Goal: Task Accomplishment & Management: Manage account settings

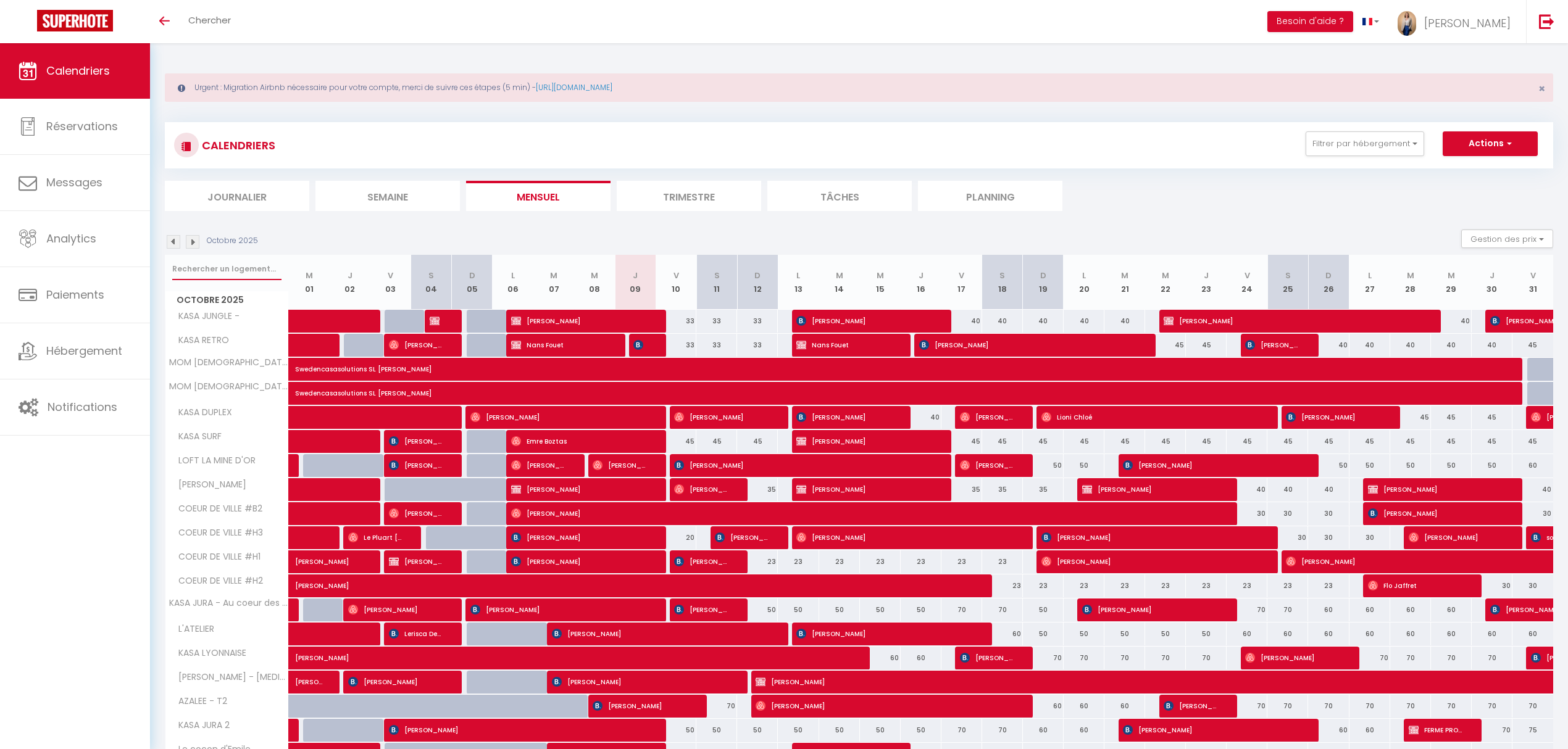
click at [200, 277] on input "text" at bounding box center [226, 269] width 109 height 22
type input "lupicin"
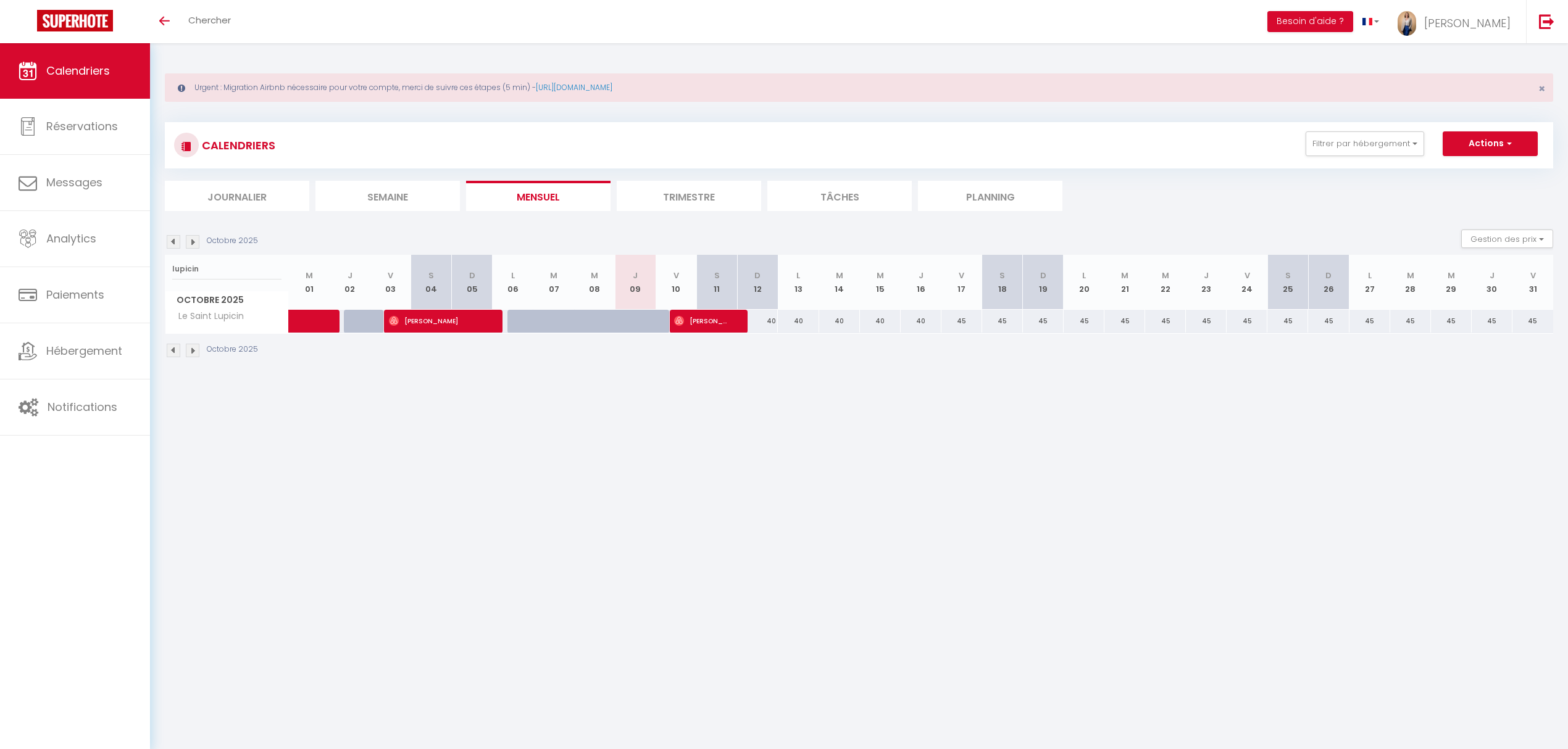
click at [483, 600] on body "🟢 Des questions ou besoin d'assistance pour la migration AirBnB? Prenez rdv >>>…" at bounding box center [784, 417] width 1568 height 749
click at [684, 511] on body "🟢 Des questions ou besoin d'assistance pour la migration AirBnB? Prenez rdv >>>…" at bounding box center [784, 417] width 1568 height 749
click at [1495, 146] on button "Actions" at bounding box center [1489, 143] width 95 height 24
click at [1485, 162] on ul "Nouvelle réservation Exporter les réservations Importer les réservations" at bounding box center [1474, 191] width 127 height 69
click at [716, 316] on span "[PERSON_NAME]" at bounding box center [701, 321] width 54 height 24
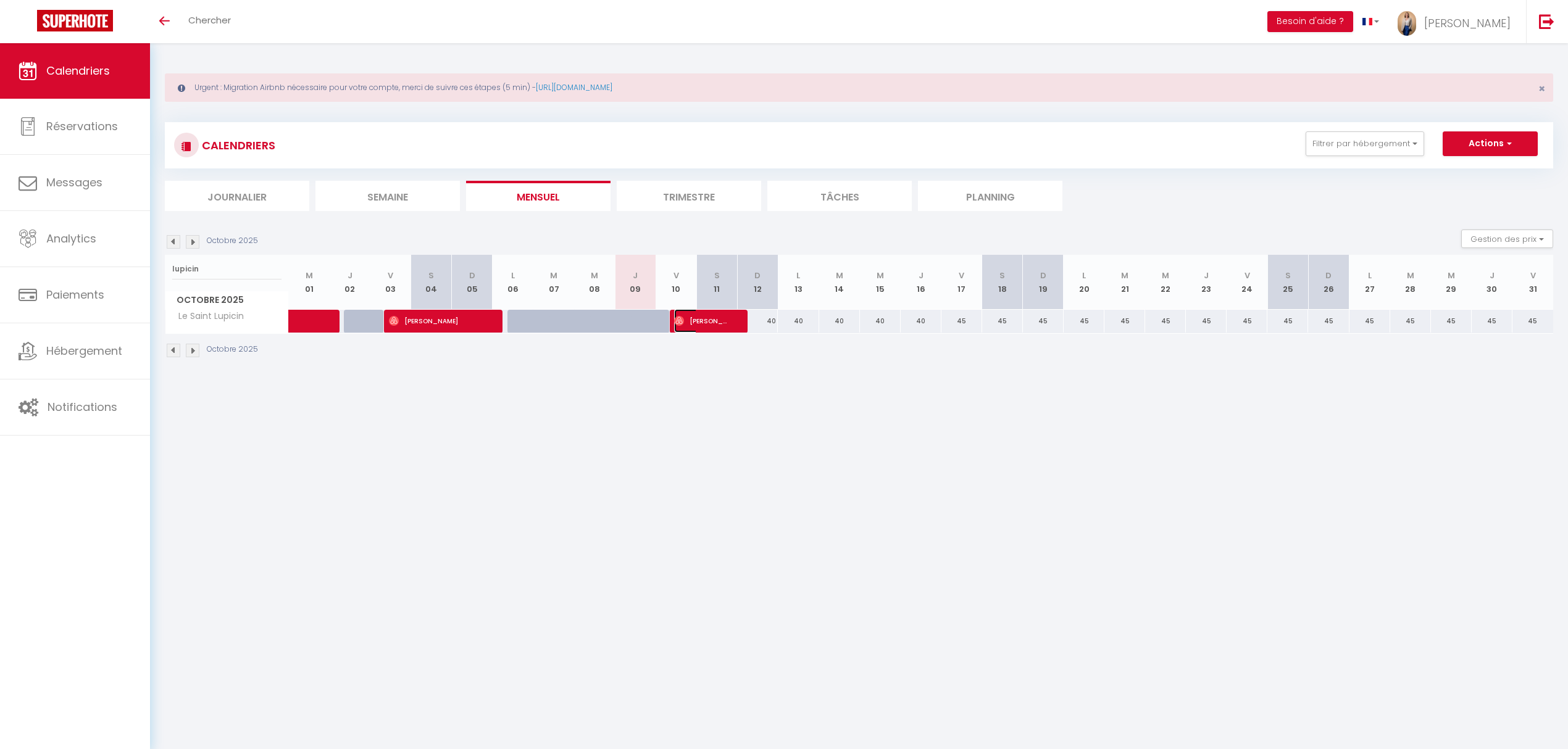
select select "OK"
select select "0"
select select "1"
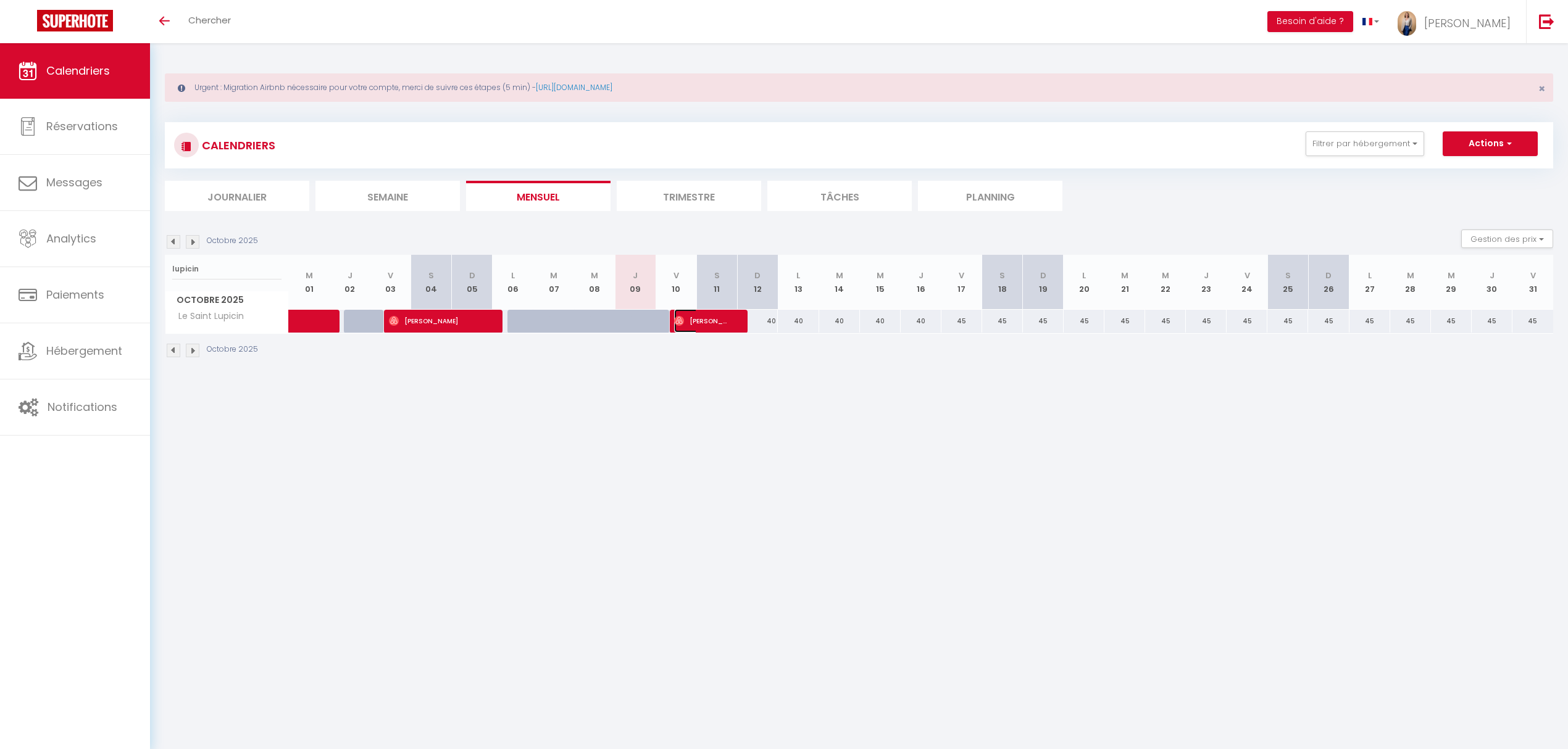
select select
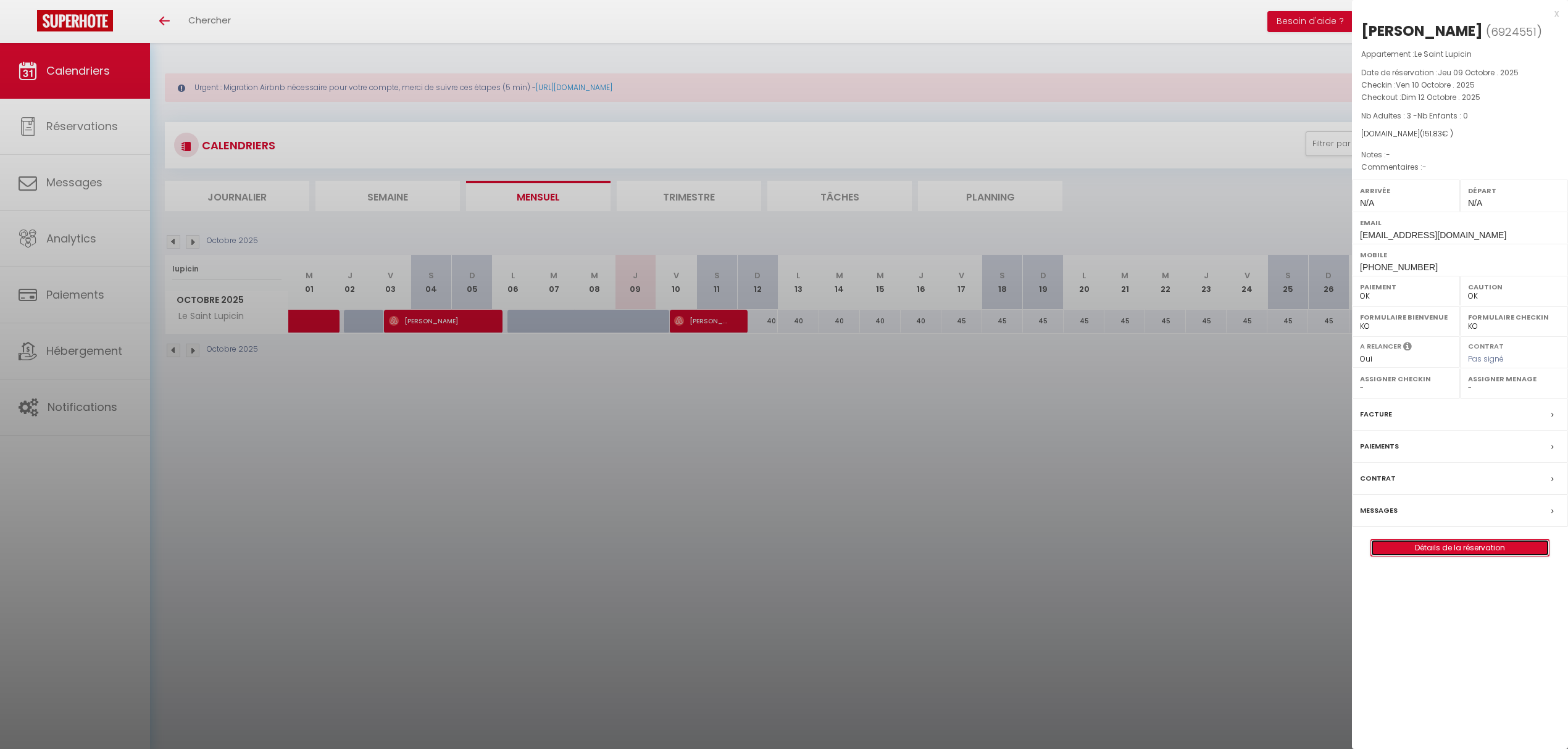
click at [1434, 546] on link "Détails de la réservation" at bounding box center [1459, 548] width 178 height 16
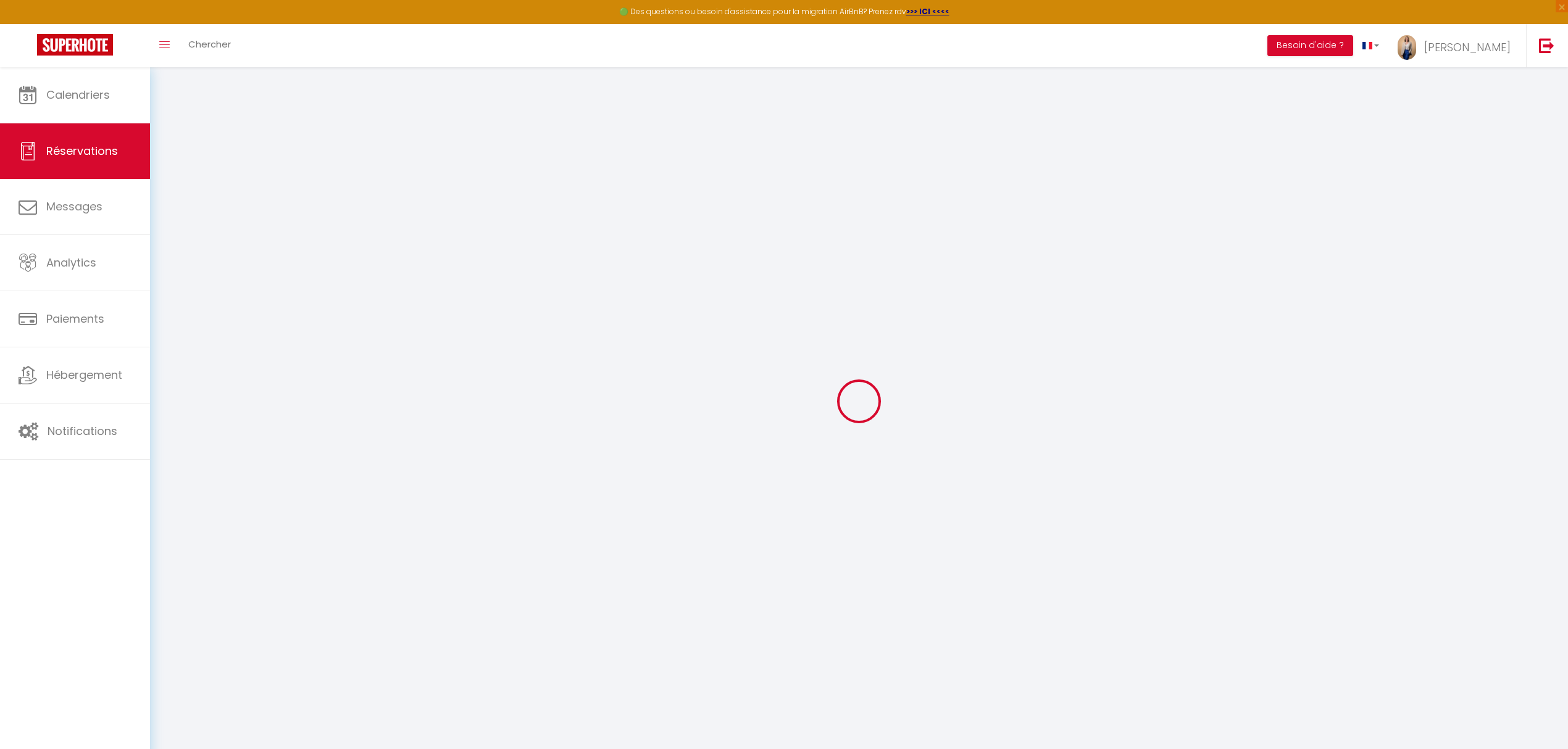
type input "[PERSON_NAME]"
type input "Goupil"
type input "rg8thupkccpifjdpm4vuagorpkzv@reply.superhote.com"
type input "[PHONE_NUMBER]"
select select
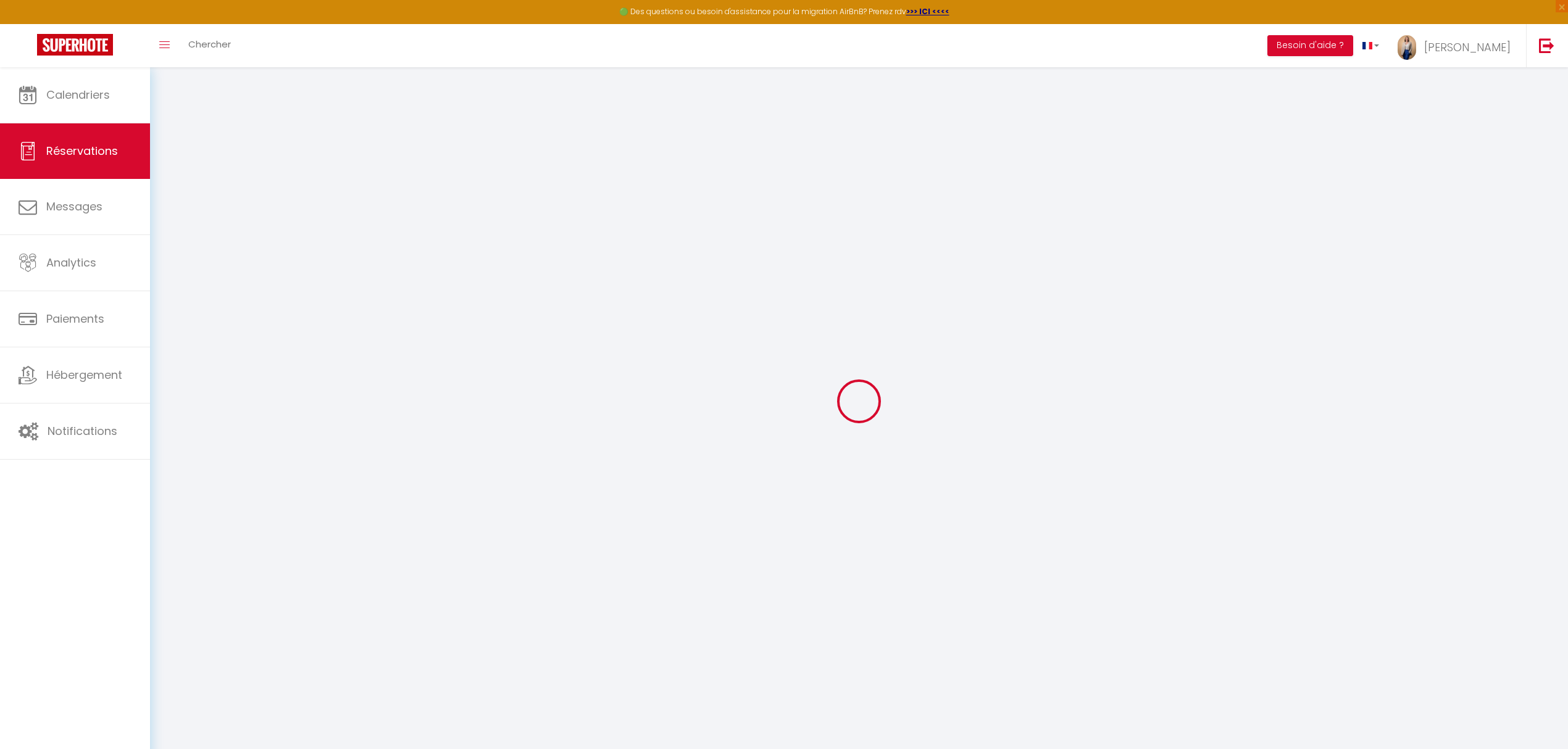
type input "26.279999999999998"
select select "58872"
select select "1"
select select
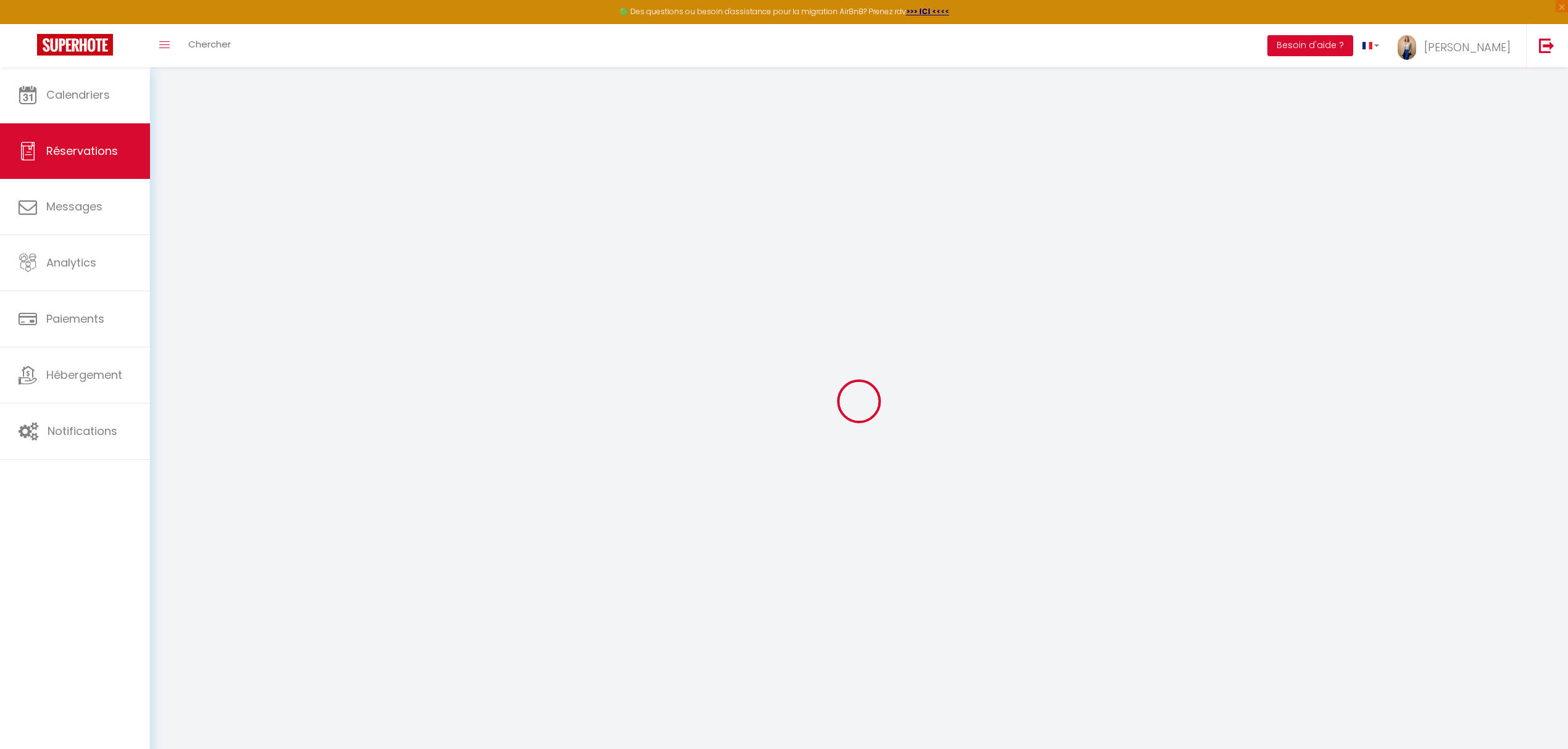
type input "3"
select select "12"
select select
type input "106"
checkbox input "false"
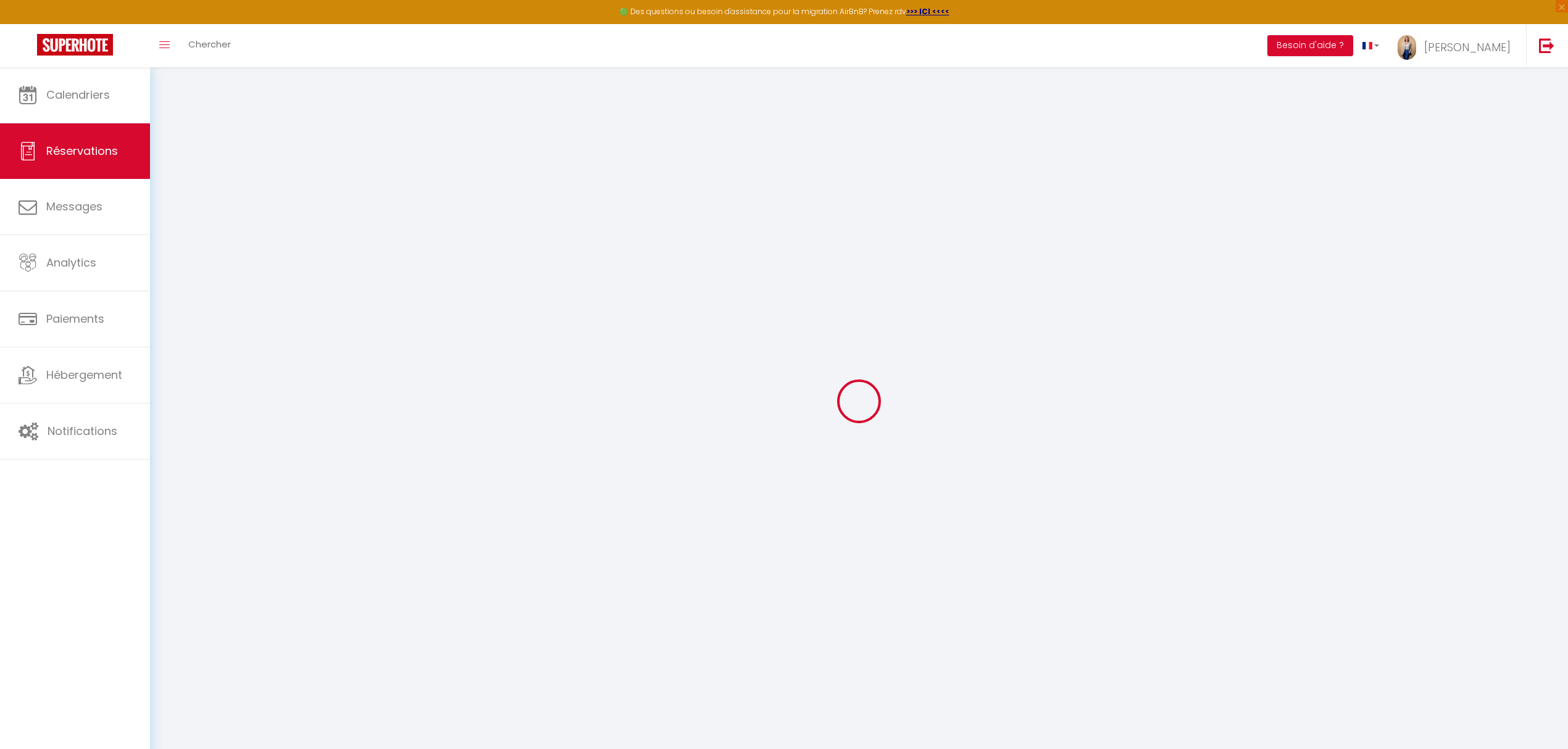
type input "0"
select select "1"
type input "0"
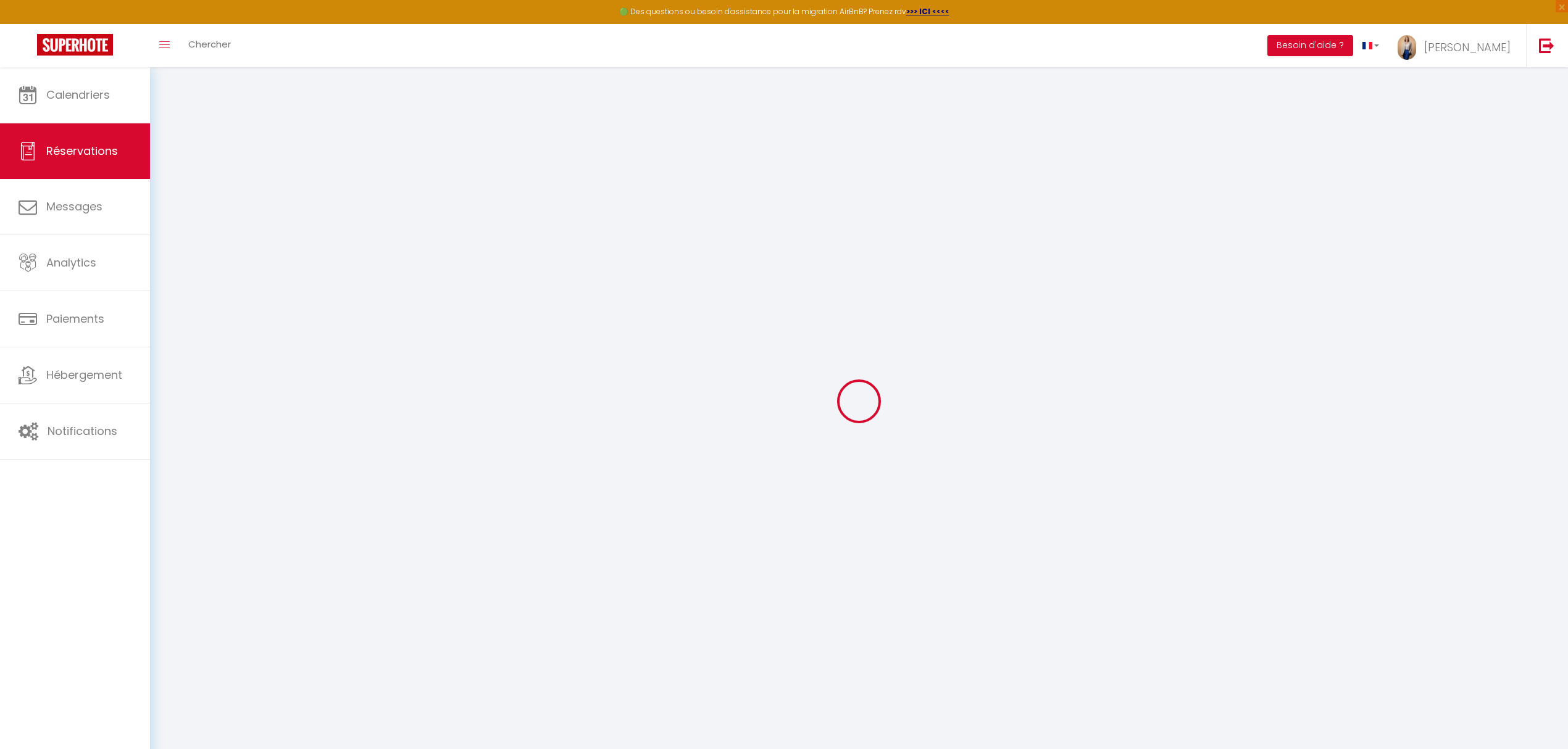
select select
select select "15"
checkbox input "false"
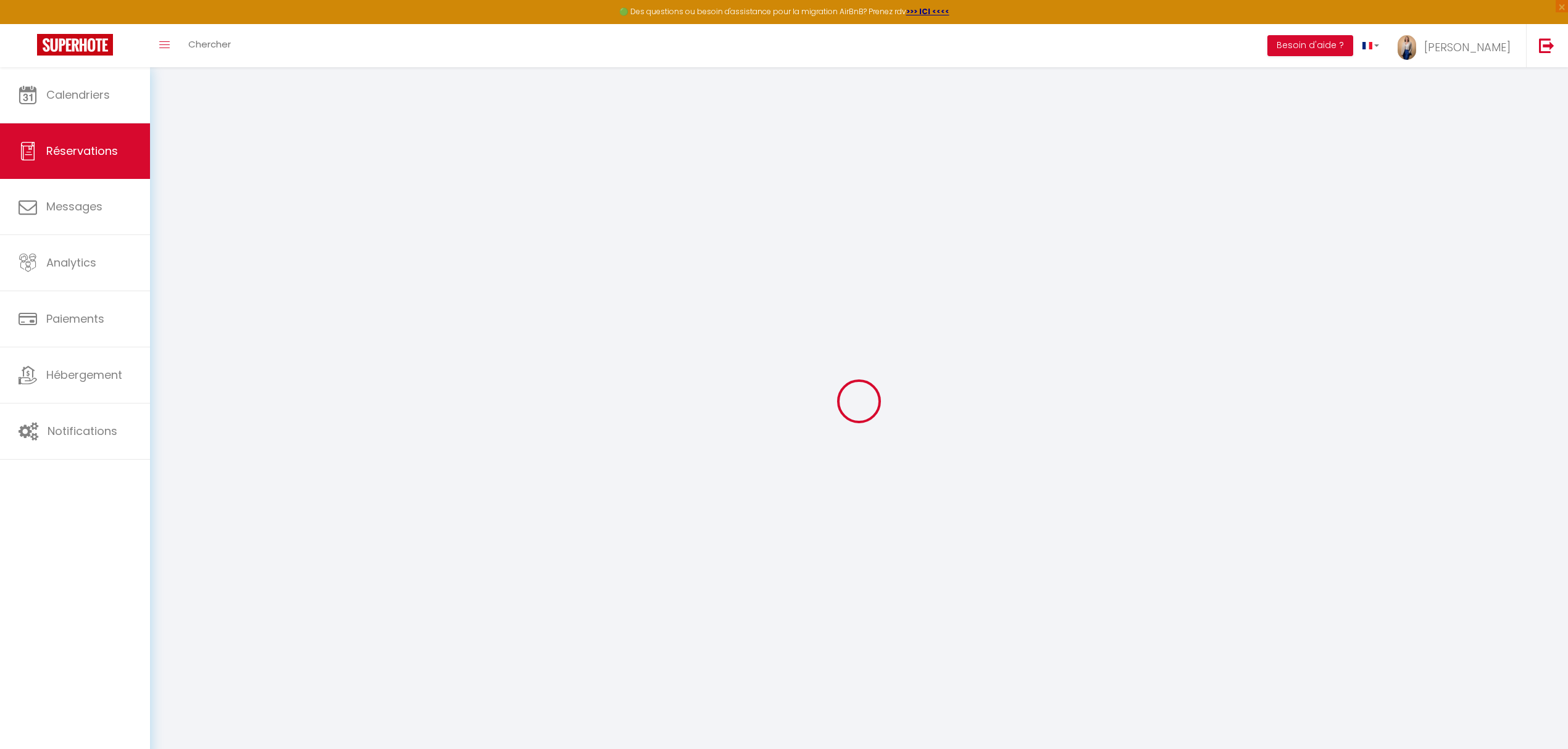
select select
checkbox input "false"
select select
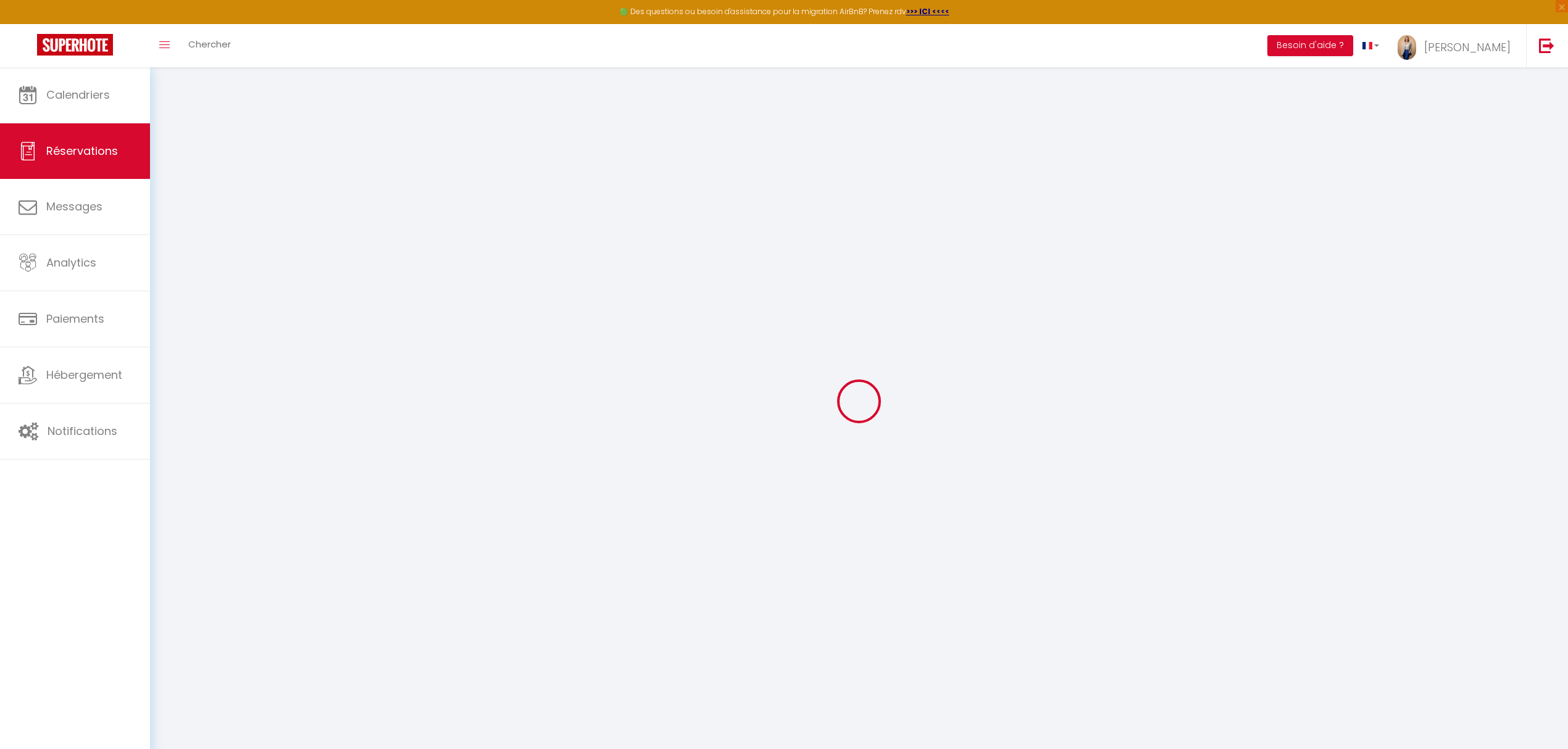
select select
checkbox input "false"
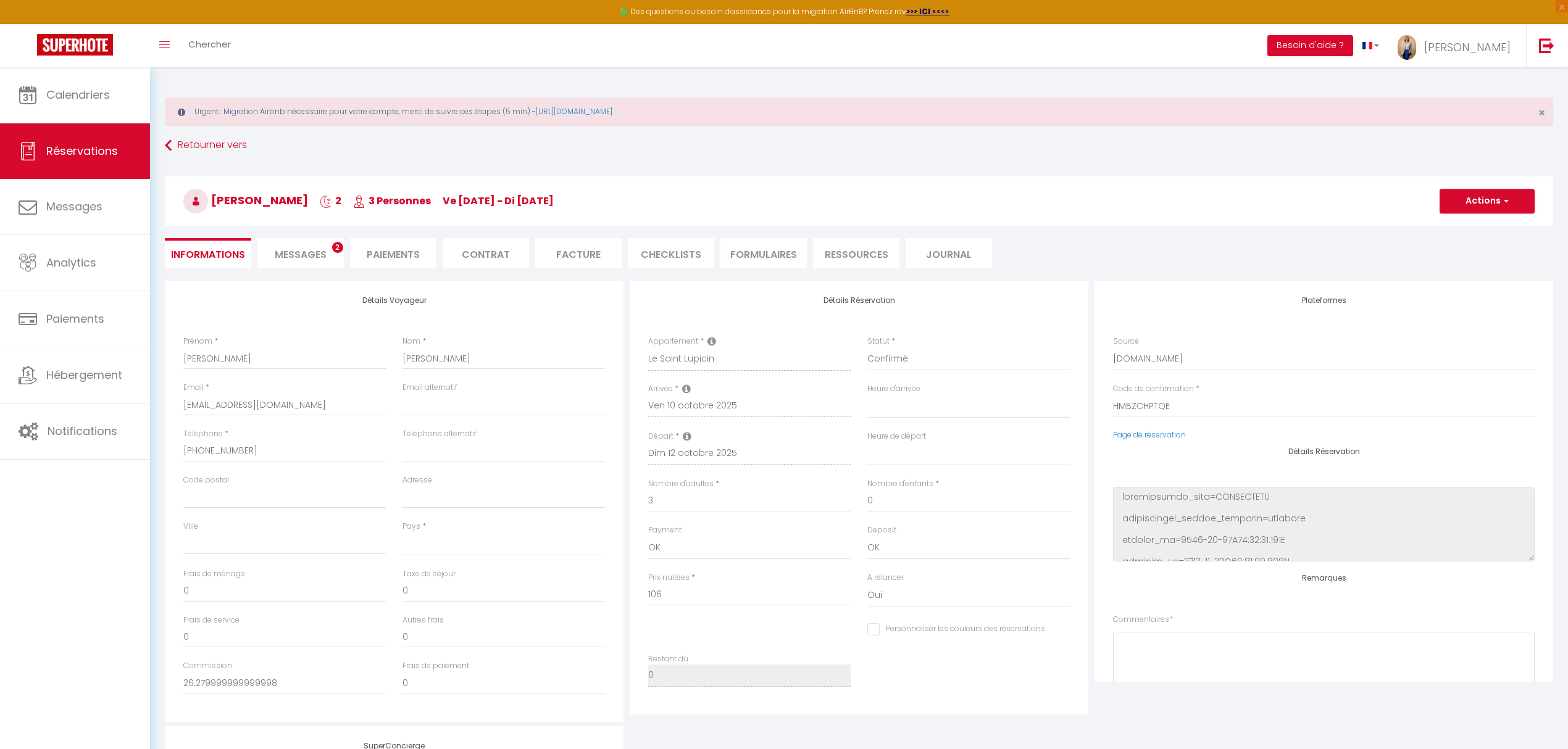
select select
type input "40"
type input "5.83"
select select
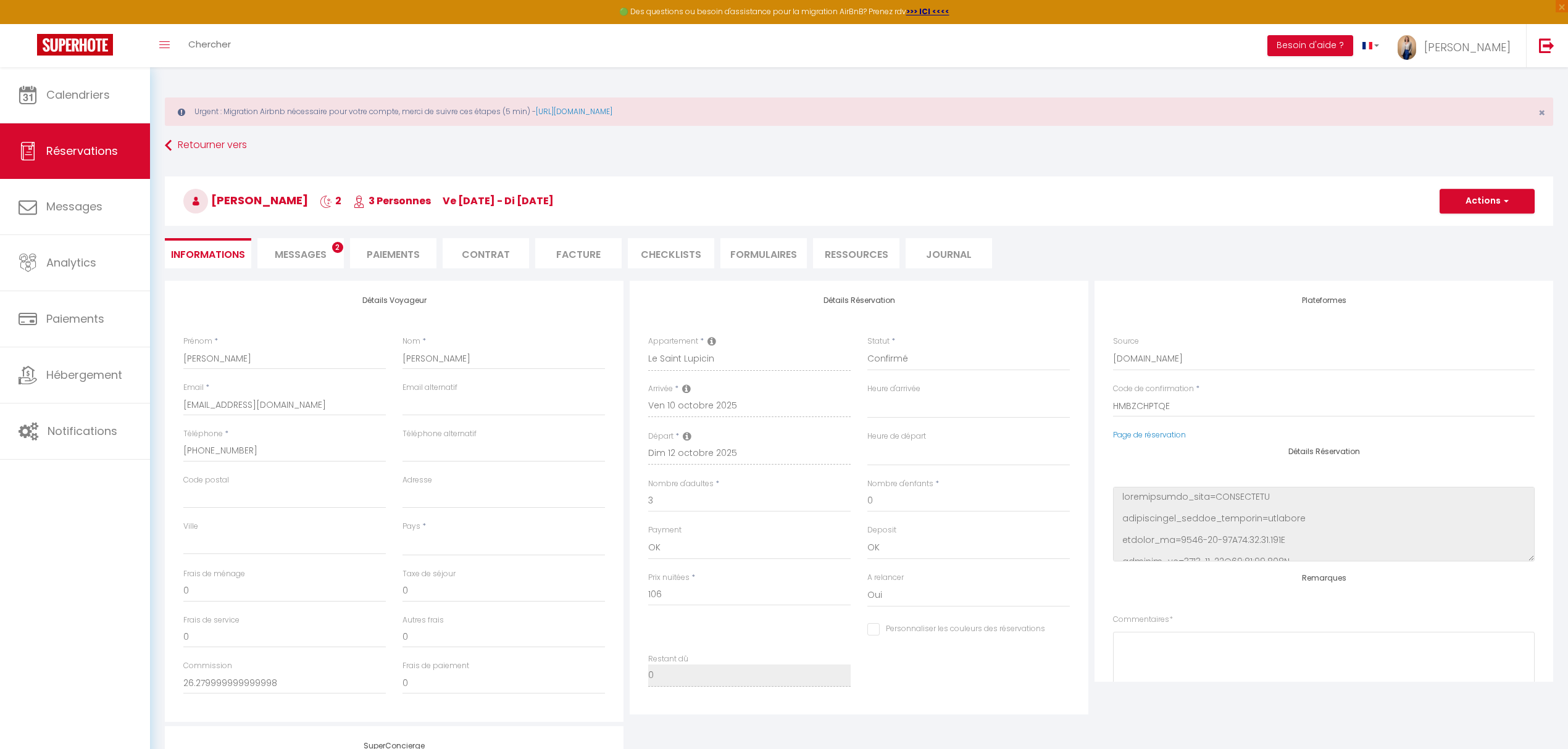
checkbox input "false"
select select
checkbox input "false"
select select
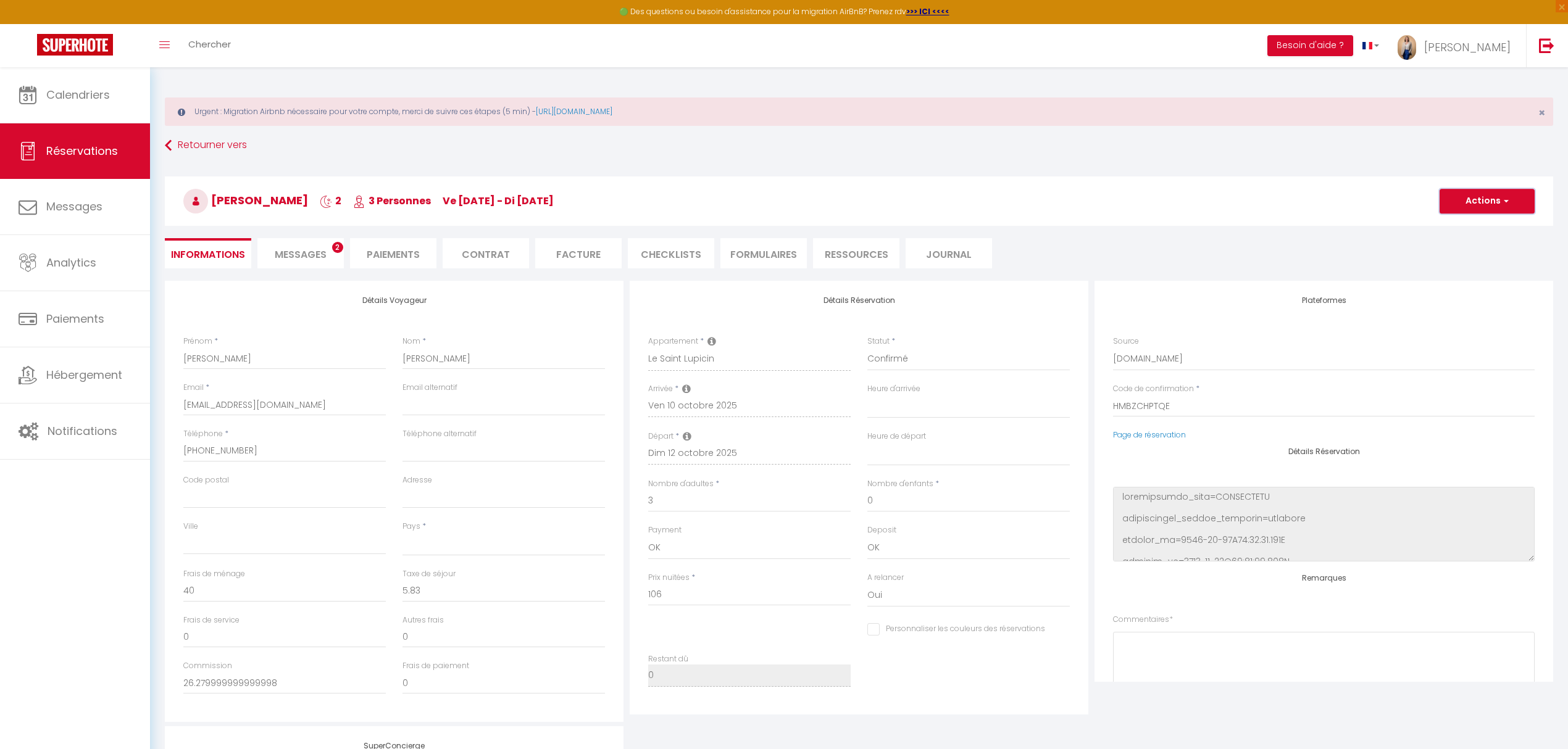
click at [1482, 204] on button "Actions" at bounding box center [1486, 200] width 95 height 24
click at [1460, 242] on link "Dupliquer" at bounding box center [1474, 244] width 98 height 16
select select
type input "0"
select select
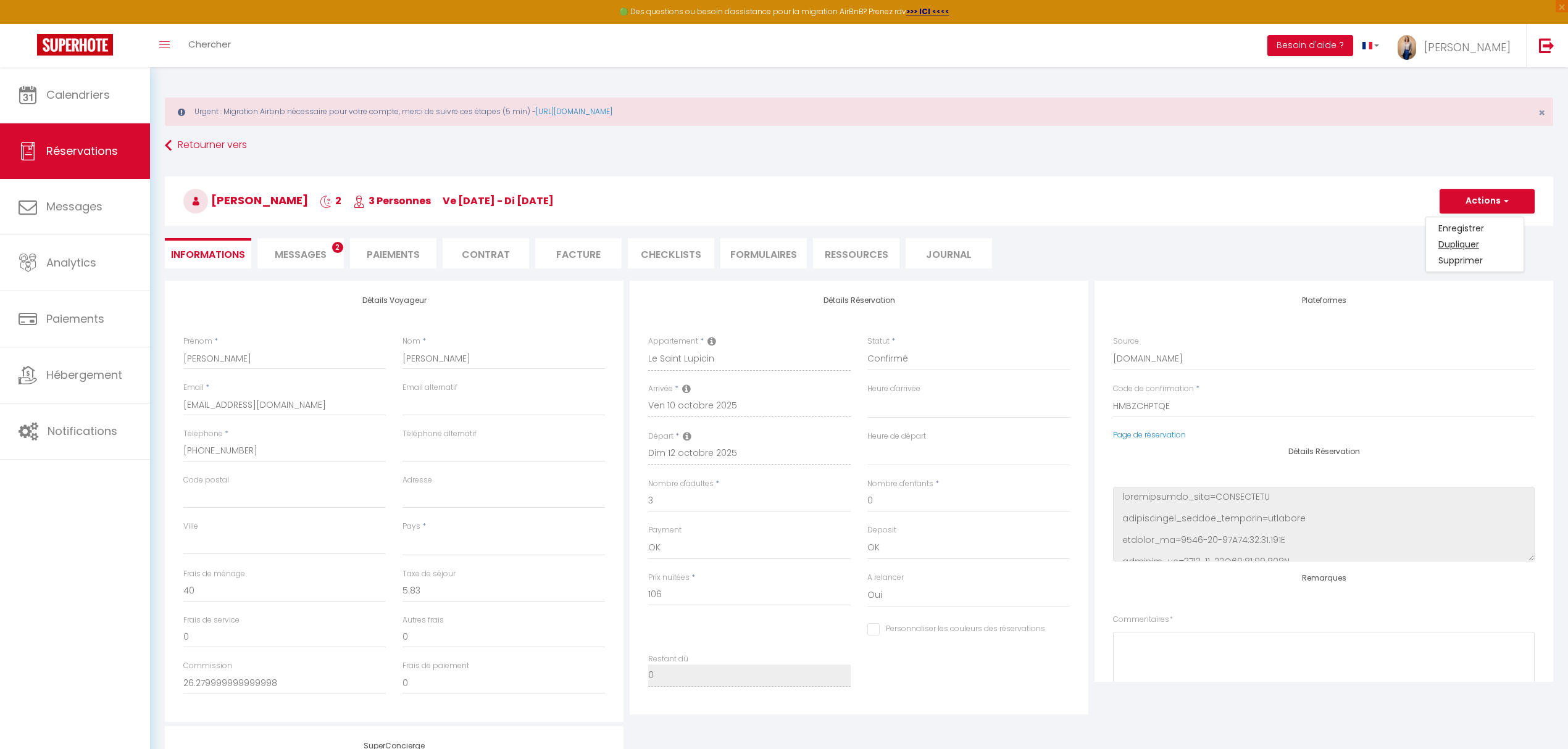
select select
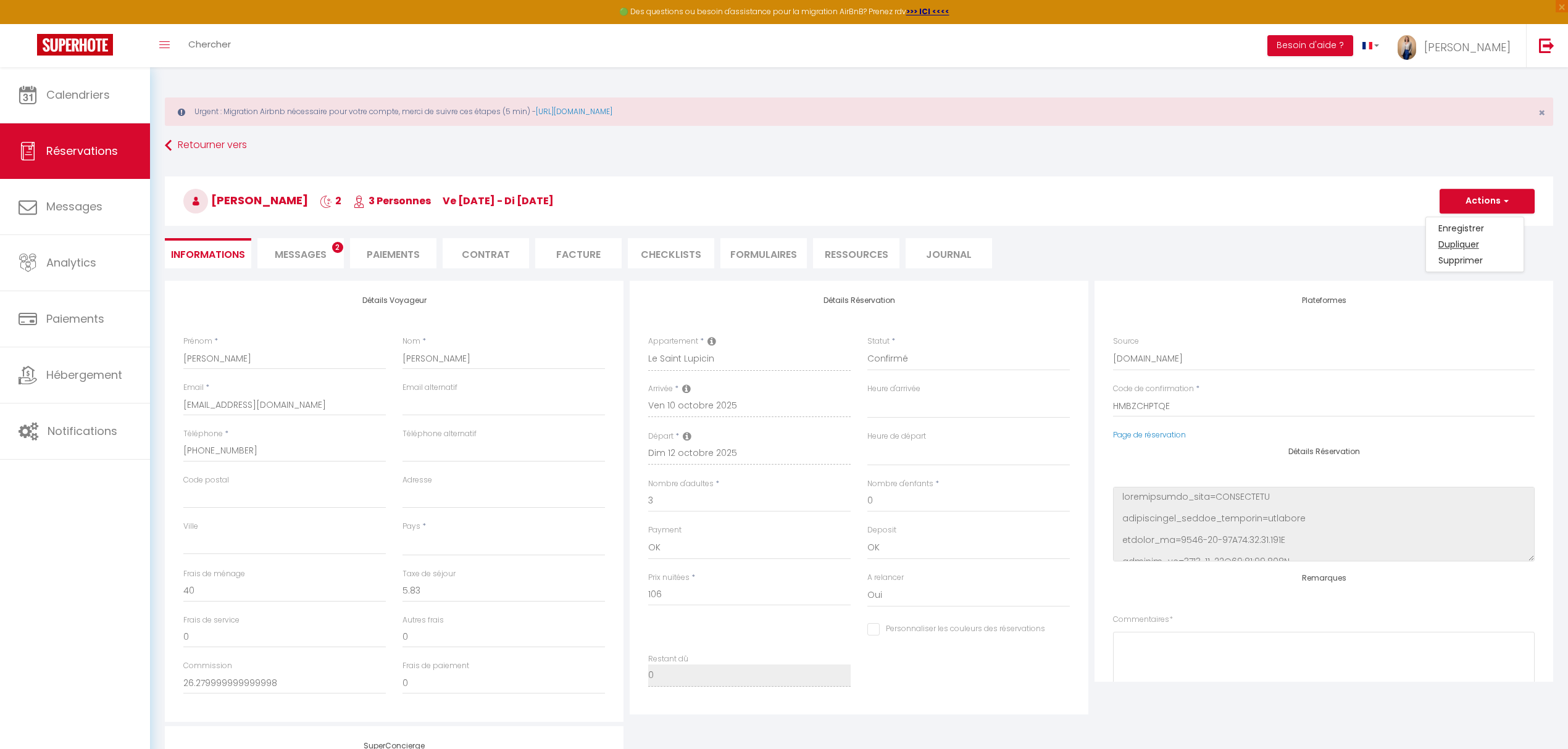
checkbox input "false"
type input "Invalid Dateundefined"
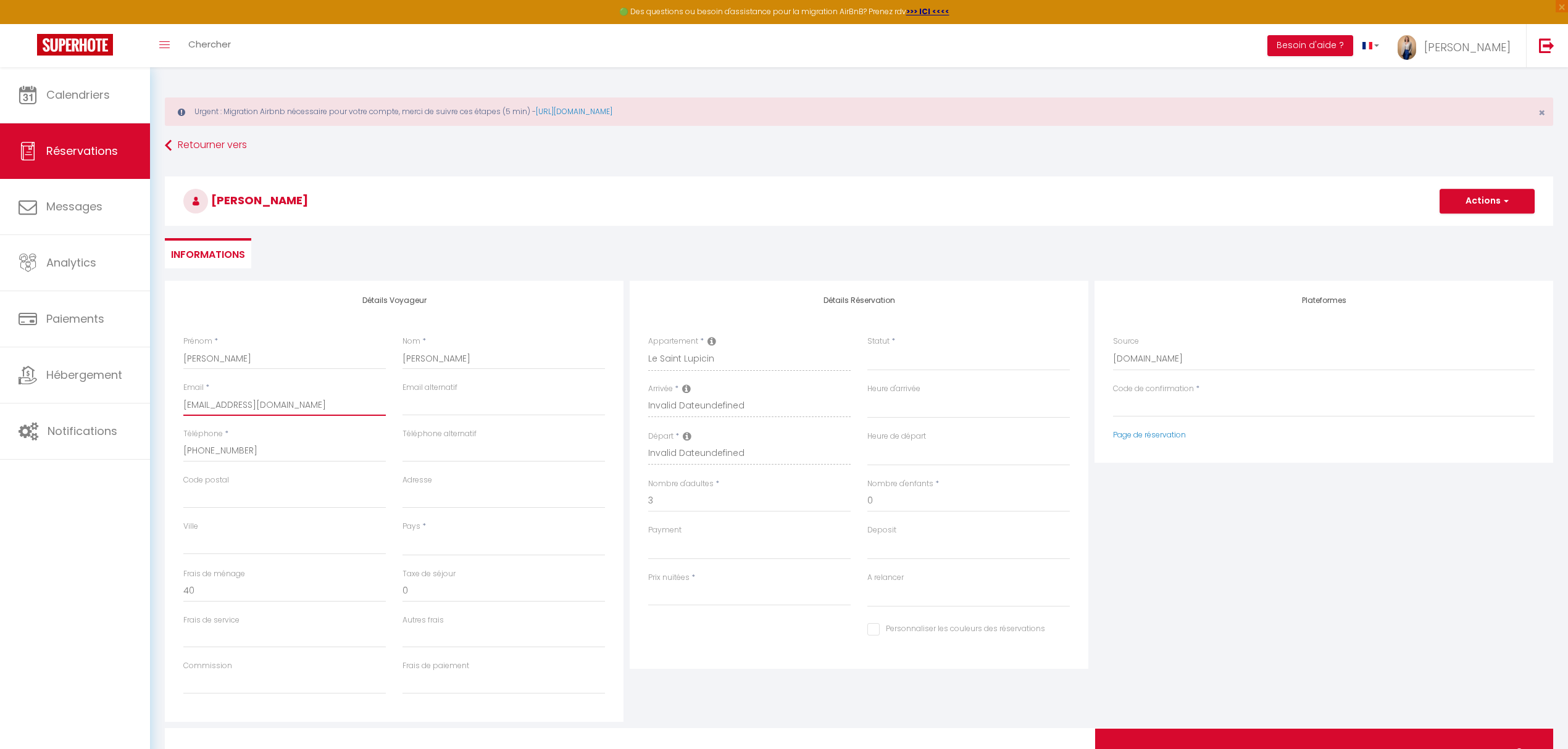
click at [366, 412] on input "rg8thupkccpifjdpm4vuagorpkzv@reply.superhote.com" at bounding box center [284, 405] width 202 height 22
select select
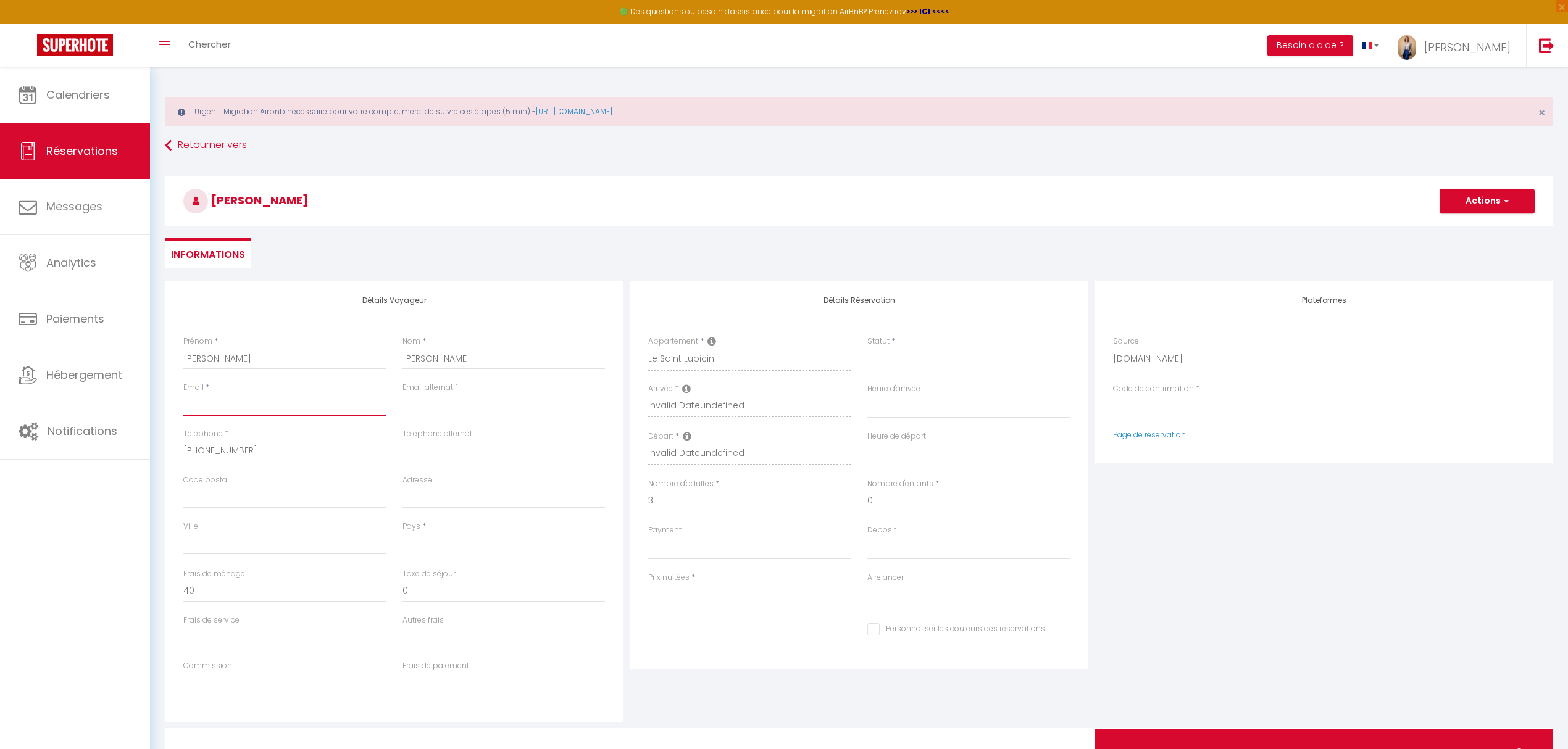
select select
checkbox input "false"
type input "n"
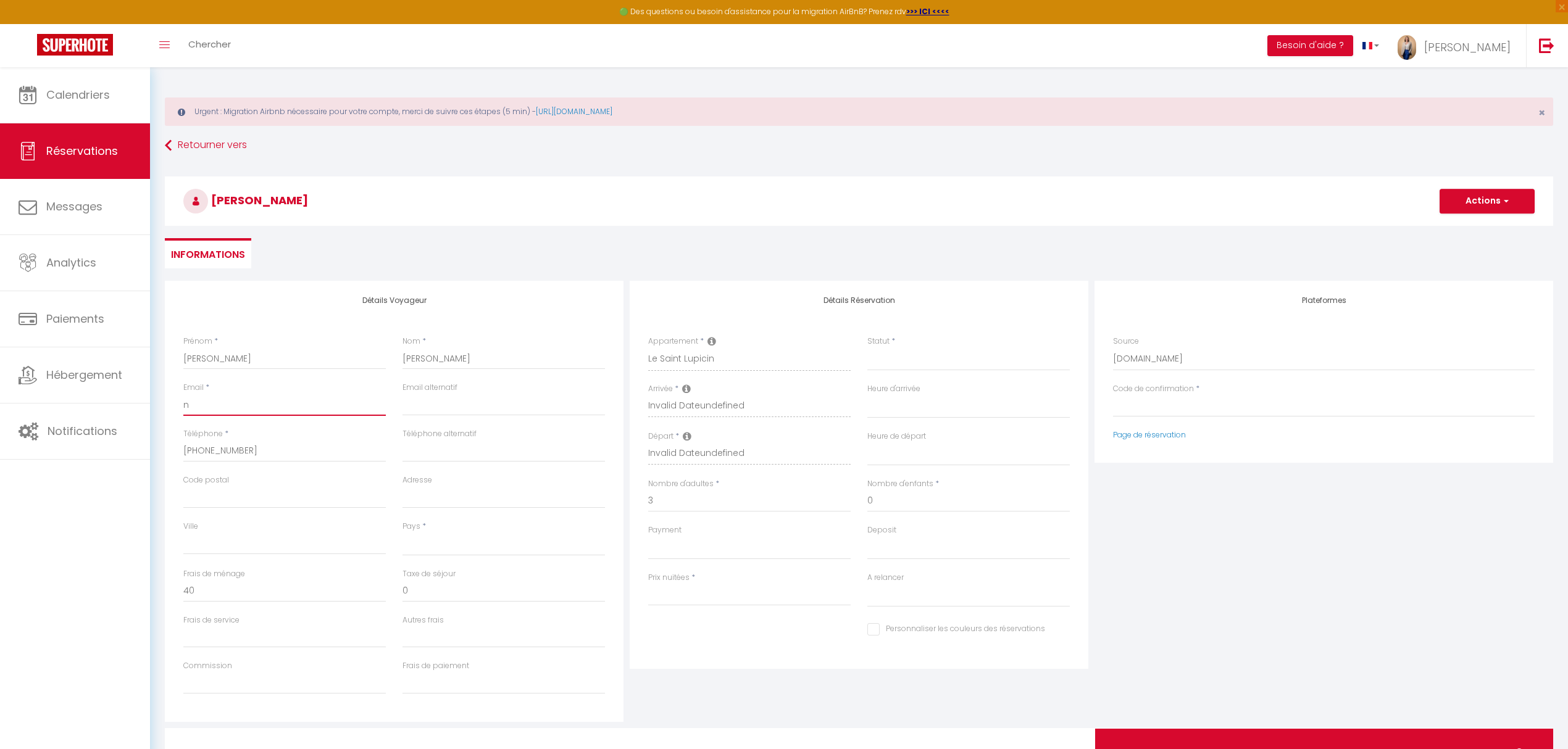
select select
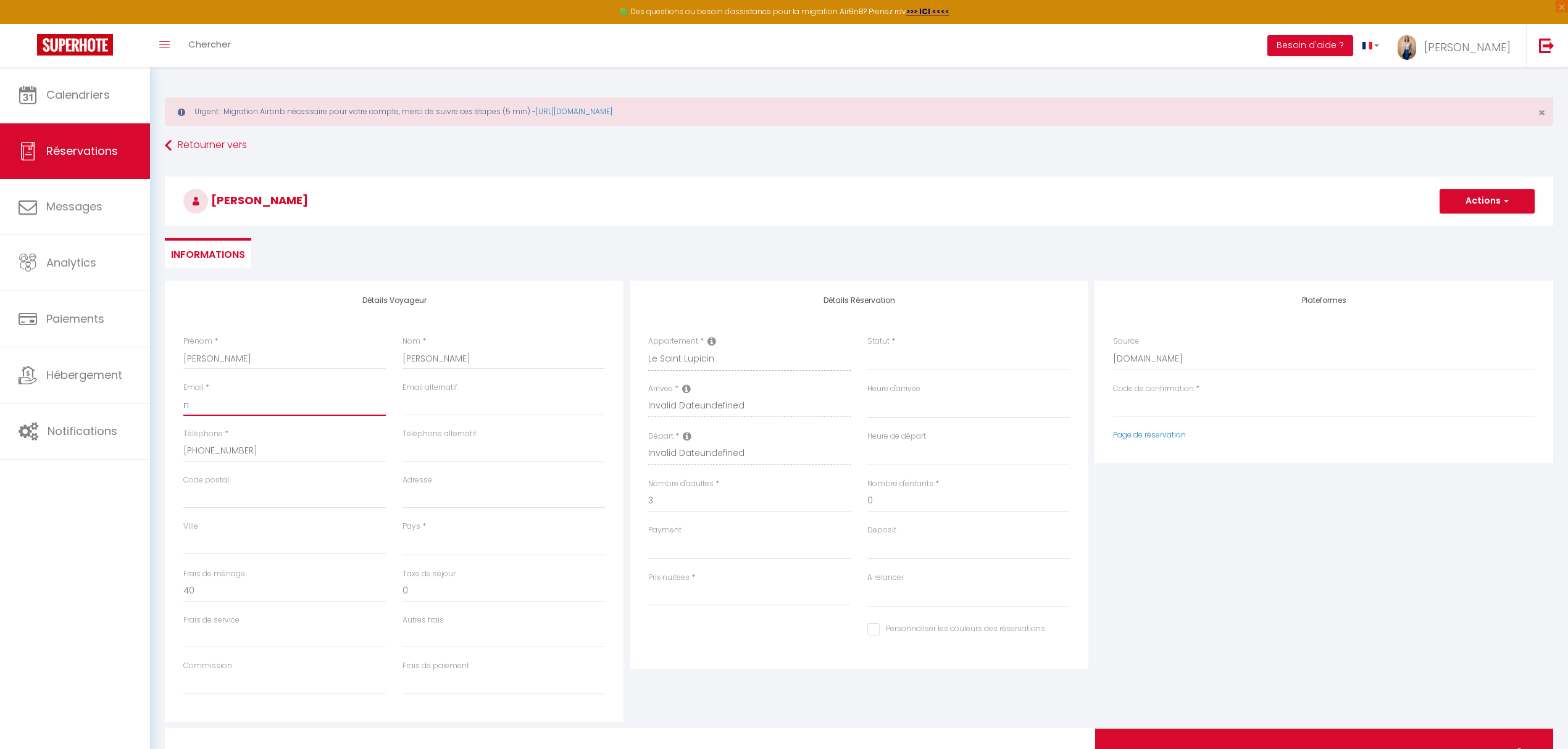
select select
checkbox input "false"
type input "no"
select select
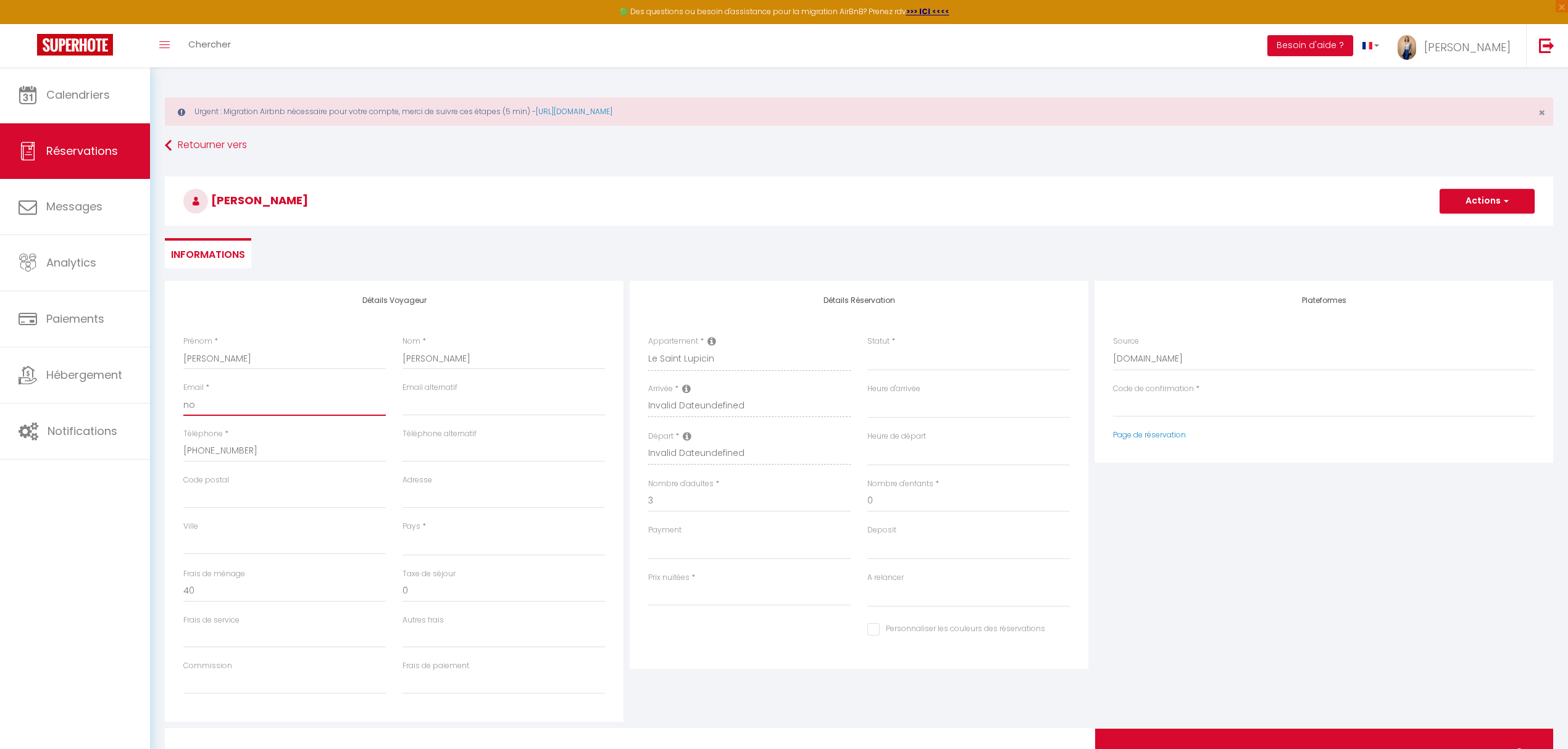
select select
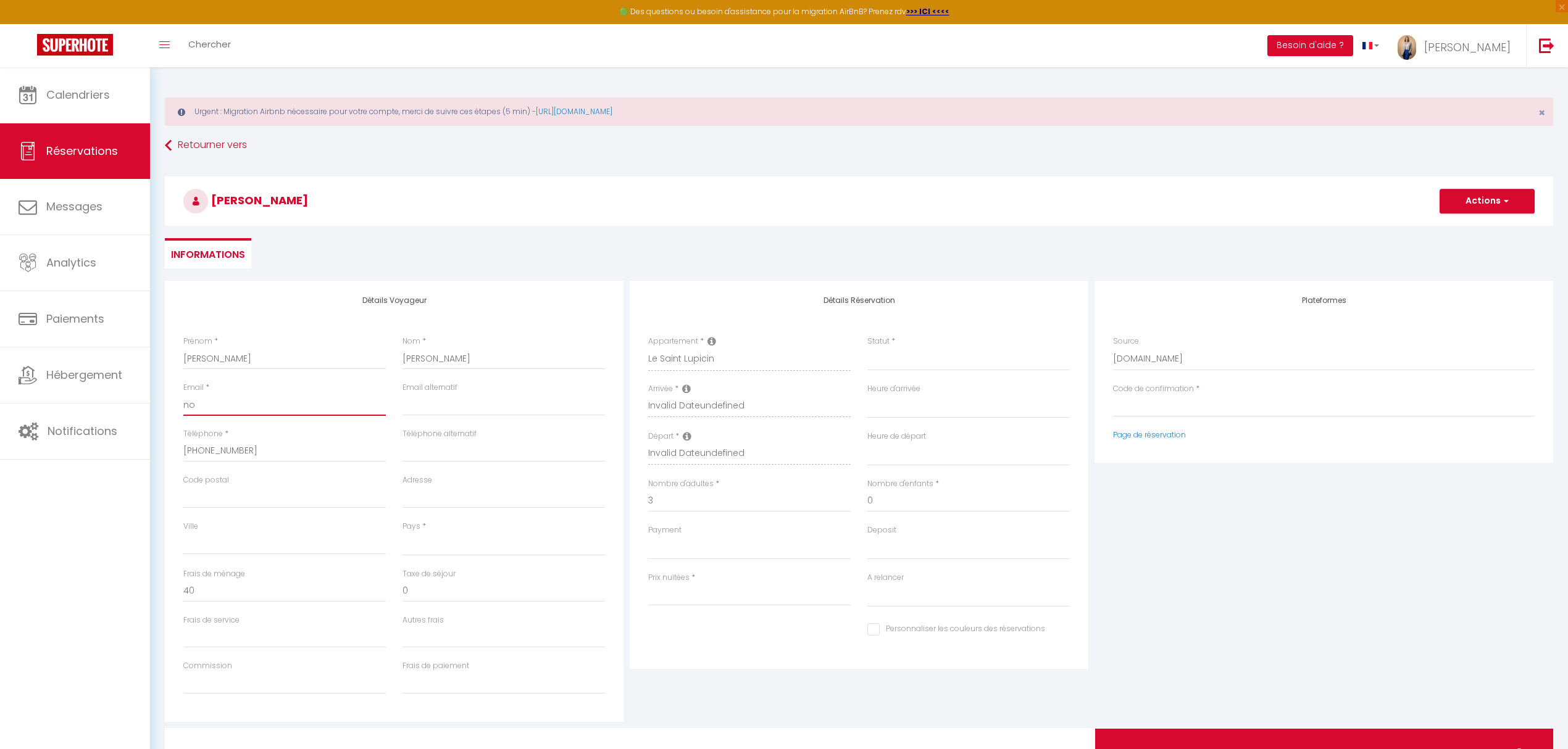
select select
checkbox input "false"
type input "non"
select select
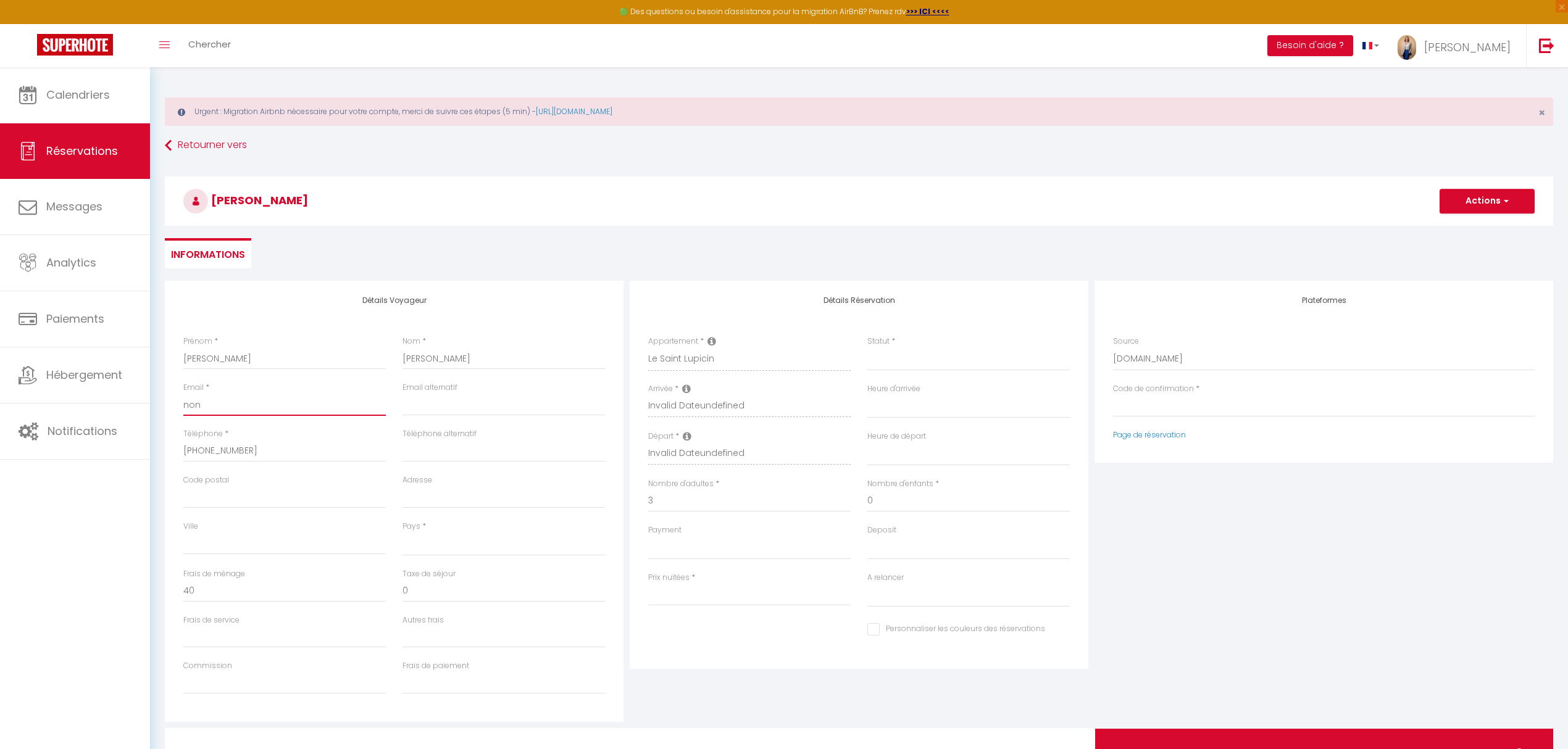
select select
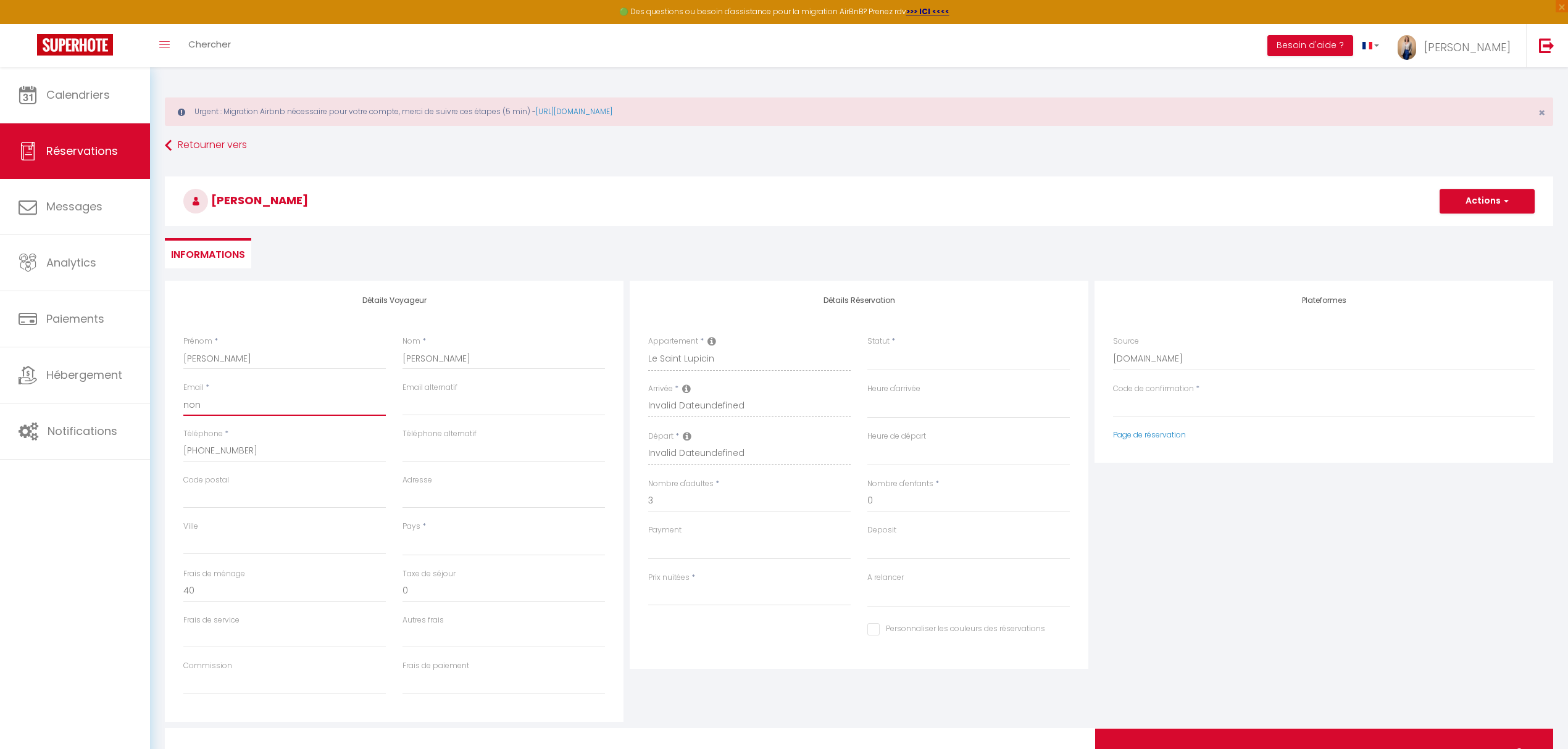
checkbox input "false"
type input "non@"
select select
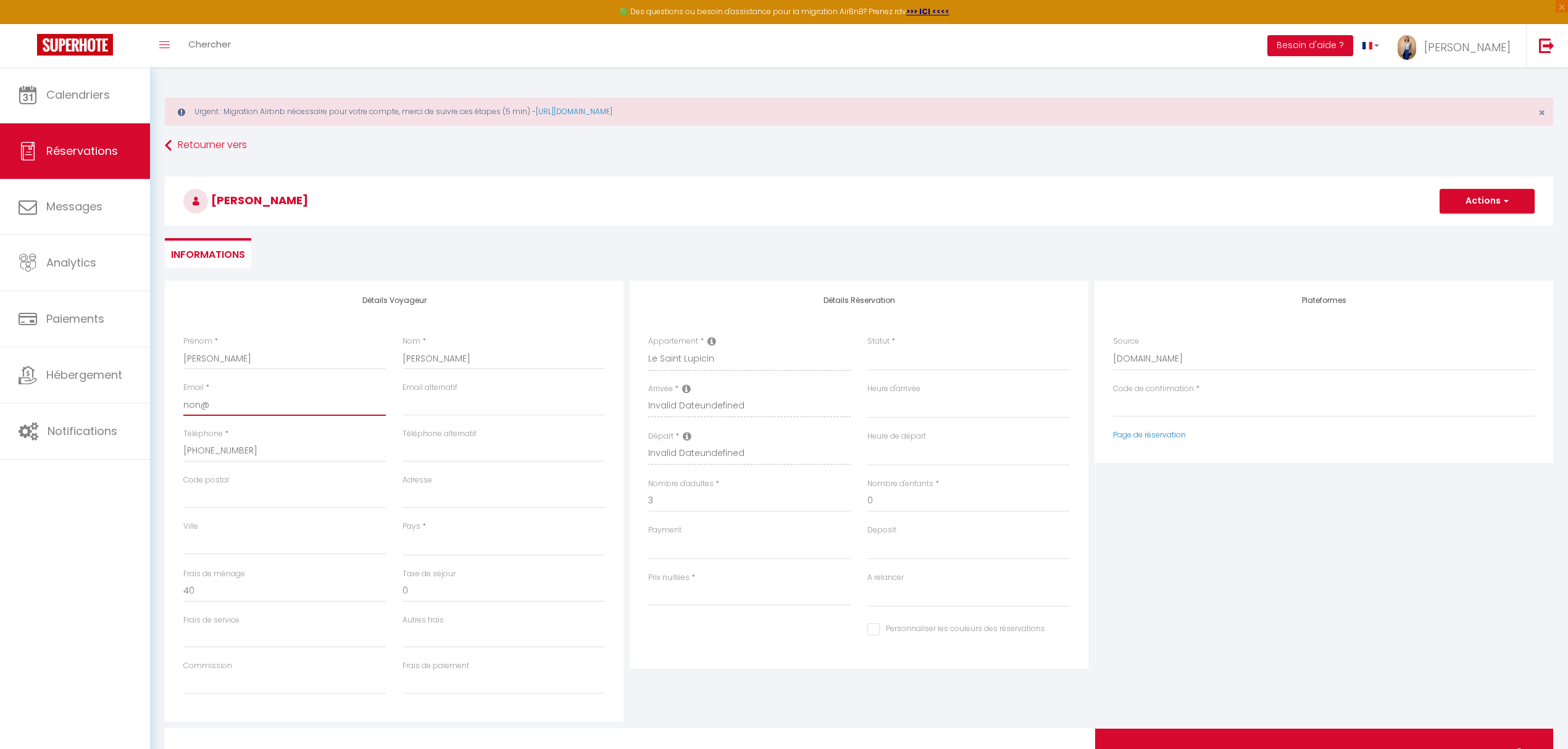
select select
checkbox input "false"
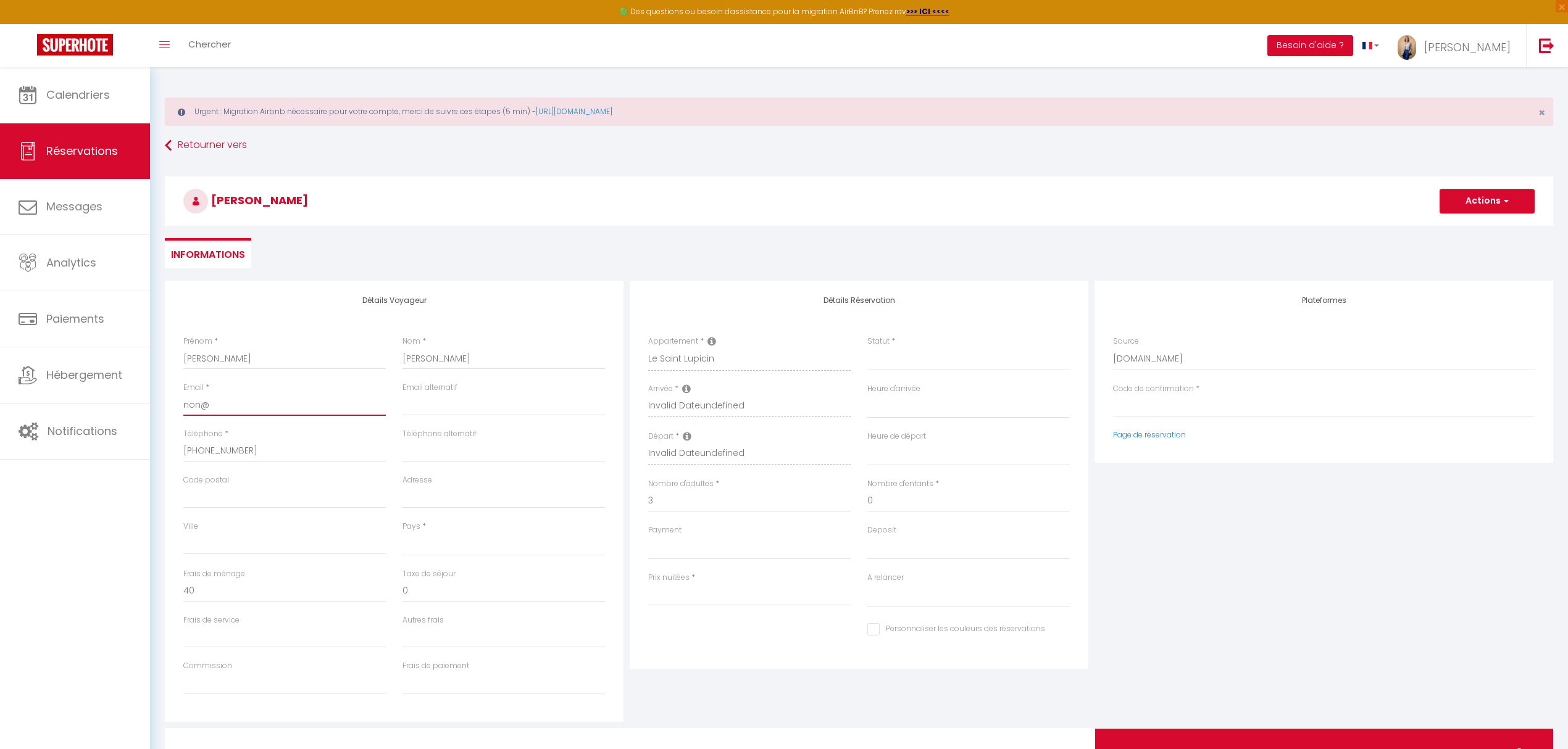
type input "non@n"
select select
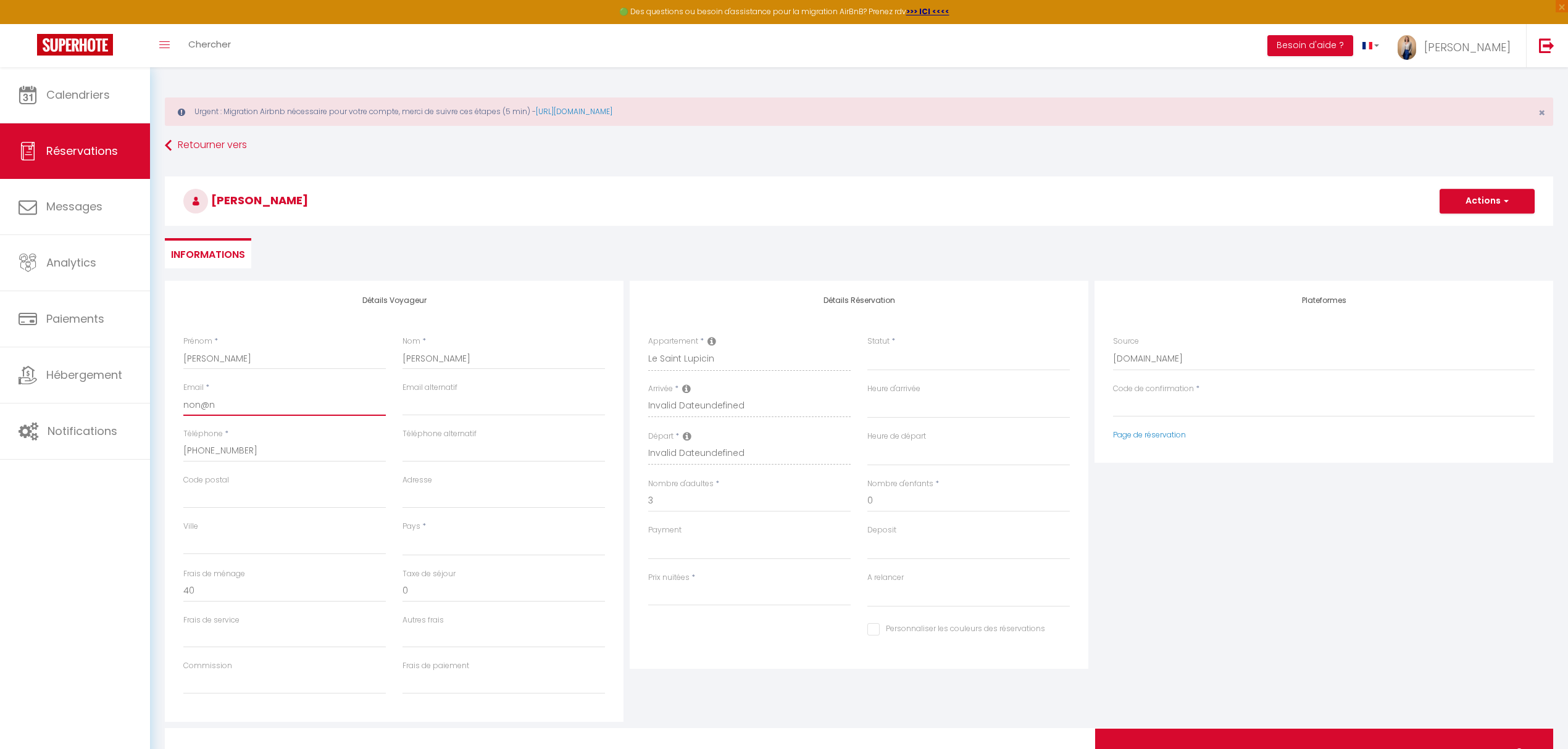
select select
checkbox input "false"
type input "non@no"
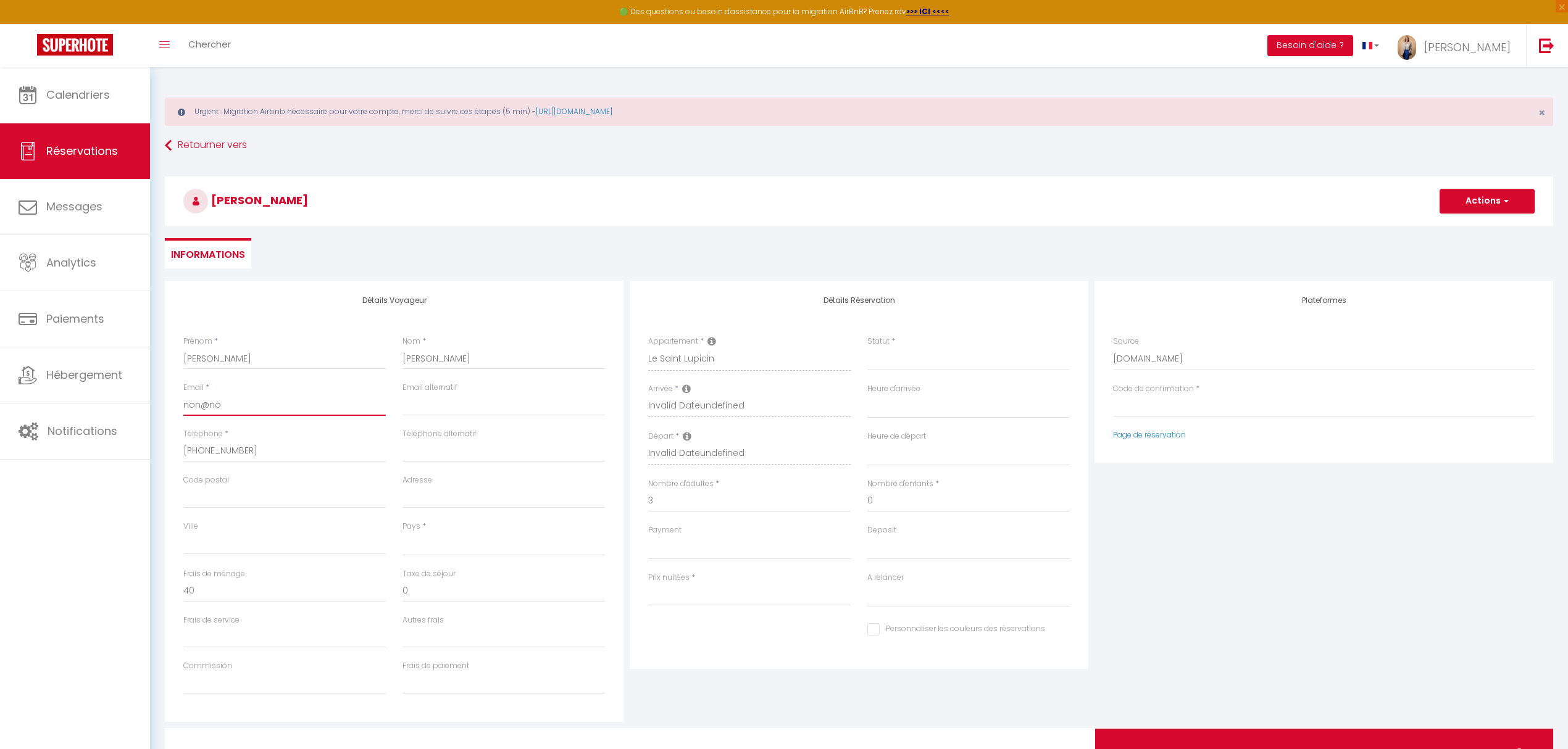
select select
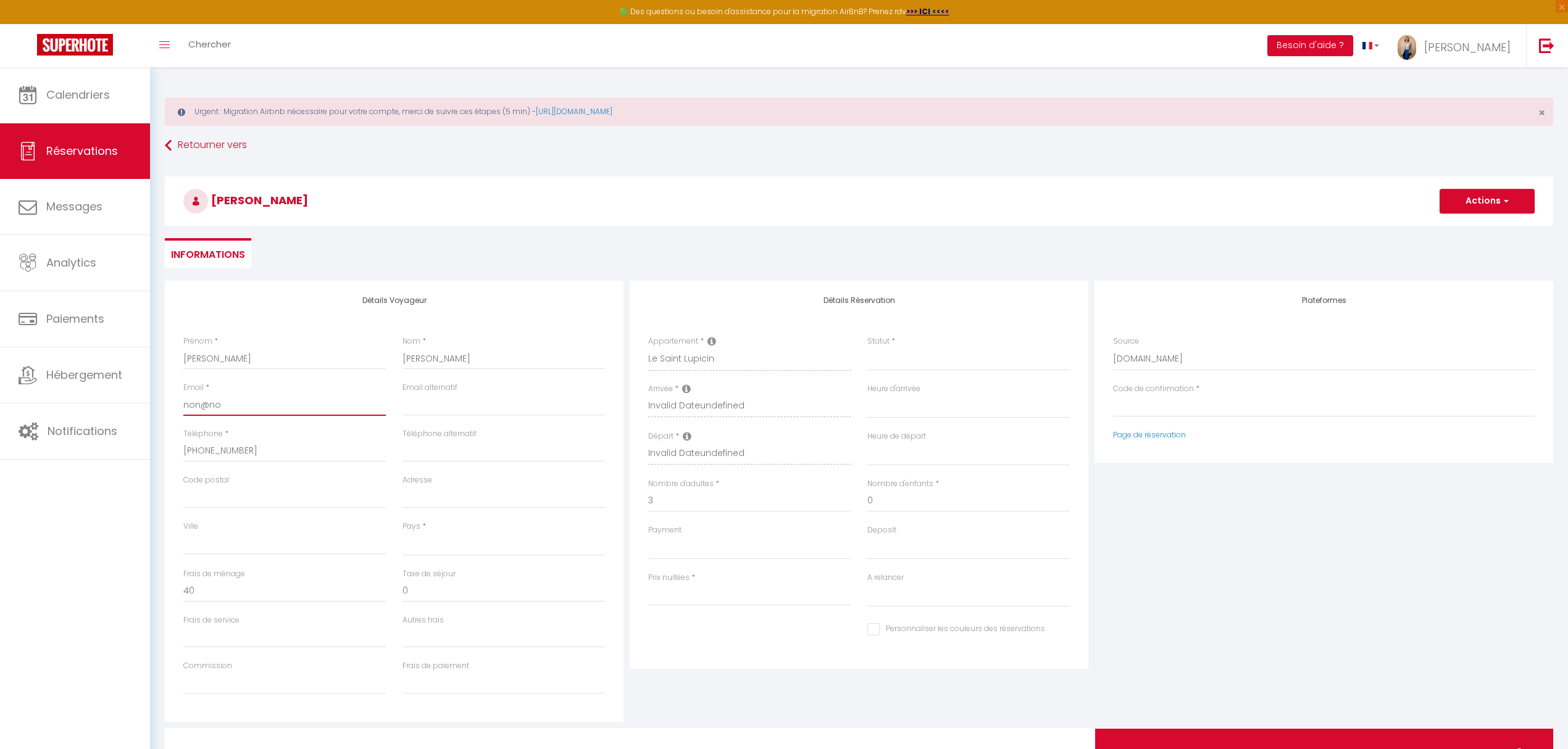
select select
checkbox input "false"
type input "non@non"
select select
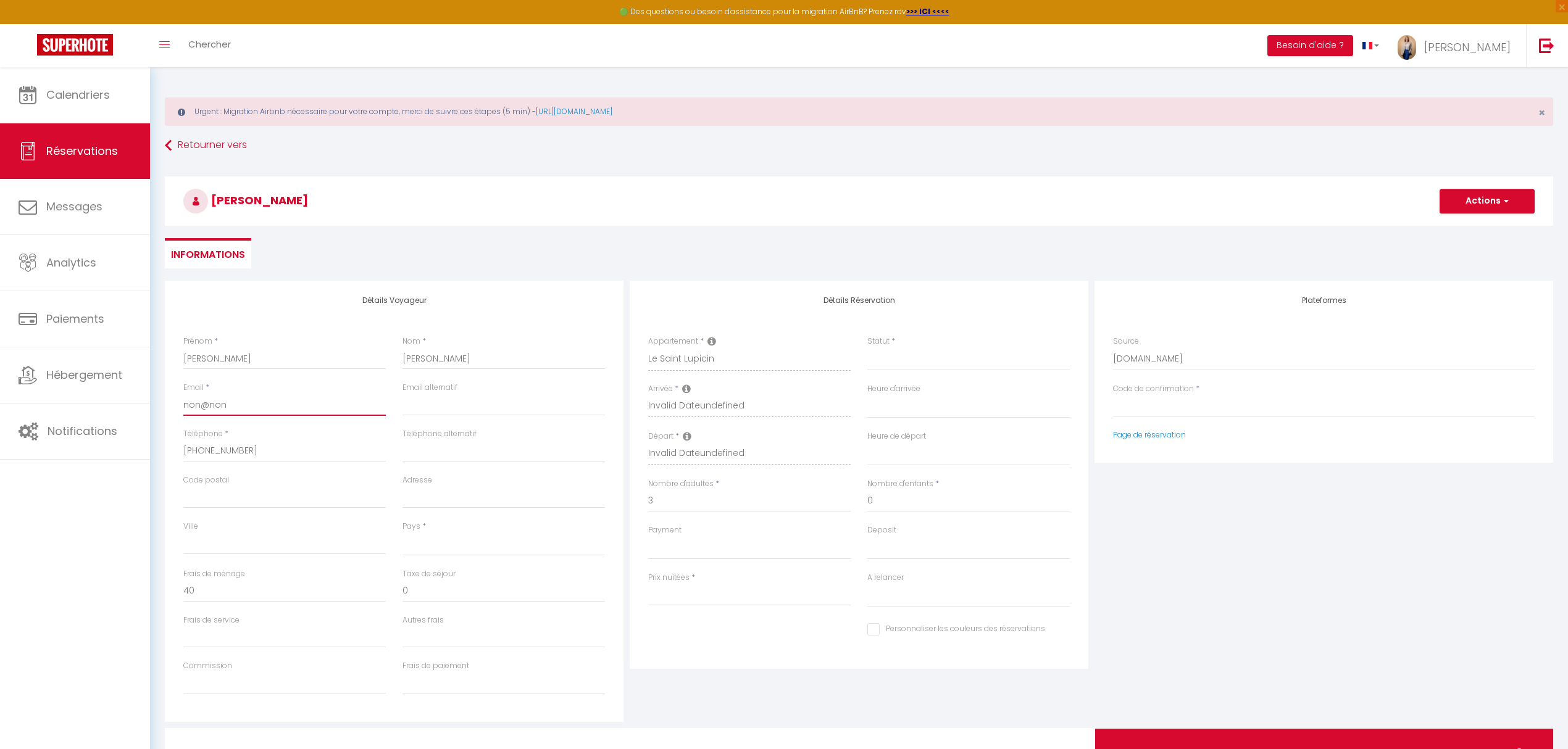
select select
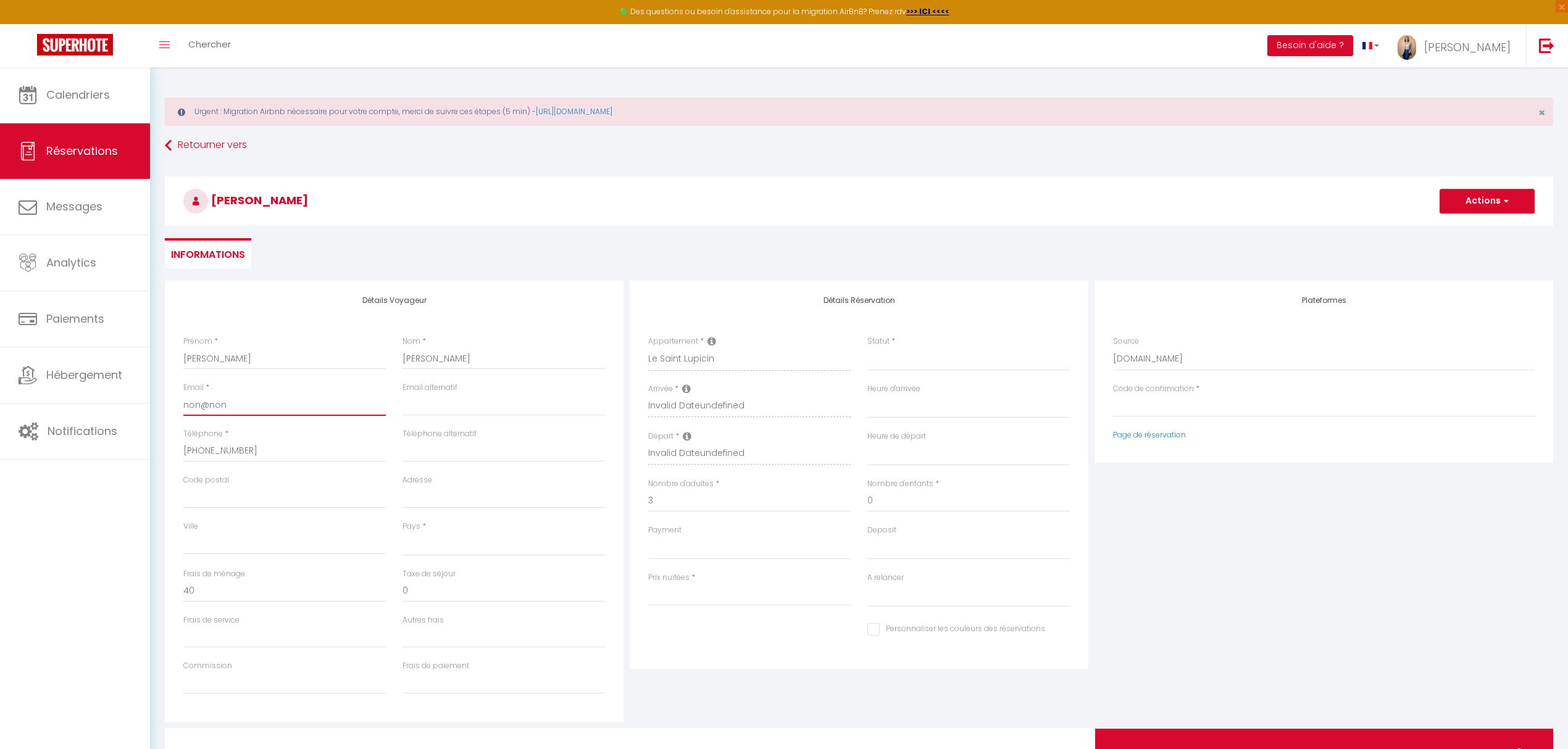
select select
checkbox input "false"
type input "non@non."
select select
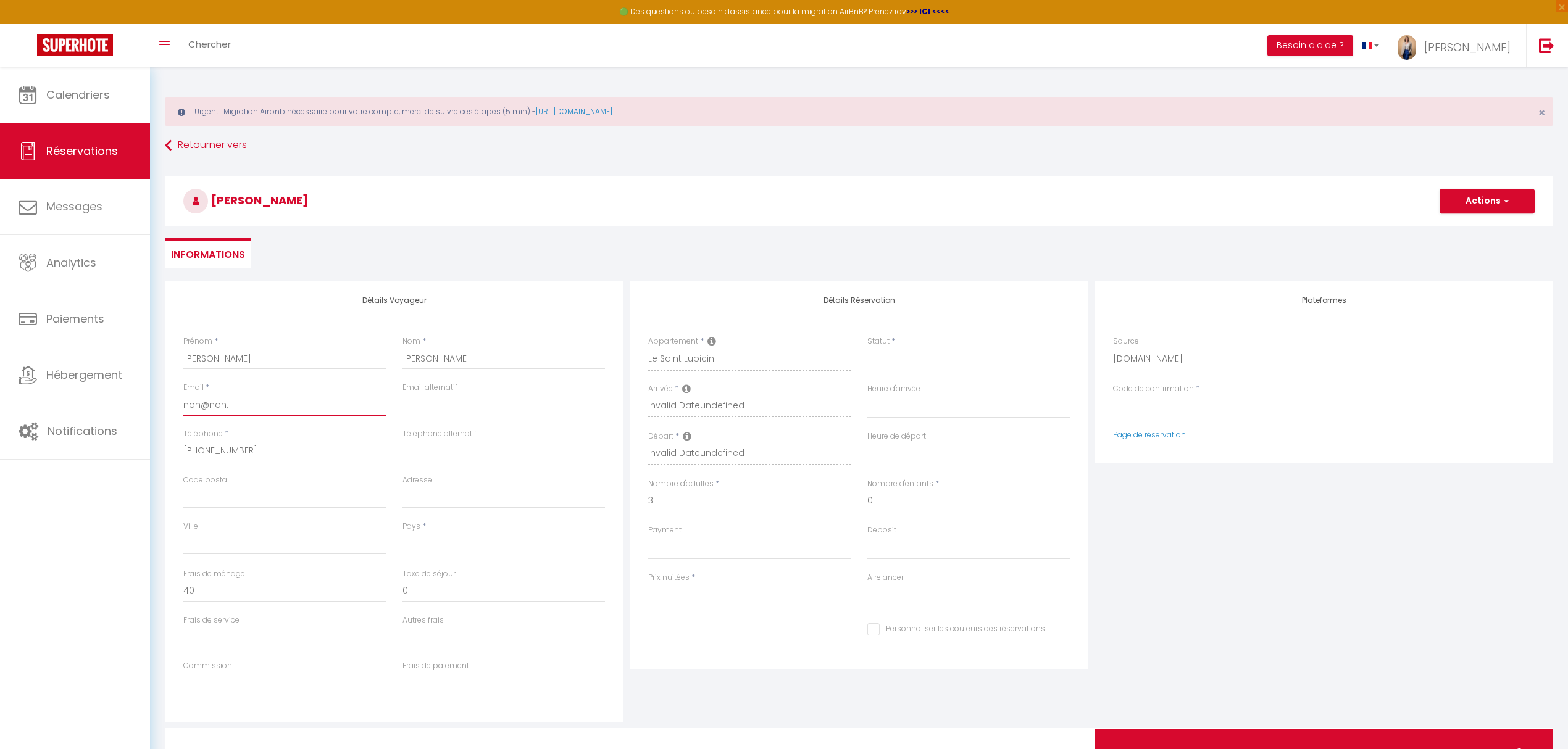
select select
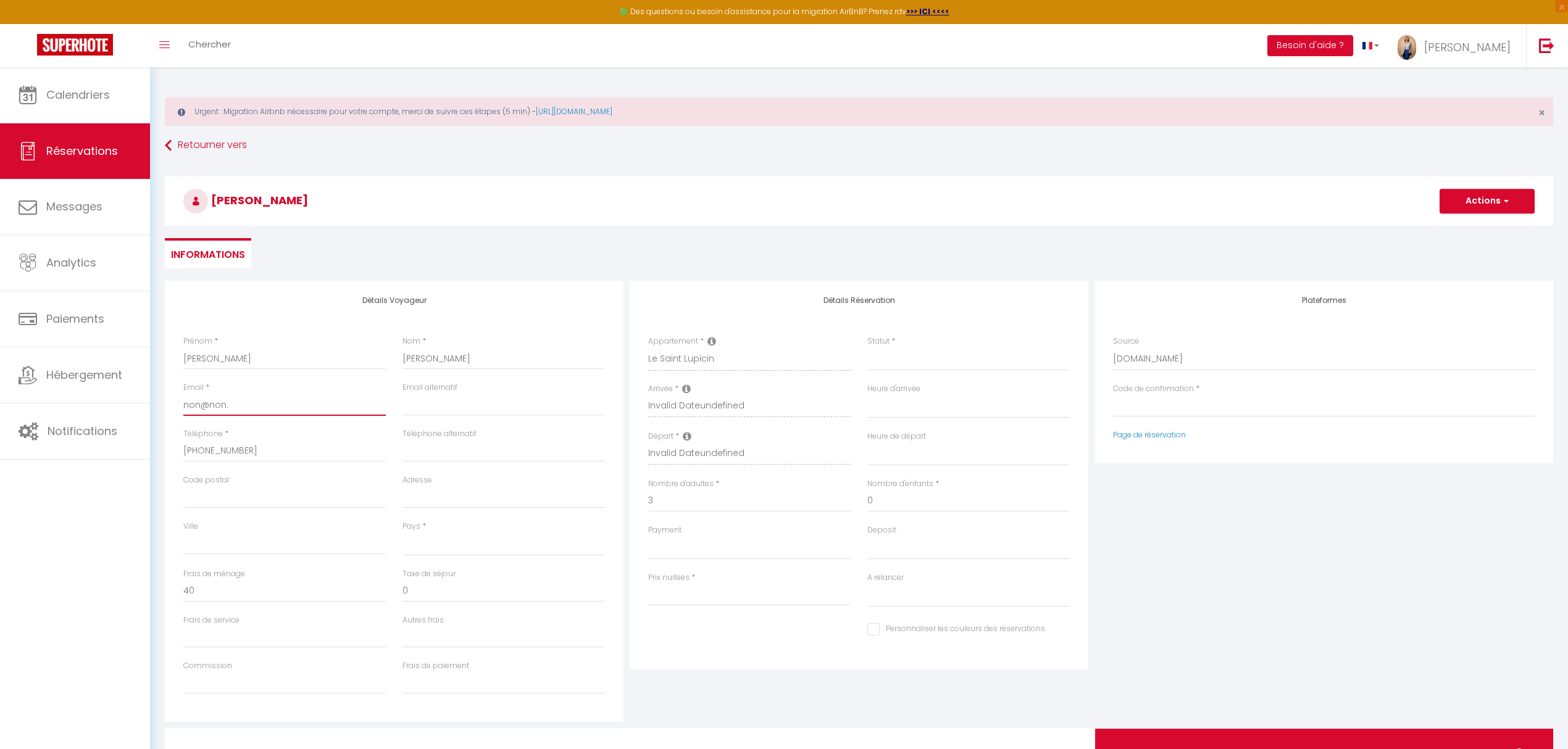
checkbox input "false"
type input "non@non.f"
select select
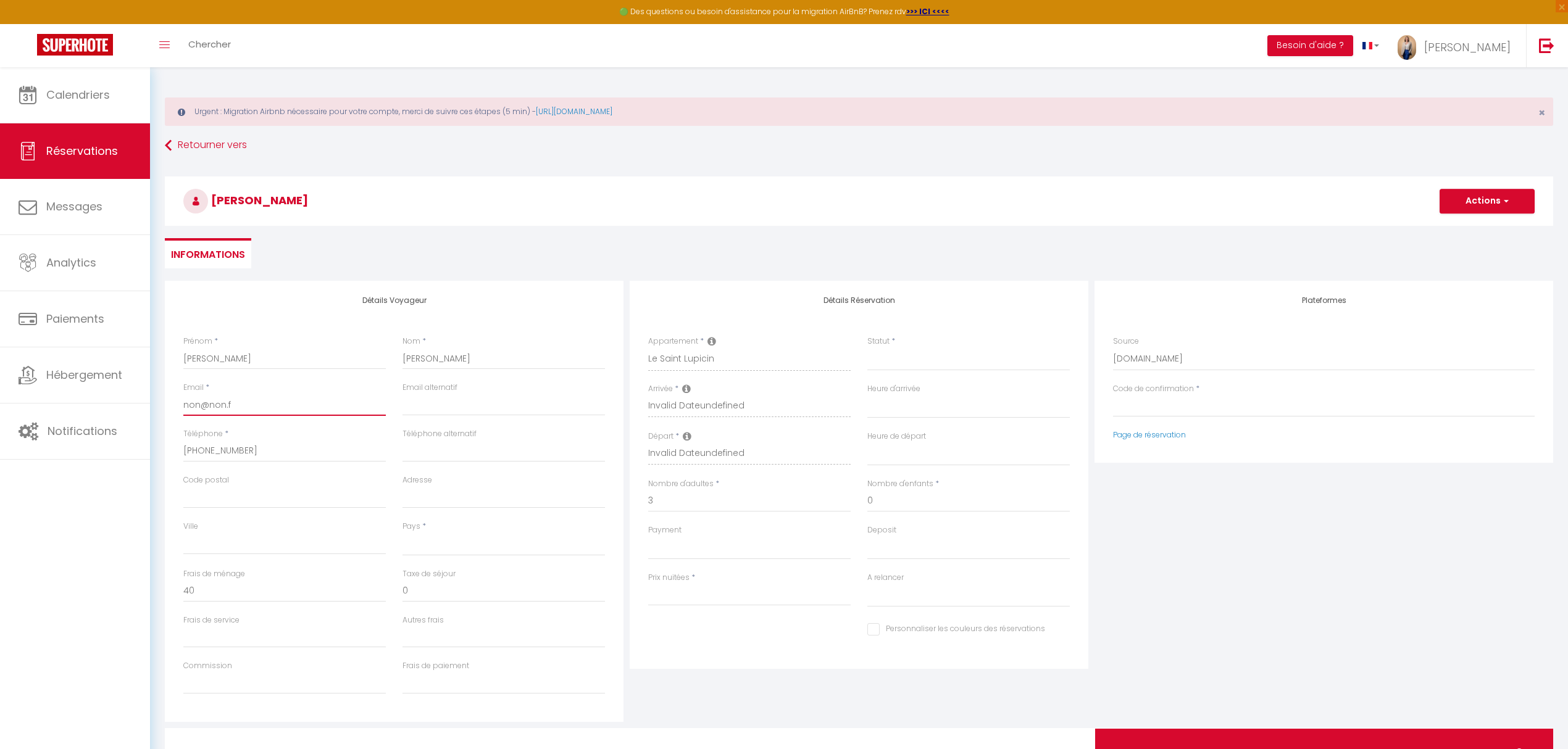
select select
checkbox input "false"
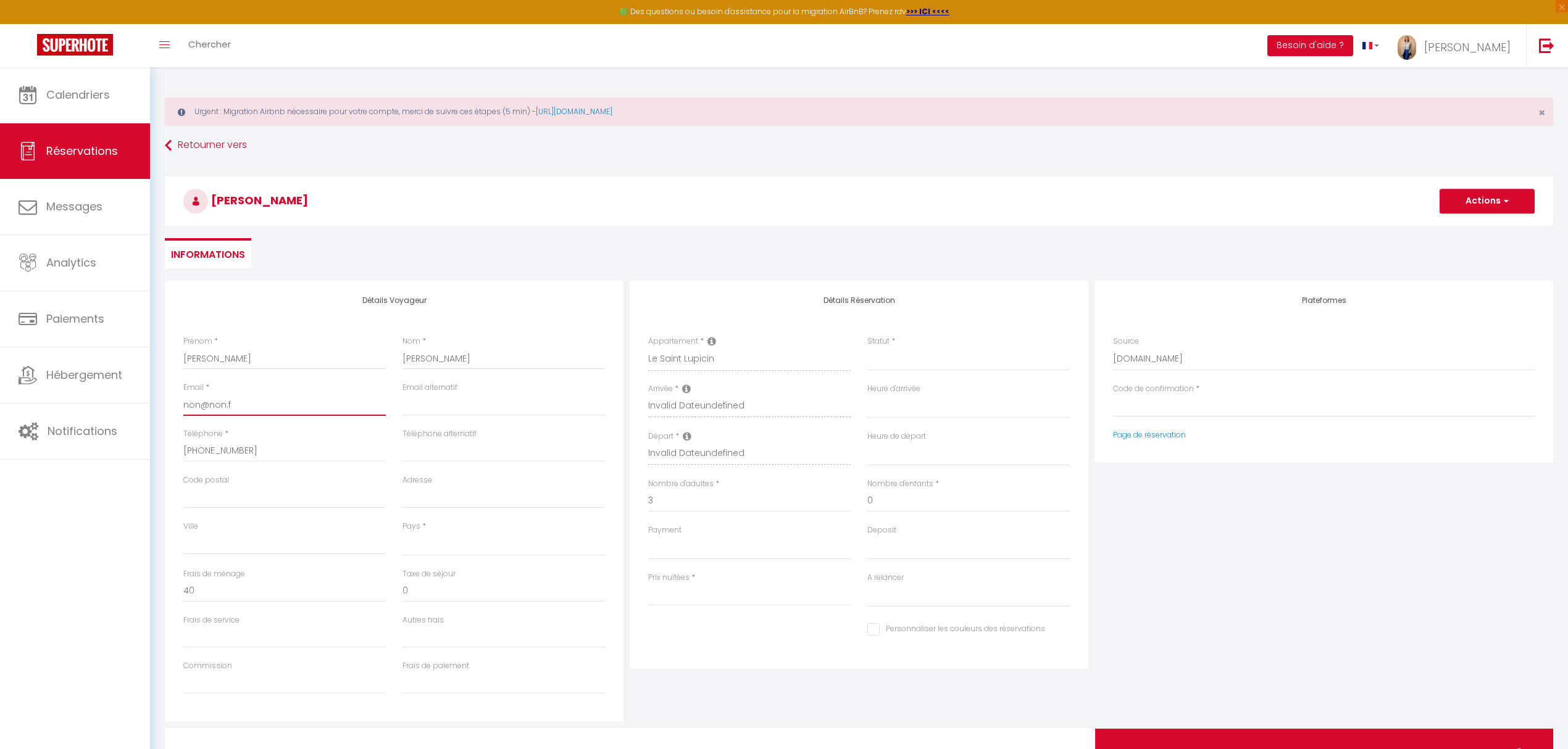
type input "[EMAIL_ADDRESS][DOMAIN_NAME]"
select select
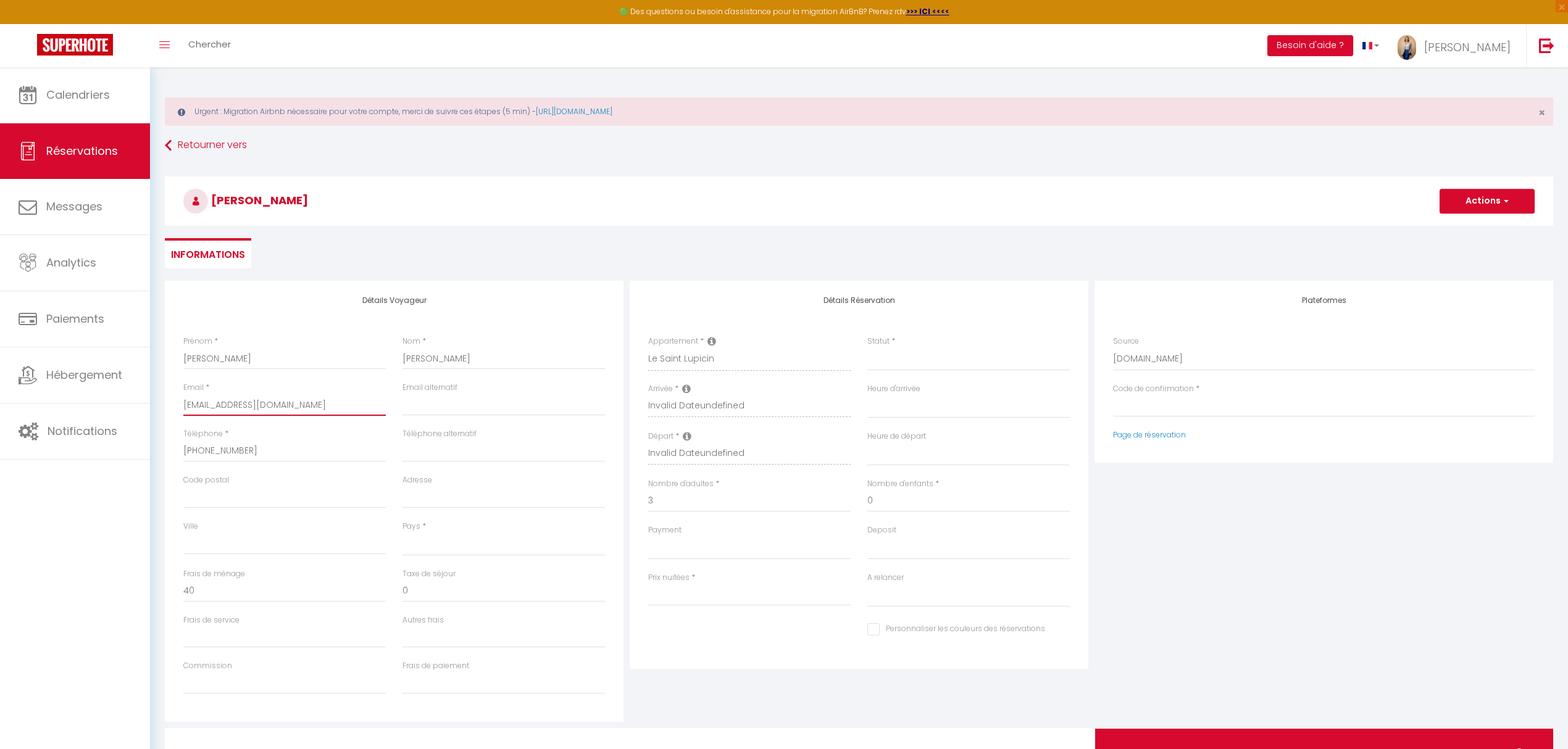
select select
checkbox input "false"
type input "[EMAIL_ADDRESS][DOMAIN_NAME]"
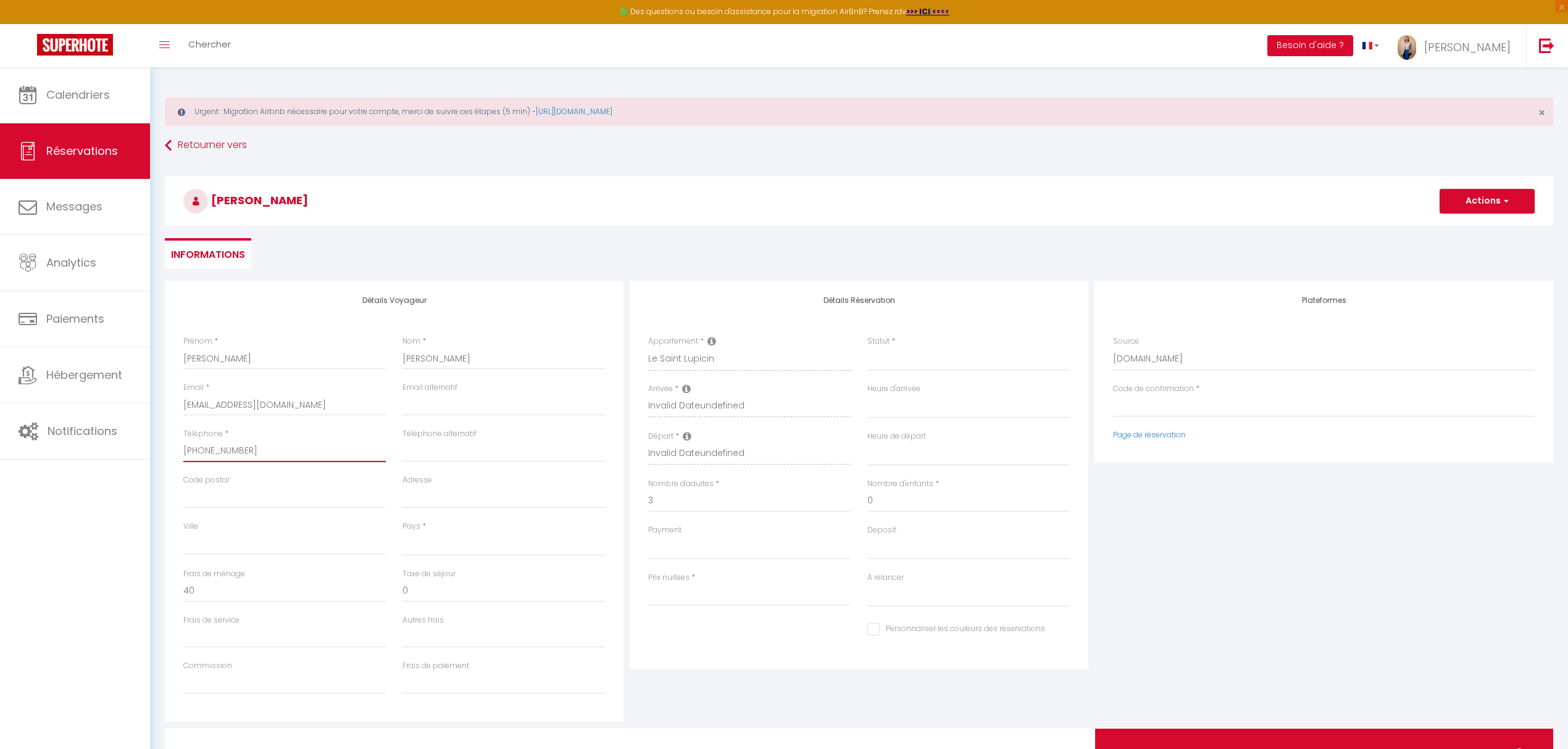
click at [304, 450] on input "[PHONE_NUMBER]" at bounding box center [284, 451] width 202 height 22
click at [1115, 364] on select "Direct Airbnb.com Booking.com Chalet montagne Expedia Gite de France Homeaway H…" at bounding box center [1323, 359] width 421 height 24
select select "54"
click at [1113, 347] on select "Direct Airbnb.com Booking.com Chalet montagne Expedia Gite de France Homeaway H…" at bounding box center [1323, 359] width 421 height 24
select select
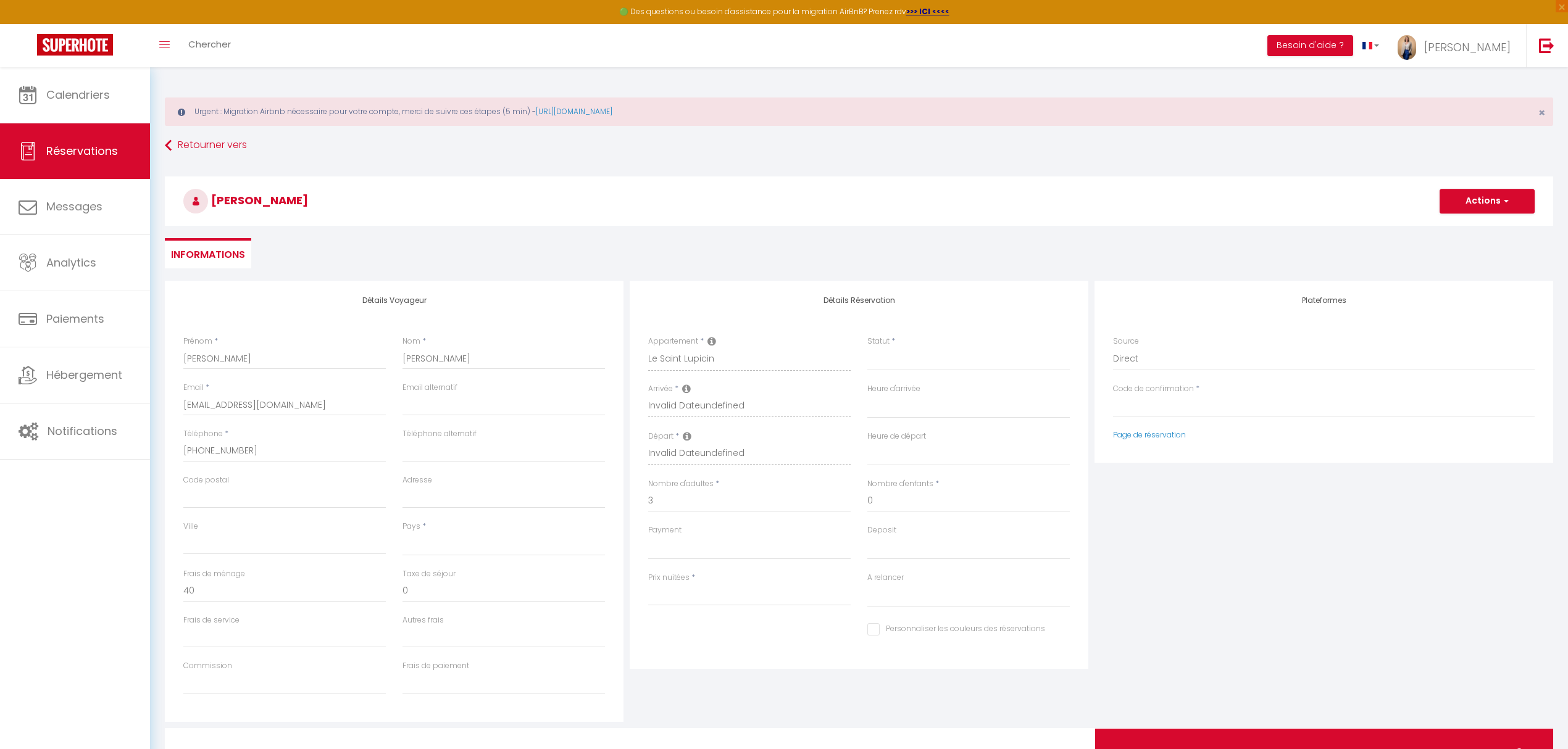
select select
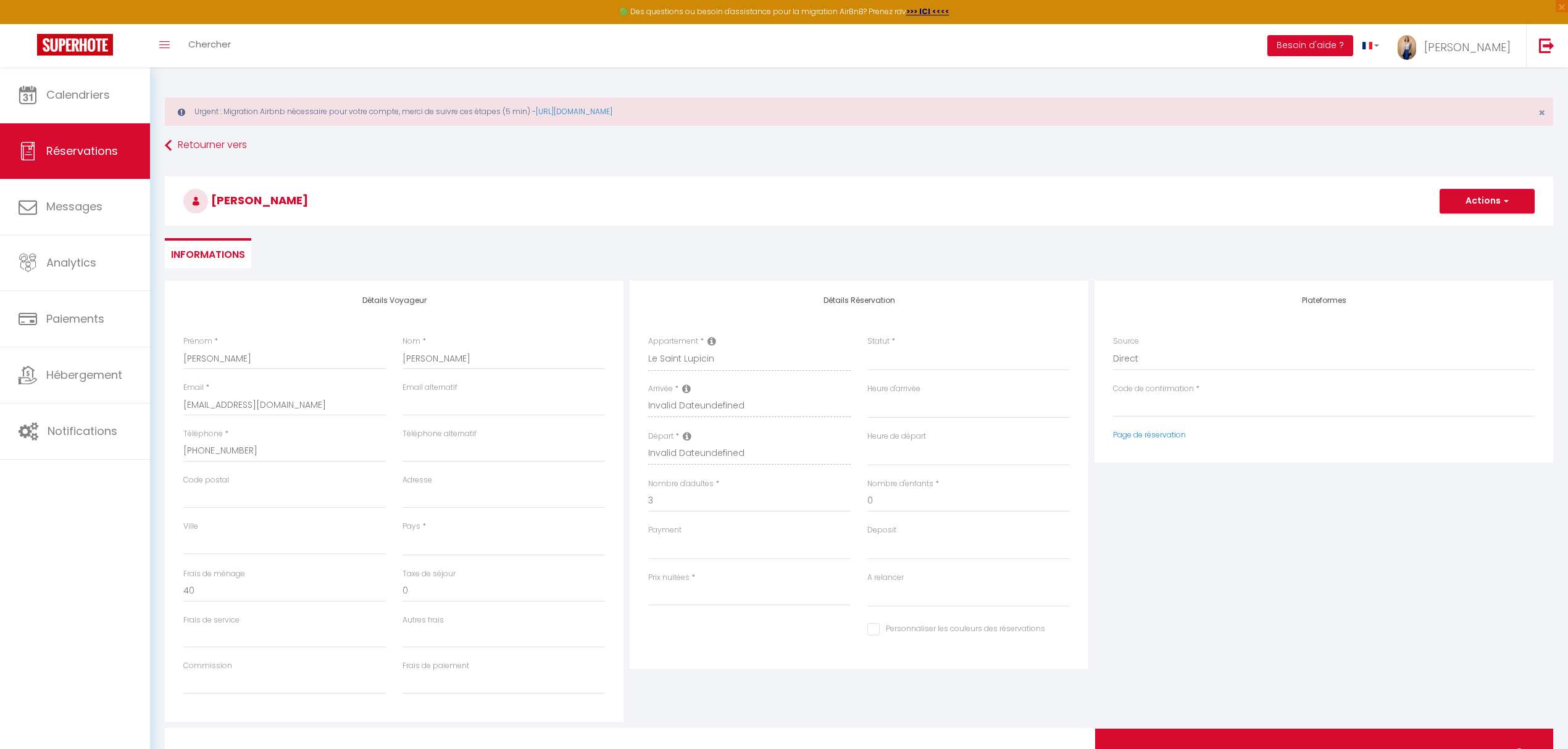
select select
checkbox input "false"
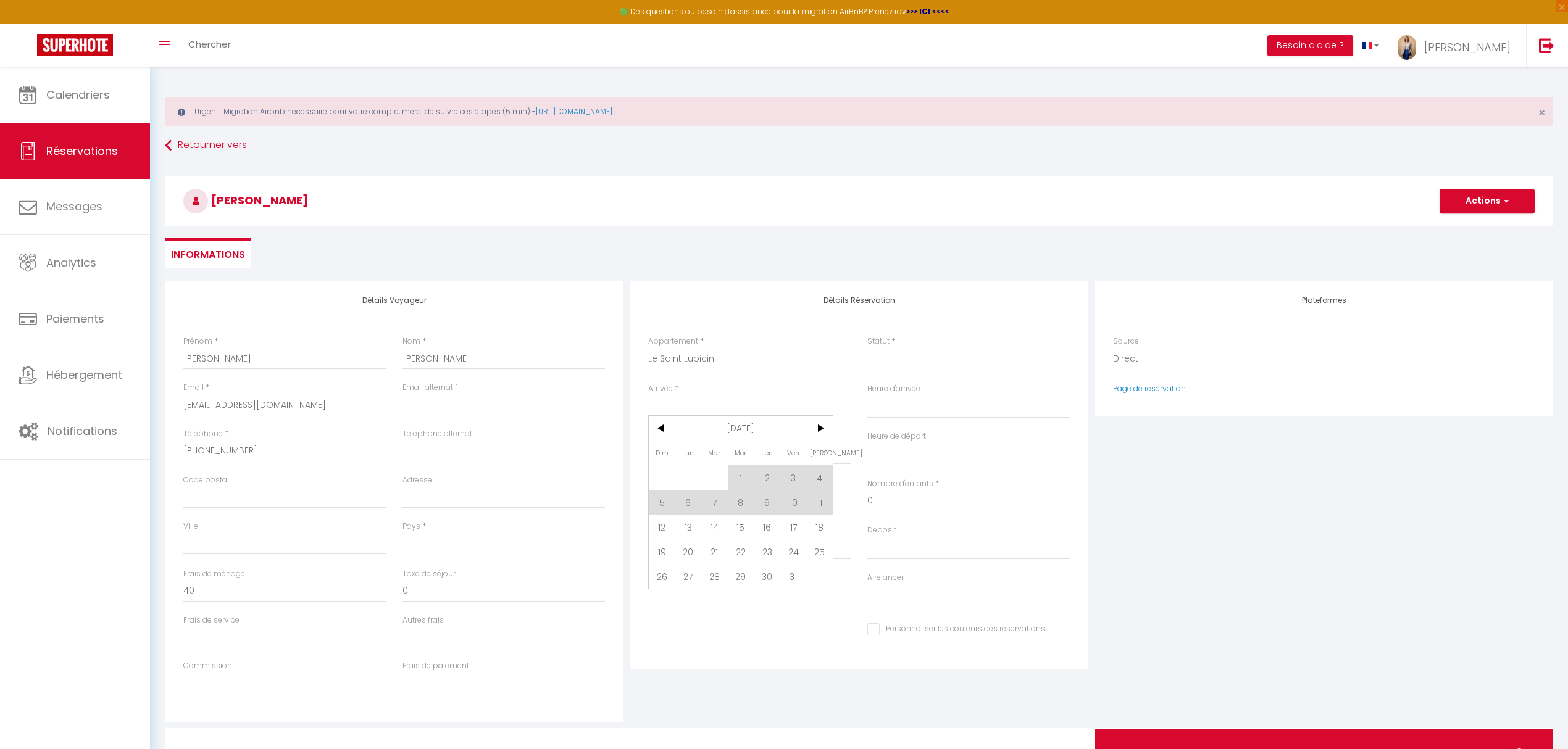
click at [727, 411] on input "Arrivée" at bounding box center [749, 407] width 202 height 16
click at [766, 507] on span "9" at bounding box center [767, 501] width 27 height 24
select select
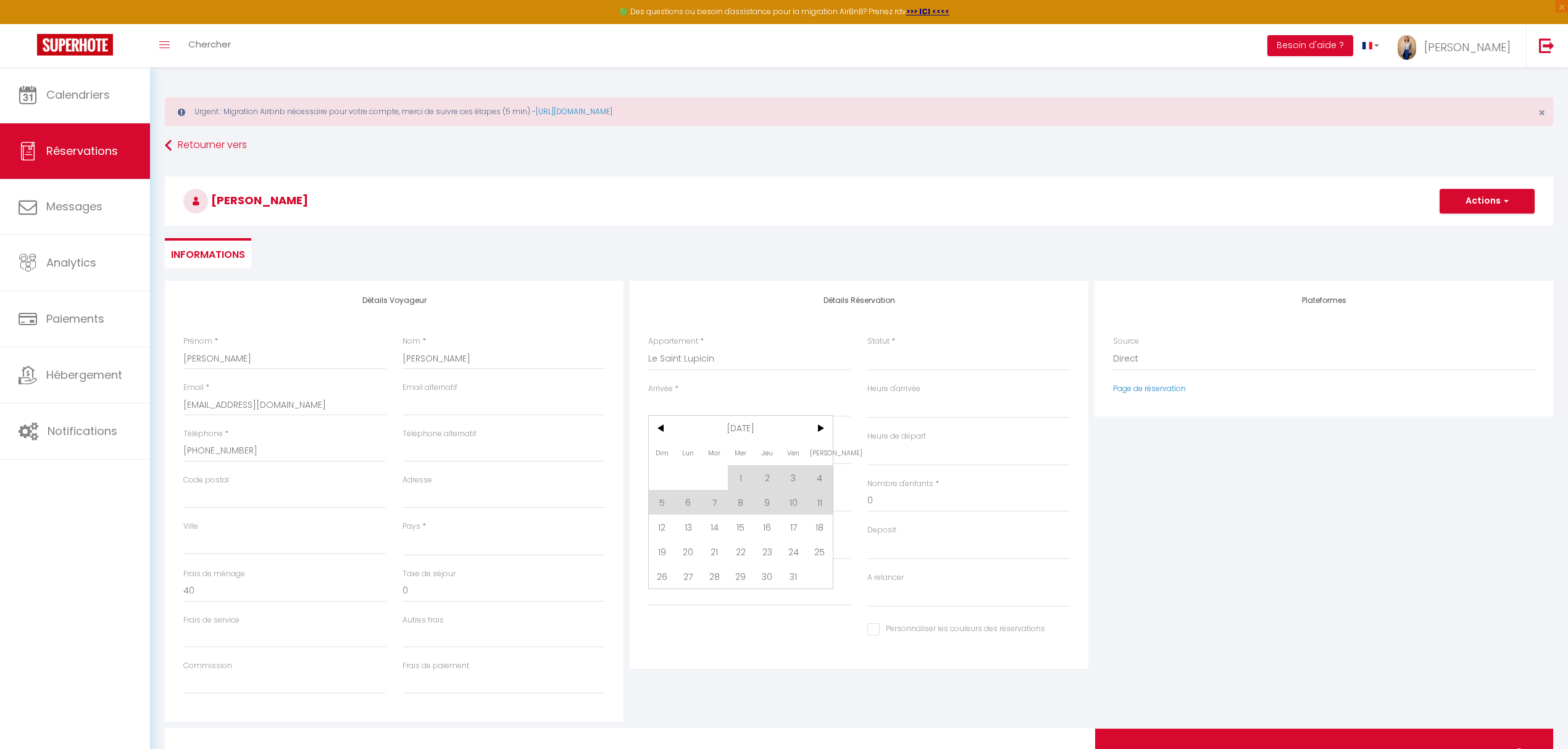
select select
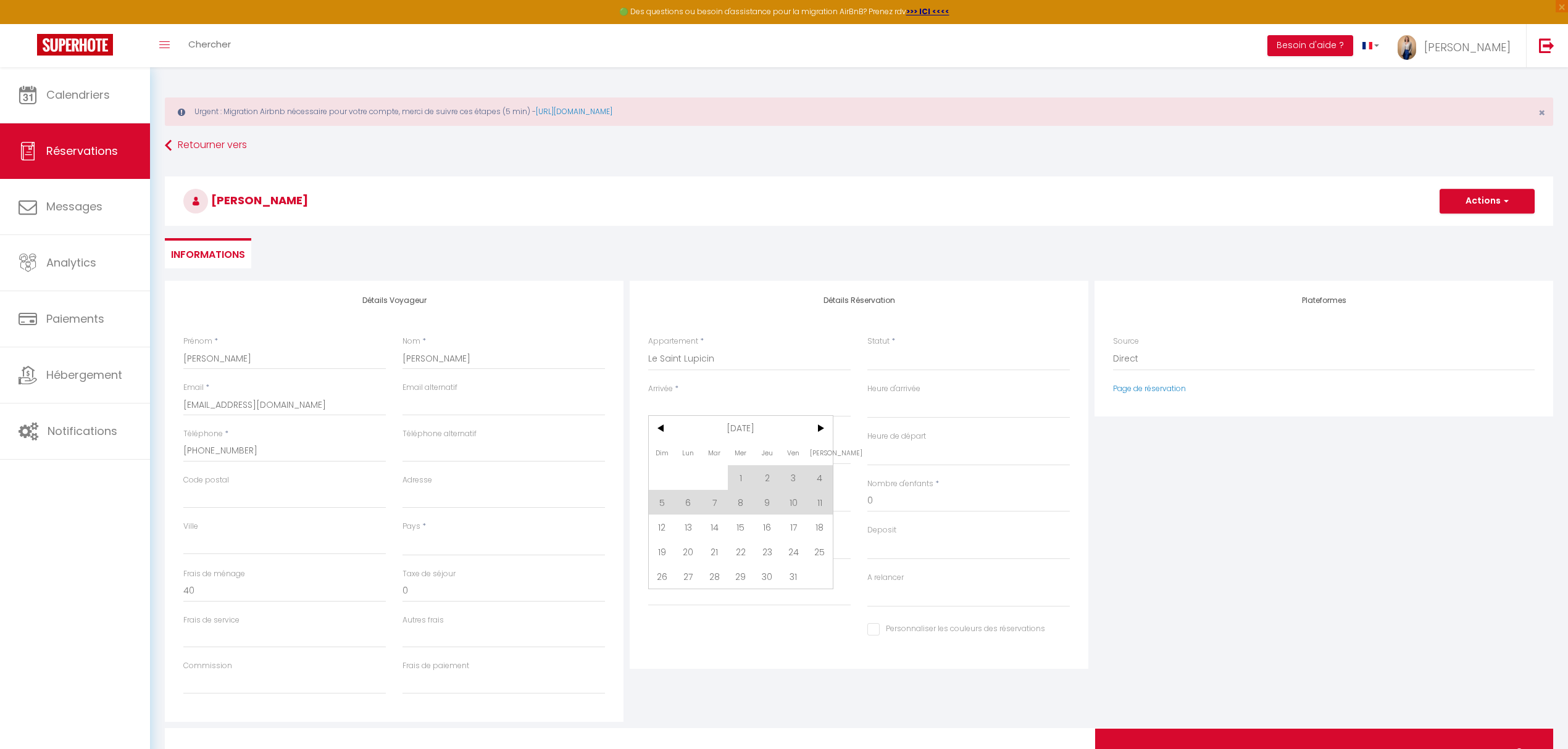
checkbox input "false"
type input "Jeu 09 Octobre 2025"
type input "Ven 10 Octobre 2025"
select select
type input "0"
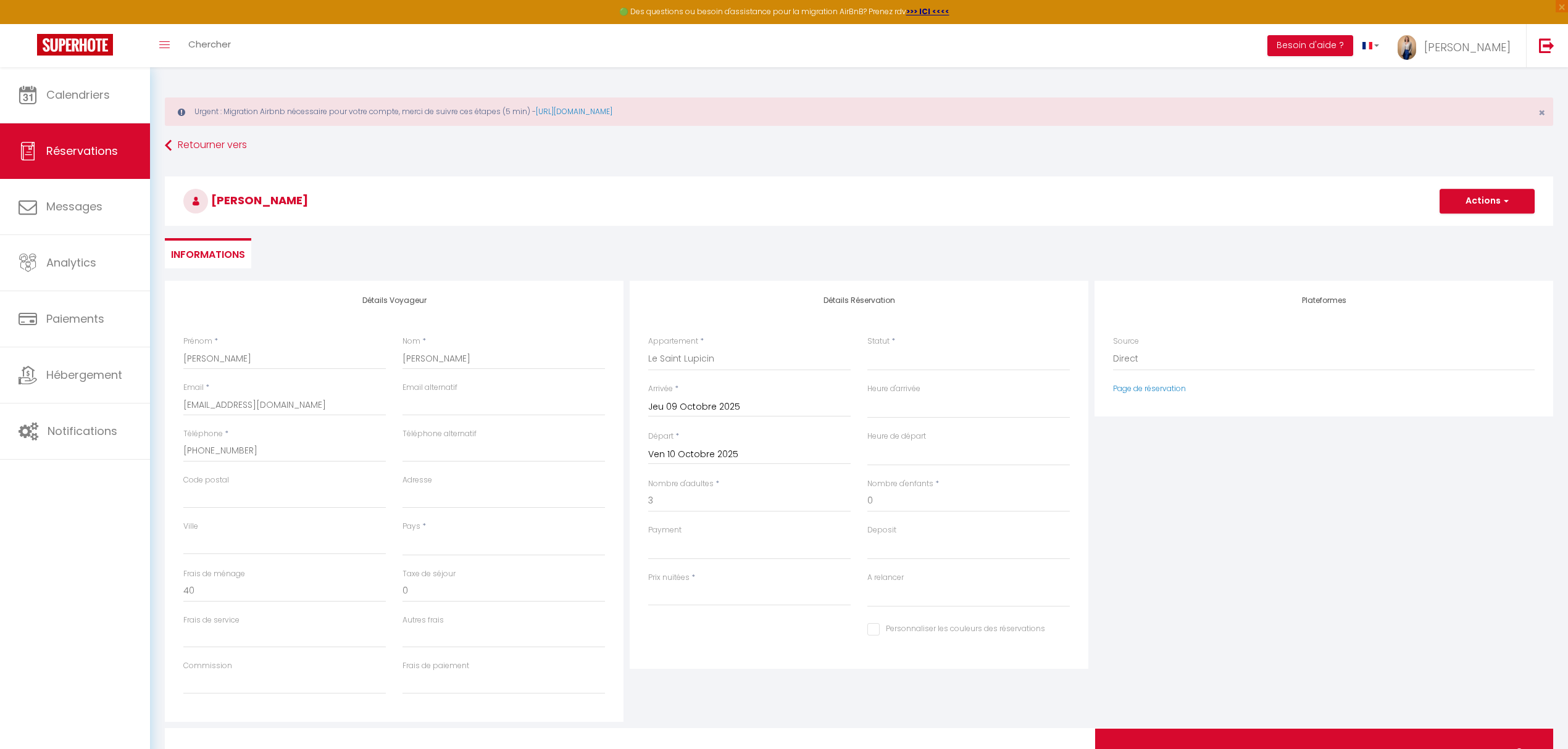
select select
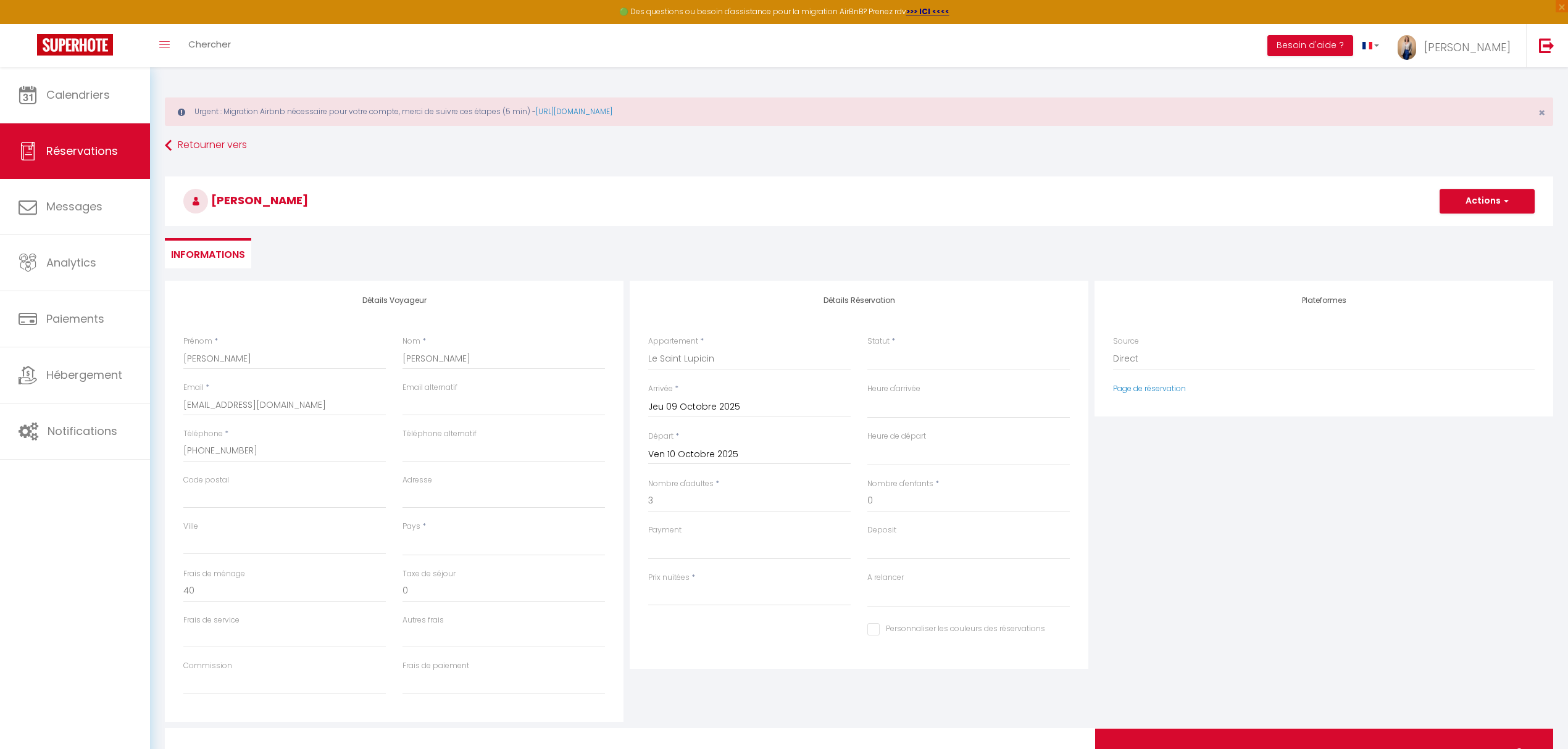
type input "0"
select select
checkbox input "false"
click at [893, 373] on div "Statut * Confirmé Non Confirmé Annulé Annulé par le voyageur No Show Request" at bounding box center [969, 359] width 219 height 47
click at [893, 366] on select "Confirmé Non Confirmé Annulé Annulé par le voyageur No Show Request" at bounding box center [968, 359] width 202 height 24
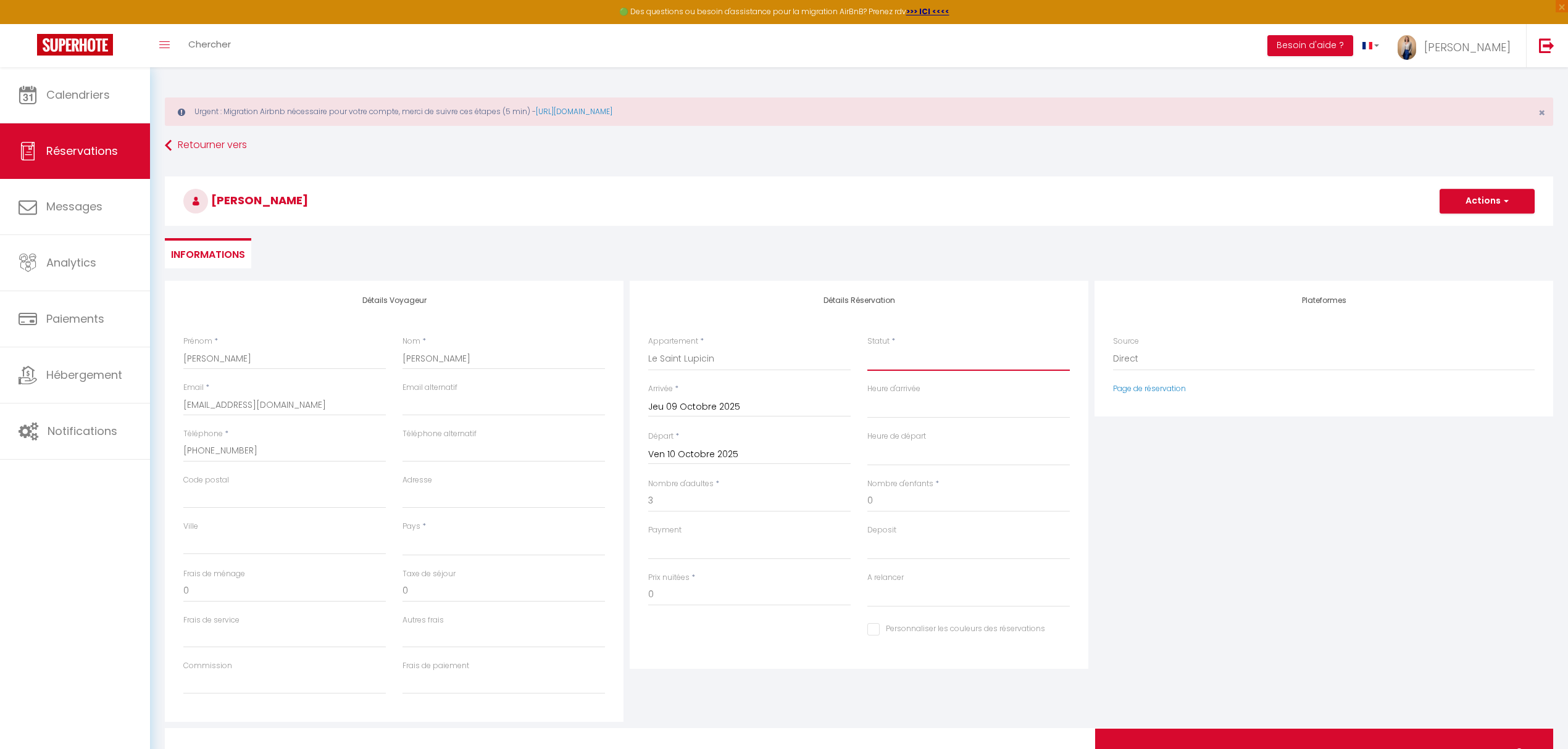
select select "2"
click at [867, 347] on select "Confirmé Non Confirmé Annulé Annulé par le voyageur No Show Request" at bounding box center [968, 359] width 202 height 24
select select
click at [722, 492] on input "3" at bounding box center [749, 501] width 202 height 22
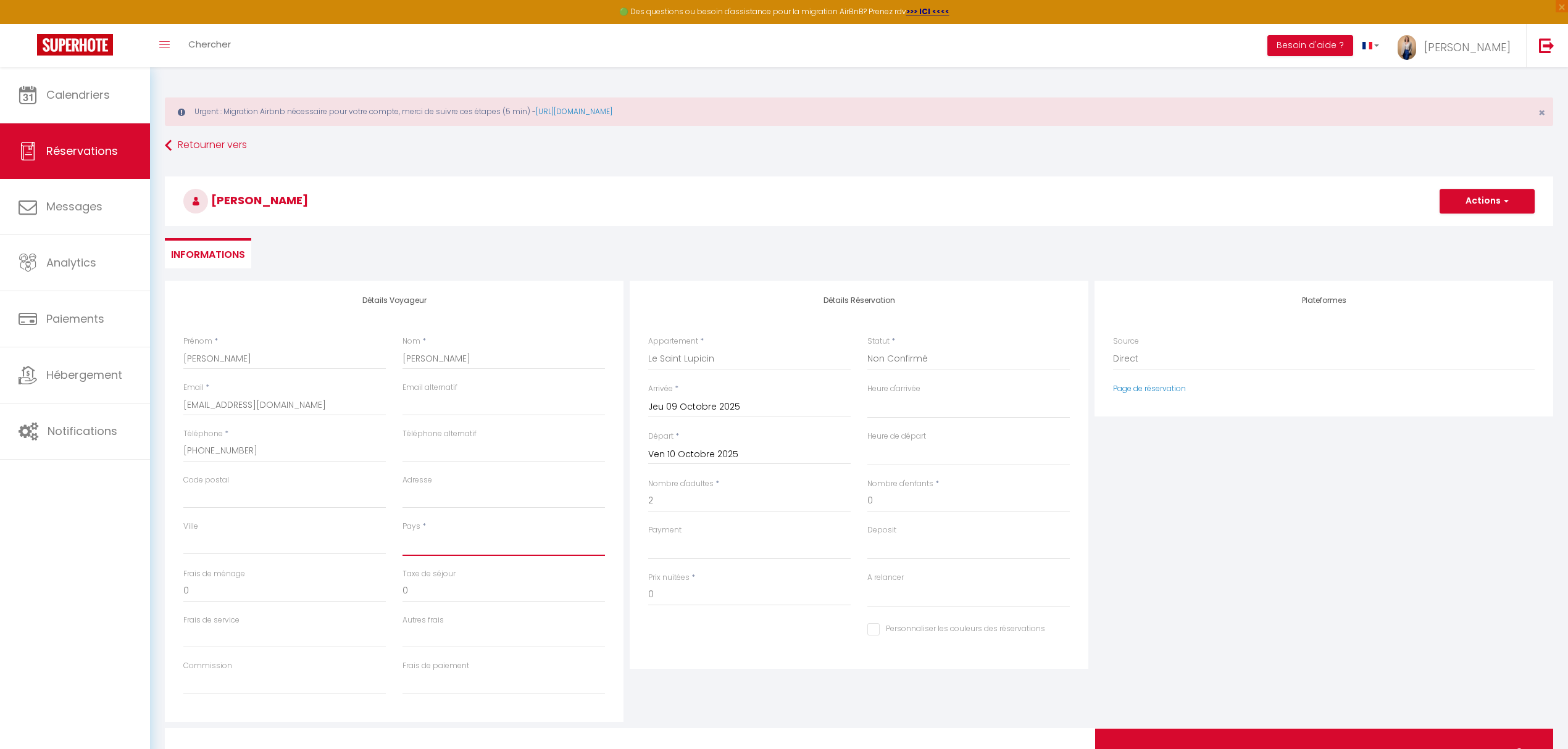
click at [516, 548] on select "France Portugal Afghanistan Albania Algeria American Samoa Andorra Angola Angui…" at bounding box center [503, 544] width 202 height 24
click at [403, 532] on select "France Portugal Afghanistan Albania Algeria American Samoa Andorra Angola Angui…" at bounding box center [503, 544] width 202 height 24
click at [675, 586] on input "0" at bounding box center [749, 595] width 202 height 22
click at [1363, 586] on div "Plateformes Source Direct Airbnb.com Booking.com Chalet montagne Expedia Gite d…" at bounding box center [1323, 501] width 465 height 441
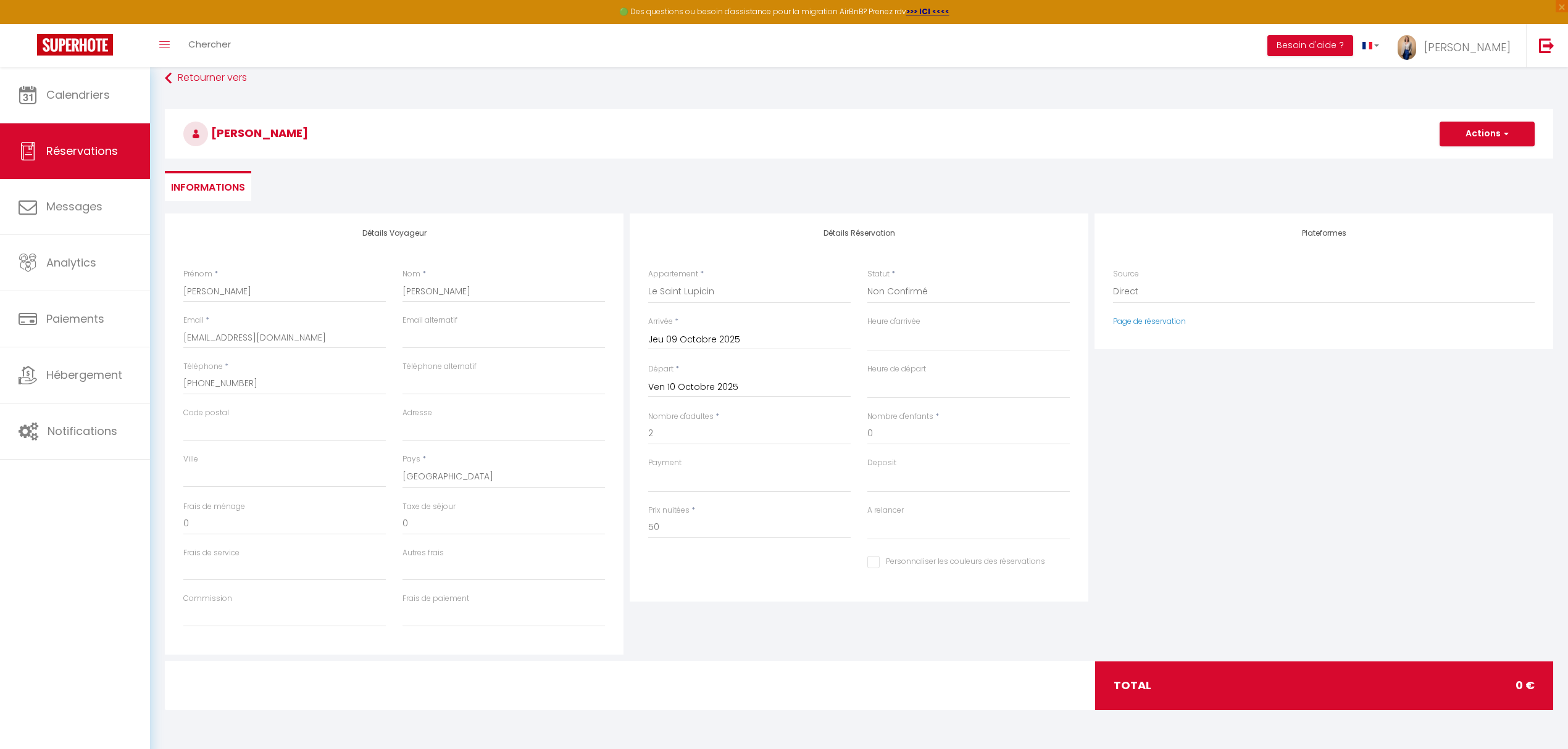
scroll to position [25, 0]
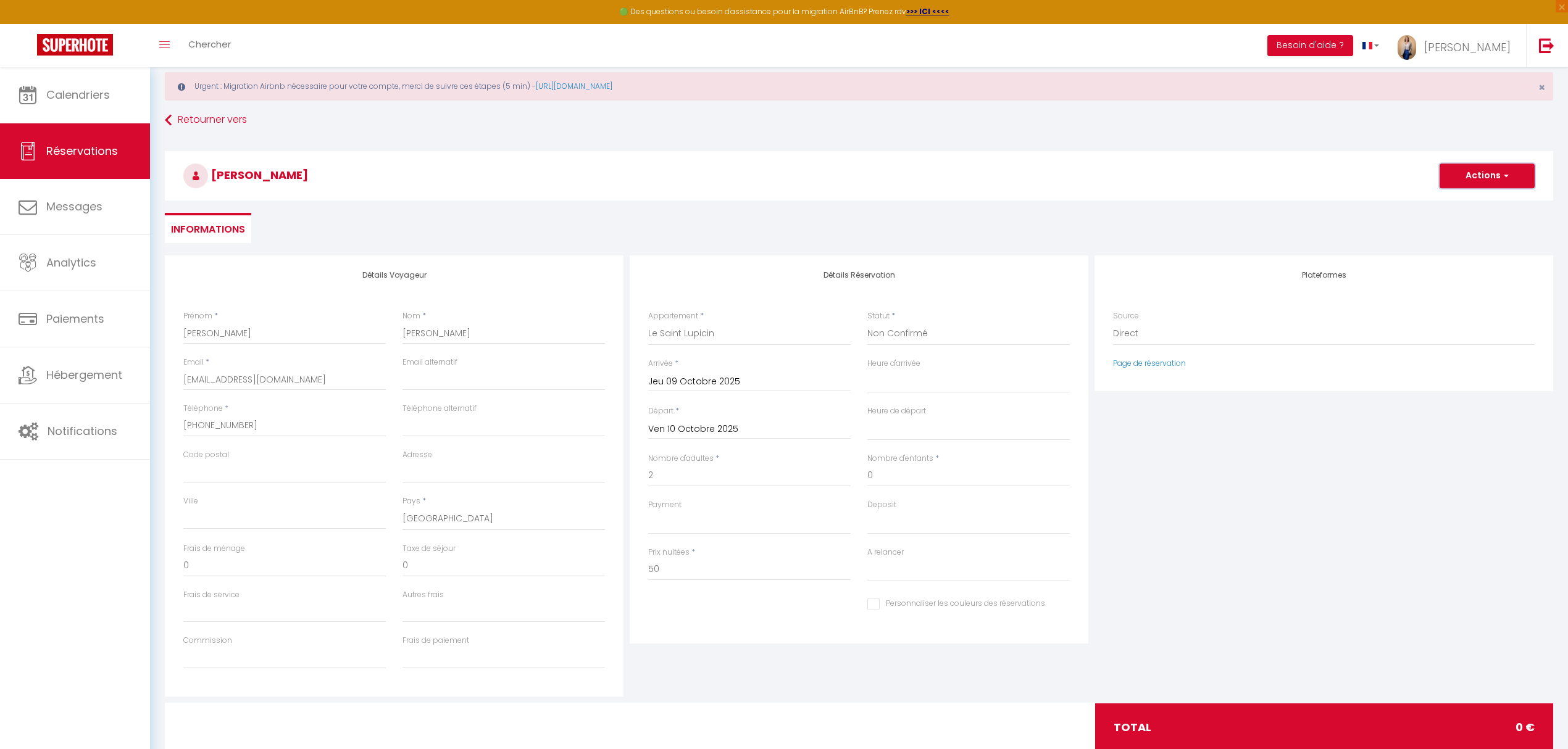
click at [1504, 175] on span "button" at bounding box center [1504, 176] width 7 height 11
click at [1460, 196] on link "Enregistrer" at bounding box center [1474, 203] width 98 height 16
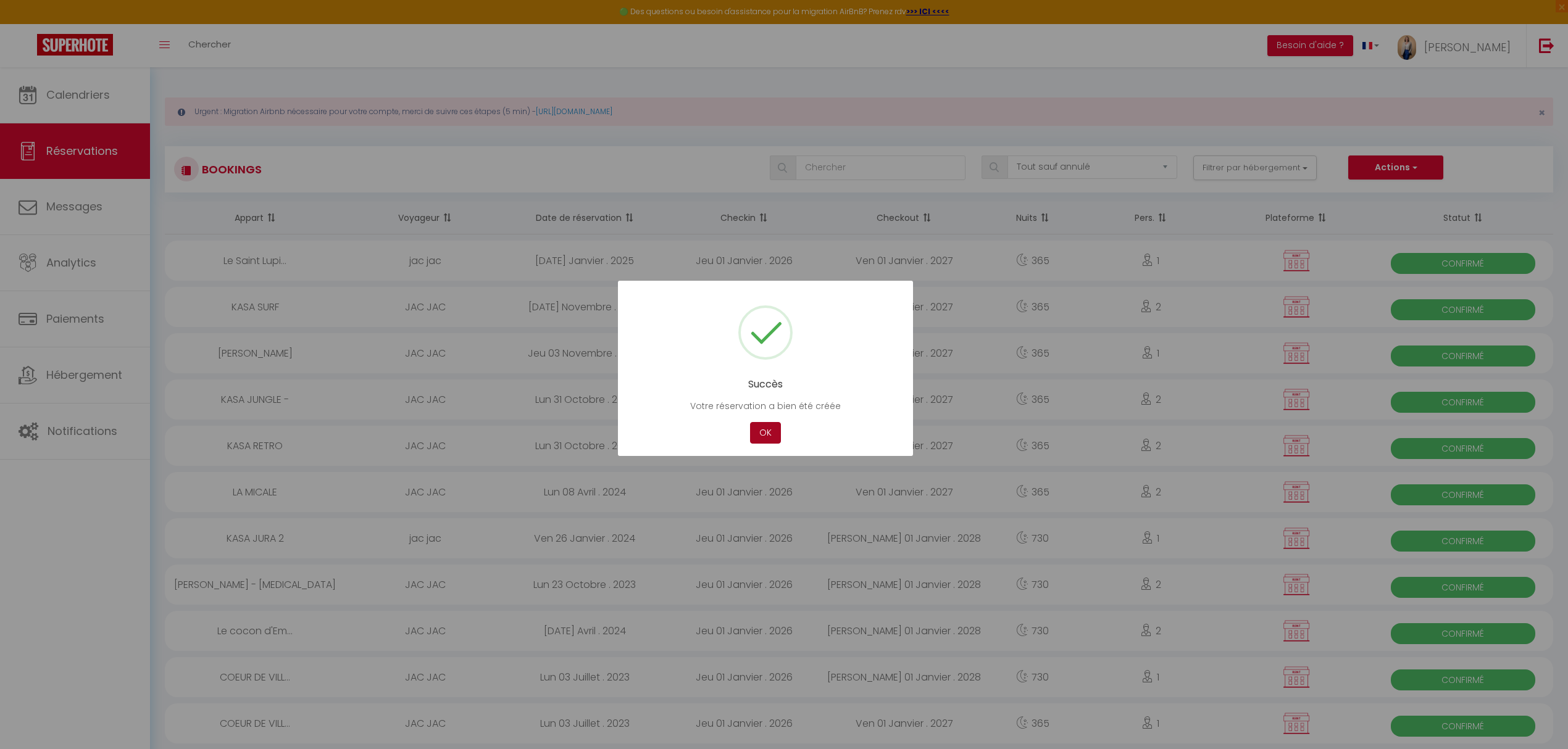
click at [762, 432] on button "OK" at bounding box center [765, 432] width 31 height 21
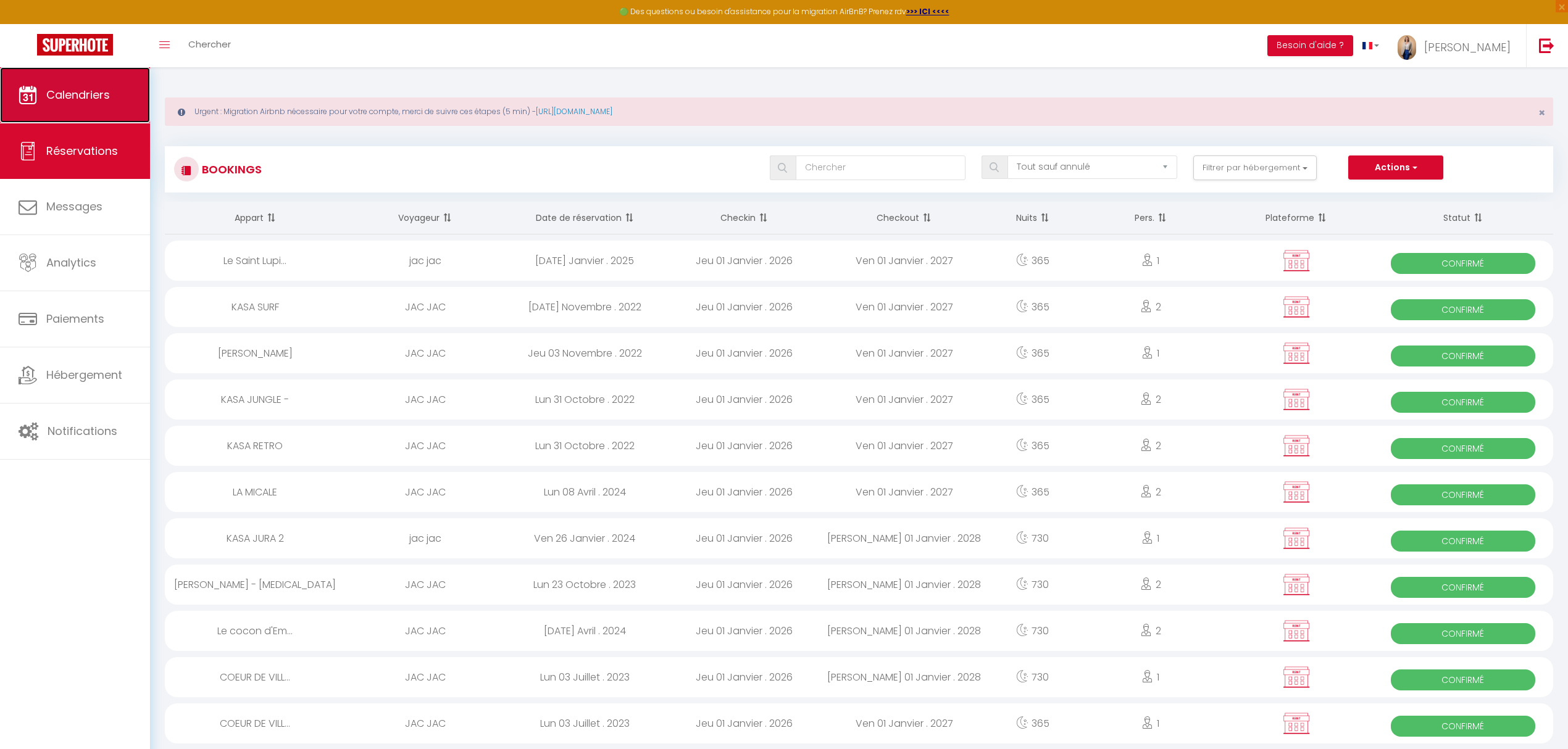
click at [85, 96] on span "Calendriers" at bounding box center [78, 95] width 64 height 16
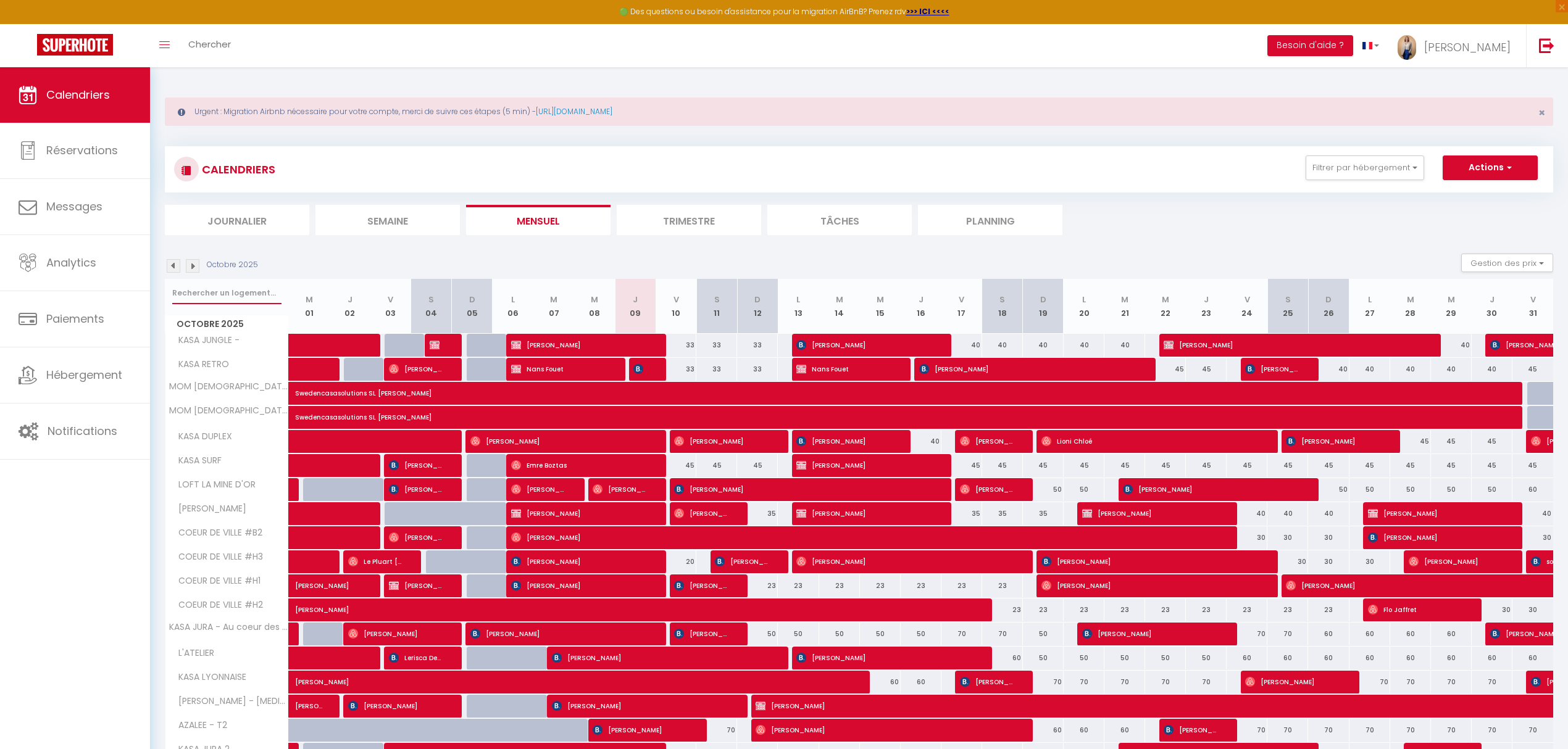
click at [235, 290] on input "text" at bounding box center [226, 293] width 109 height 22
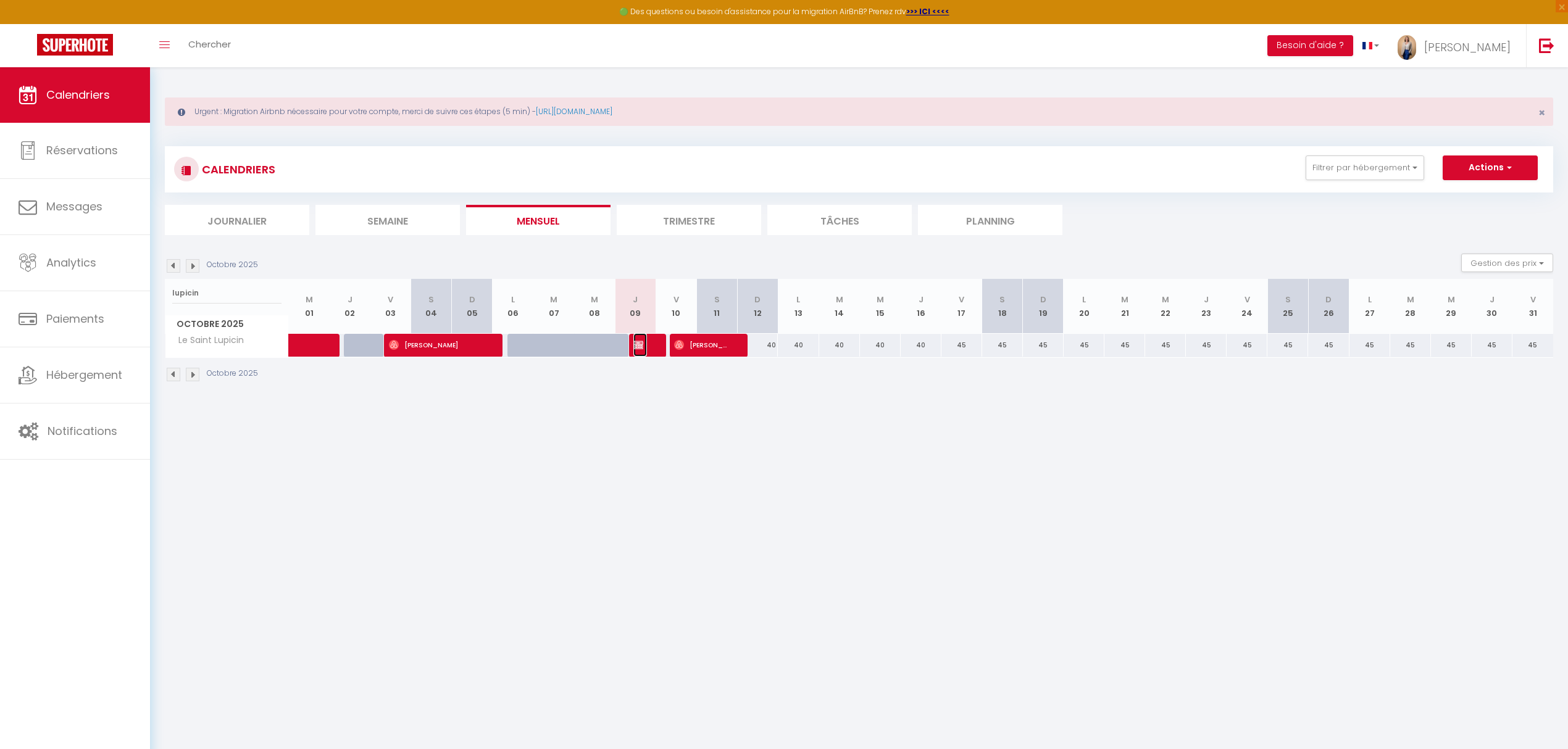
click at [647, 354] on span "[PERSON_NAME]" at bounding box center [639, 345] width 13 height 24
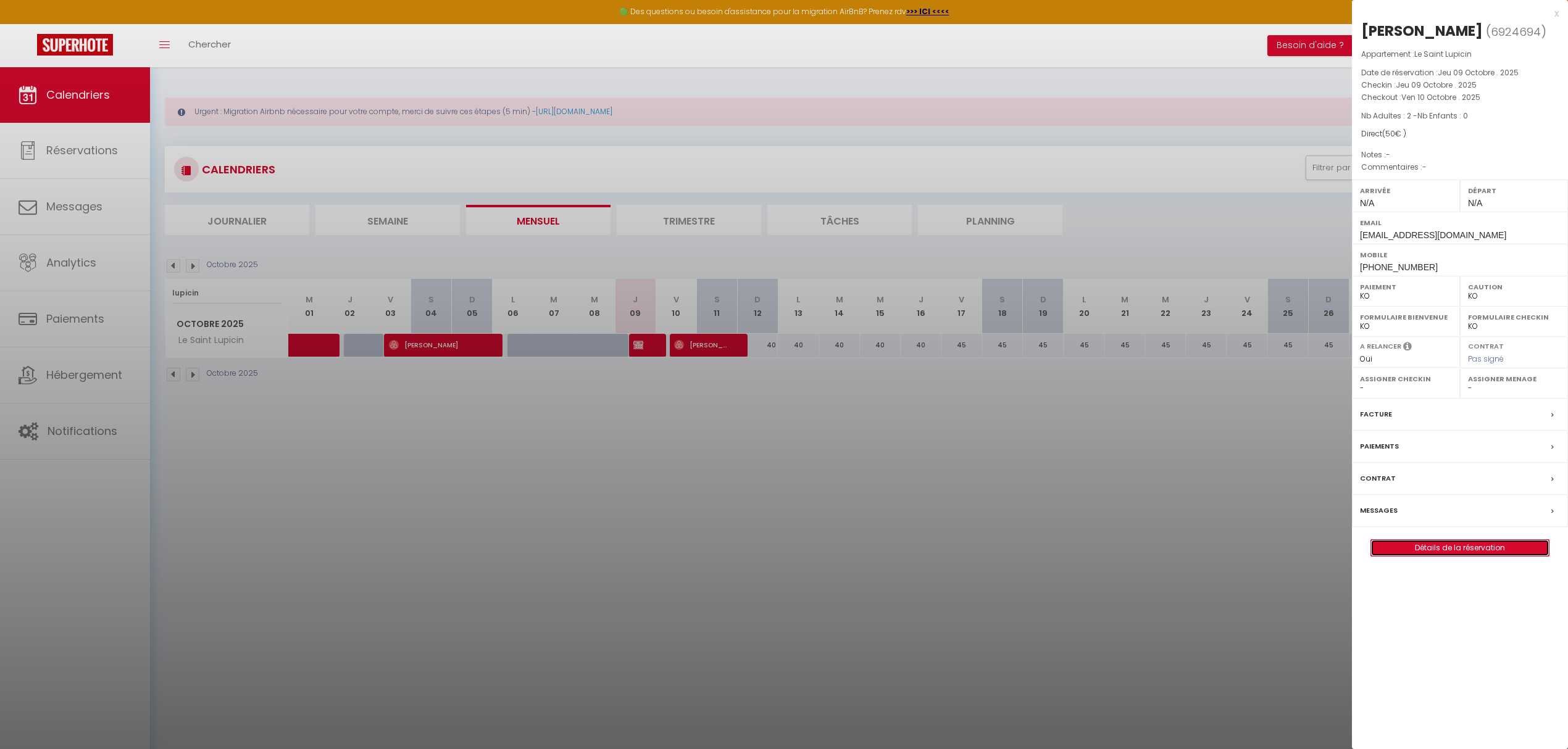
click at [1420, 555] on link "Détails de la réservation" at bounding box center [1459, 548] width 178 height 16
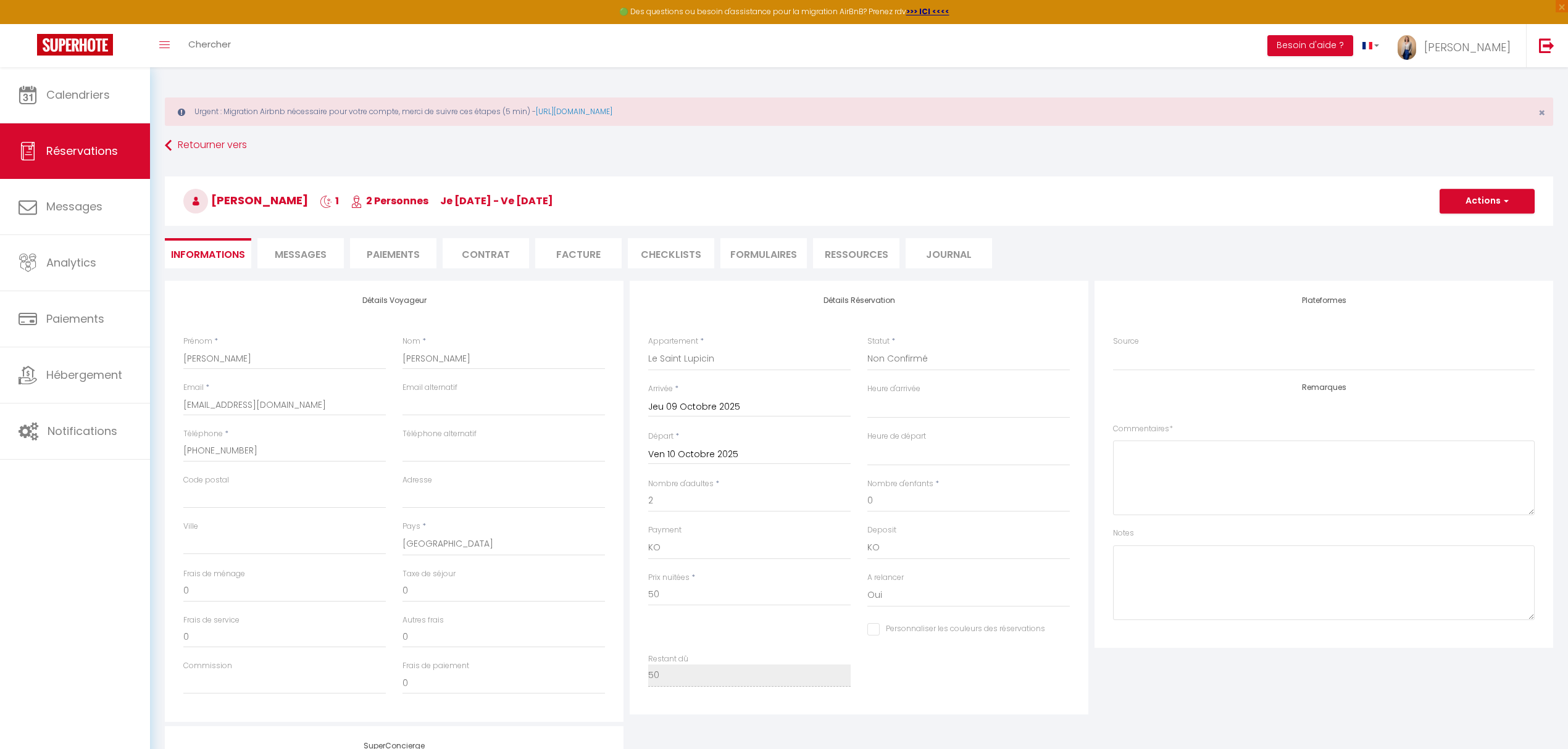
click at [318, 257] on span "Messages" at bounding box center [300, 255] width 52 height 14
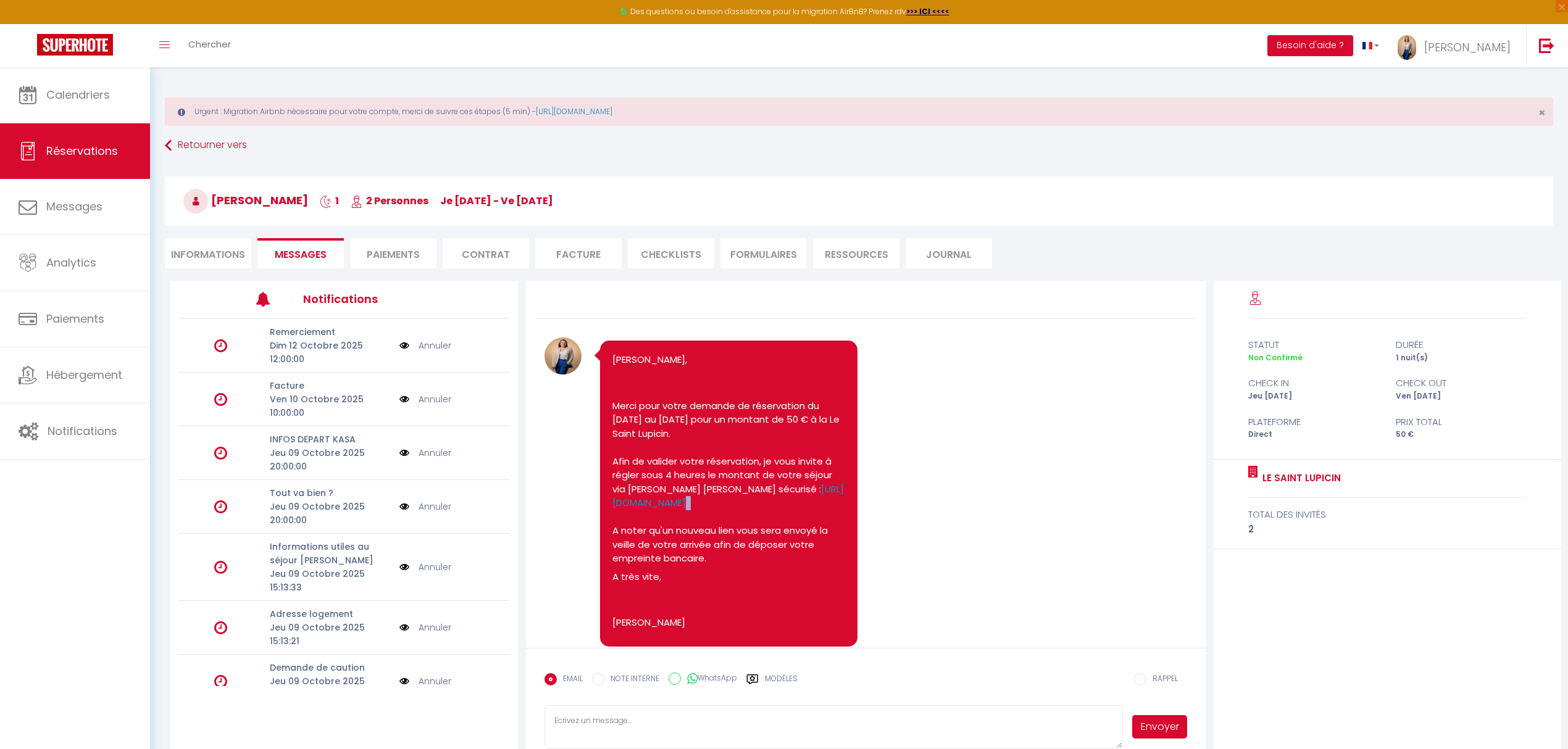
drag, startPoint x: 837, startPoint y: 505, endPoint x: 852, endPoint y: 523, distance: 23.4
click at [852, 523] on div "Bonjour Christelle, Merci pour votre demande de réservation du 09/10/2025 au 10…" at bounding box center [728, 493] width 257 height 306
drag, startPoint x: 613, startPoint y: 400, endPoint x: 698, endPoint y: 423, distance: 88.1
click at [698, 423] on font "Merci pour votre demande de réservation du [DATE] au [DATE] pour un montant de …" at bounding box center [727, 420] width 230 height 41
click at [642, 377] on pre "Bonjour Christelle, Merci pour votre demande de réservation du 09/10/2025 au 10…" at bounding box center [728, 494] width 232 height 281
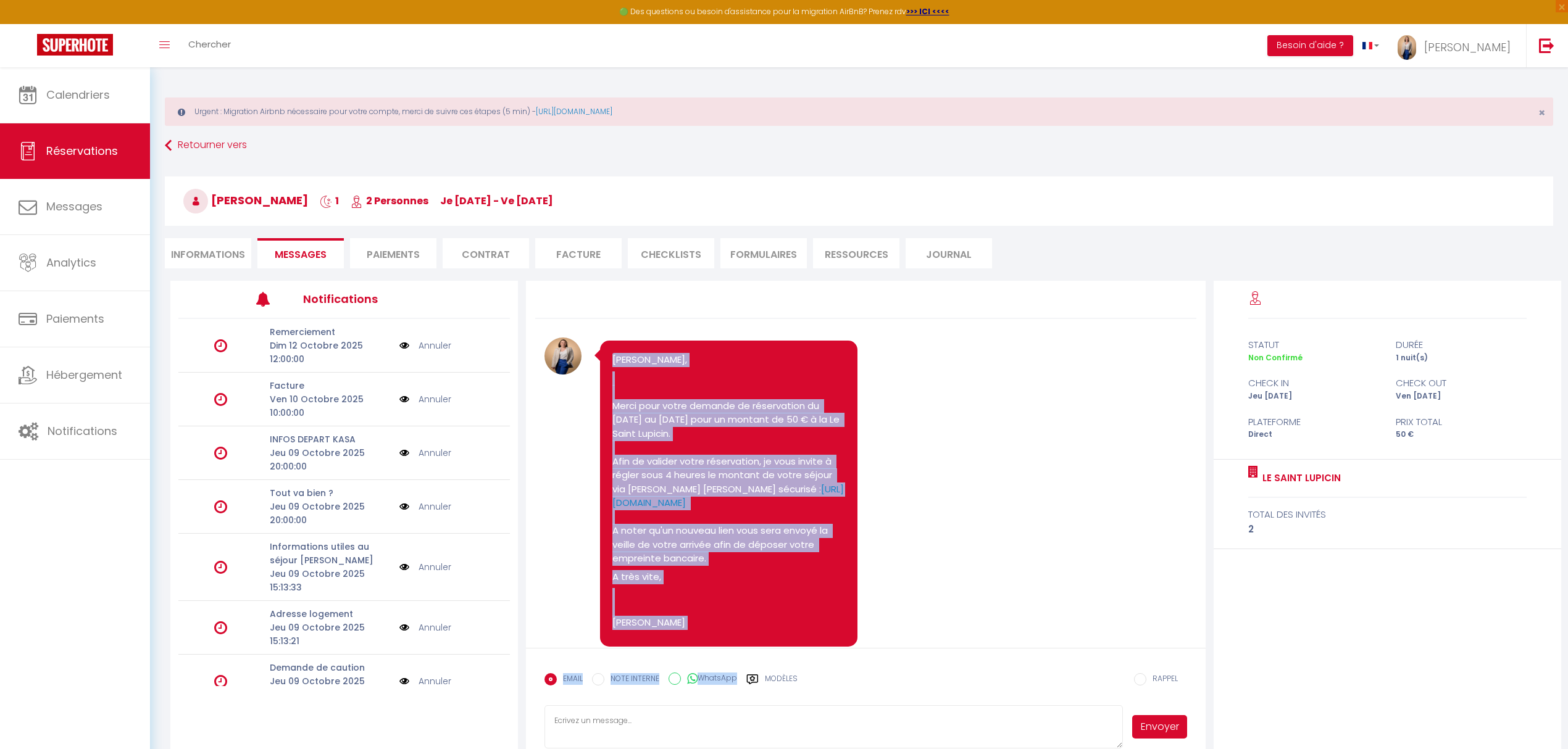
scroll to position [45, 0]
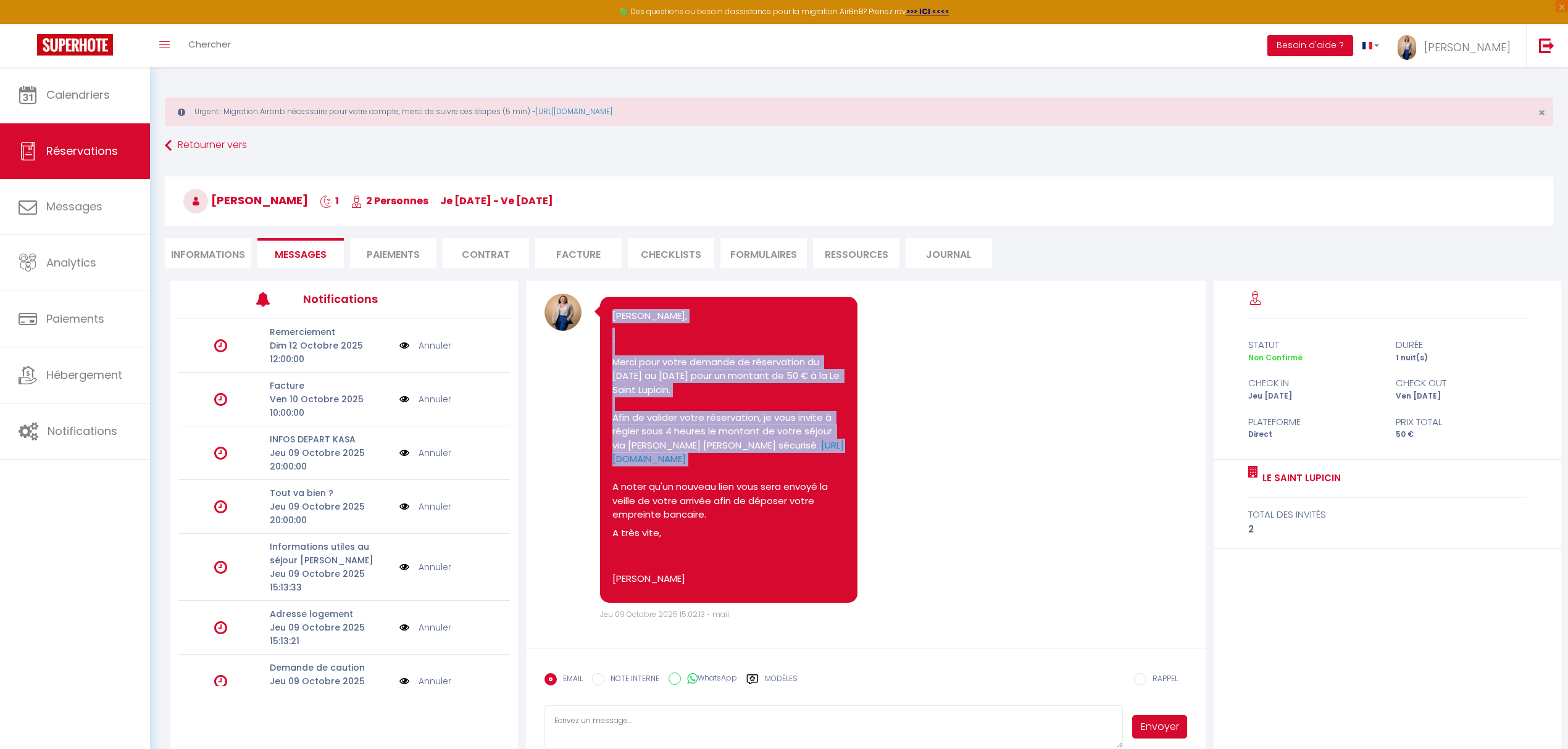
drag, startPoint x: 613, startPoint y: 358, endPoint x: 830, endPoint y: 461, distance: 240.2
click at [830, 461] on pre "Bonjour Christelle, Merci pour votre demande de réservation du 09/10/2025 au 10…" at bounding box center [728, 450] width 232 height 281
copy pre "Bonjour Christelle, Merci pour votre demande de réservation du 09/10/2025 au 10…"
click at [98, 106] on link "Calendriers" at bounding box center [75, 95] width 150 height 56
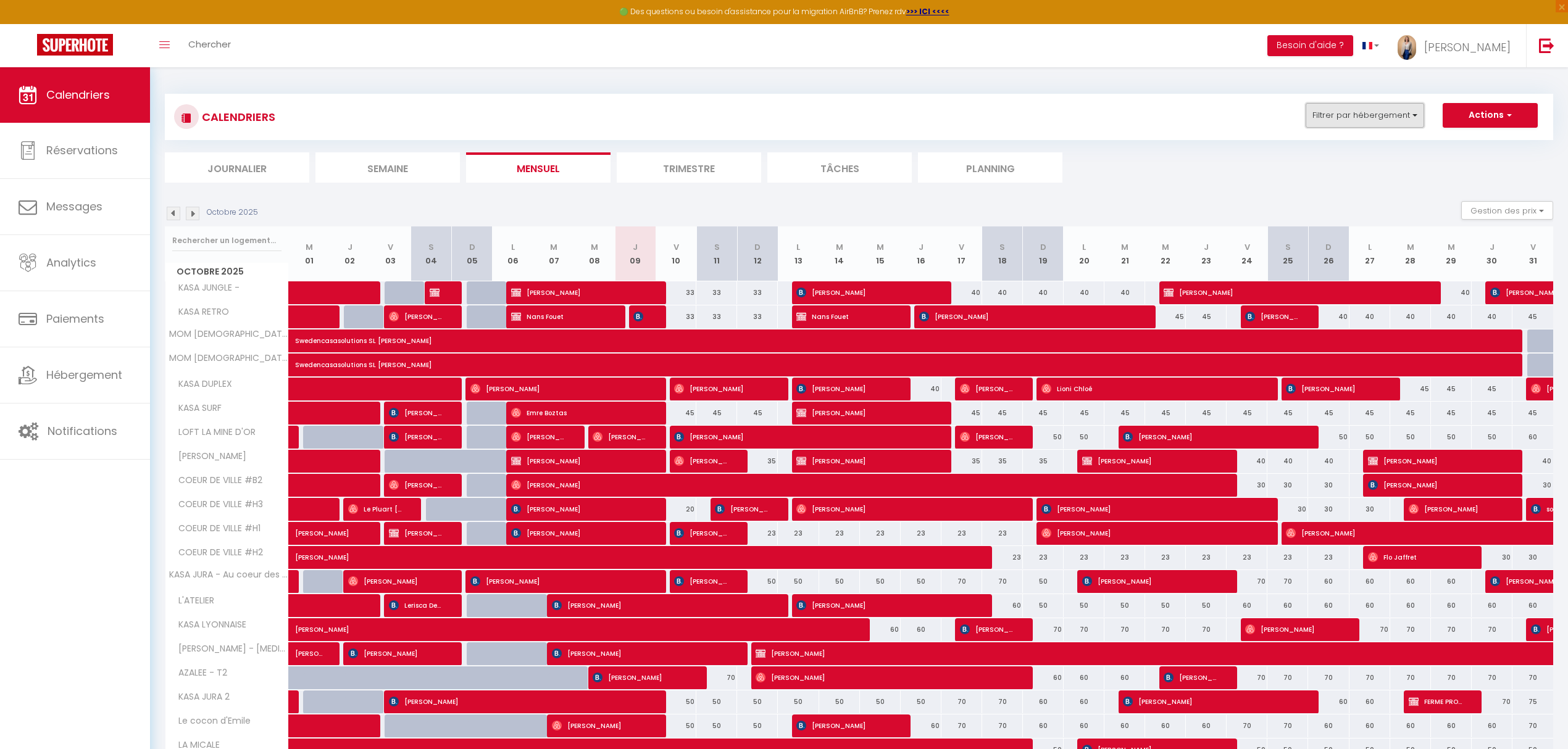
click at [1344, 119] on button "Filtrer par hébergement" at bounding box center [1364, 115] width 119 height 24
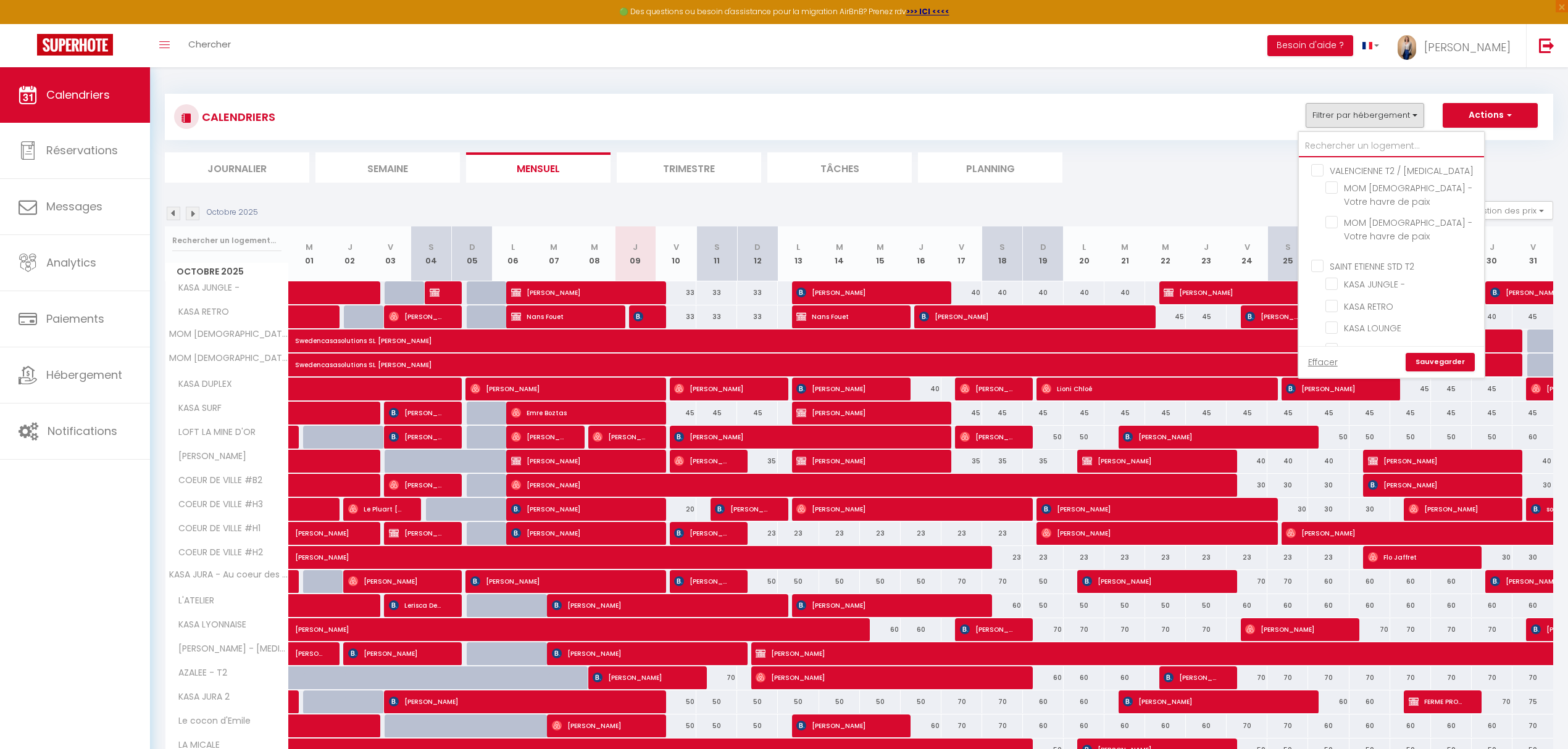
click at [1359, 145] on input "text" at bounding box center [1390, 146] width 185 height 22
click at [1320, 176] on input "Premanon T2/T3" at bounding box center [1403, 170] width 185 height 13
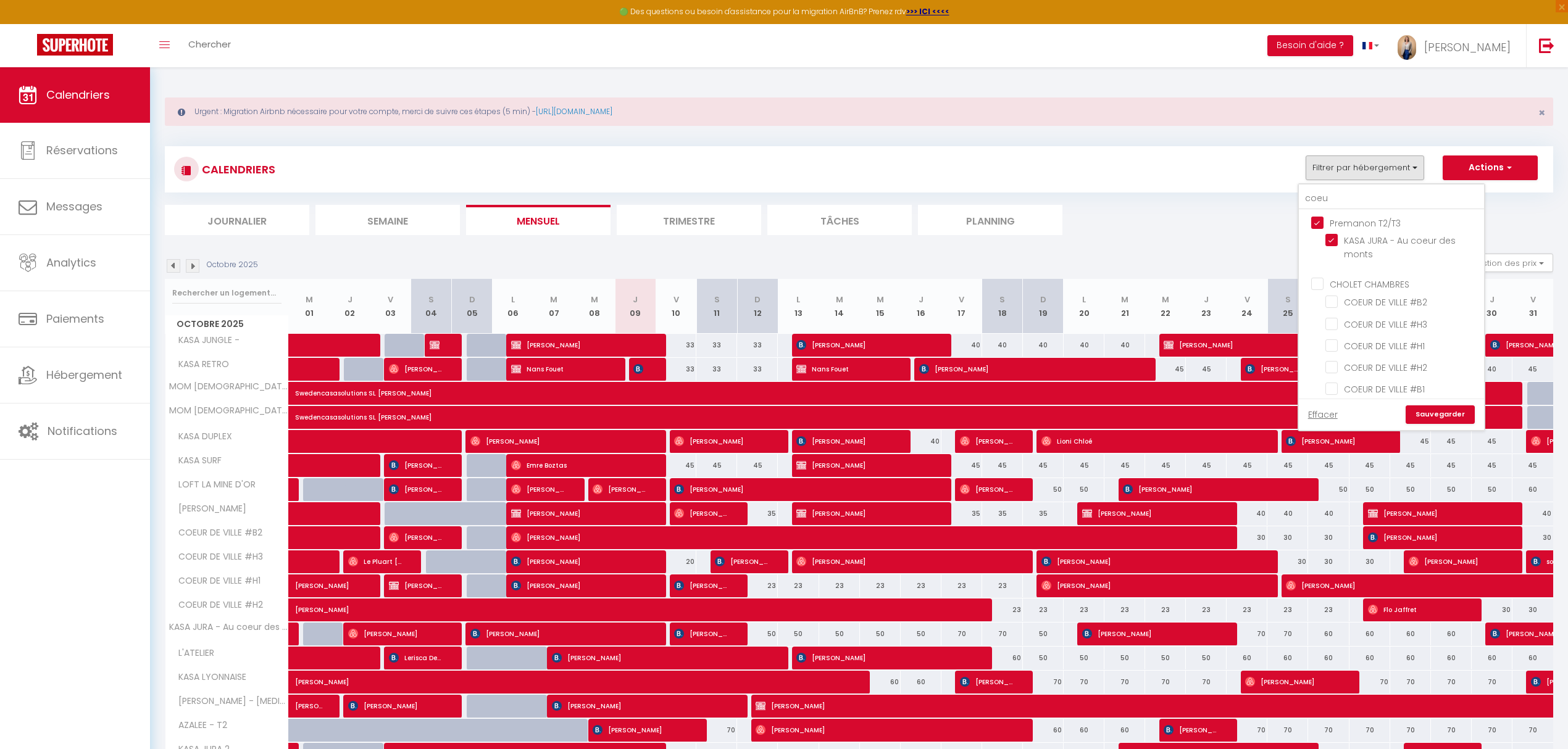
click at [1313, 225] on input "Premanon T2/T3" at bounding box center [1403, 222] width 185 height 13
click at [1310, 286] on ul "CHOLET CHAMBRES COEUR DE VILLE #B2 COEUR DE VILLE #H3 COEUR DE VILLE #H1 COEUR …" at bounding box center [1390, 349] width 185 height 156
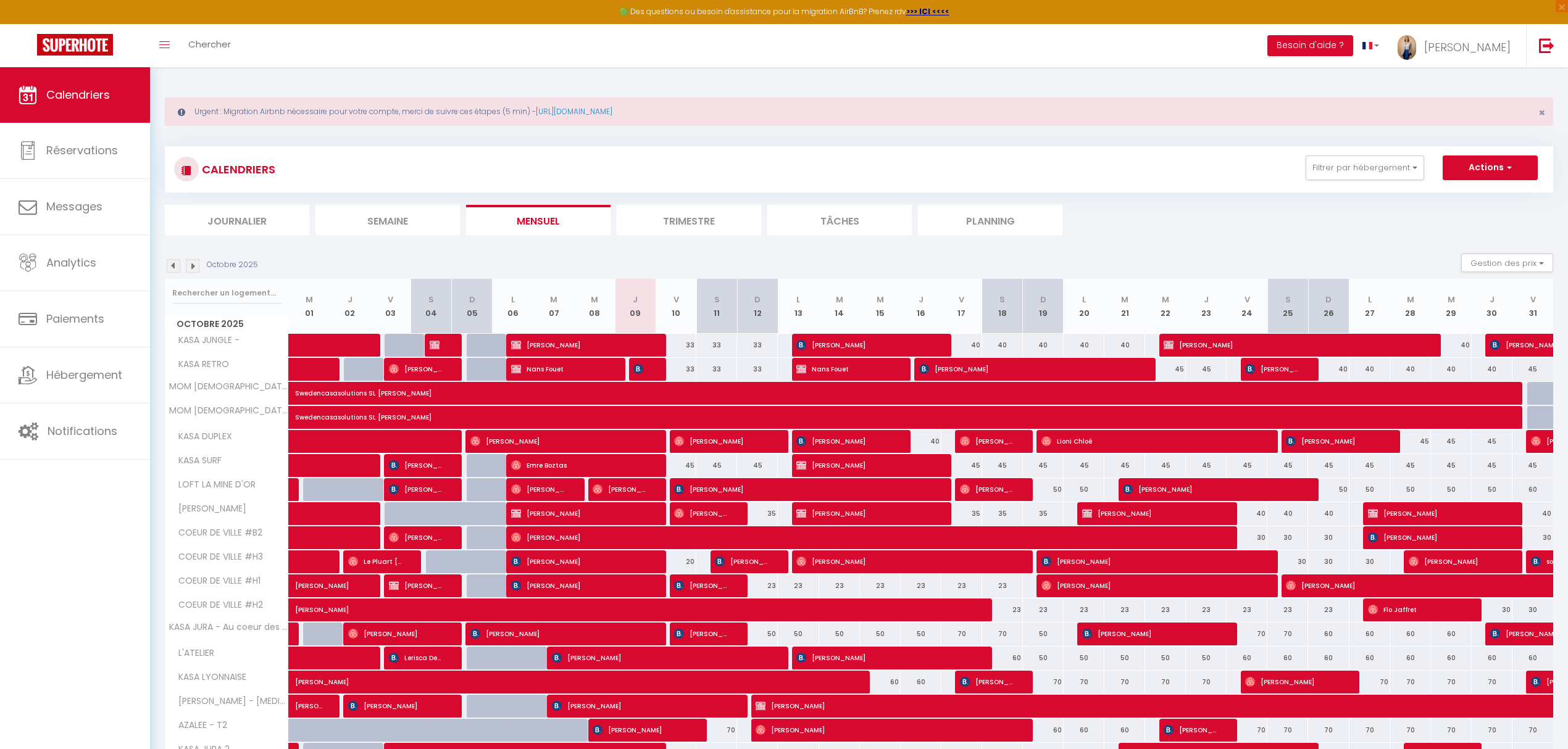
click at [1364, 154] on div "CALENDRIERS Filtrer par hébergement coeu Premanon T2/T3 KASA JURA - Au coeur de…" at bounding box center [859, 169] width 1388 height 46
click at [1364, 166] on button "Filtrer par hébergement" at bounding box center [1364, 167] width 119 height 24
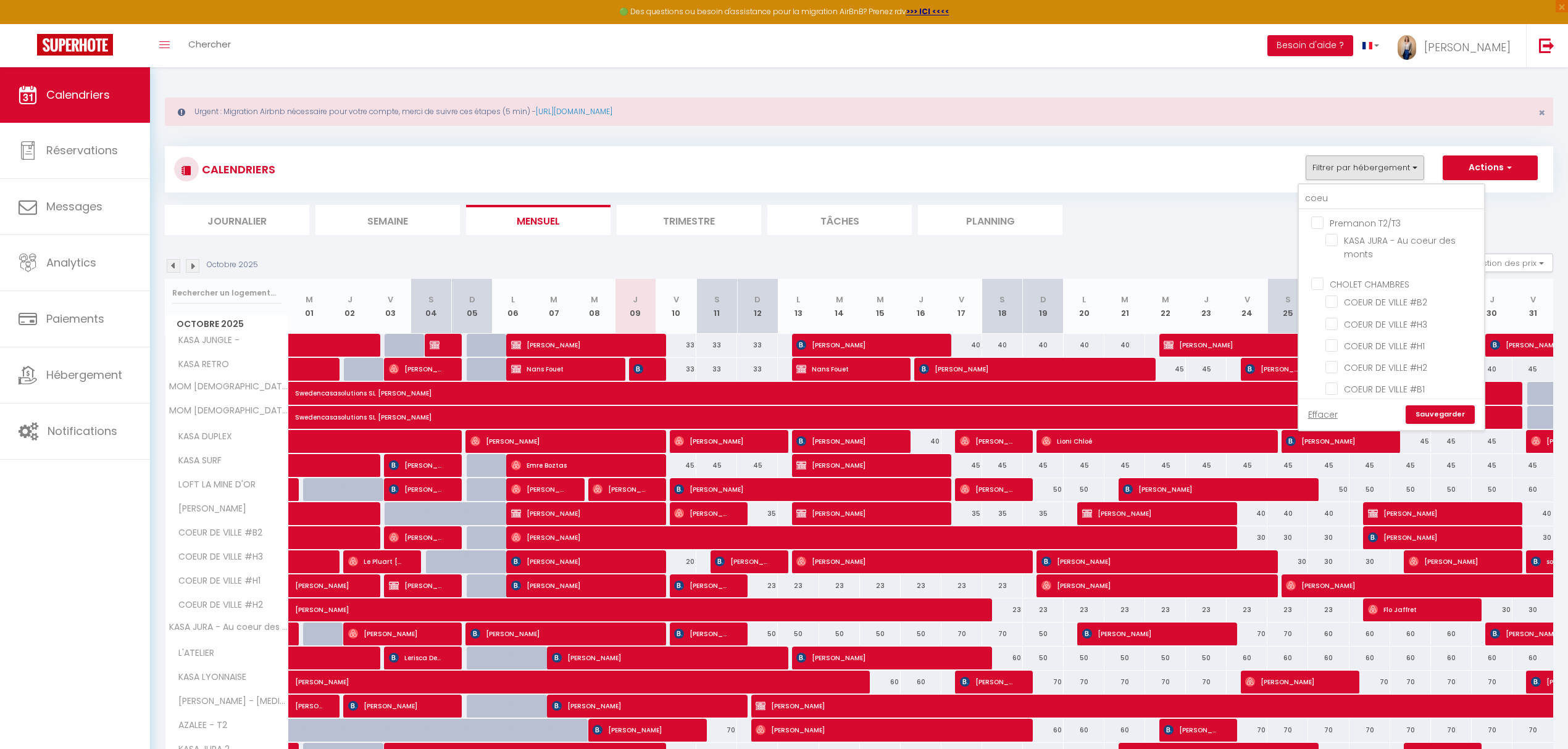
click at [1312, 285] on input "CHOLET CHAMBRES" at bounding box center [1403, 283] width 185 height 13
click at [1427, 415] on link "Sauvegarder" at bounding box center [1440, 415] width 69 height 19
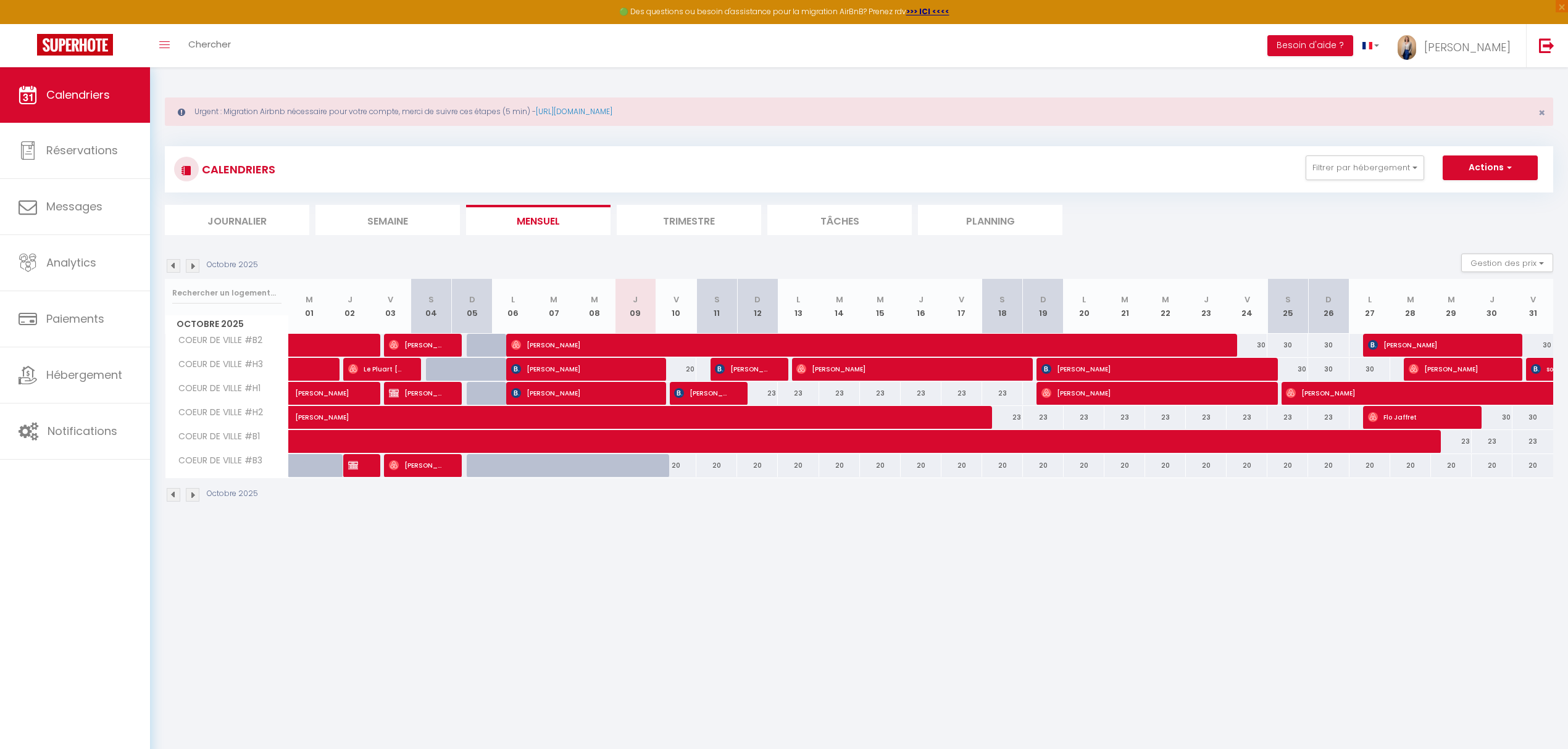
click at [368, 464] on div at bounding box center [363, 466] width 41 height 24
click at [358, 465] on span "[PERSON_NAME]" at bounding box center [355, 465] width 13 height 24
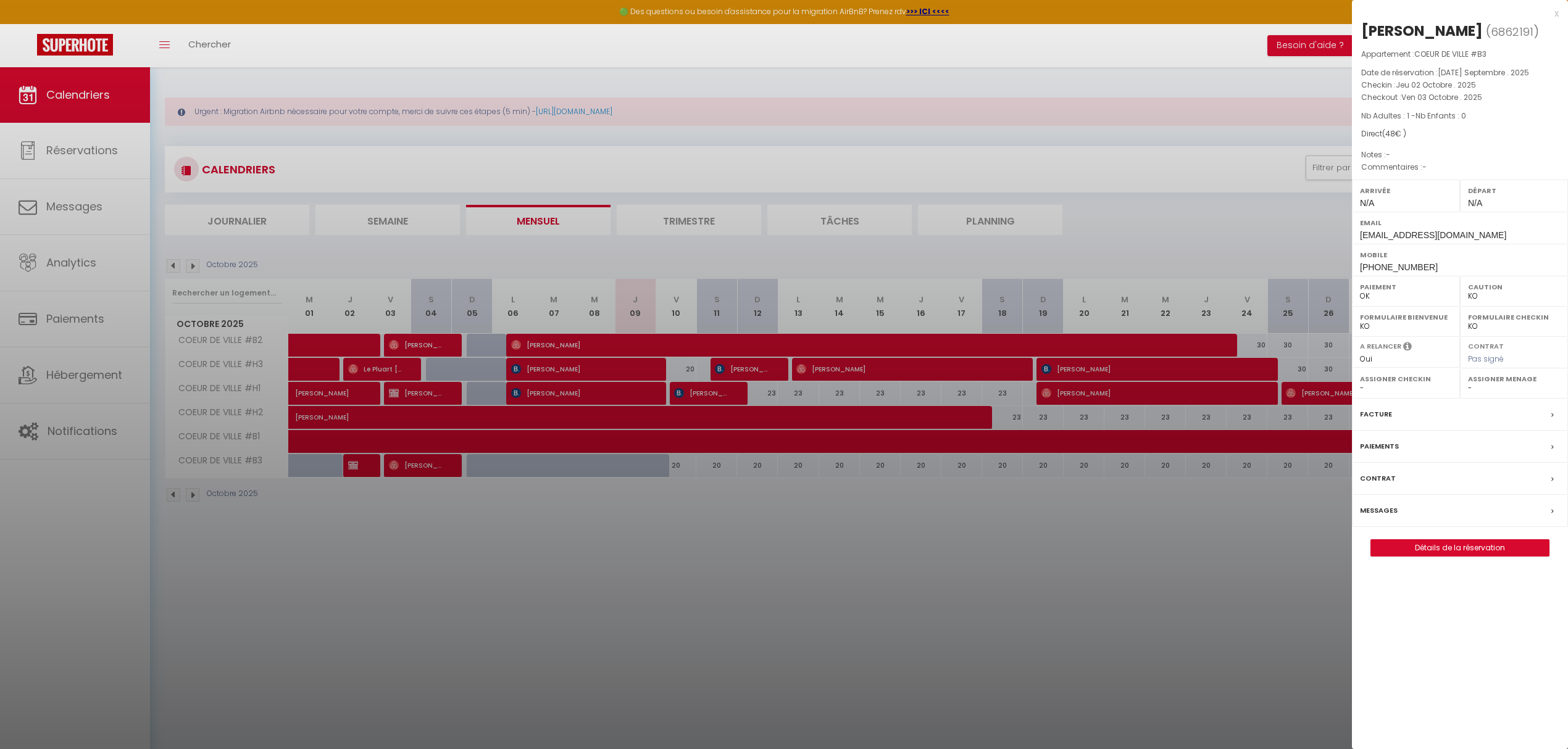
click at [1186, 523] on div at bounding box center [784, 374] width 1568 height 749
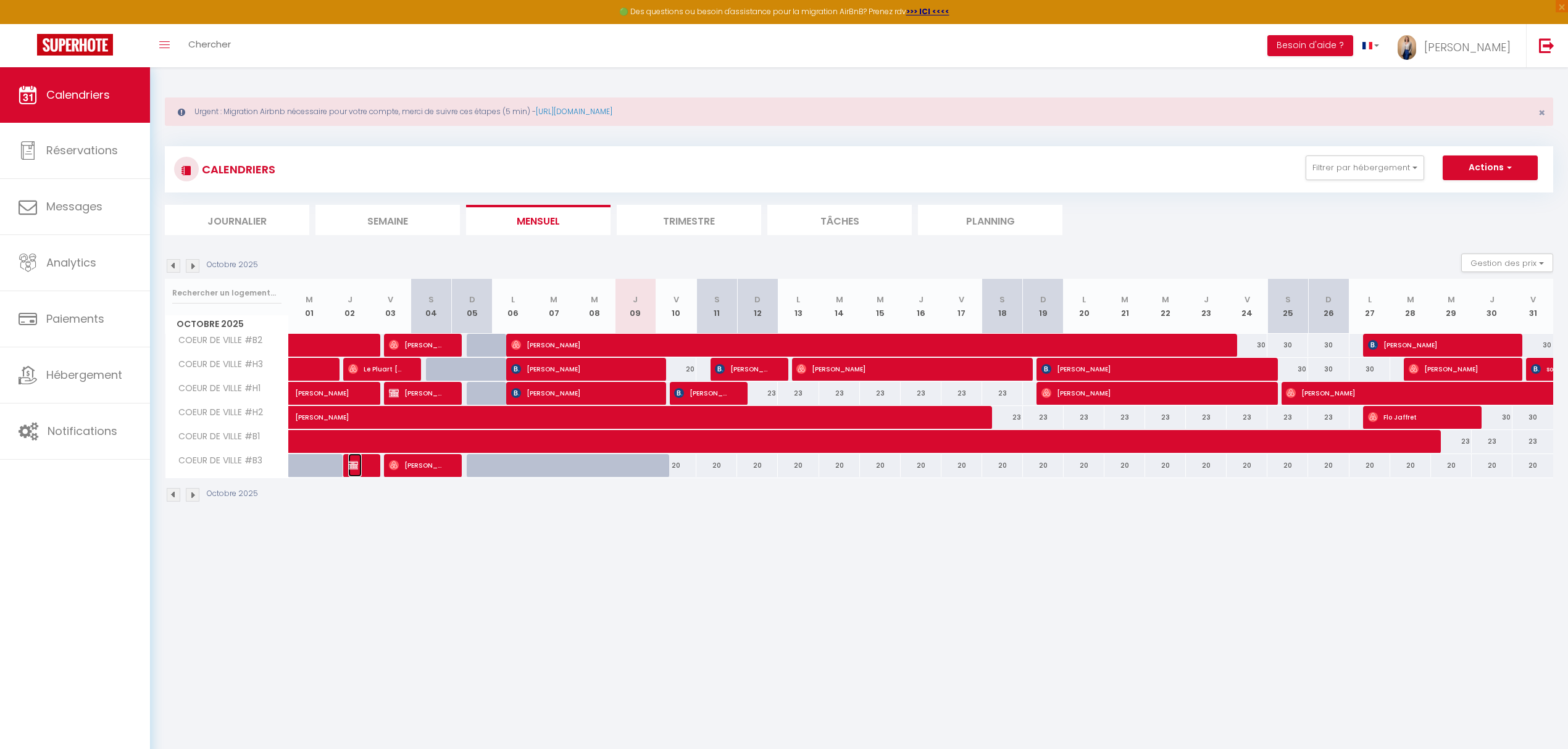
click at [359, 464] on span "[PERSON_NAME]" at bounding box center [355, 465] width 13 height 24
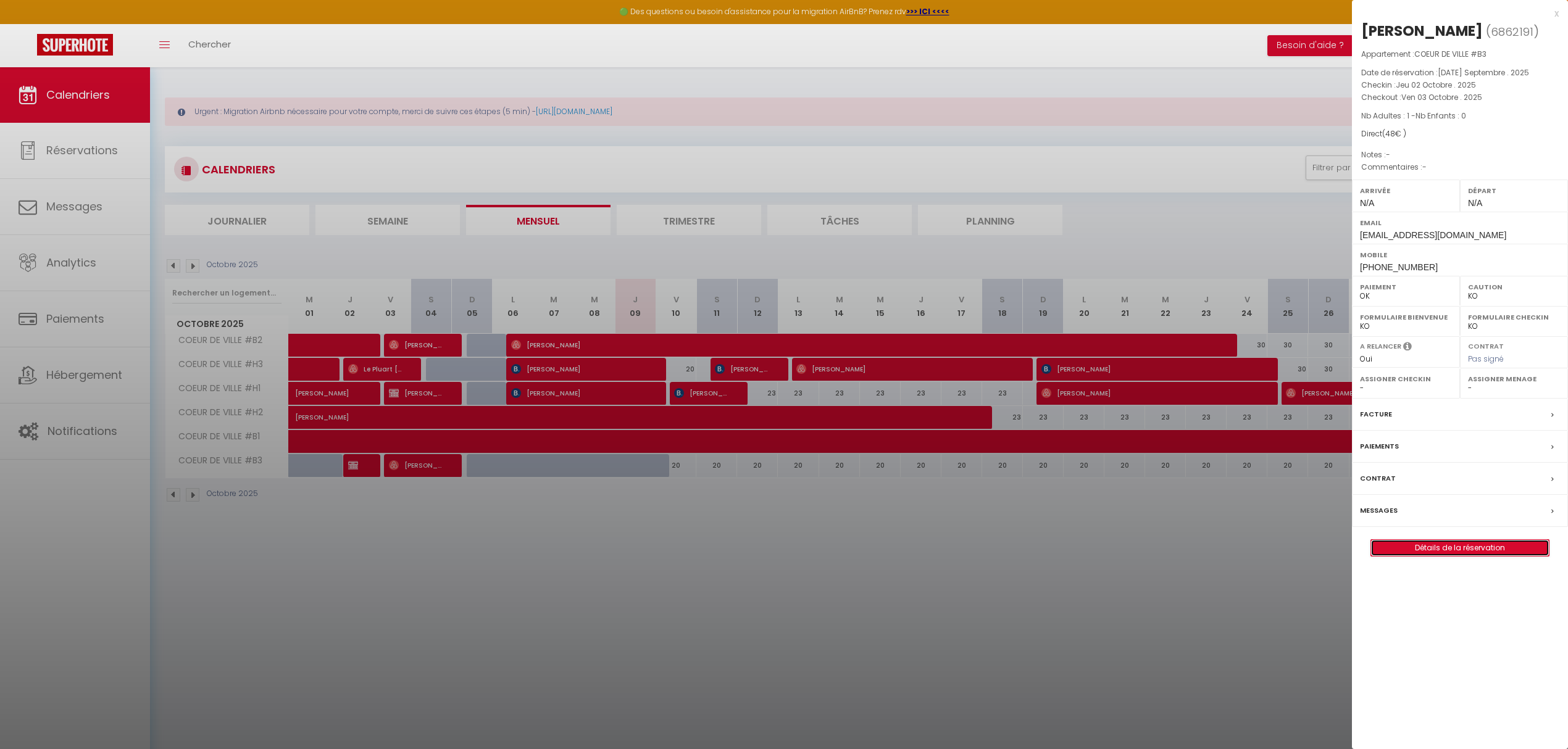
click at [1425, 546] on link "Détails de la réservation" at bounding box center [1459, 548] width 178 height 16
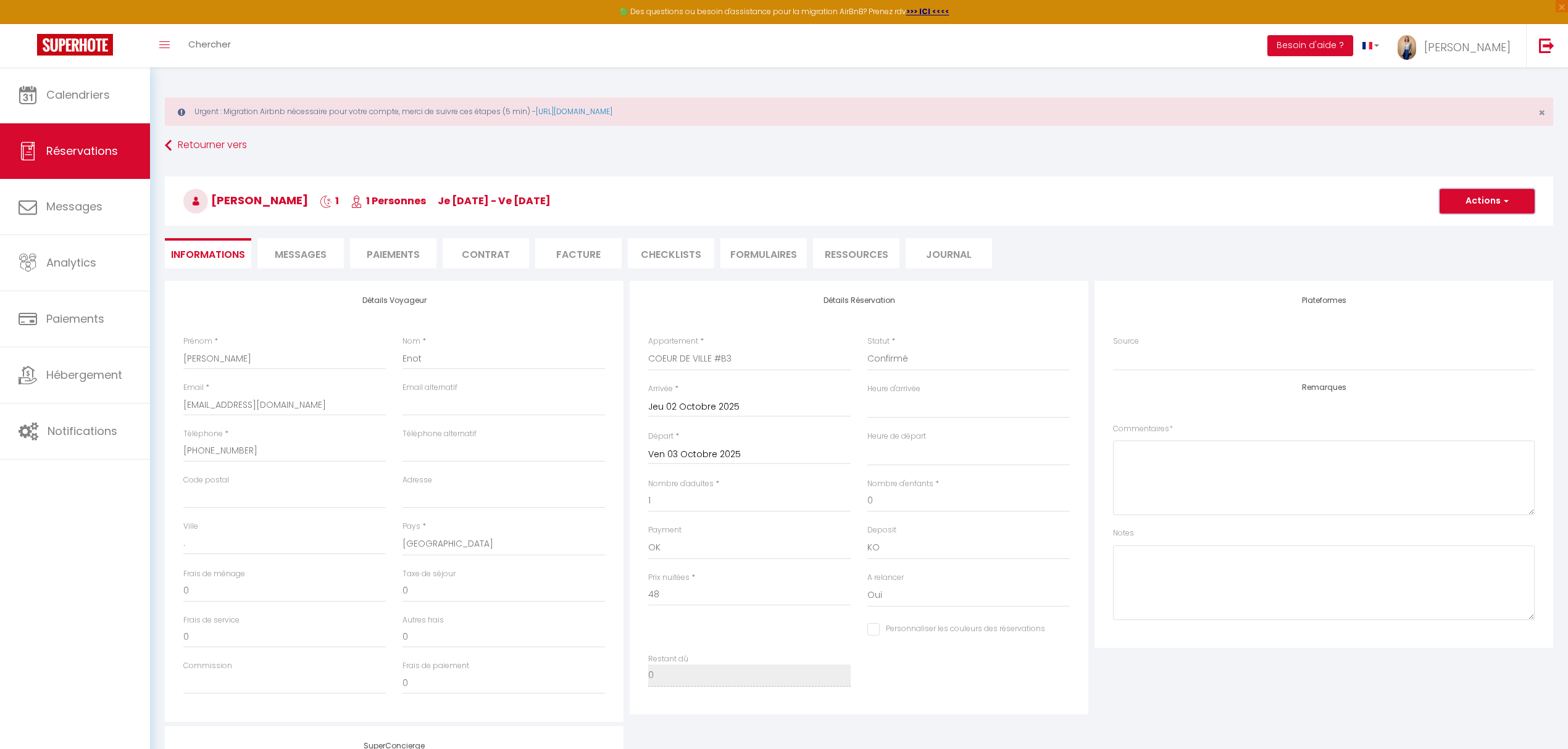
click at [1480, 204] on button "Actions" at bounding box center [1486, 200] width 95 height 24
click at [1465, 240] on link "Dupliquer" at bounding box center [1474, 244] width 98 height 16
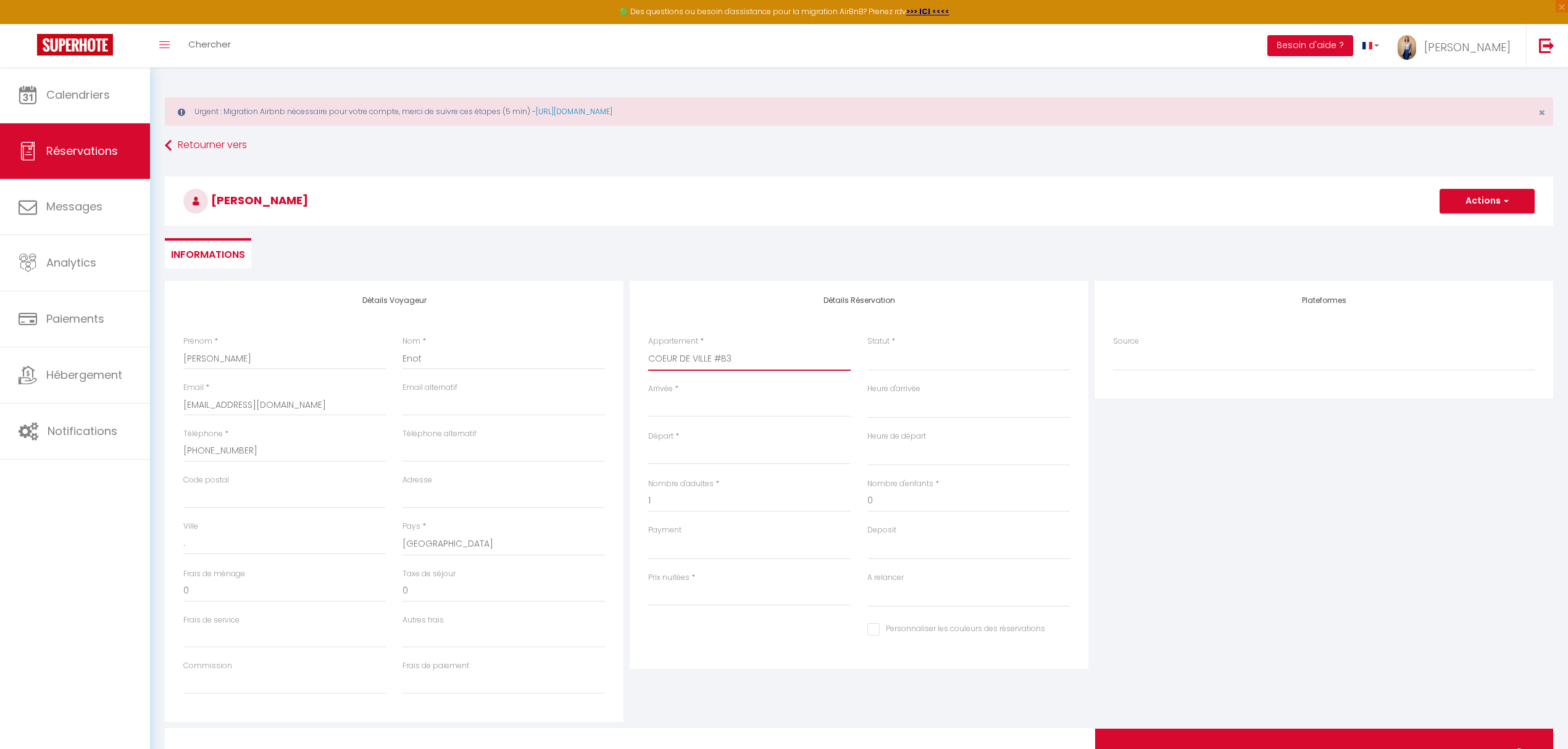
click at [710, 354] on select "KASA JUNGLE - KASA RETRO MOM 1 - Votre havre de paix MOM 2 - Votre havre de pai…" at bounding box center [749, 359] width 202 height 24
click at [648, 347] on select "KASA JUNGLE - KASA RETRO MOM 1 - Votre havre de paix MOM 2 - Votre havre de pai…" at bounding box center [749, 359] width 202 height 24
click at [726, 396] on div "< Oct 2025 > Dim Lun Mar Mer Jeu Ven Sam 1 2 3 4 5 6 7 8 9 10 11 12 13 14 15 16…" at bounding box center [749, 406] width 202 height 22
click at [701, 409] on input "Arrivée" at bounding box center [749, 407] width 202 height 16
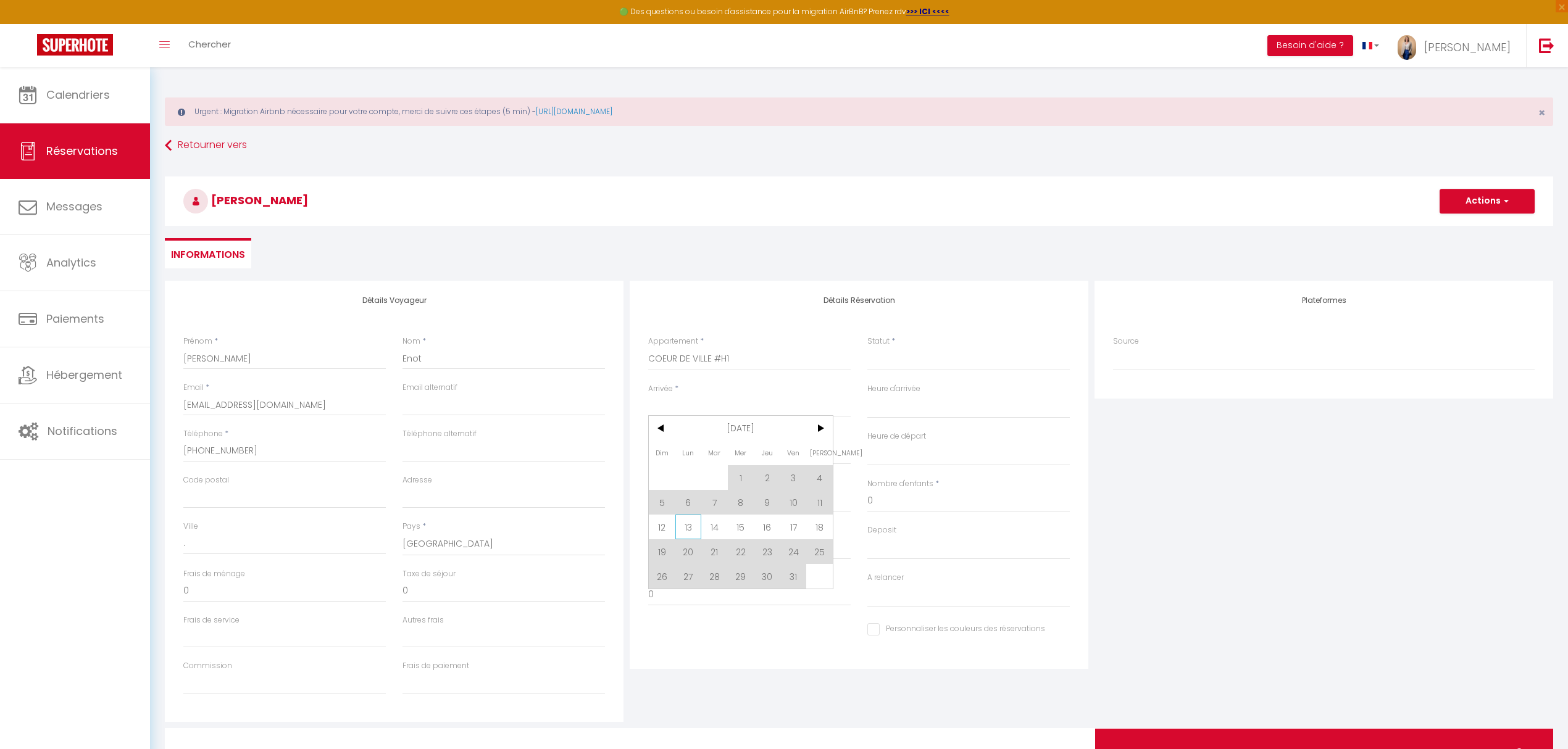
click at [684, 535] on span "13" at bounding box center [689, 527] width 27 height 24
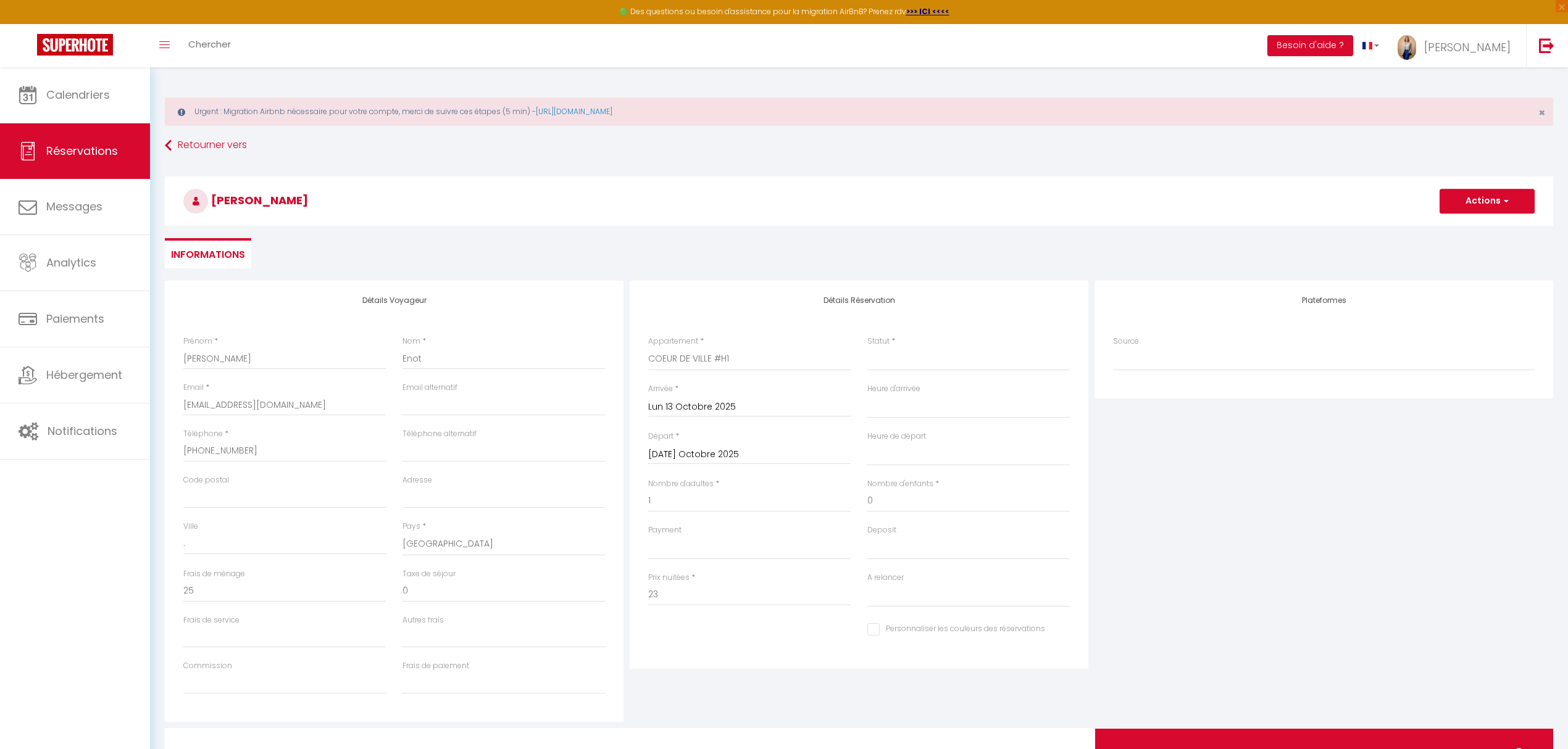
click at [683, 457] on input "Mar 14 Octobre 2025" at bounding box center [749, 454] width 202 height 16
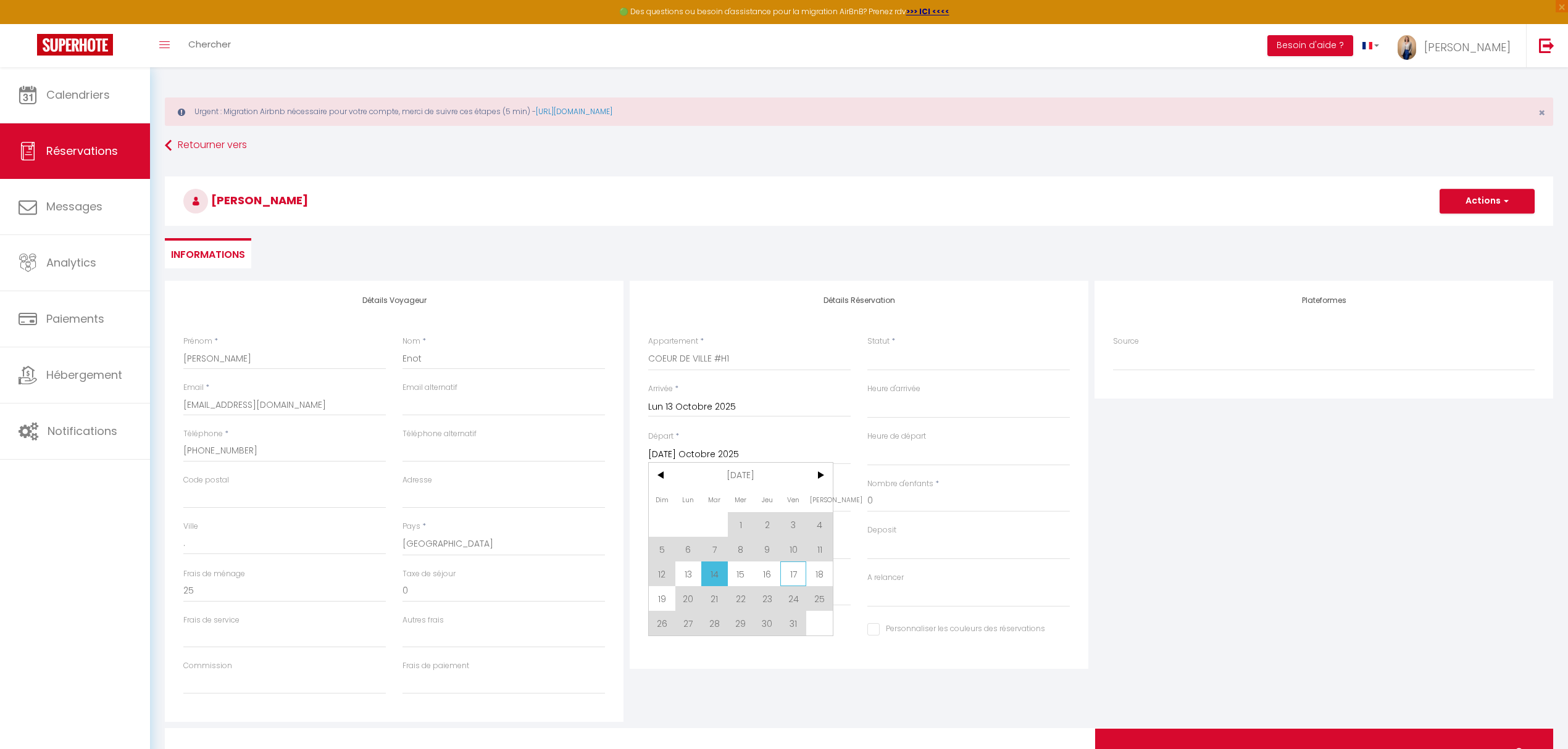
click at [797, 578] on span "17" at bounding box center [793, 573] width 27 height 24
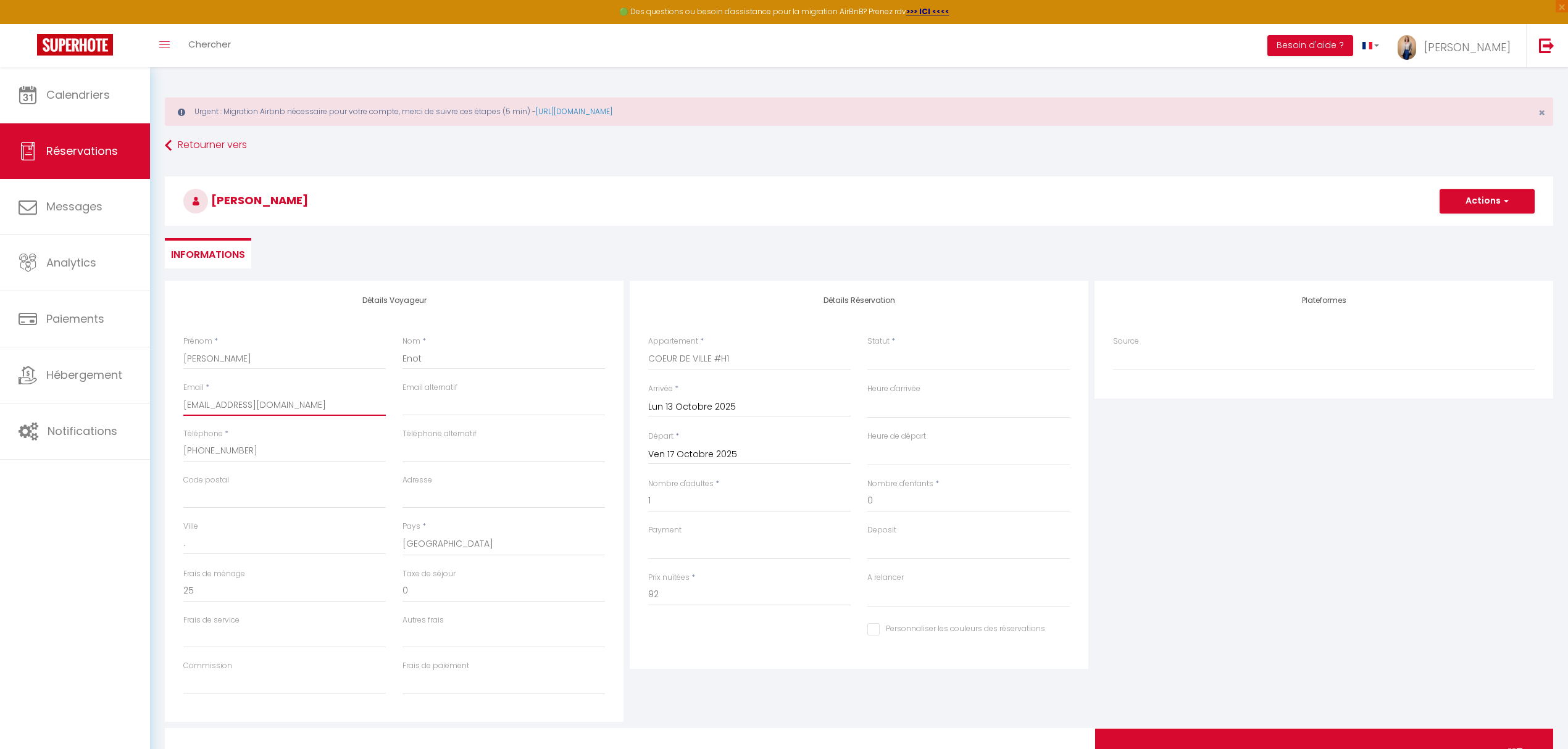
click at [265, 408] on input "enotclara@gmail.cm" at bounding box center [284, 405] width 202 height 22
click at [1121, 545] on div "Plateformes Source Direct Airbnb.com Booking.com Chalet montagne Expedia Gite d…" at bounding box center [1323, 501] width 465 height 441
click at [910, 362] on select "Confirmé Non Confirmé Annulé Annulé par le voyageur No Show Request" at bounding box center [968, 359] width 202 height 24
click at [867, 347] on select "Confirmé Non Confirmé Annulé Annulé par le voyageur No Show Request" at bounding box center [968, 359] width 202 height 24
click at [1180, 499] on div "Plateformes Source Direct Airbnb.com Booking.com Chalet montagne Expedia Gite d…" at bounding box center [1323, 501] width 465 height 441
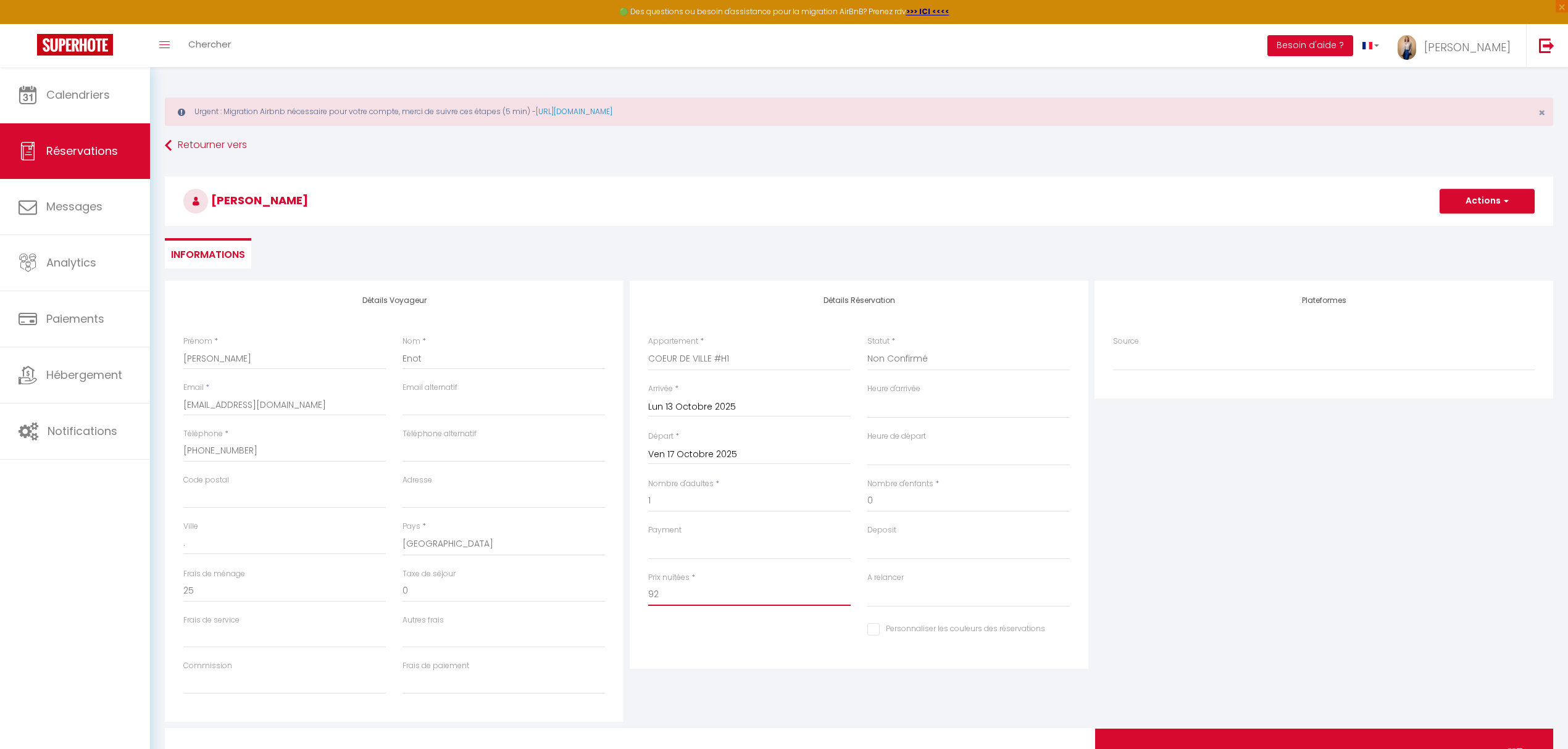
click at [711, 598] on input "92" at bounding box center [749, 595] width 202 height 22
click at [314, 588] on input "0" at bounding box center [284, 591] width 202 height 22
click at [1343, 611] on div "Plateformes Source Direct Airbnb.com Booking.com Chalet montagne Expedia Gite d…" at bounding box center [1323, 501] width 465 height 441
click at [1482, 199] on button "Actions" at bounding box center [1486, 200] width 95 height 24
click at [1465, 228] on link "Enregistrer" at bounding box center [1474, 228] width 98 height 16
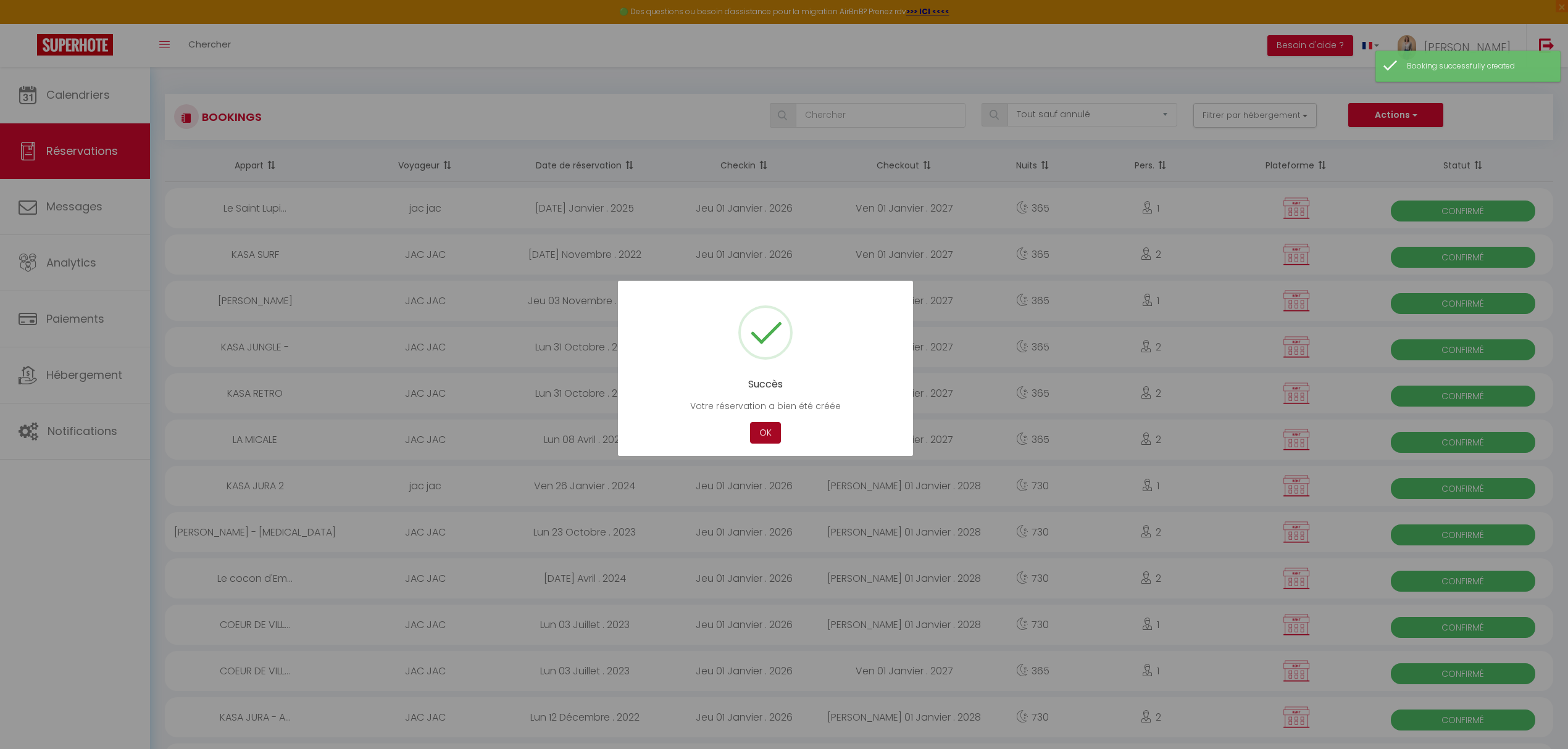
click at [764, 435] on button "OK" at bounding box center [765, 432] width 31 height 21
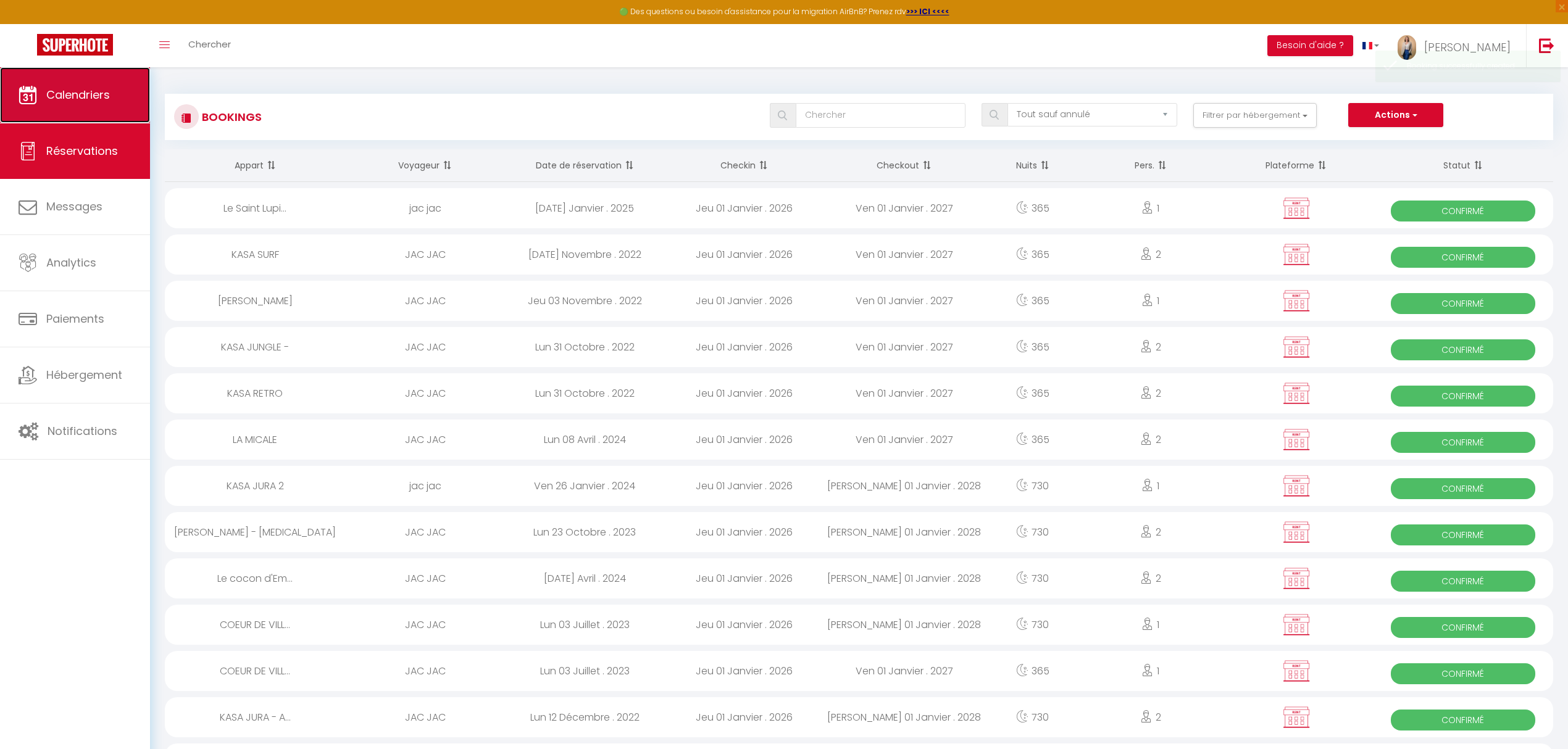
click at [92, 113] on link "Calendriers" at bounding box center [75, 95] width 150 height 56
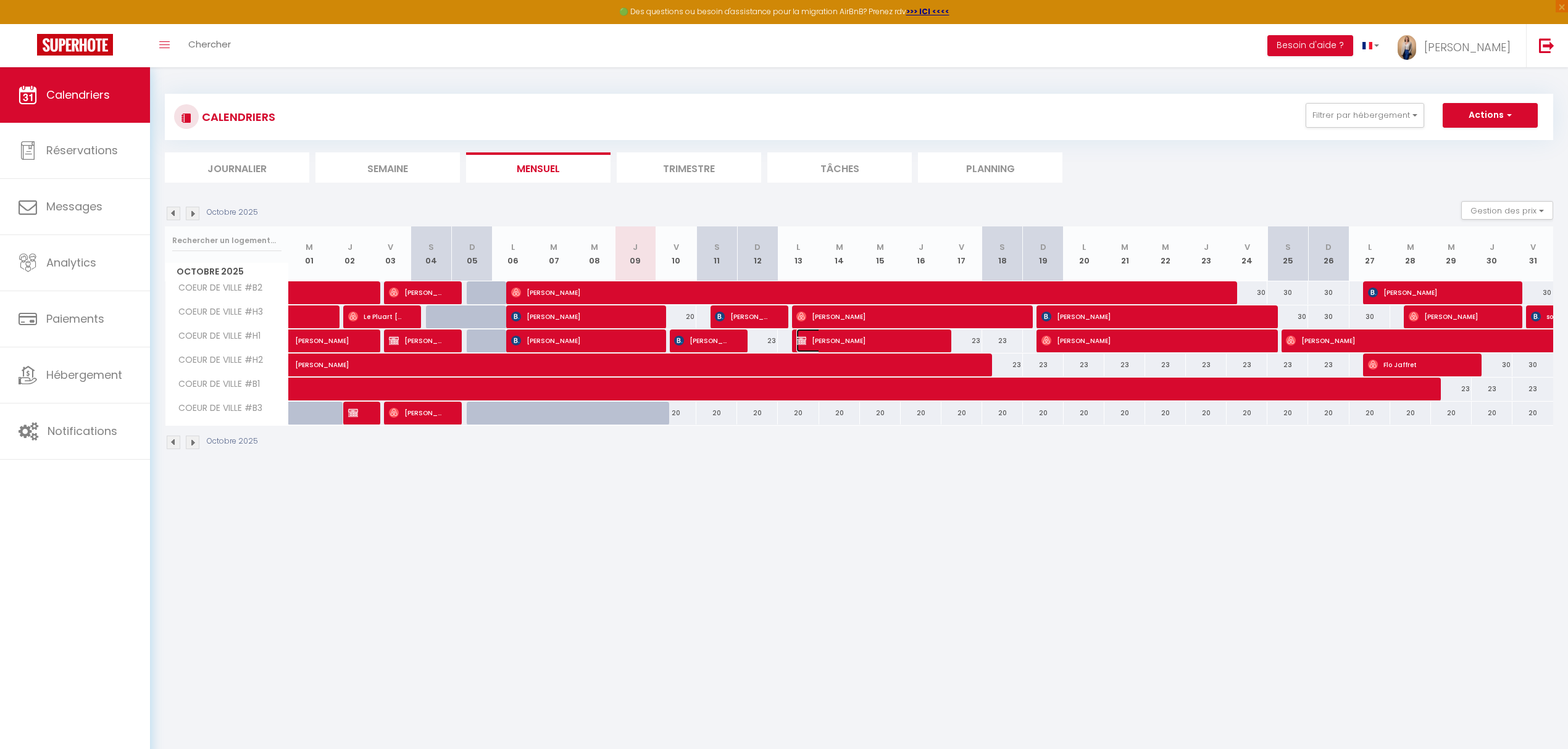
click at [894, 338] on span "[PERSON_NAME]" at bounding box center [864, 340] width 136 height 24
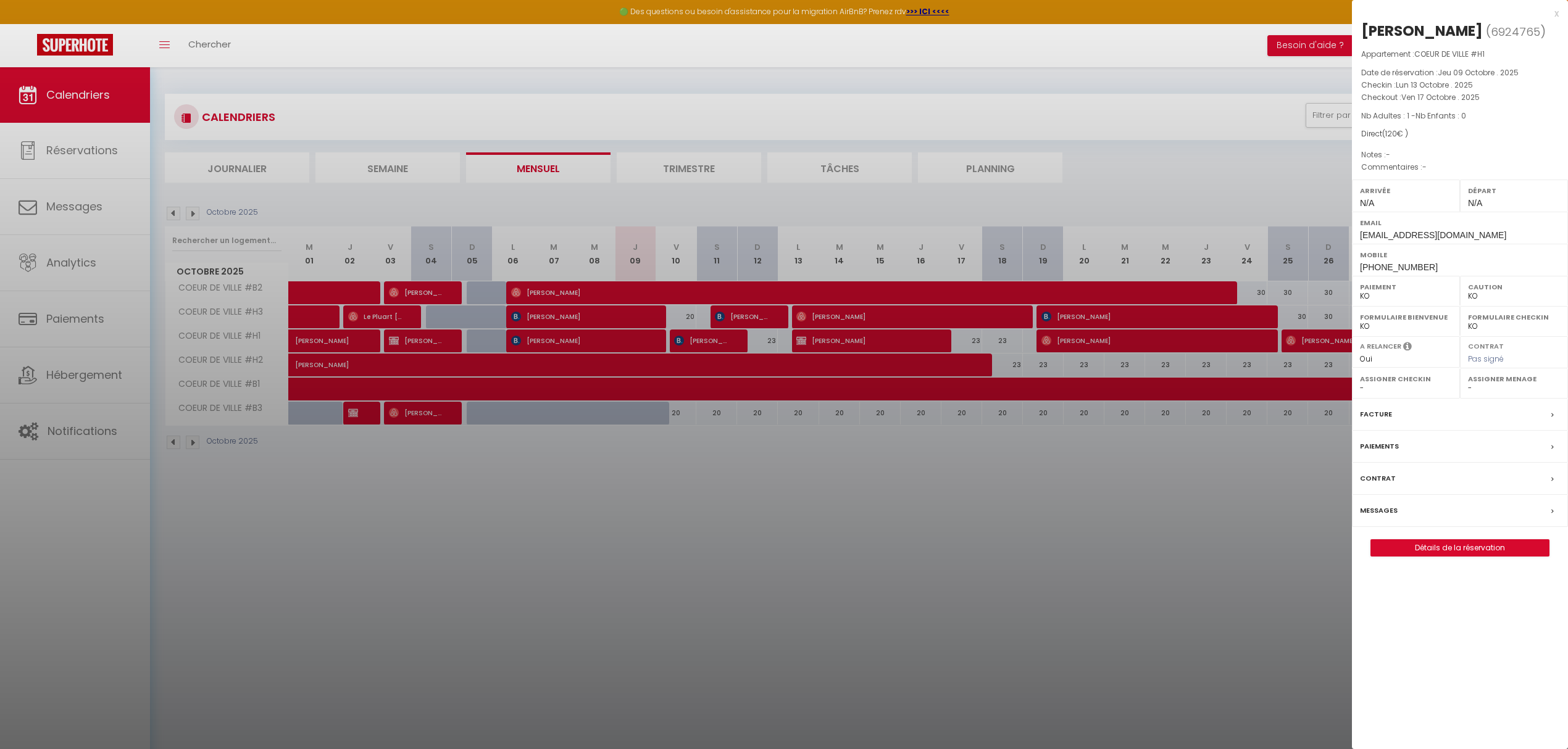
click at [869, 574] on div at bounding box center [784, 374] width 1568 height 749
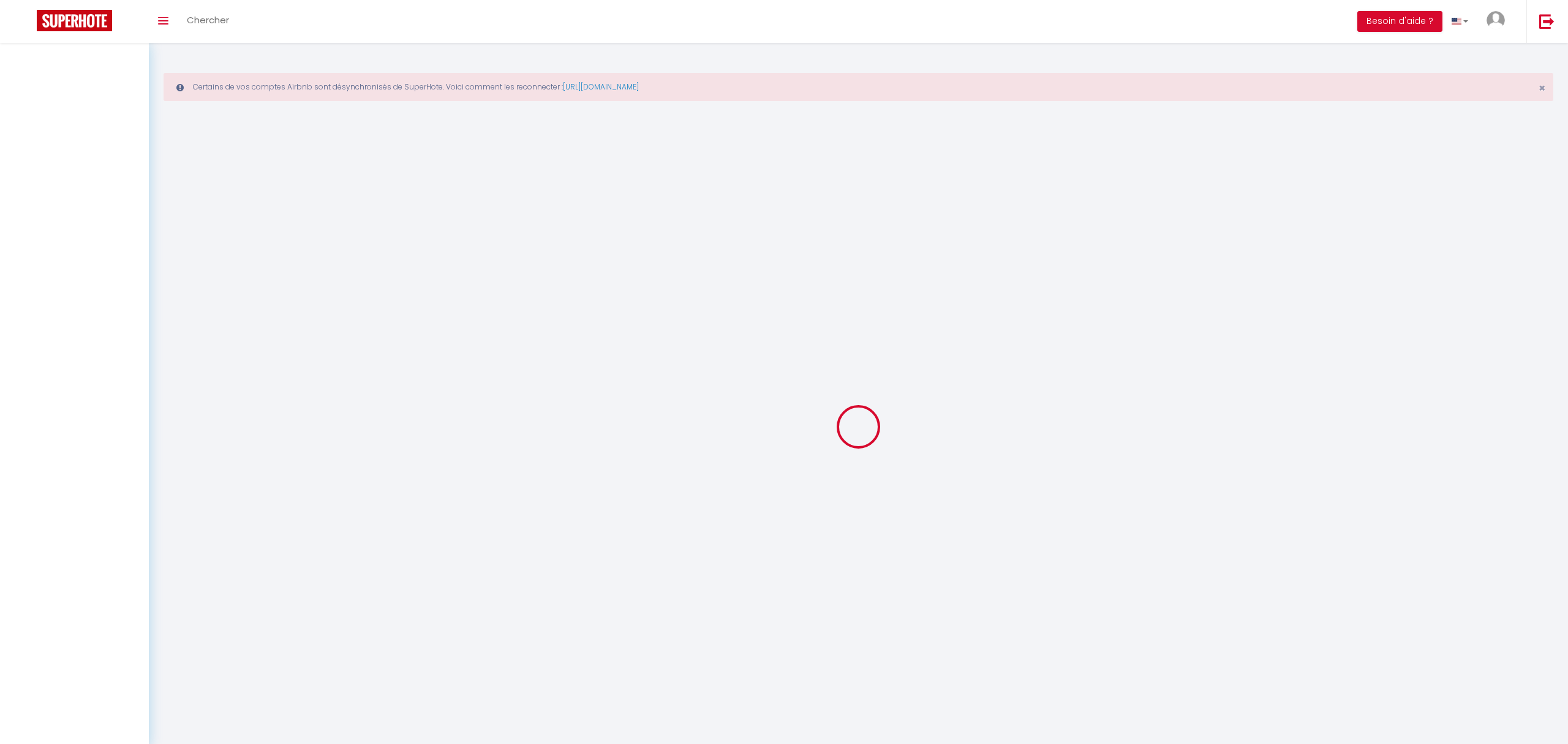
select select
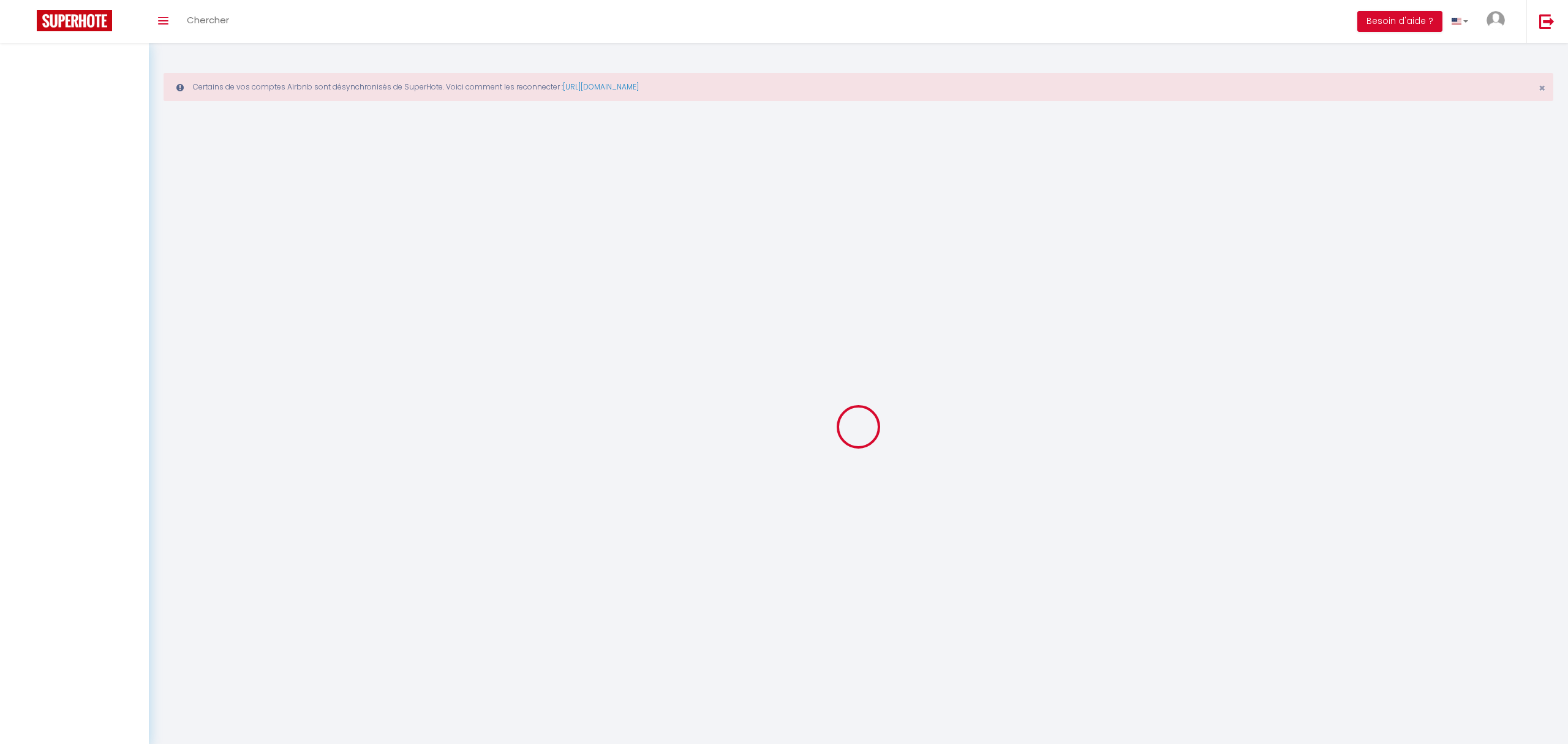
select select
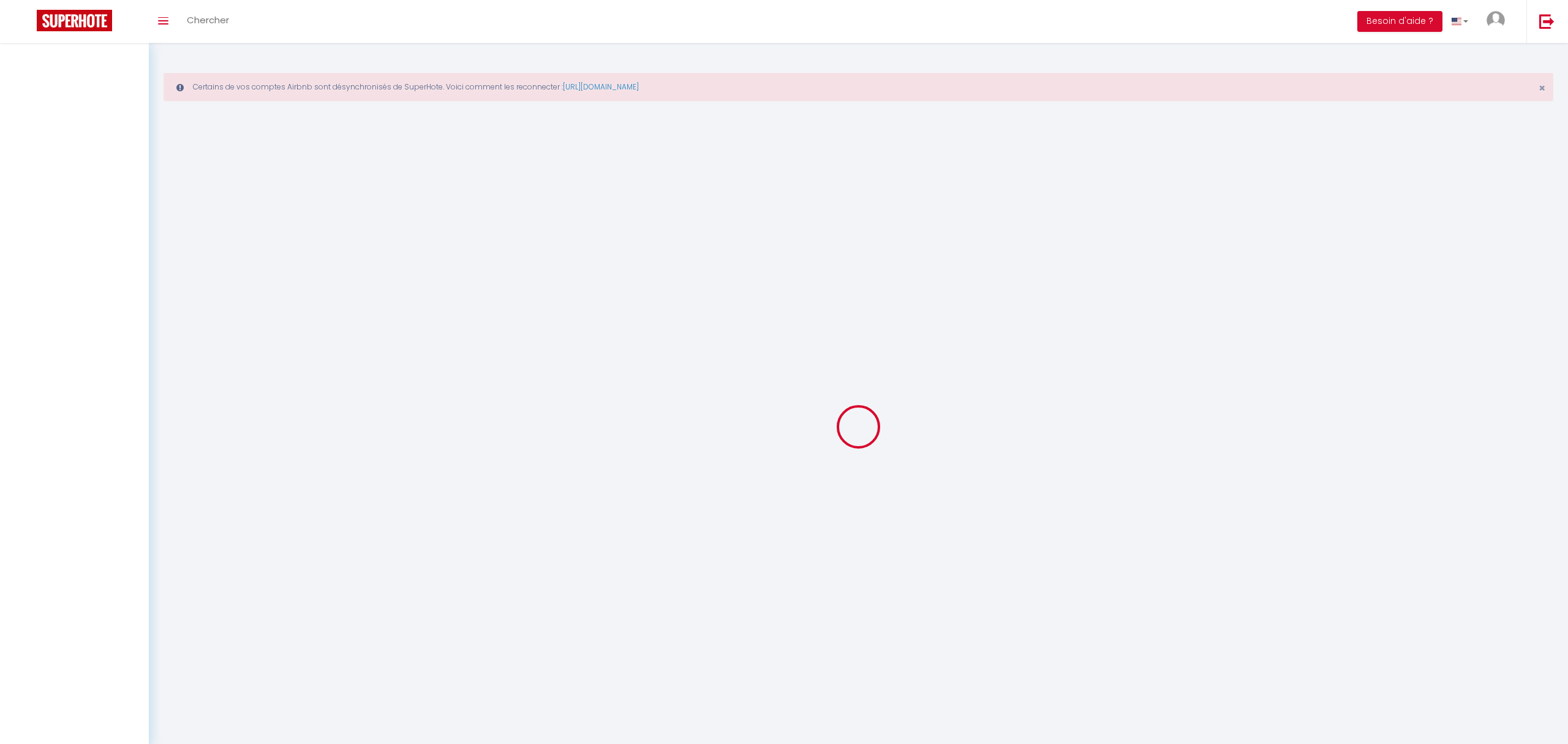
select select
checkbox input "false"
select select
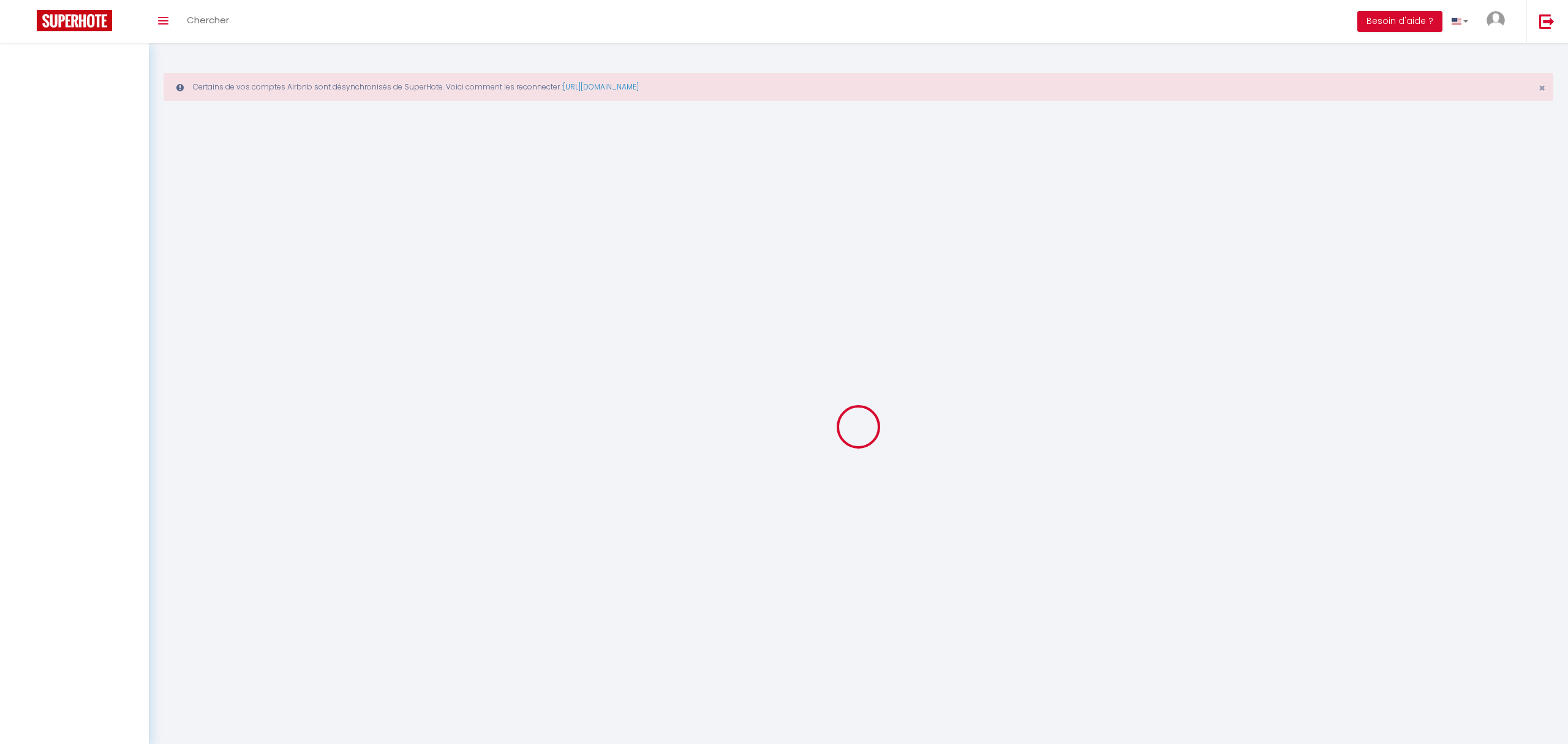
select select
checkbox input "false"
select select
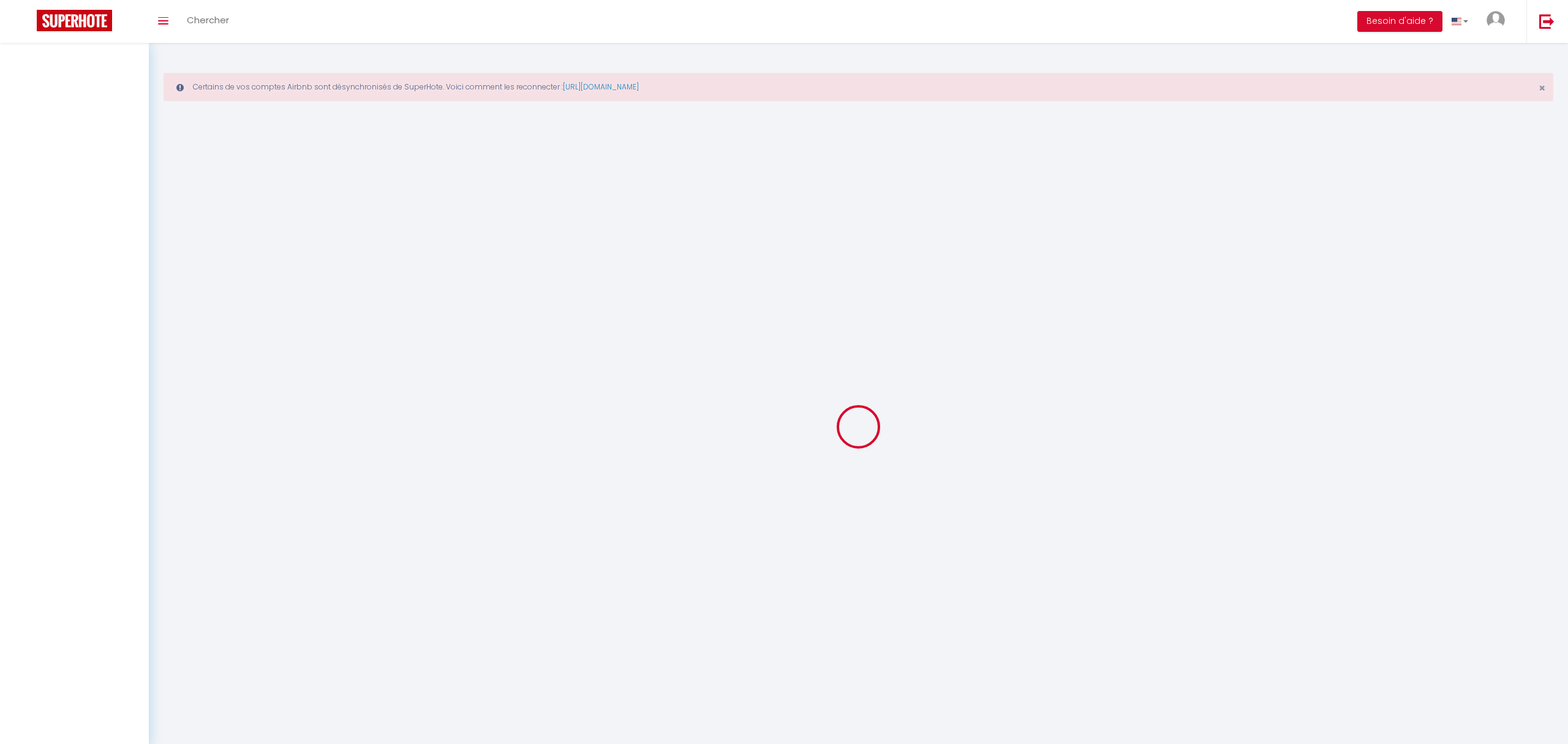
select select
checkbox input "false"
select select
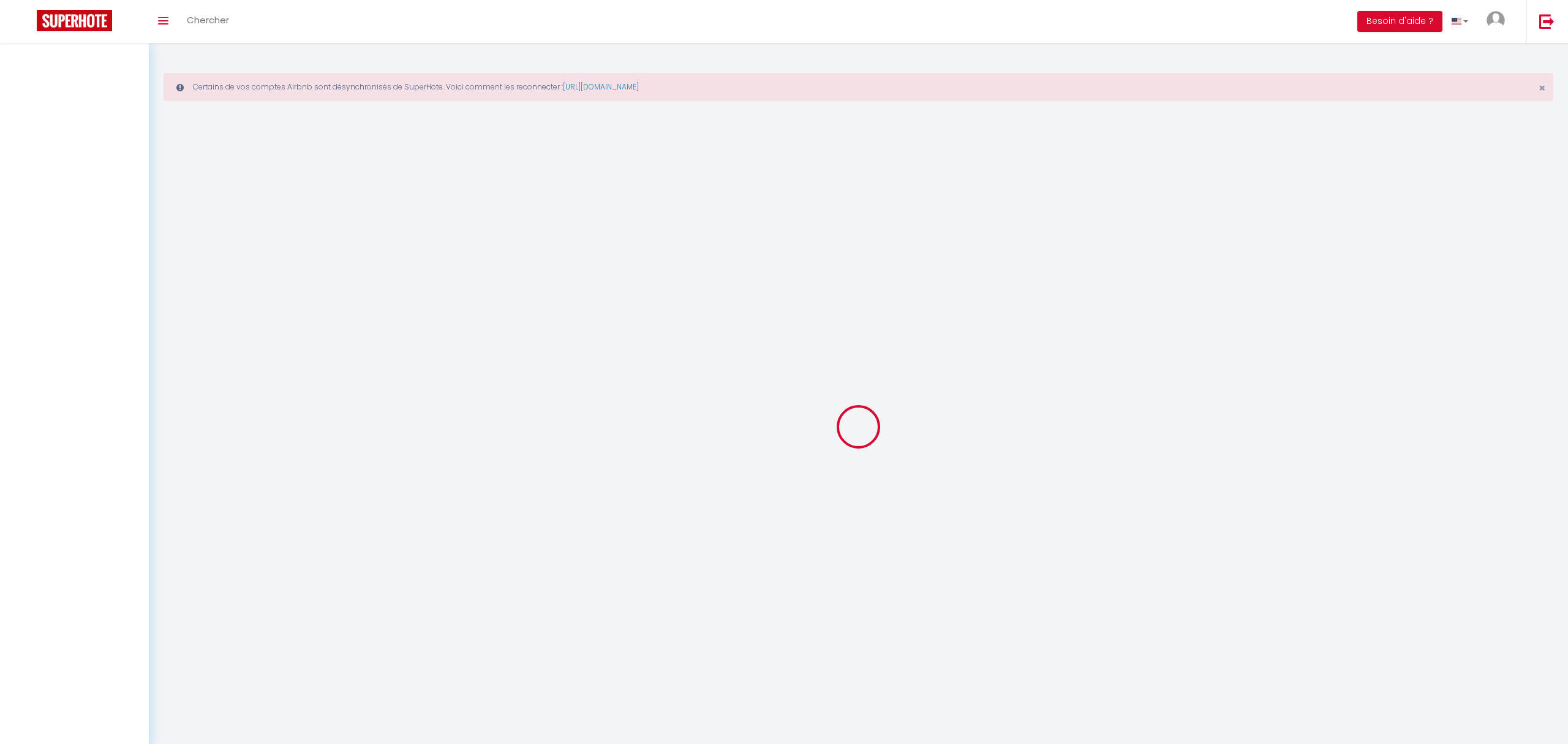
select select
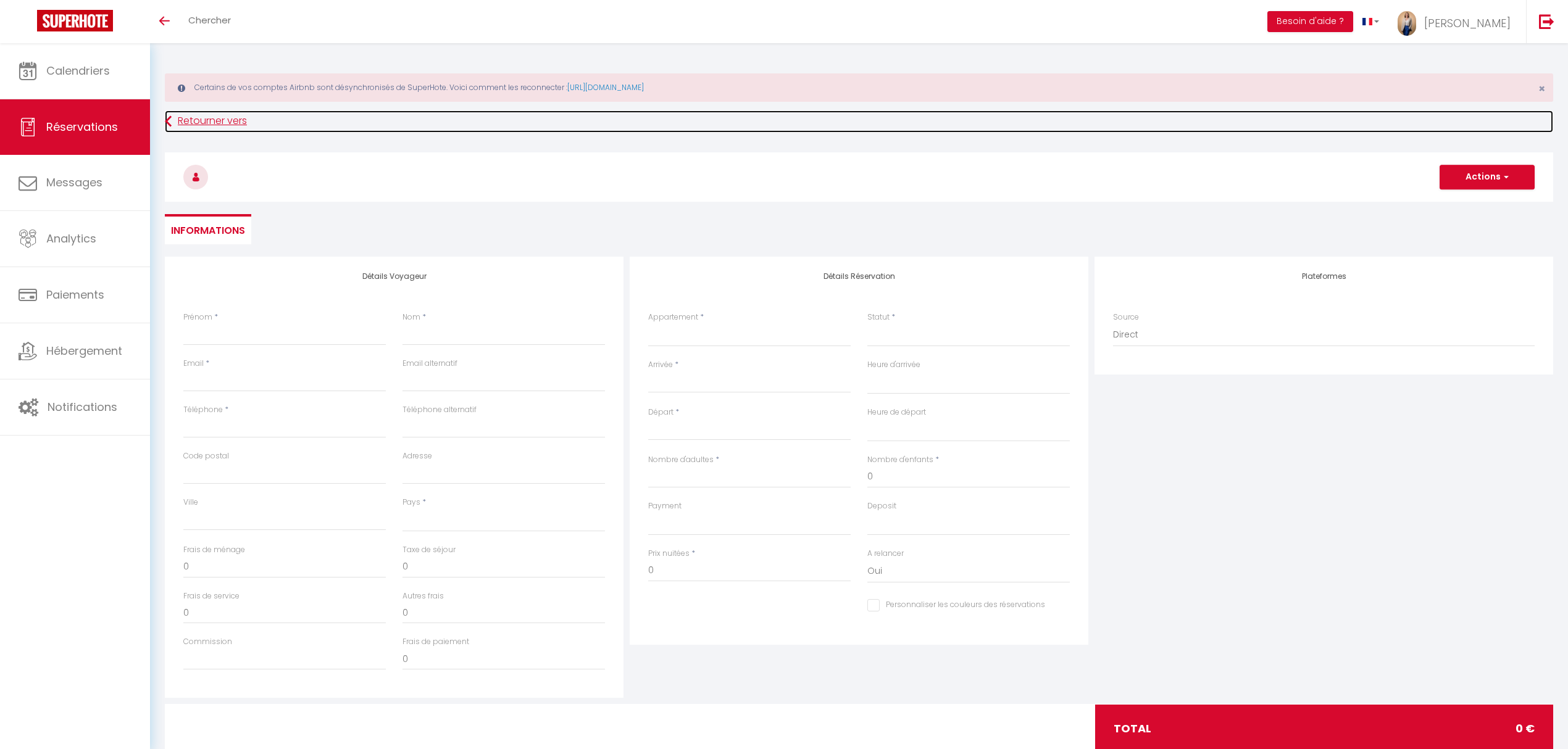
click at [201, 123] on link "Retourner vers" at bounding box center [859, 121] width 1388 height 22
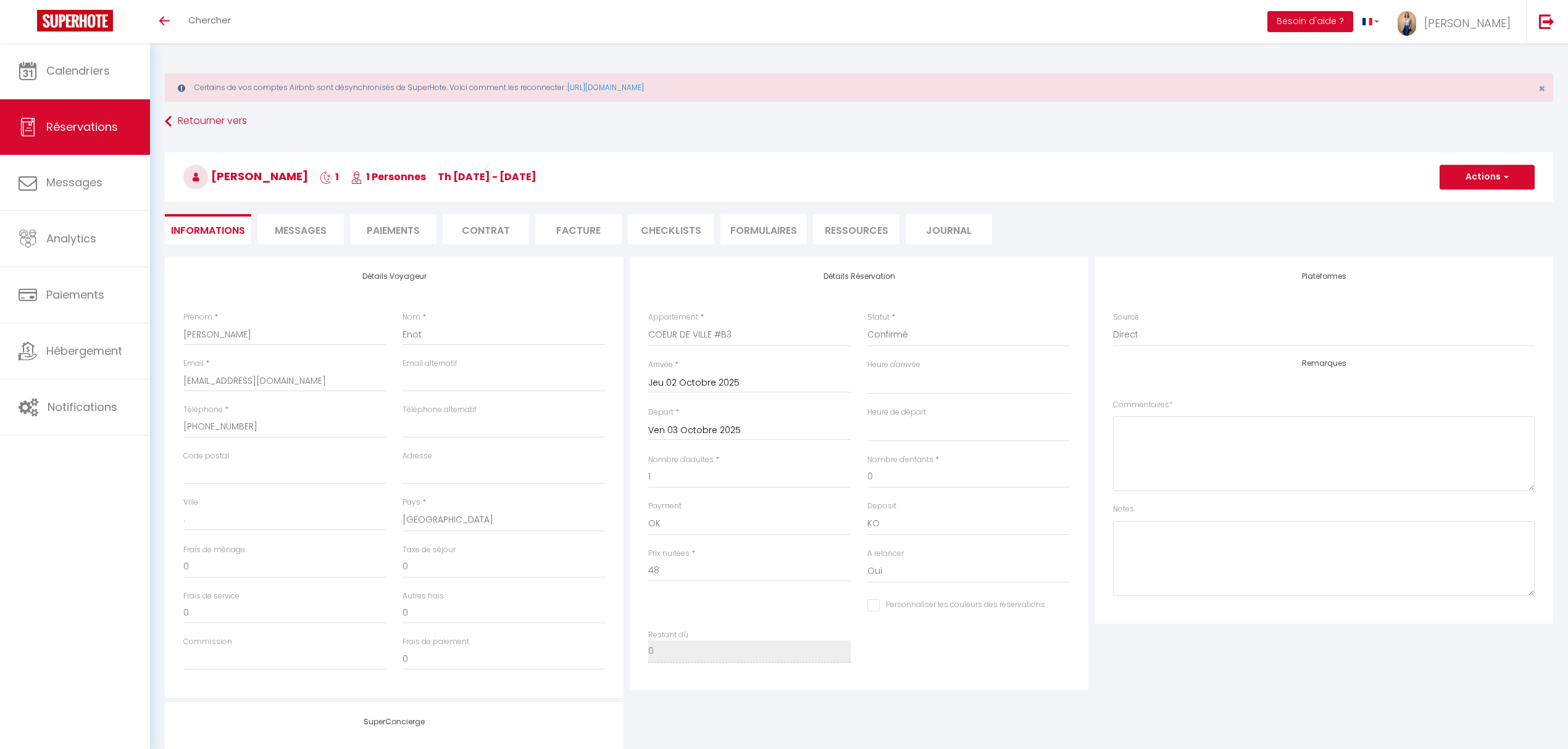
select select "43972"
select select
select select "14"
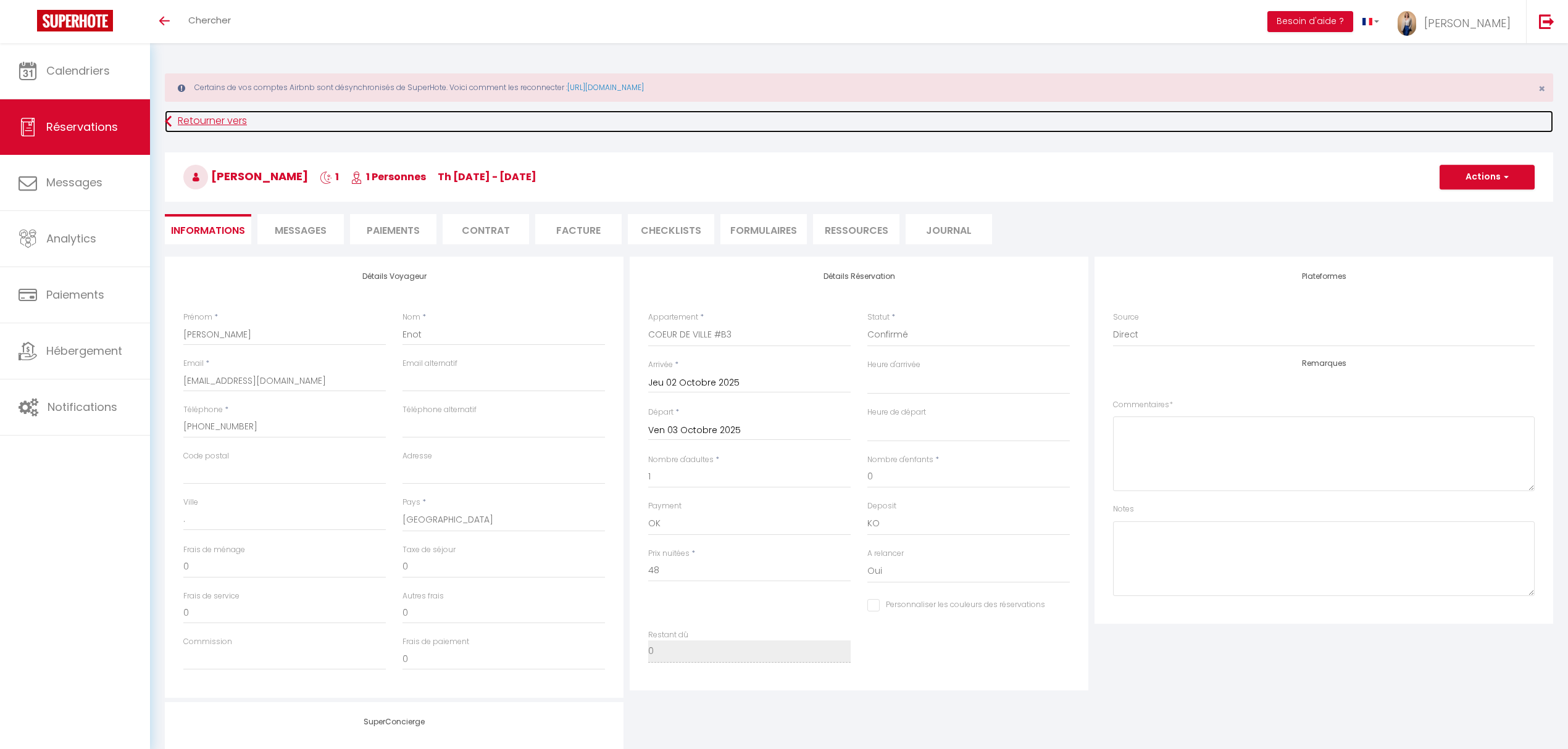
click at [211, 119] on link "Retourner vers" at bounding box center [859, 121] width 1388 height 22
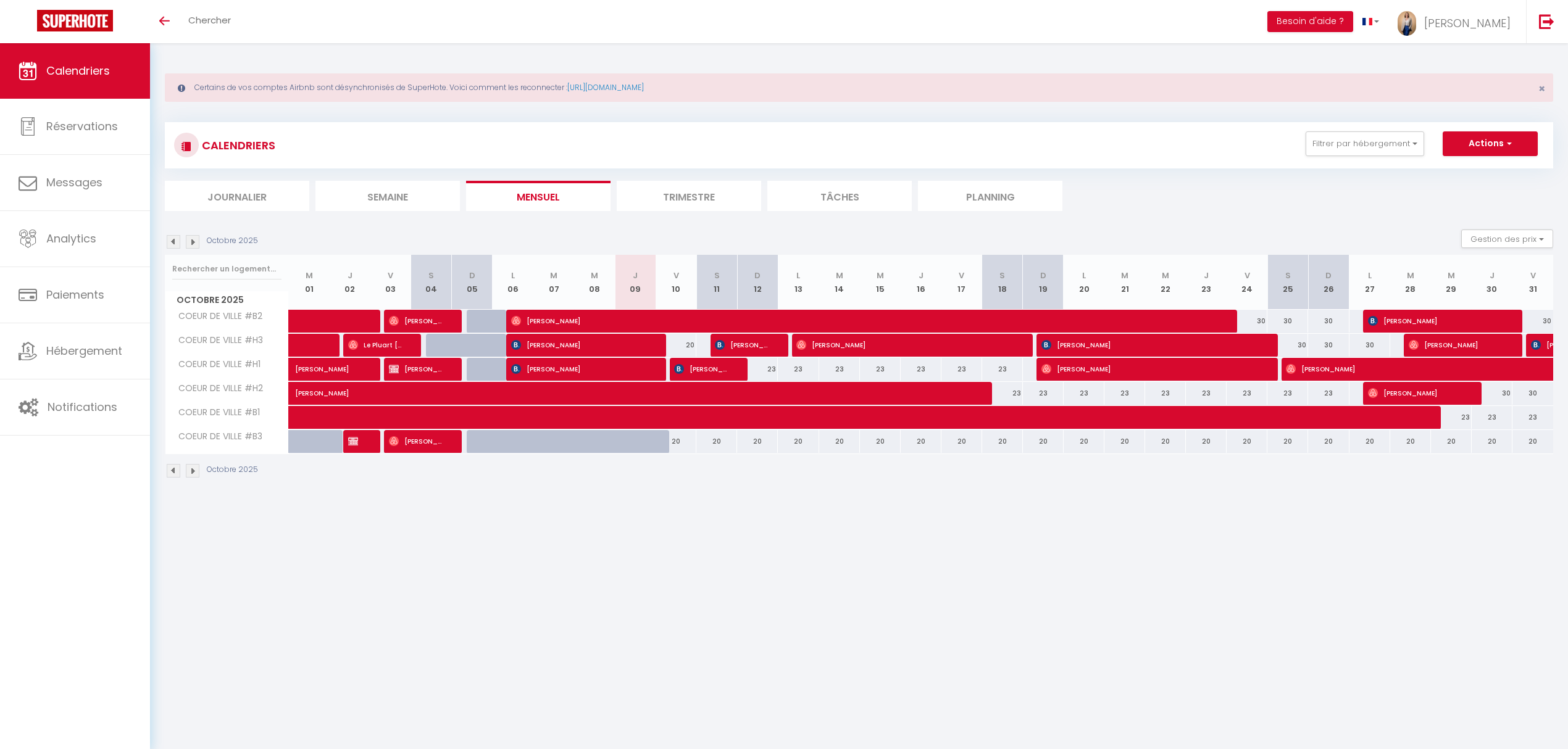
click at [362, 446] on div at bounding box center [363, 442] width 41 height 24
click at [324, 349] on span at bounding box center [322, 346] width 28 height 24
select select "OK"
select select "0"
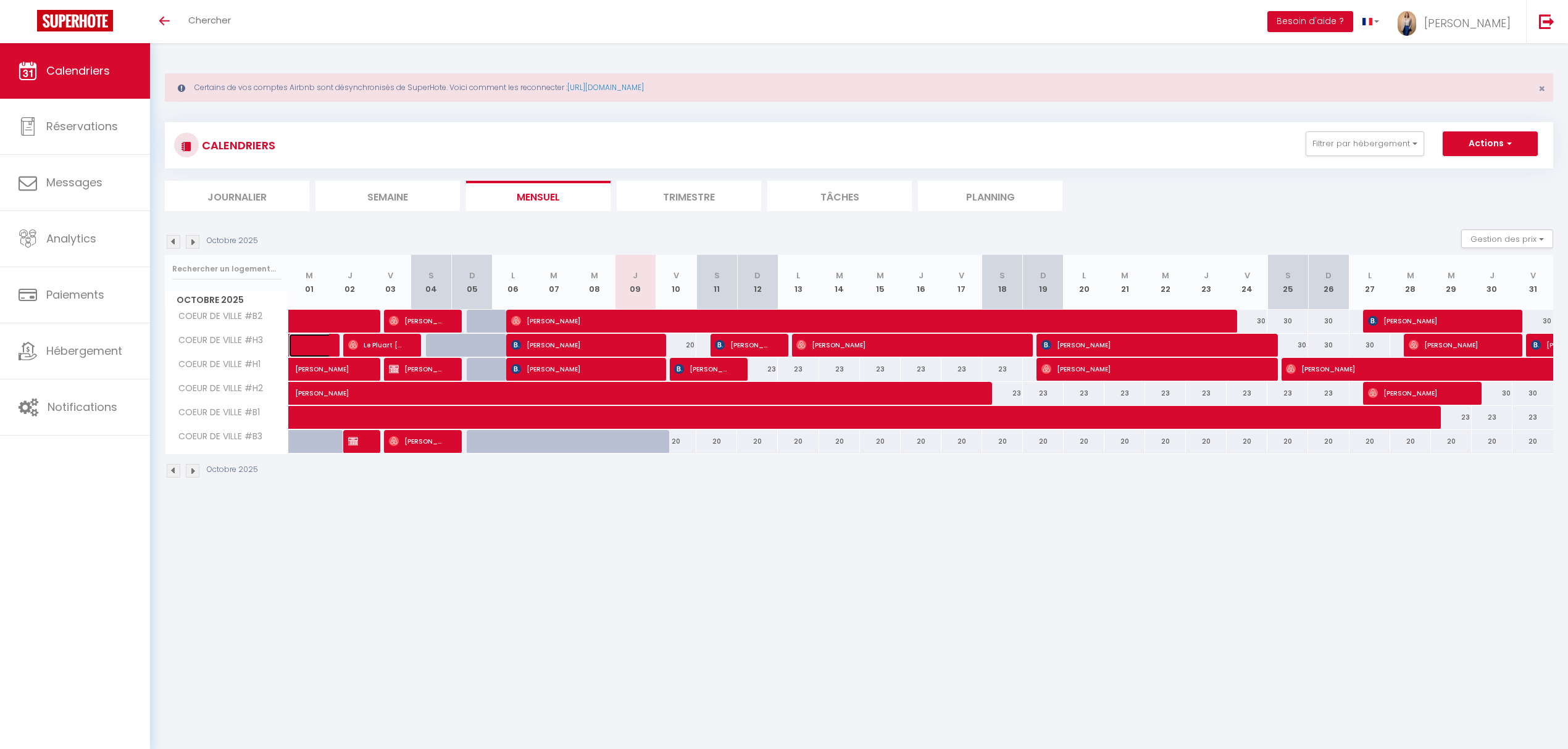
select select "0"
select select "1"
select select
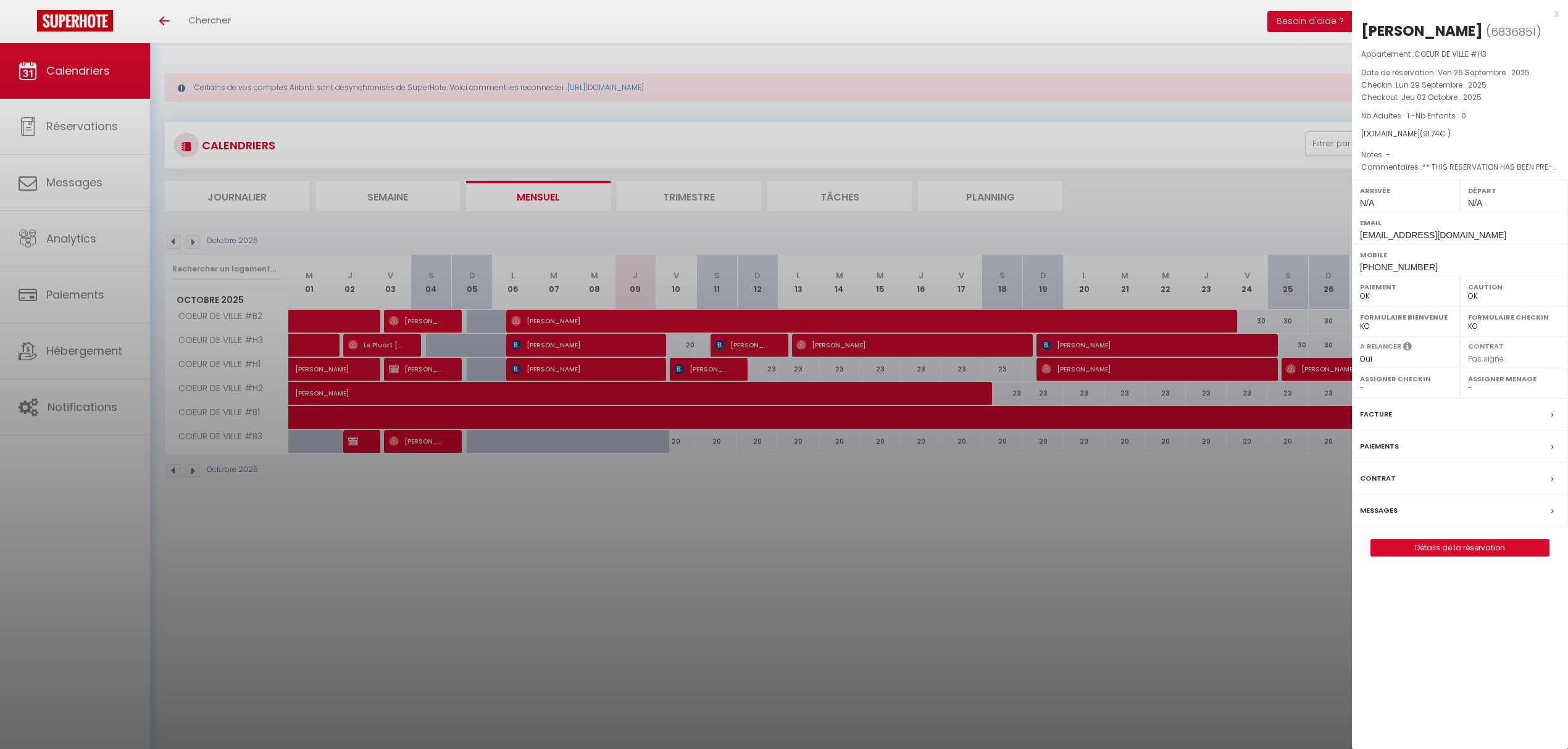
click at [437, 638] on div at bounding box center [784, 374] width 1568 height 749
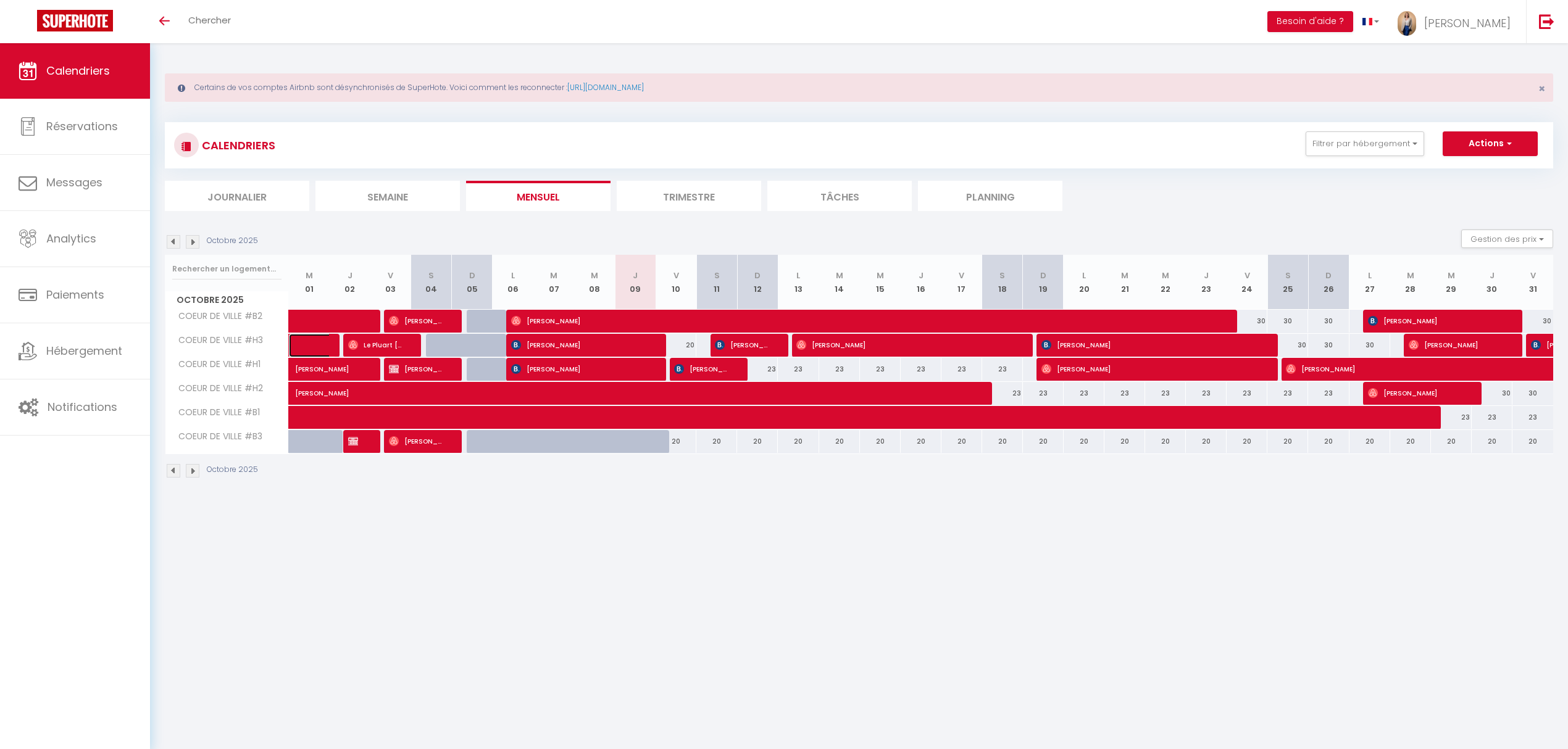
click at [310, 340] on span at bounding box center [322, 346] width 28 height 24
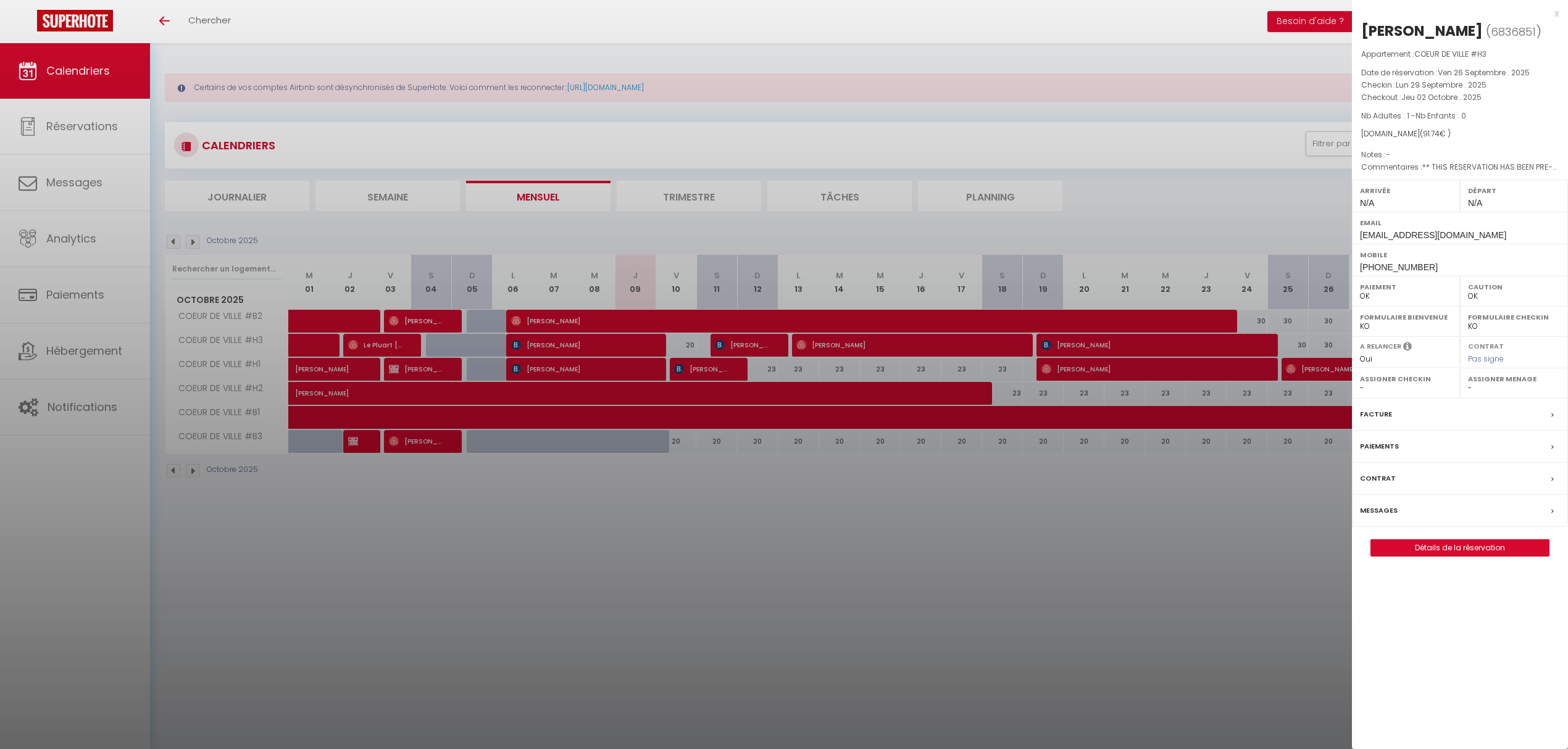
click at [849, 608] on div at bounding box center [784, 374] width 1568 height 749
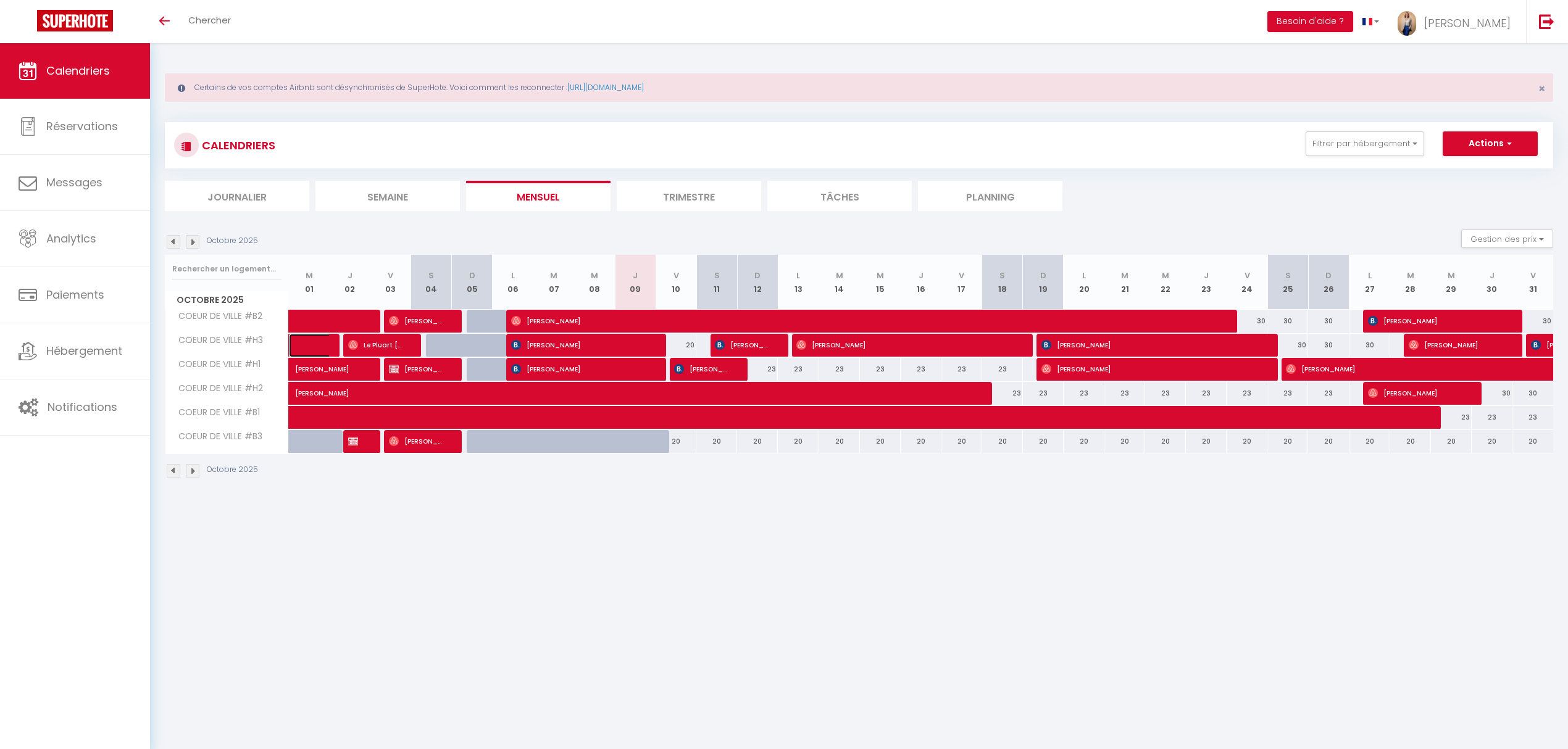
click at [300, 334] on link at bounding box center [309, 346] width 41 height 24
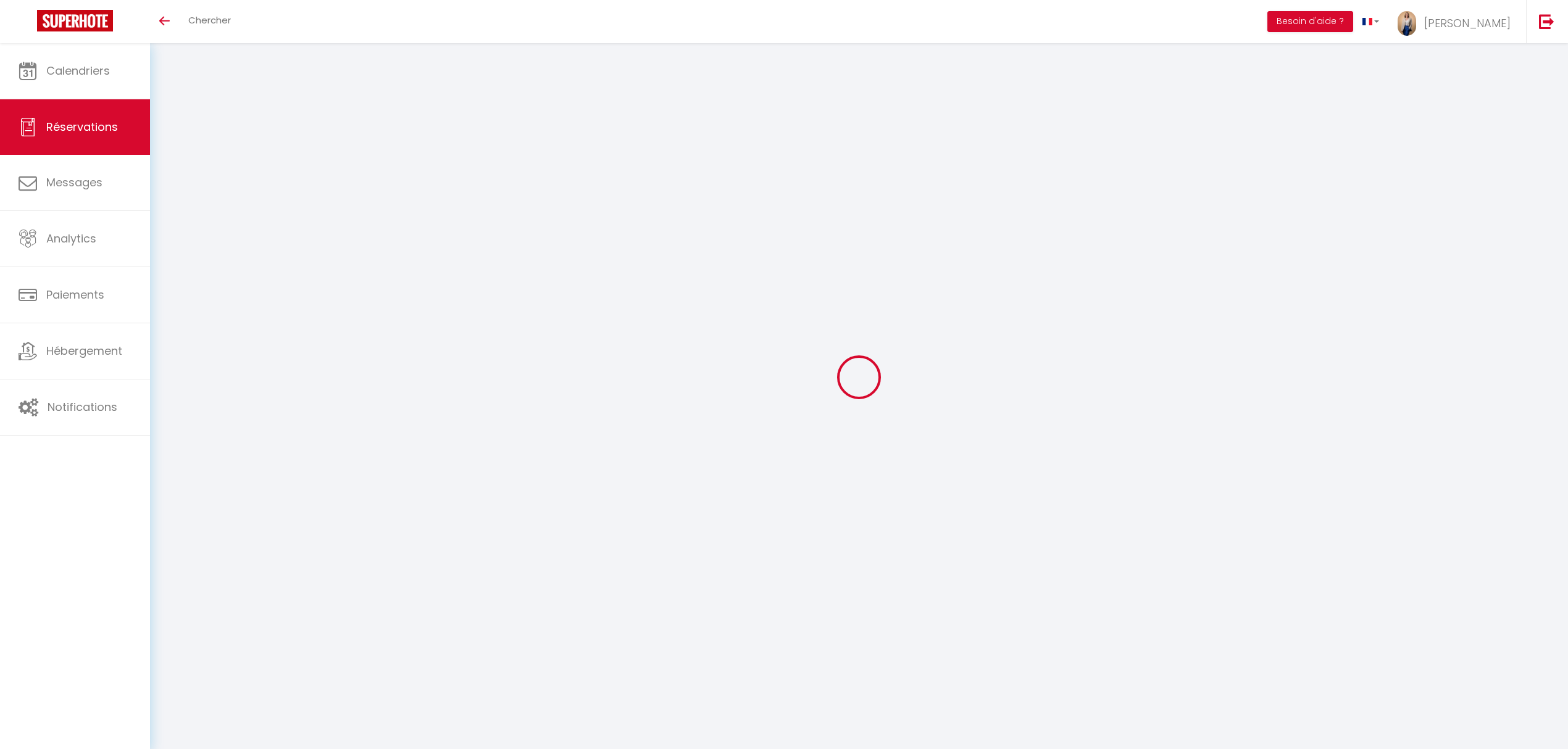
select select
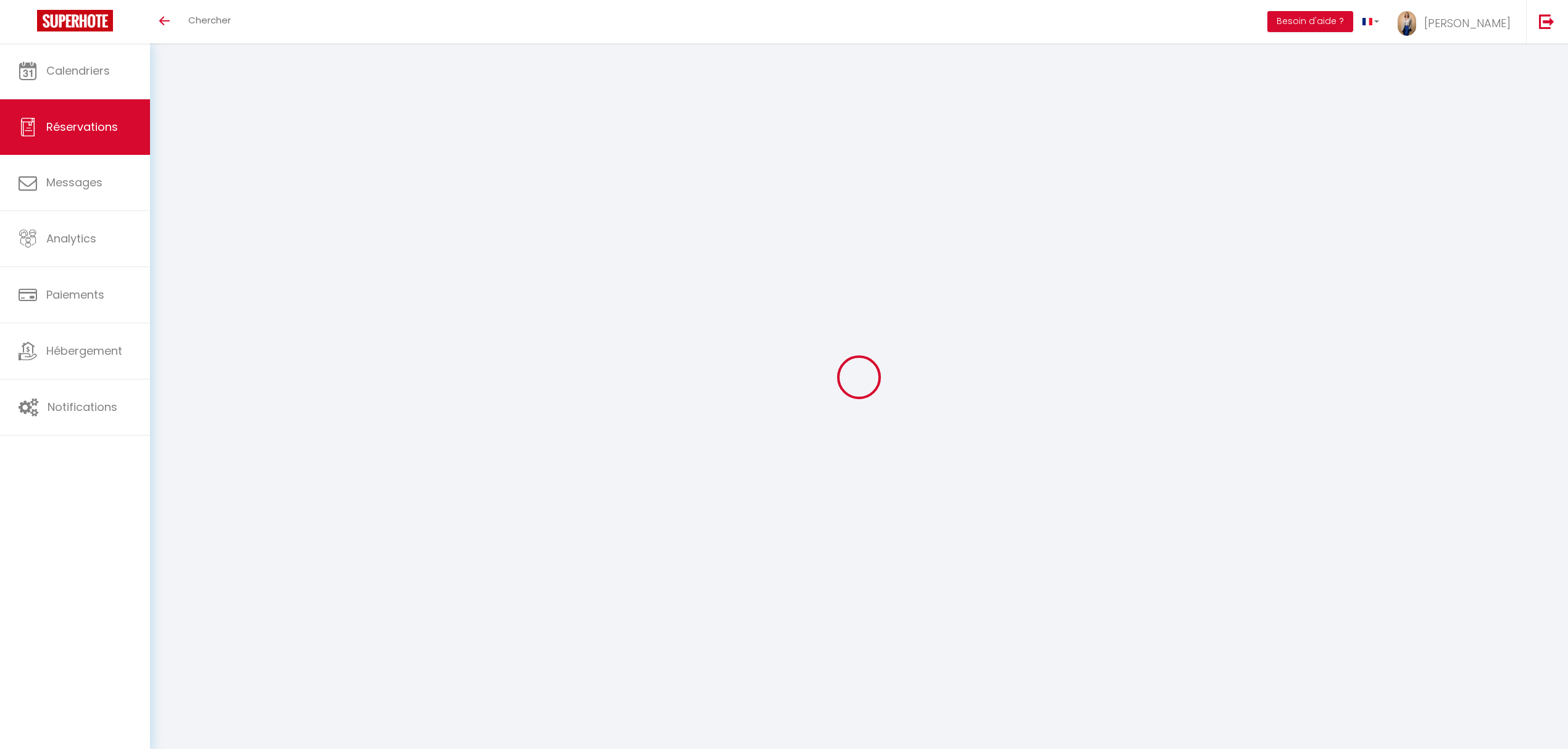
type input "[PERSON_NAME]"
type input "Enot"
type input "[EMAIL_ADDRESS][DOMAIN_NAME]"
type input "+33630756555"
type input "."
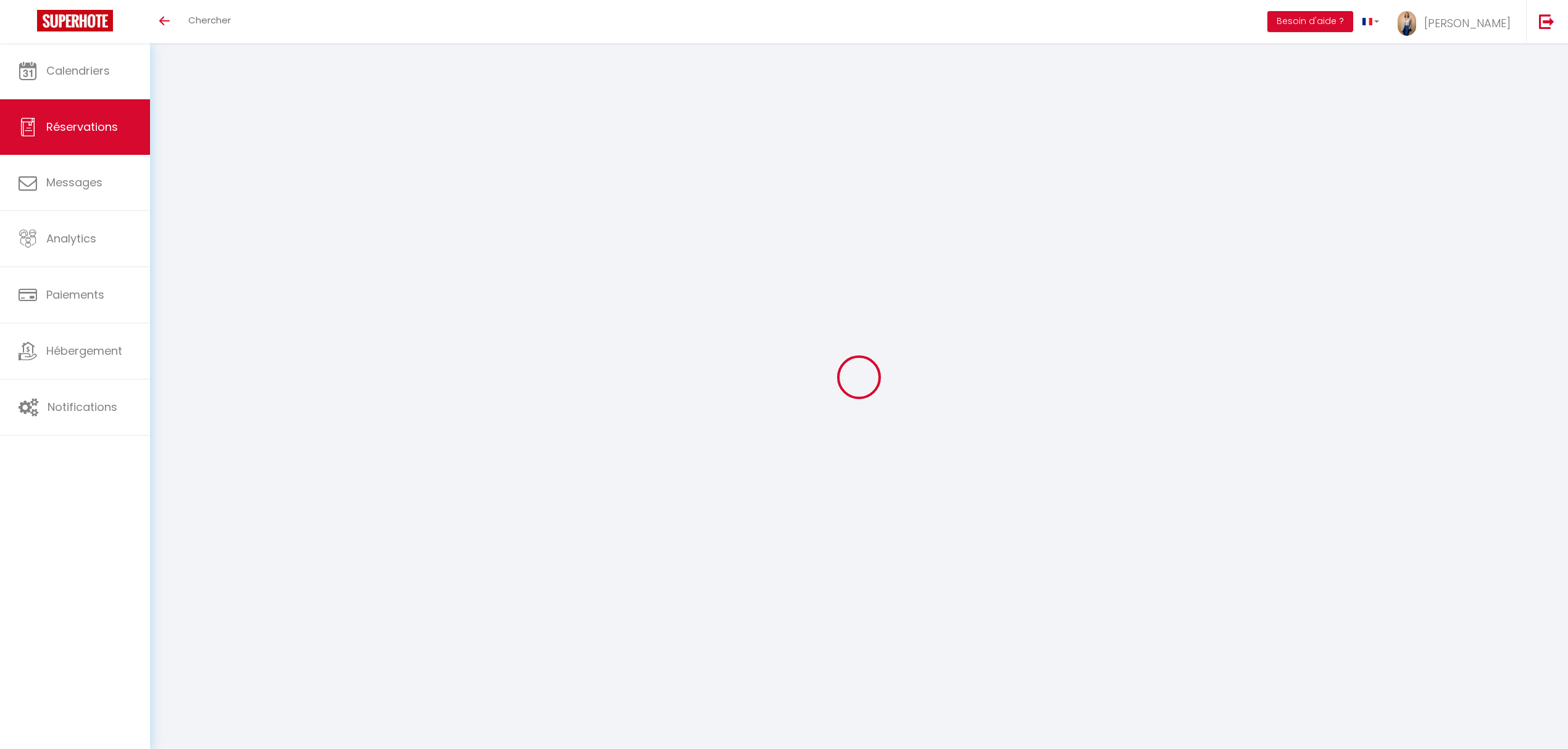
select select "FR"
select select "21702"
select select "2"
type input "Lun 13 Octobre 2025"
select select
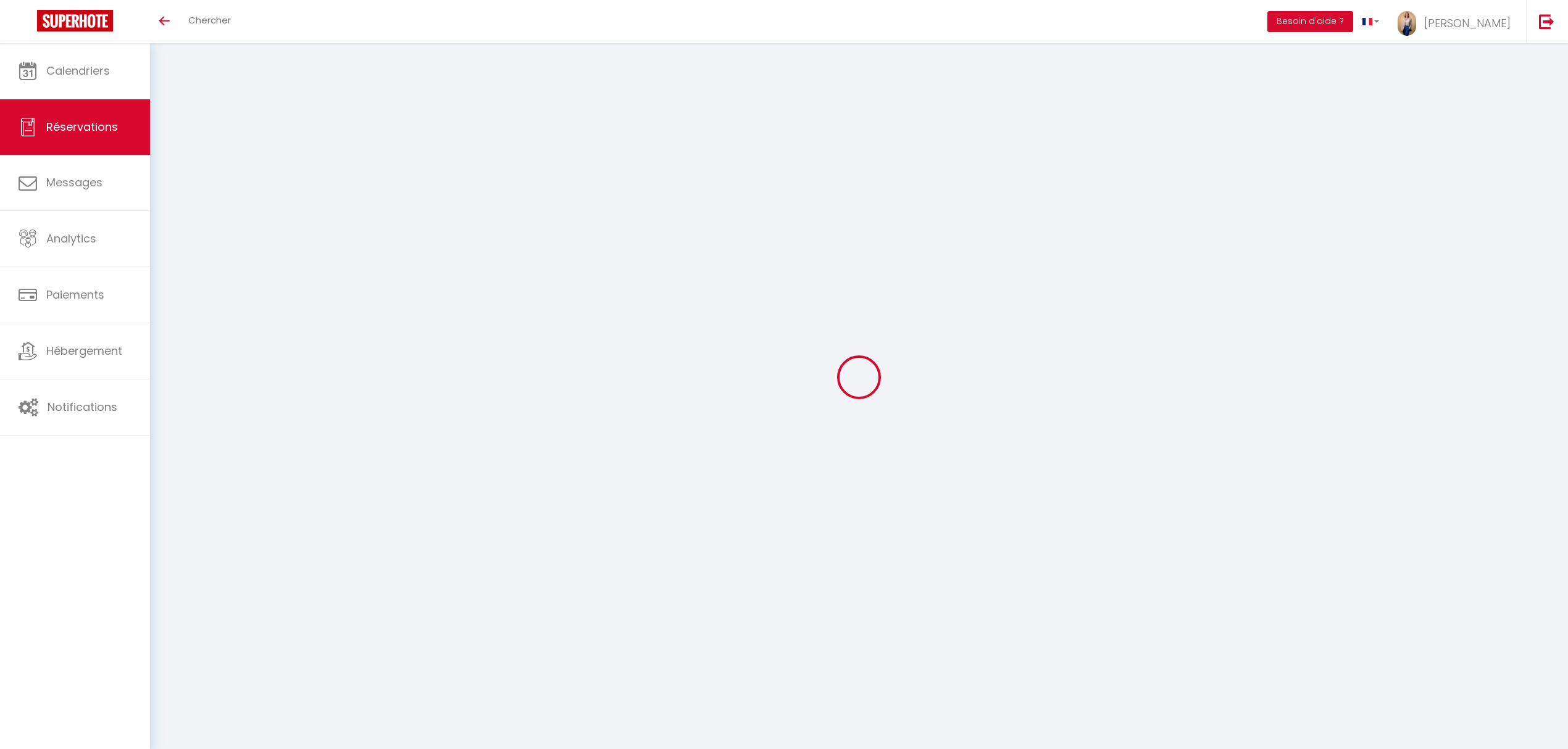
type input "Ven 17 Octobre 2025"
select select
type input "1"
select select "10"
select select
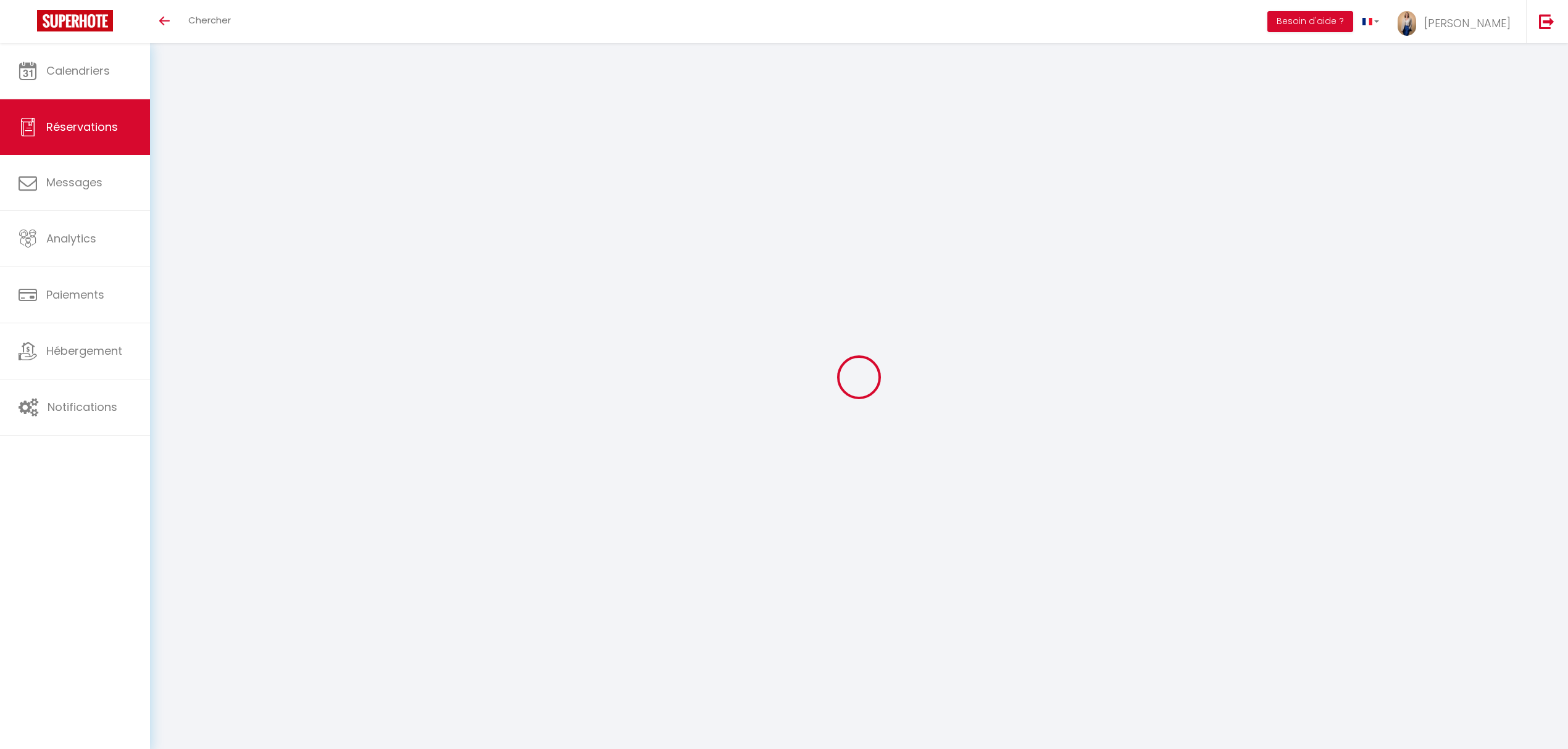
type input "95"
checkbox input "false"
type input "120"
type input "0"
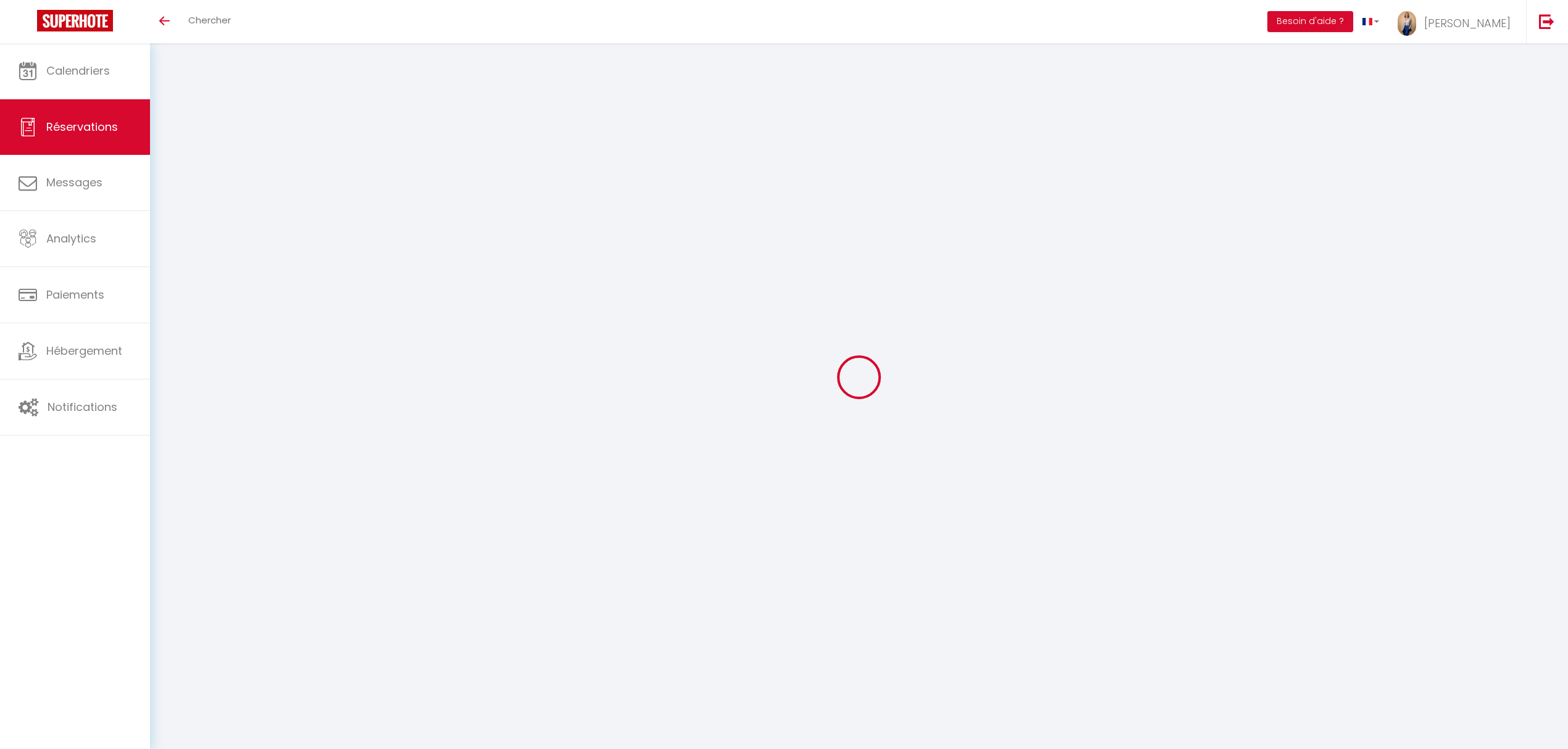
type input "0"
select select
select select "14"
checkbox input "false"
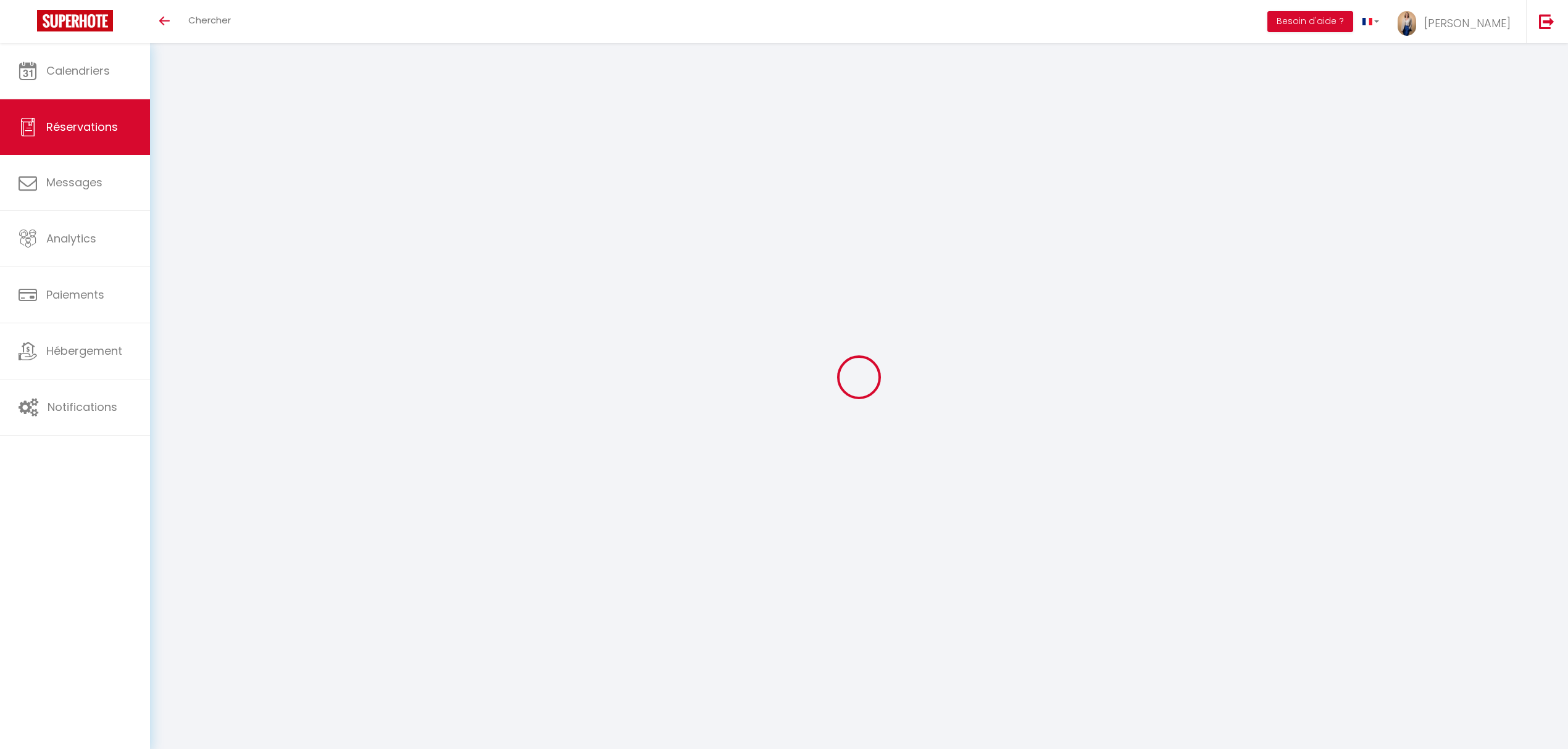
select select
checkbox input "false"
select select
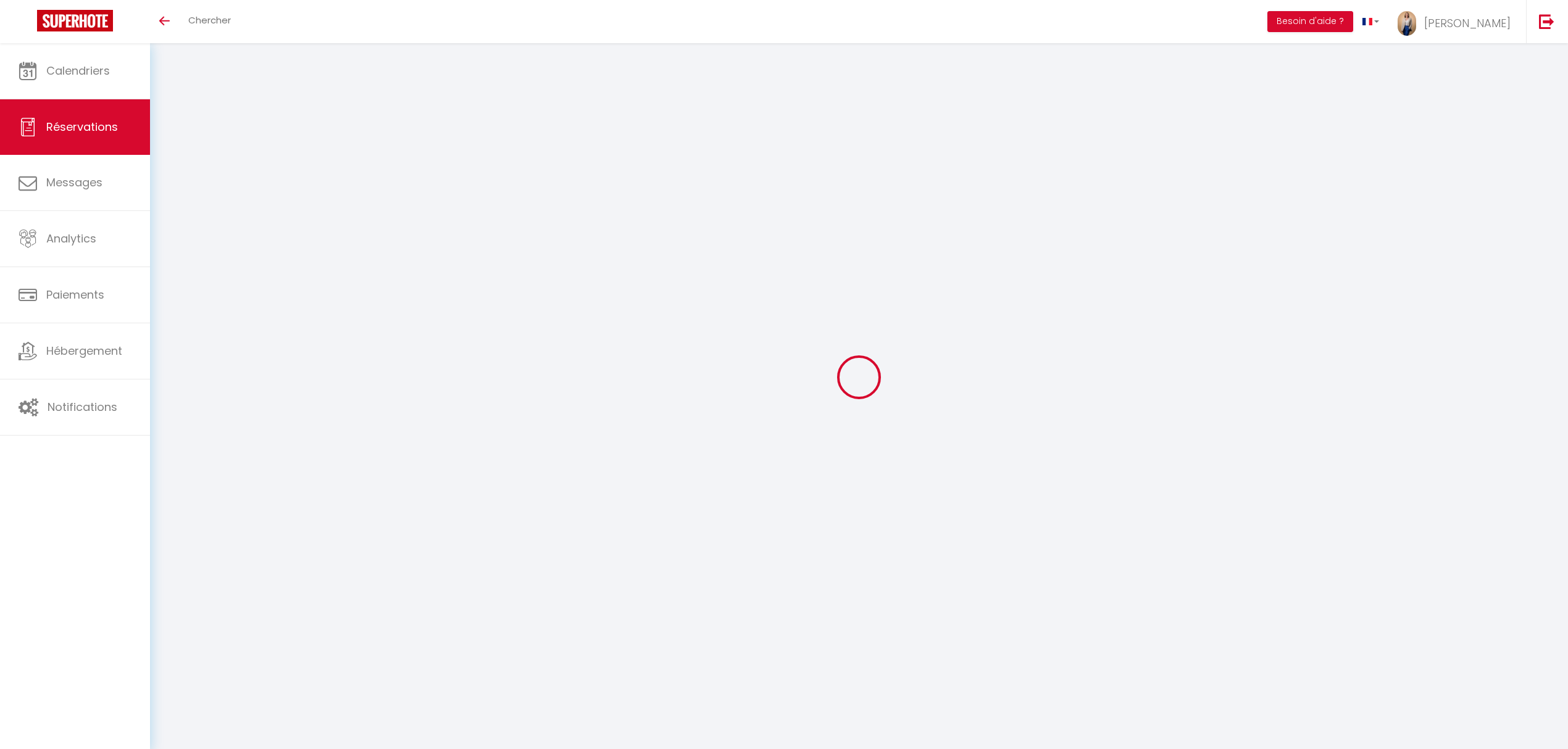
checkbox input "false"
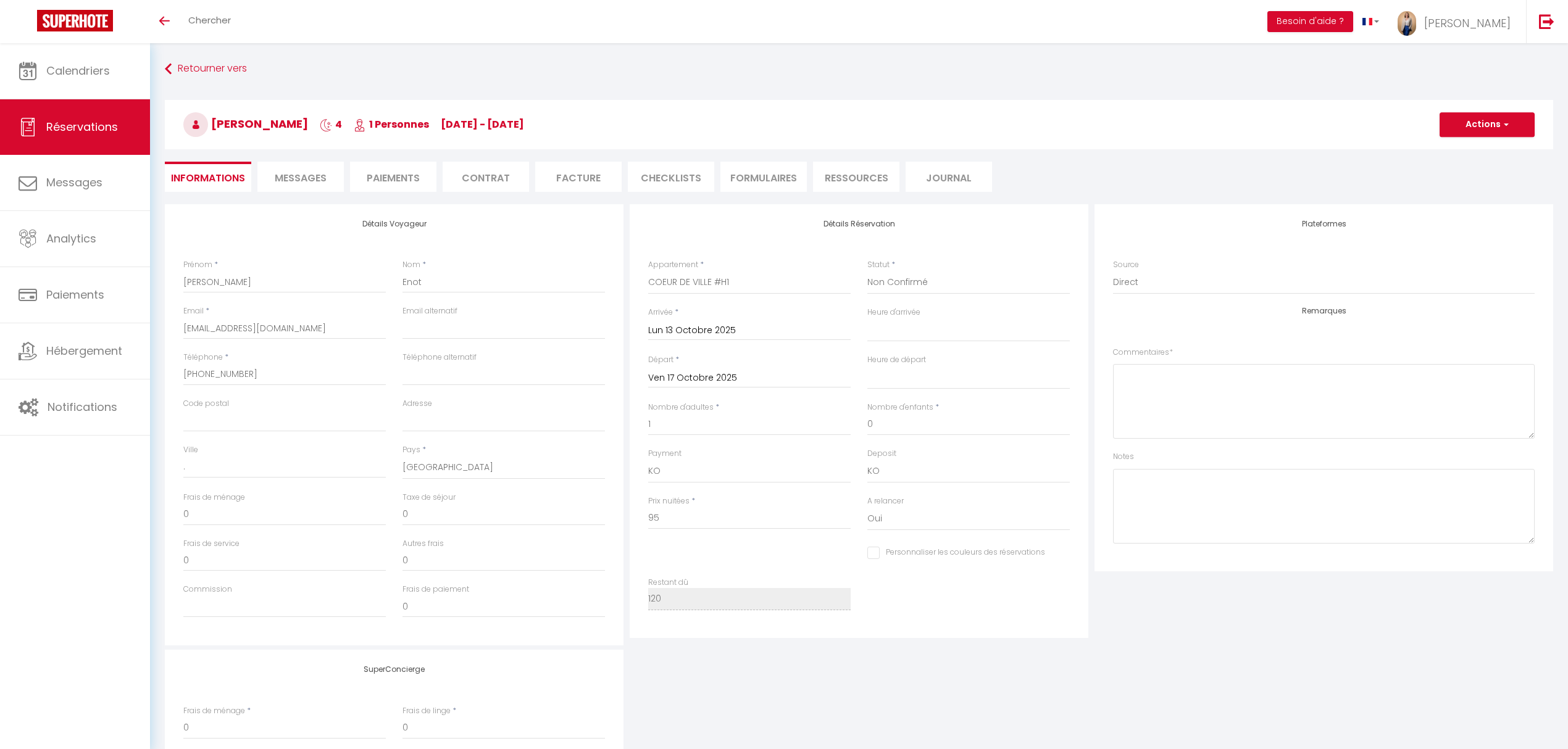
type input "25"
select select
checkbox input "false"
select select
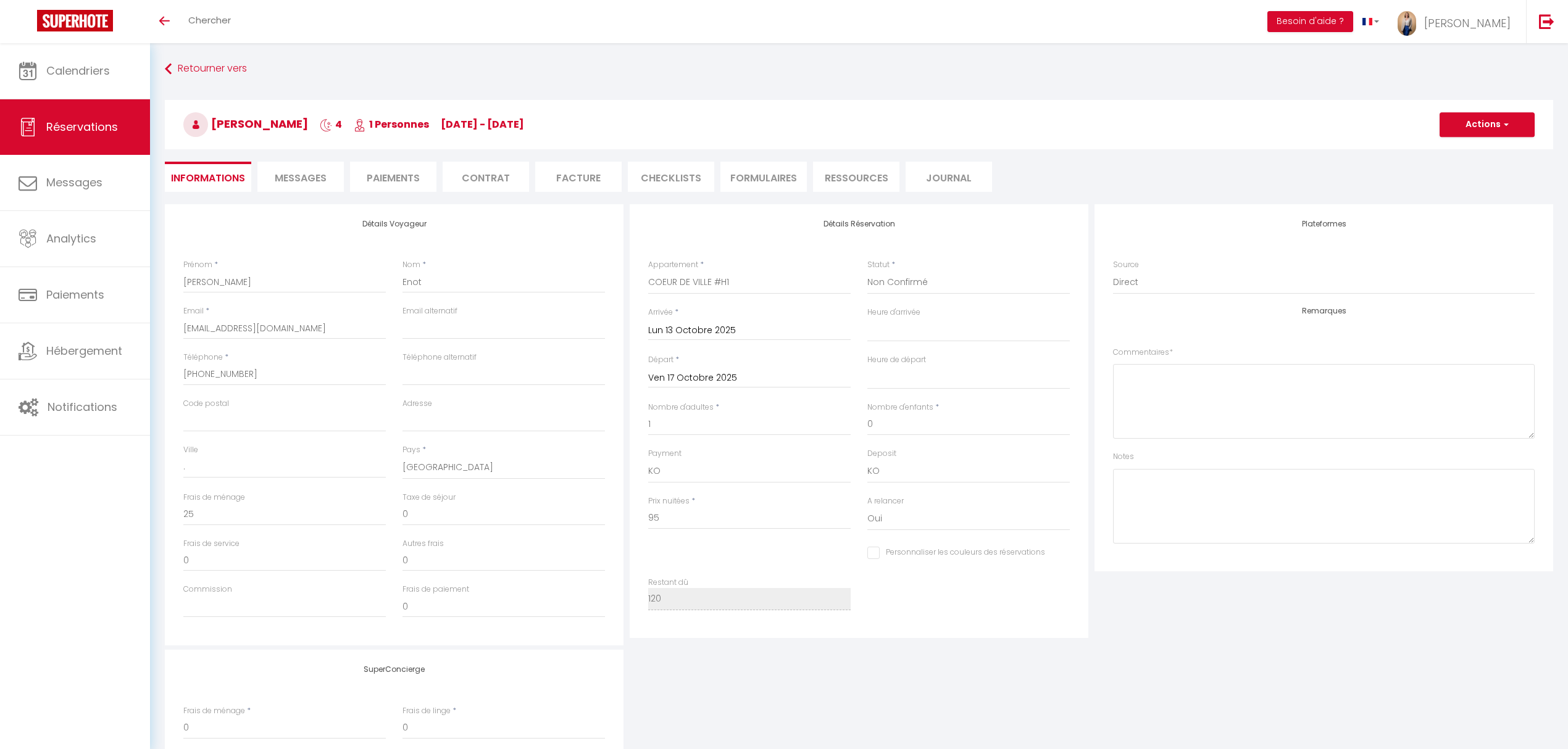
select select
click at [420, 182] on li "Paiements" at bounding box center [393, 177] width 86 height 30
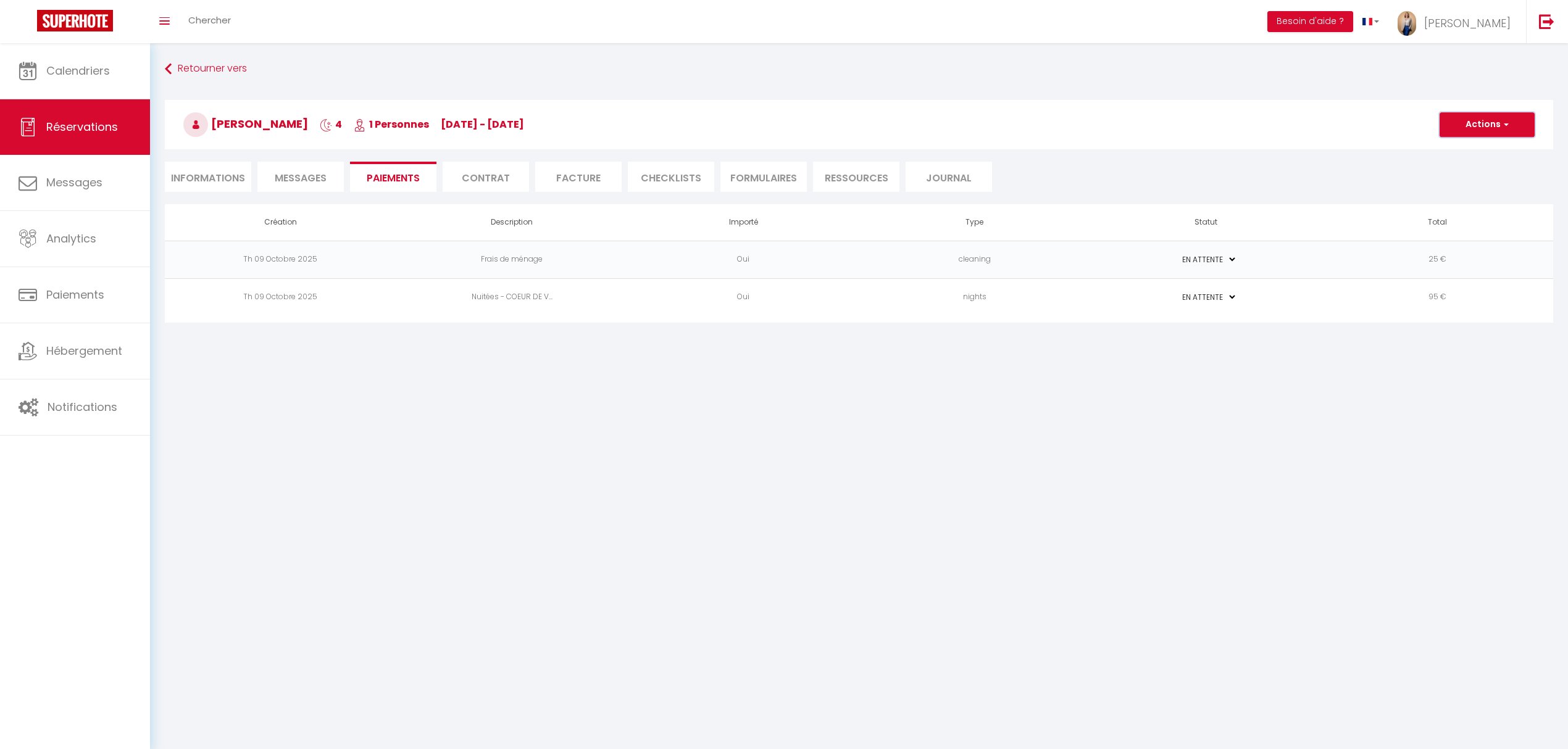
click at [1485, 127] on button "Actions" at bounding box center [1486, 124] width 95 height 24
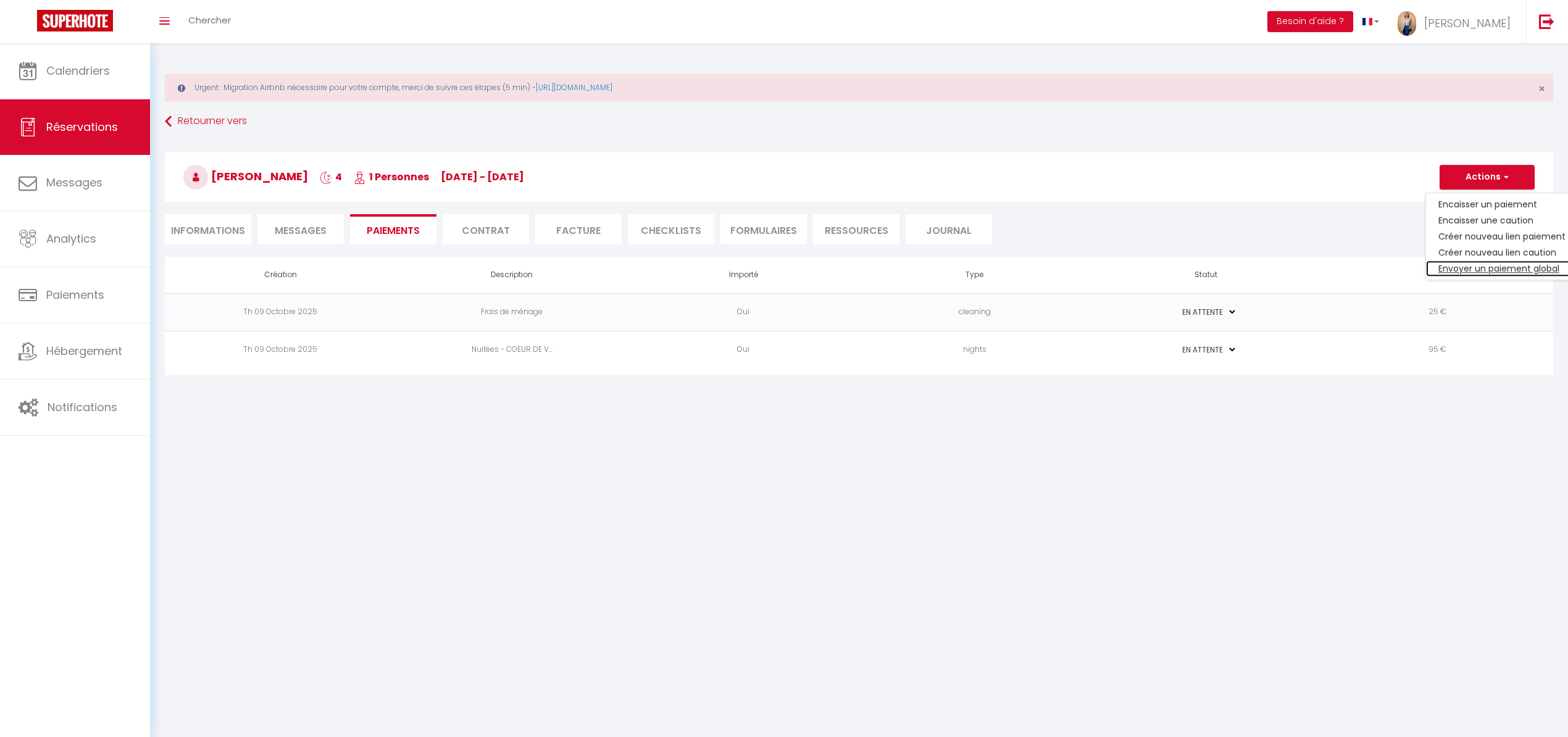
click at [1474, 271] on link "Envoyer un paiement global" at bounding box center [1501, 268] width 152 height 16
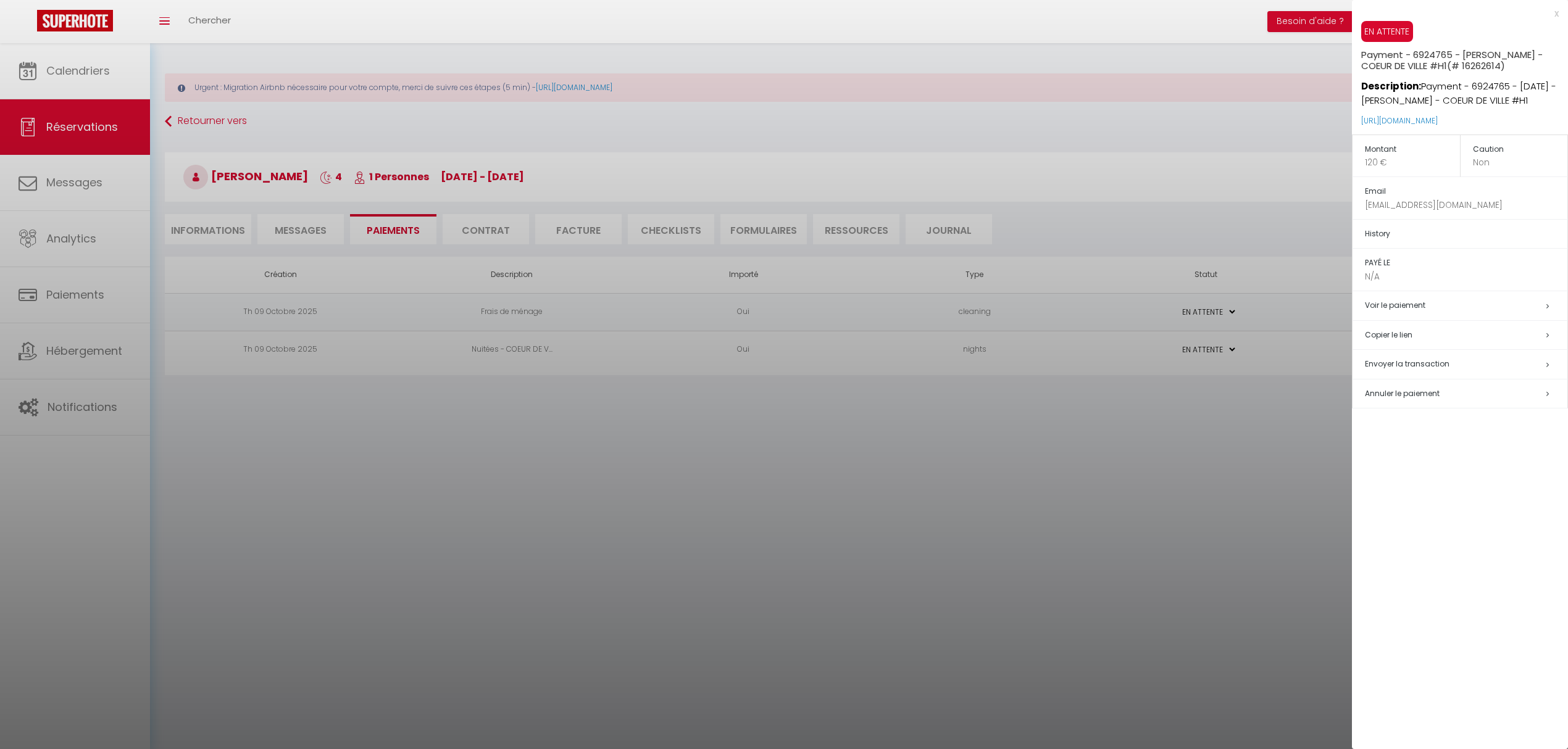
click at [1402, 337] on h5 "Copier le lien" at bounding box center [1465, 336] width 202 height 14
click at [547, 546] on div at bounding box center [784, 374] width 1568 height 749
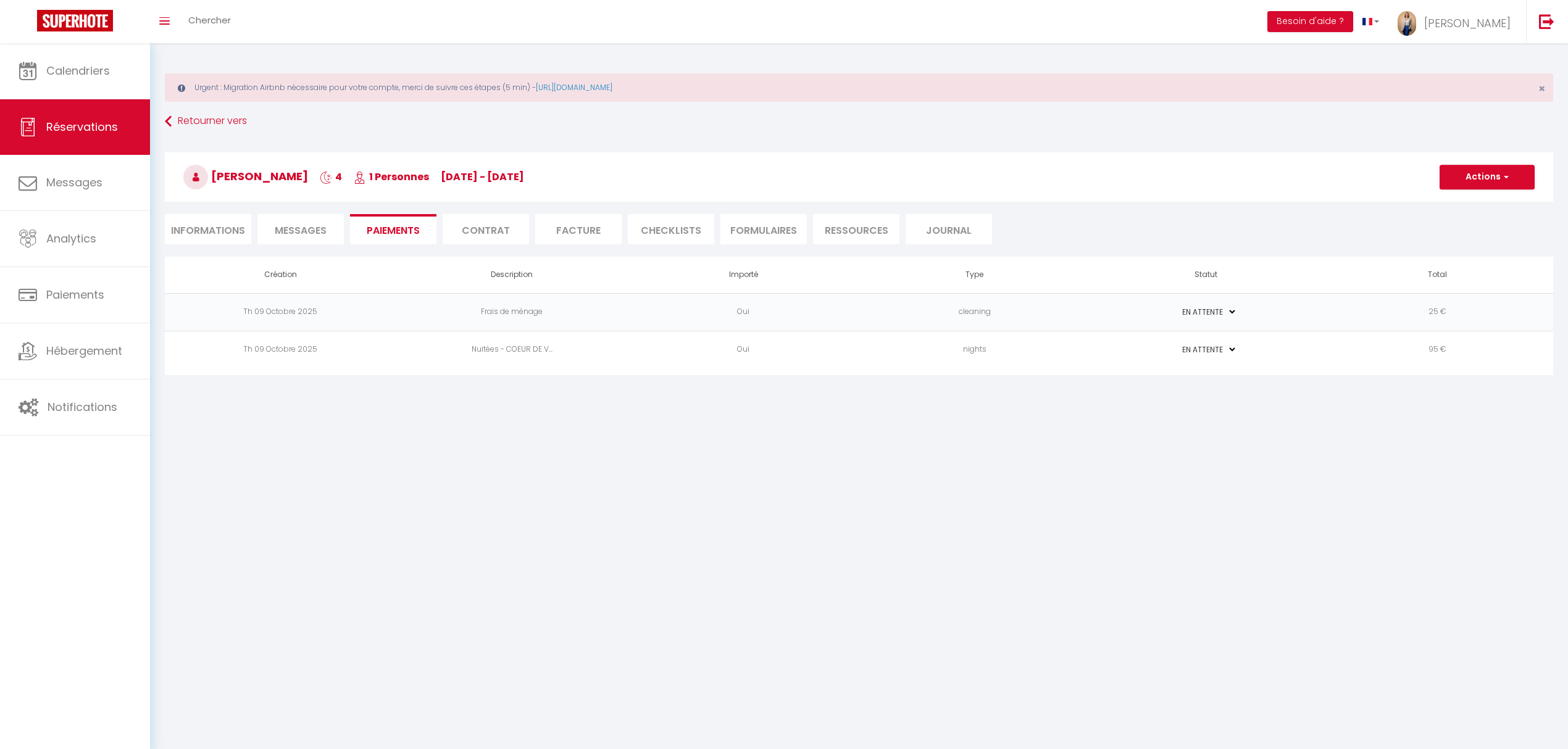
click at [556, 542] on body "🟢 Des questions ou besoin d'assistance pour la migration AirBnB? Prenez rdv >>>…" at bounding box center [784, 417] width 1568 height 749
click at [213, 233] on li "Informations" at bounding box center [208, 229] width 86 height 30
select select
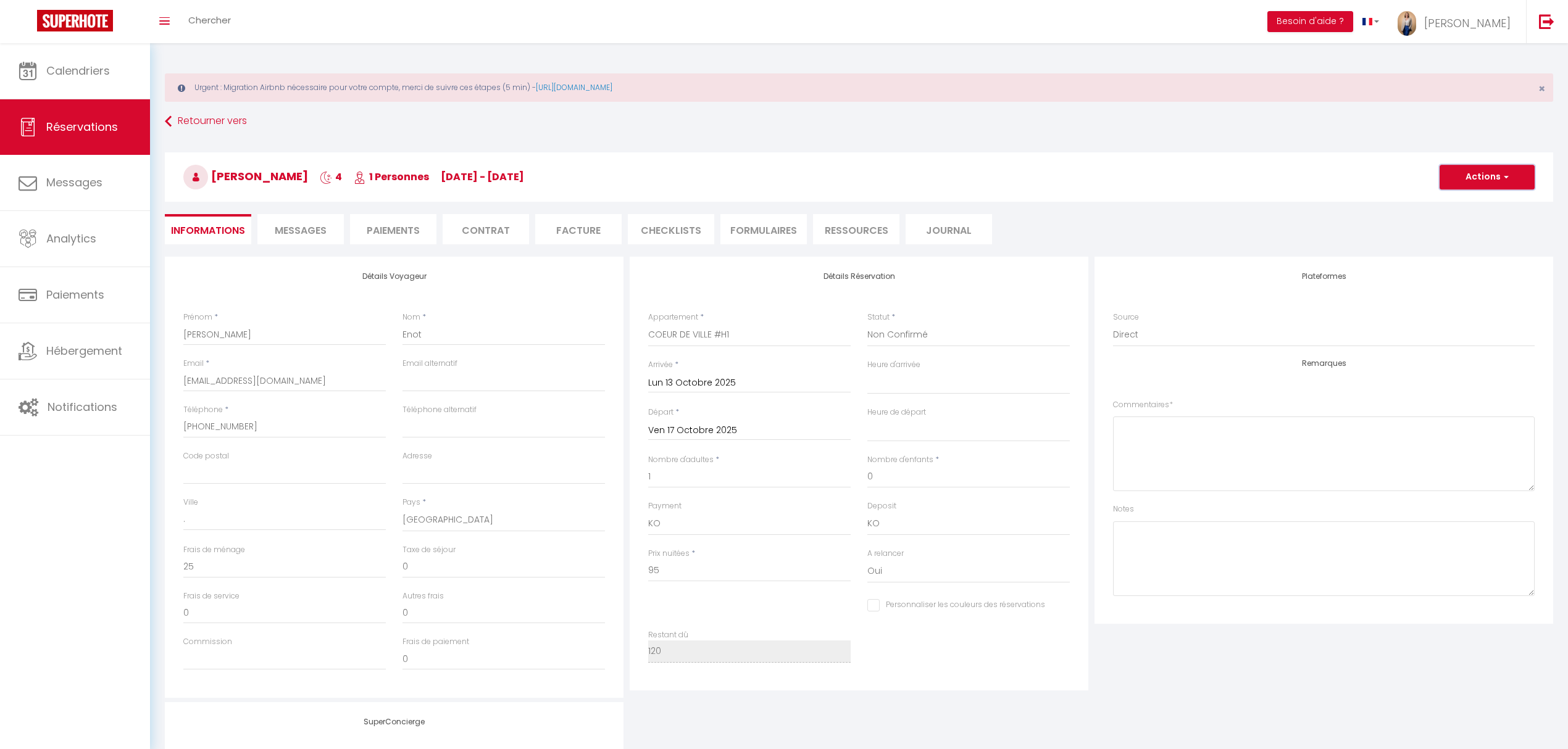
click at [1474, 169] on button "Actions" at bounding box center [1486, 177] width 95 height 24
click at [1474, 214] on link "Dupliquer" at bounding box center [1474, 220] width 98 height 16
select select
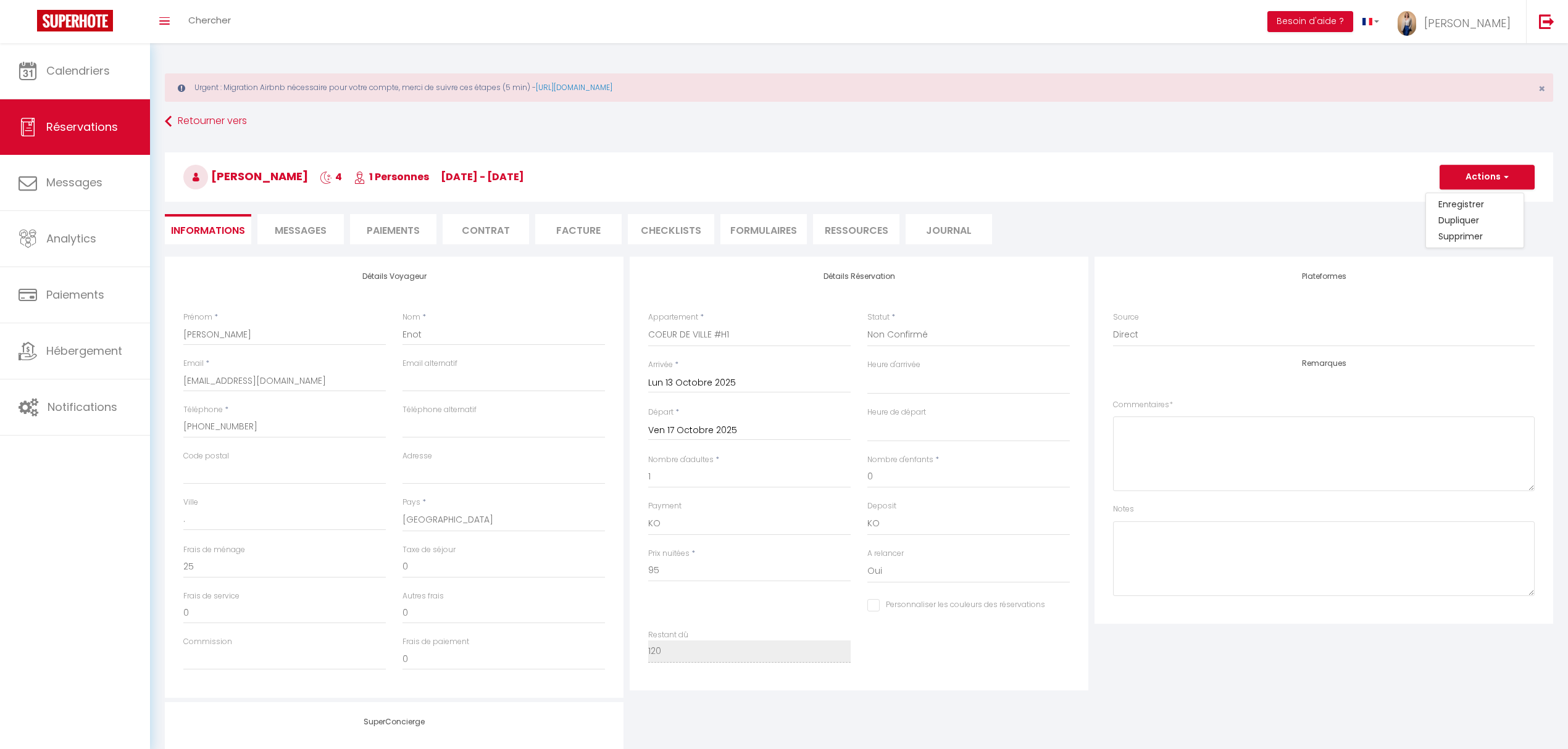
select select
checkbox input "false"
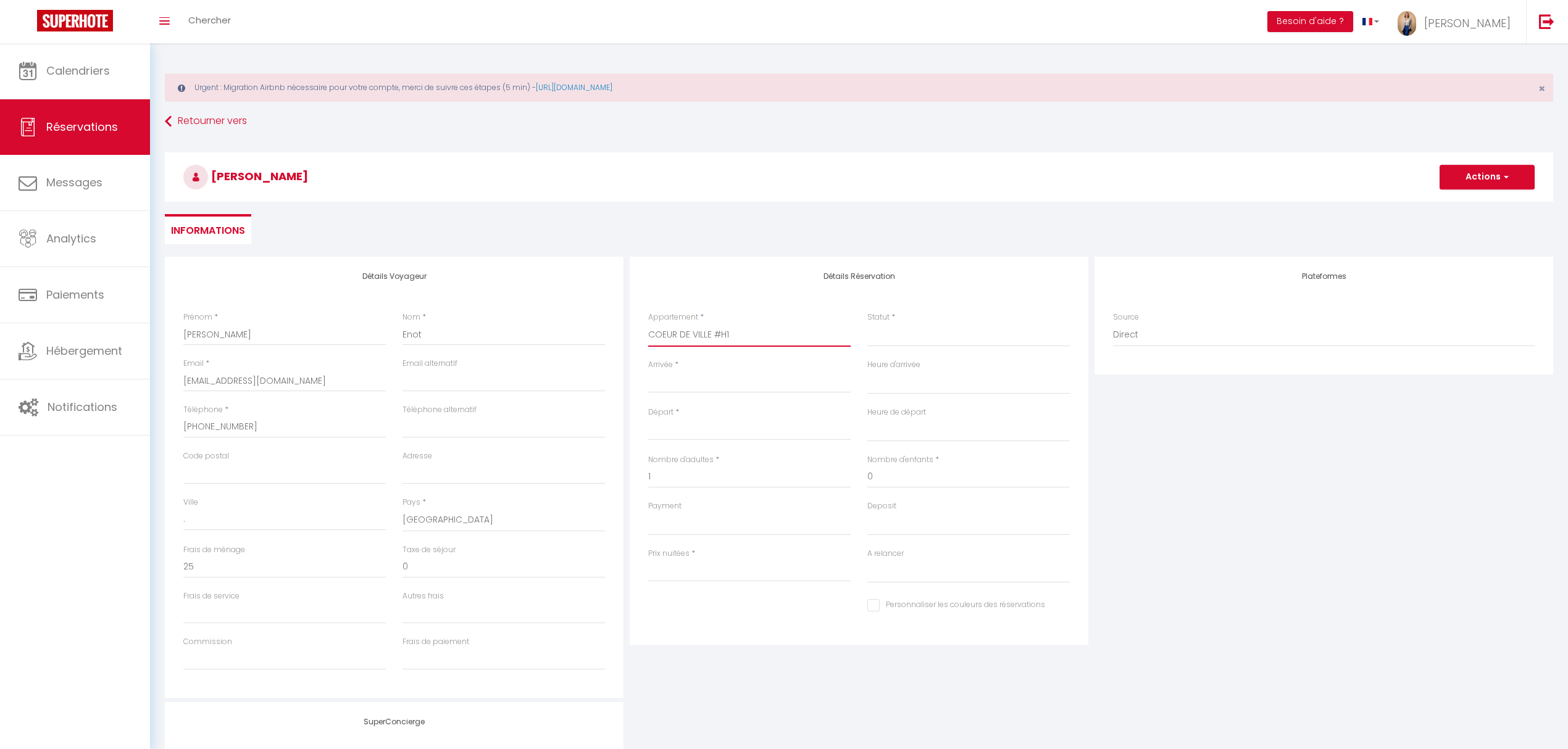
click at [713, 337] on select "KASA JUNGLE - KASA RETRO MOM 1 - Votre havre de paix MOM 2 - Votre havre de pai…" at bounding box center [749, 335] width 202 height 24
select select "21704"
click at [648, 323] on select "KASA JUNGLE - KASA RETRO MOM 1 - Votre havre de paix MOM 2 - Votre havre de pai…" at bounding box center [749, 335] width 202 height 24
select select
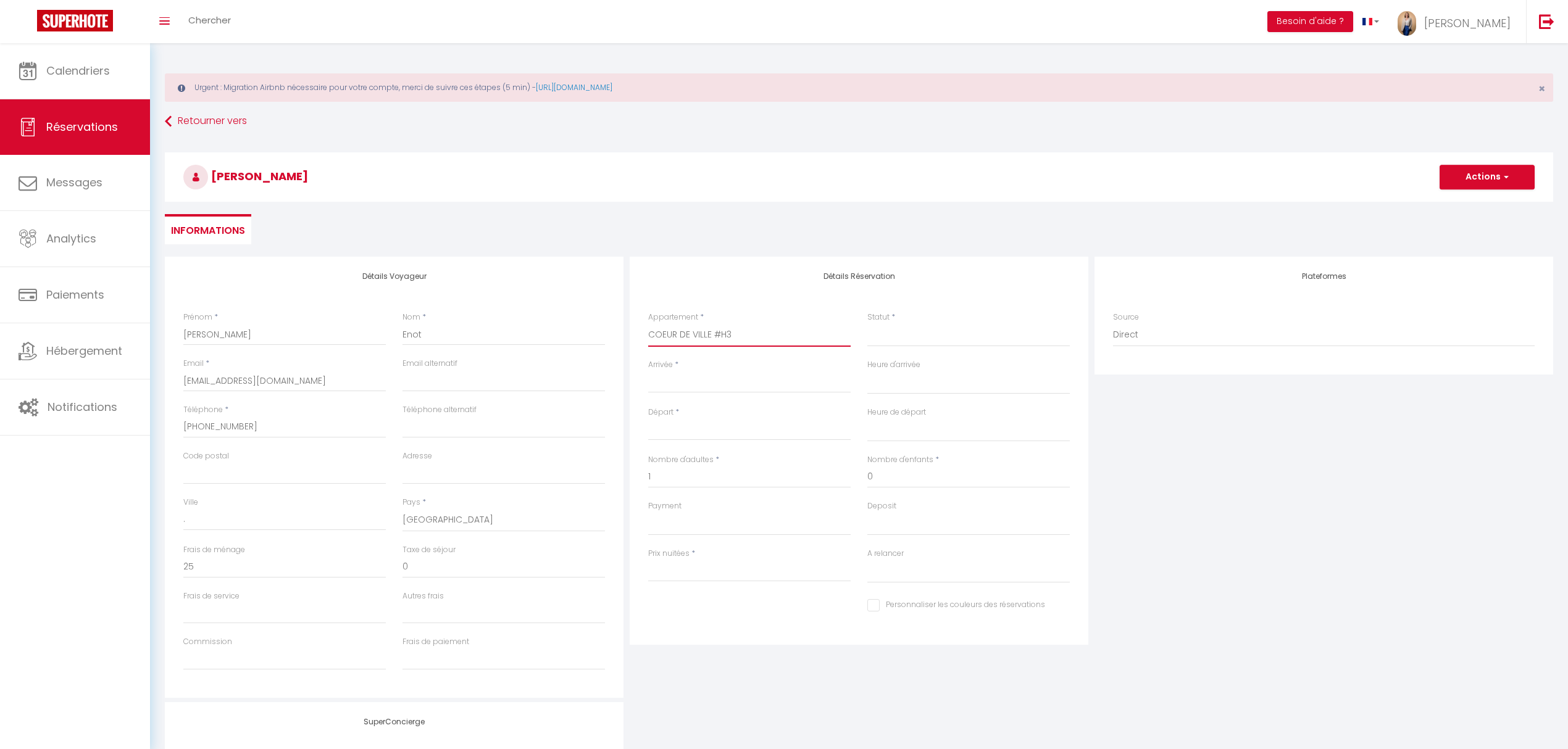
select select
type input "0"
select select
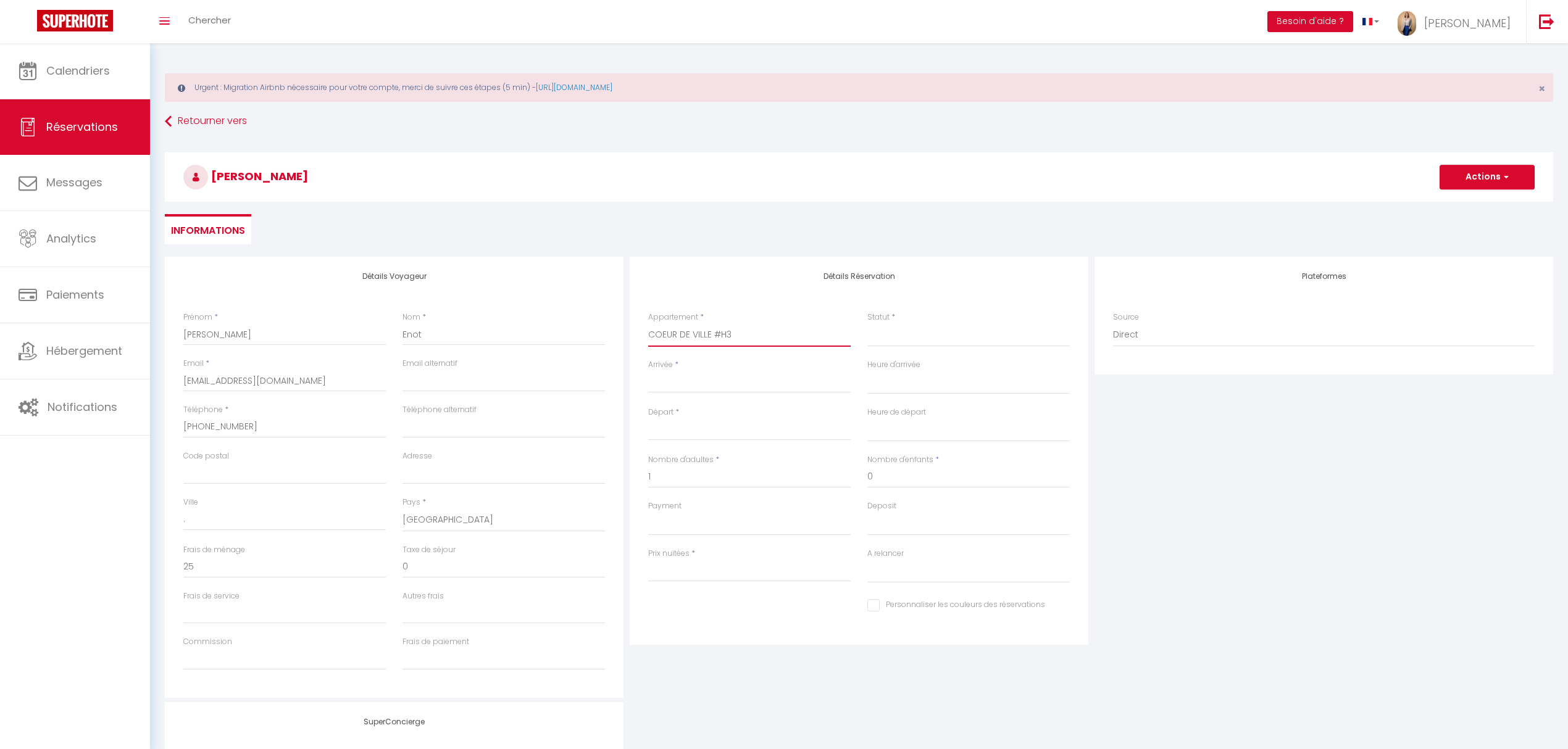
checkbox input "false"
click at [716, 376] on input "Arrivée" at bounding box center [749, 383] width 202 height 16
select select
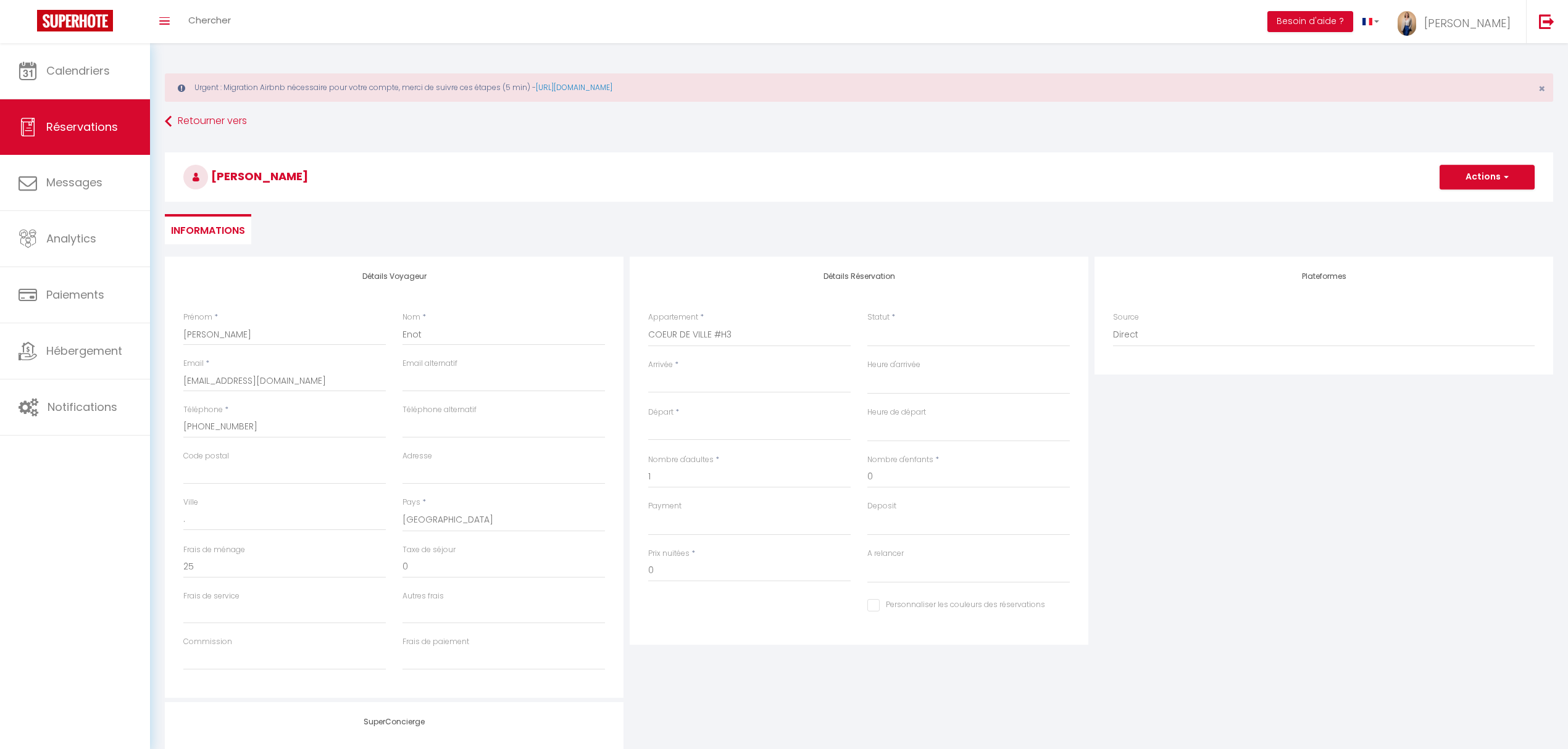
select select
checkbox input "false"
click at [741, 333] on select "KASA JUNGLE - KASA RETRO MOM 1 - Votre havre de paix MOM 2 - Votre havre de pai…" at bounding box center [749, 335] width 202 height 24
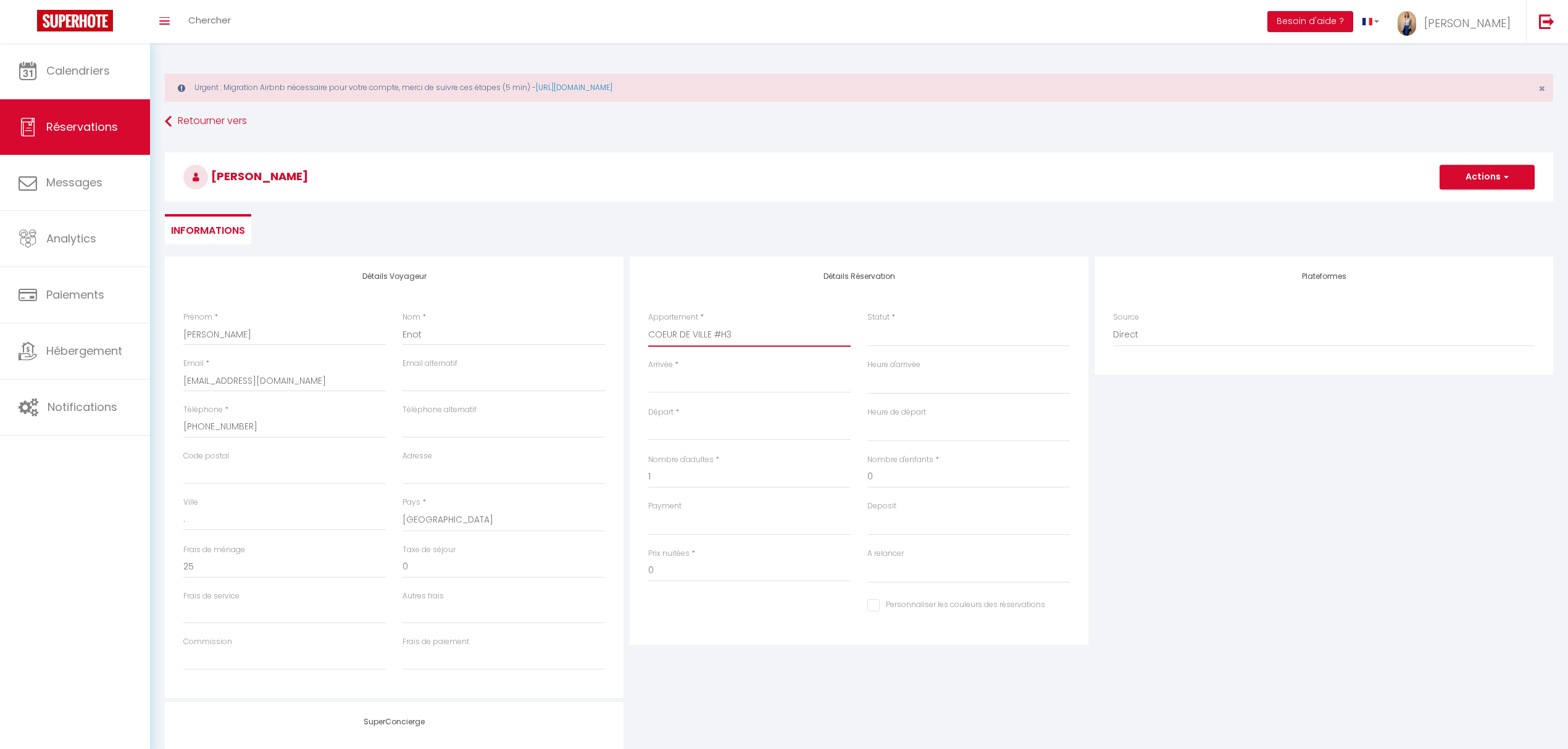
select select "21703"
click at [648, 323] on select "KASA JUNGLE - KASA RETRO MOM 1 - Votre havre de paix MOM 2 - Votre havre de pai…" at bounding box center [749, 335] width 202 height 24
select select
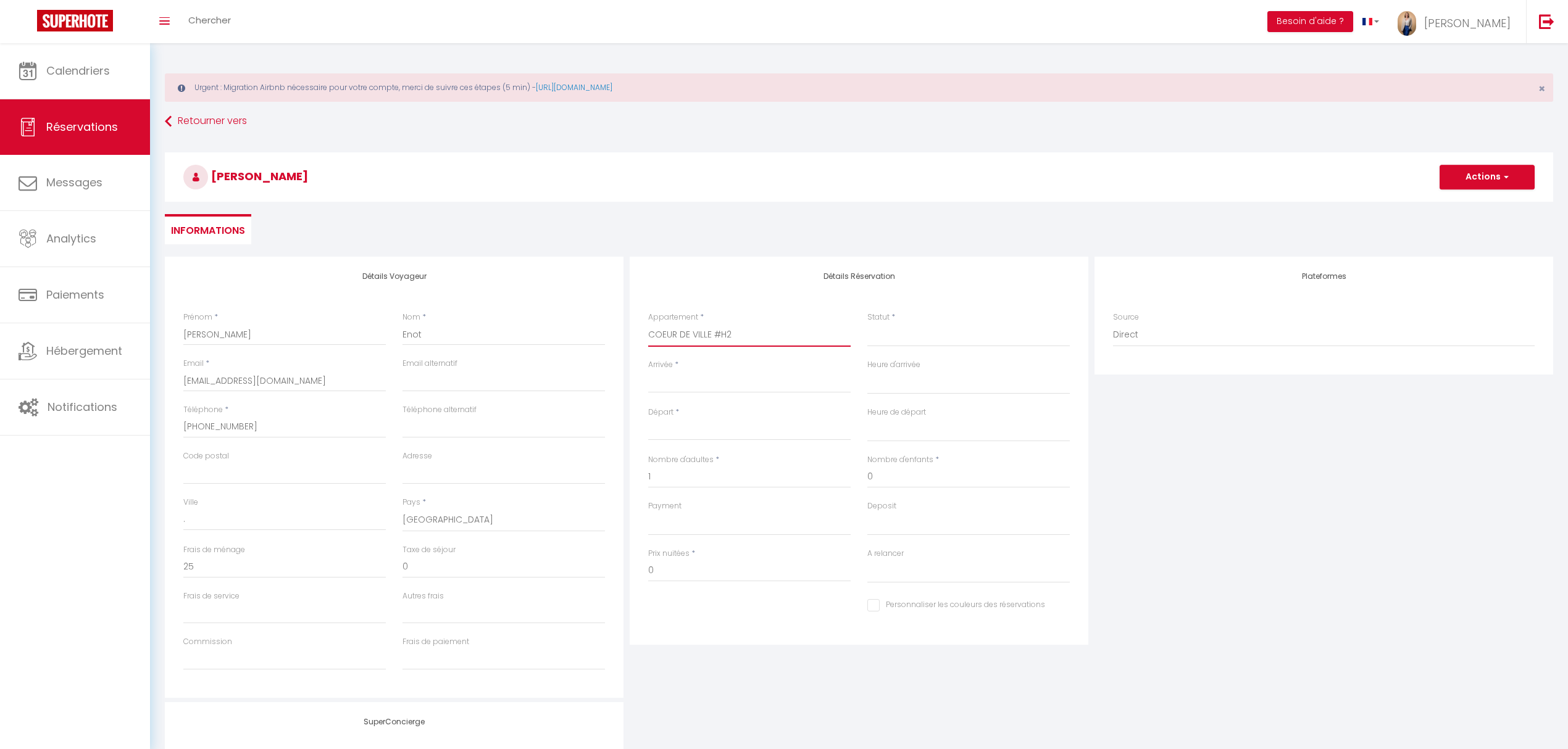
select select
checkbox input "false"
click at [712, 376] on input "Arrivée" at bounding box center [749, 383] width 202 height 16
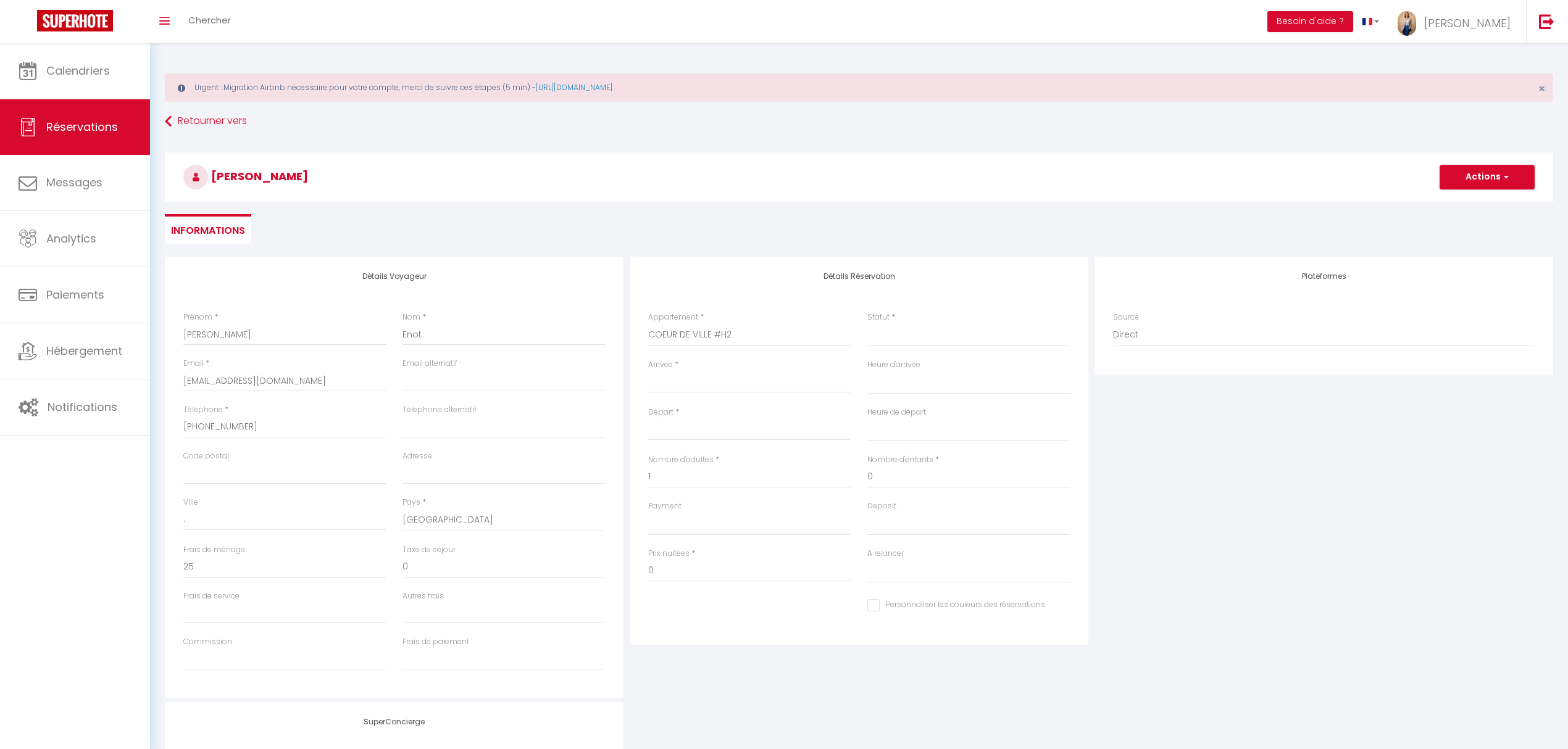
select select
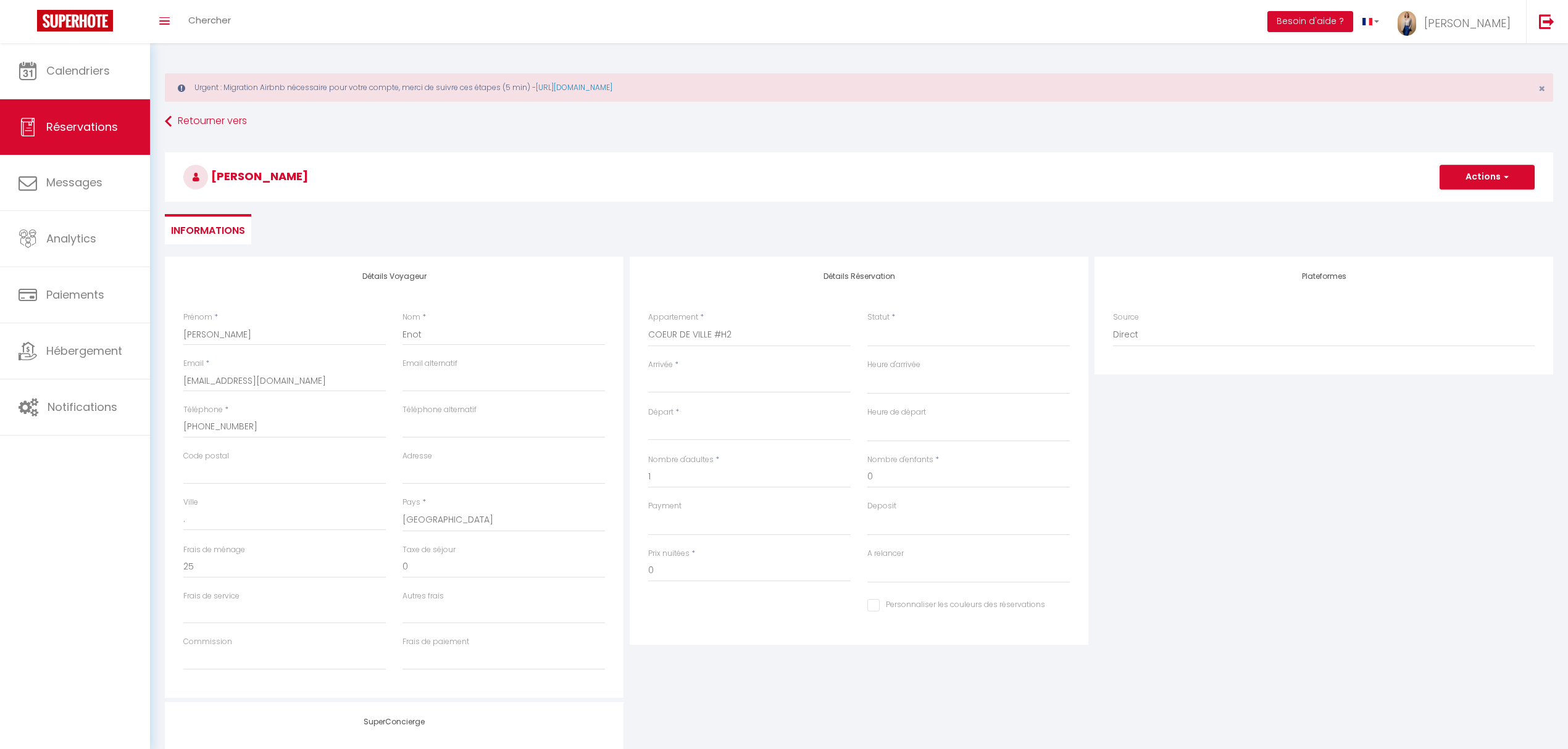
select select
checkbox input "false"
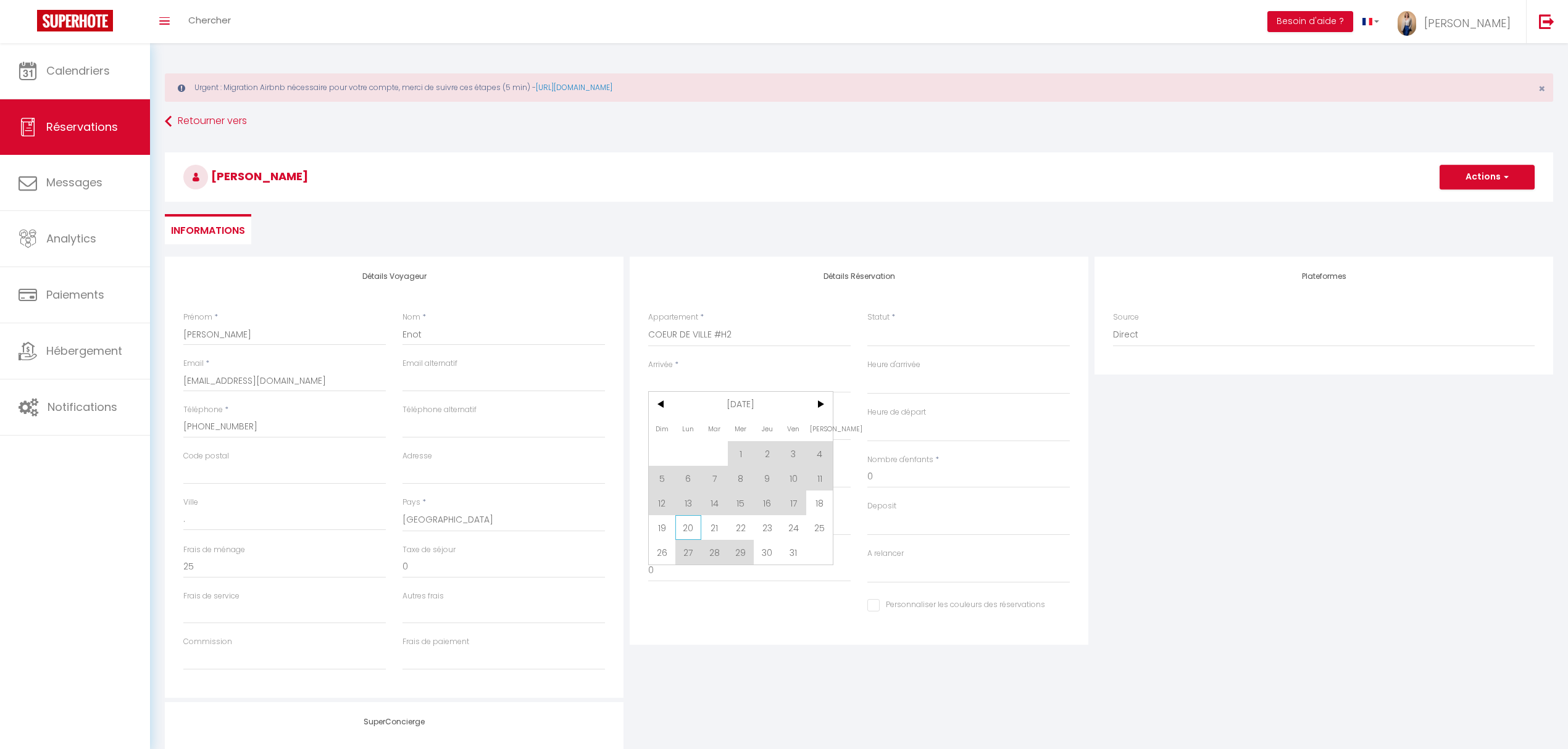
click at [686, 527] on span "20" at bounding box center [689, 527] width 27 height 24
select select
type input "Lun 20 Octobre 2025"
select select
type input "Mar 21 Octobre 2025"
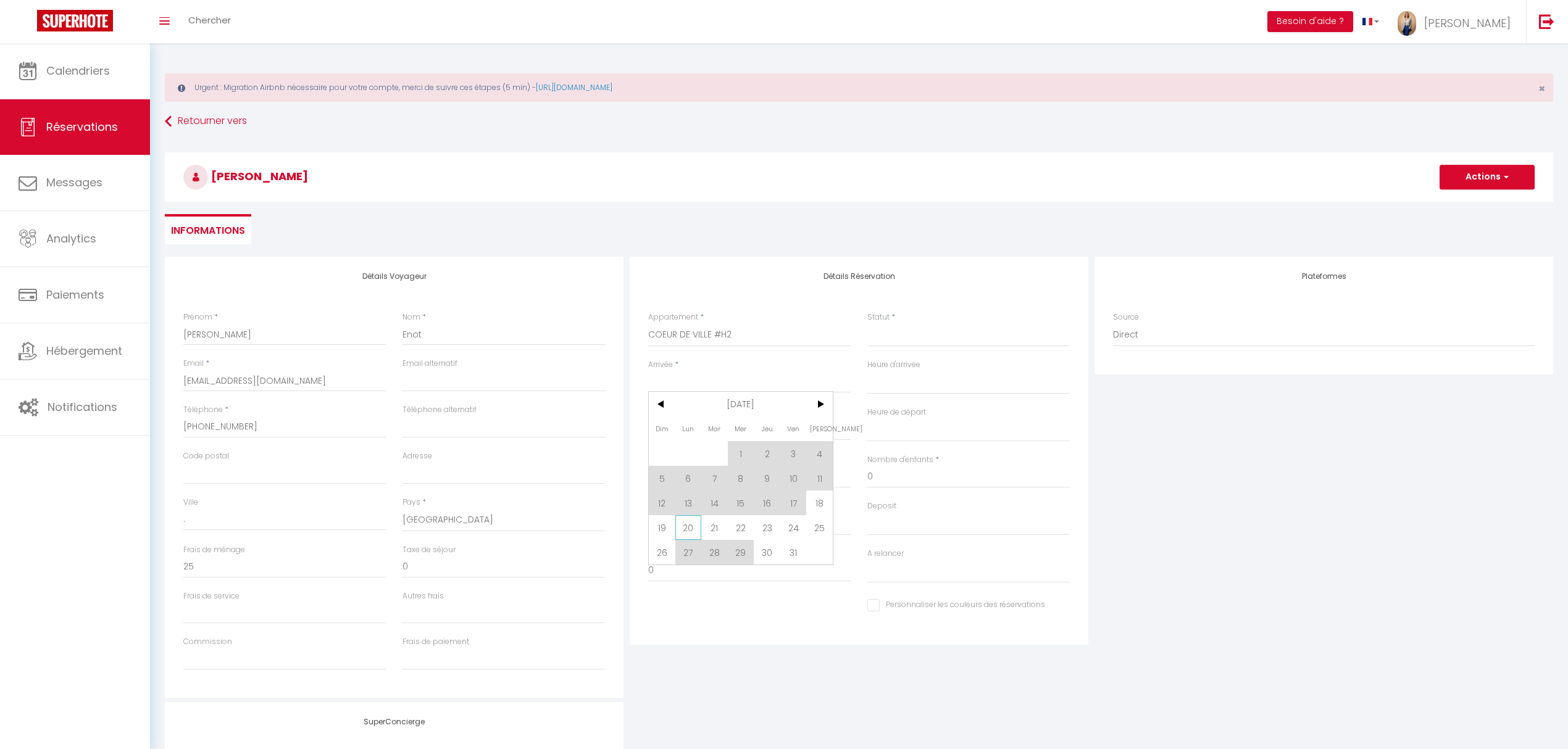
select select
checkbox input "false"
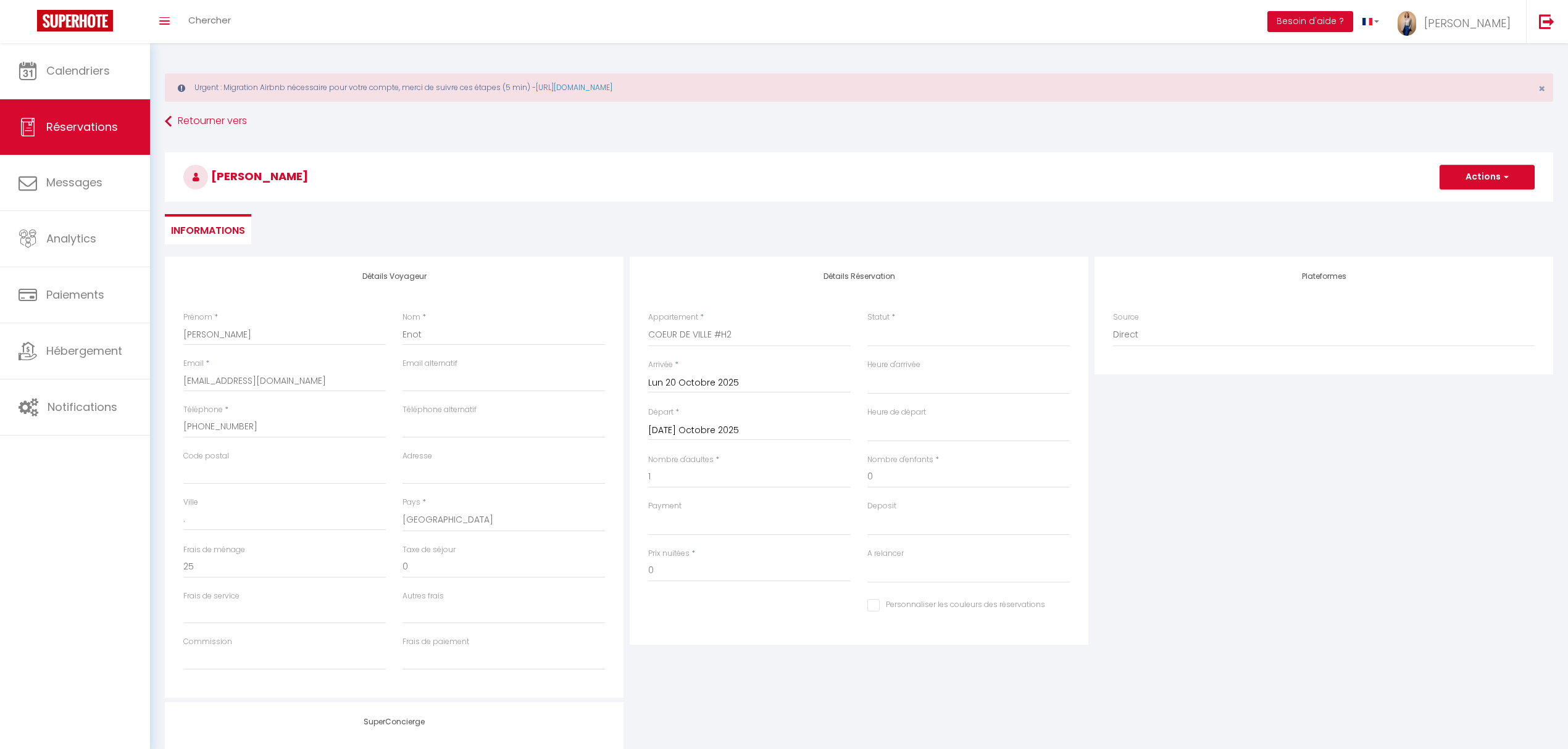
click at [699, 437] on input "Mar 21 Octobre 2025" at bounding box center [749, 431] width 202 height 16
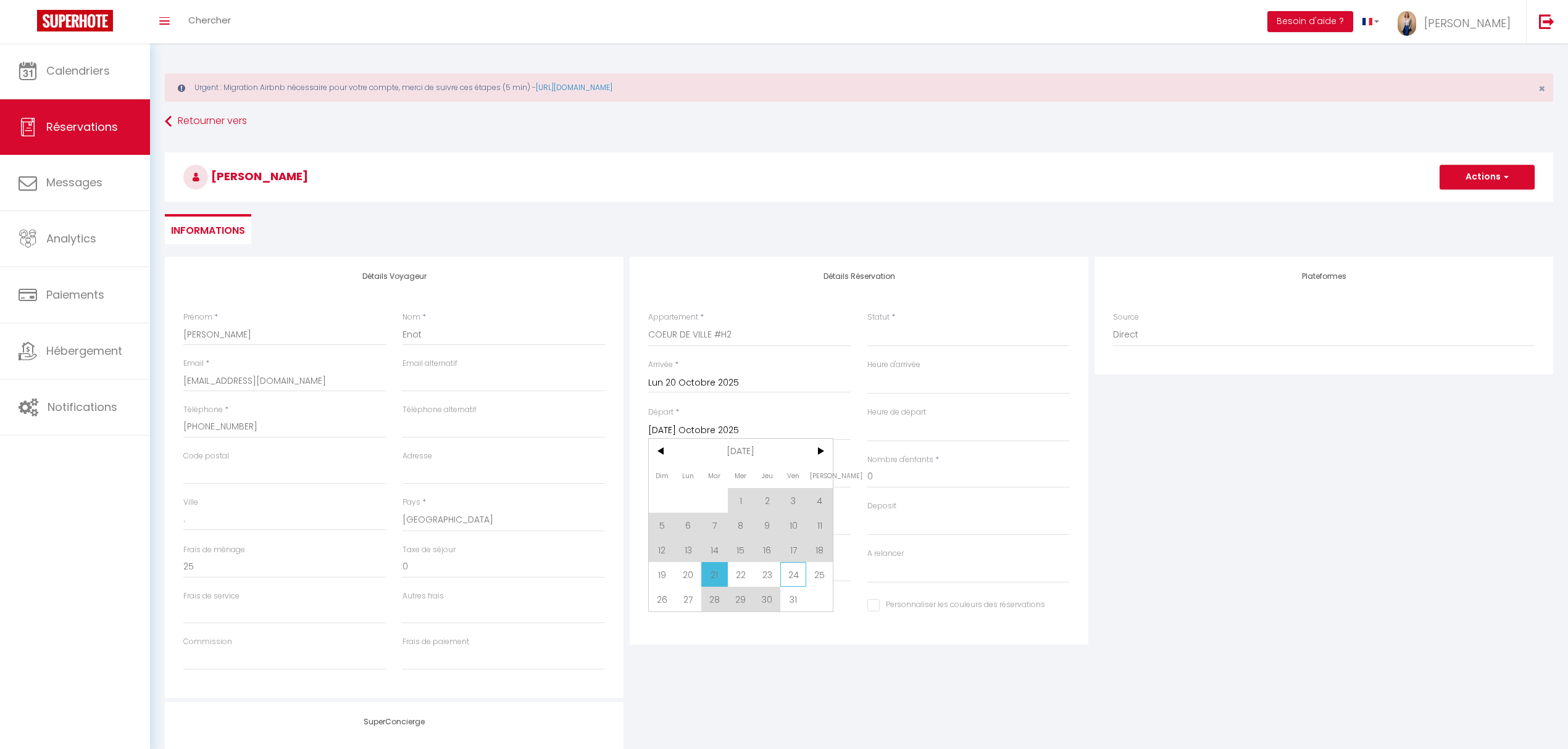
click at [790, 576] on span "24" at bounding box center [793, 574] width 27 height 24
select select
type input "Ven 24 Octobre 2025"
select select
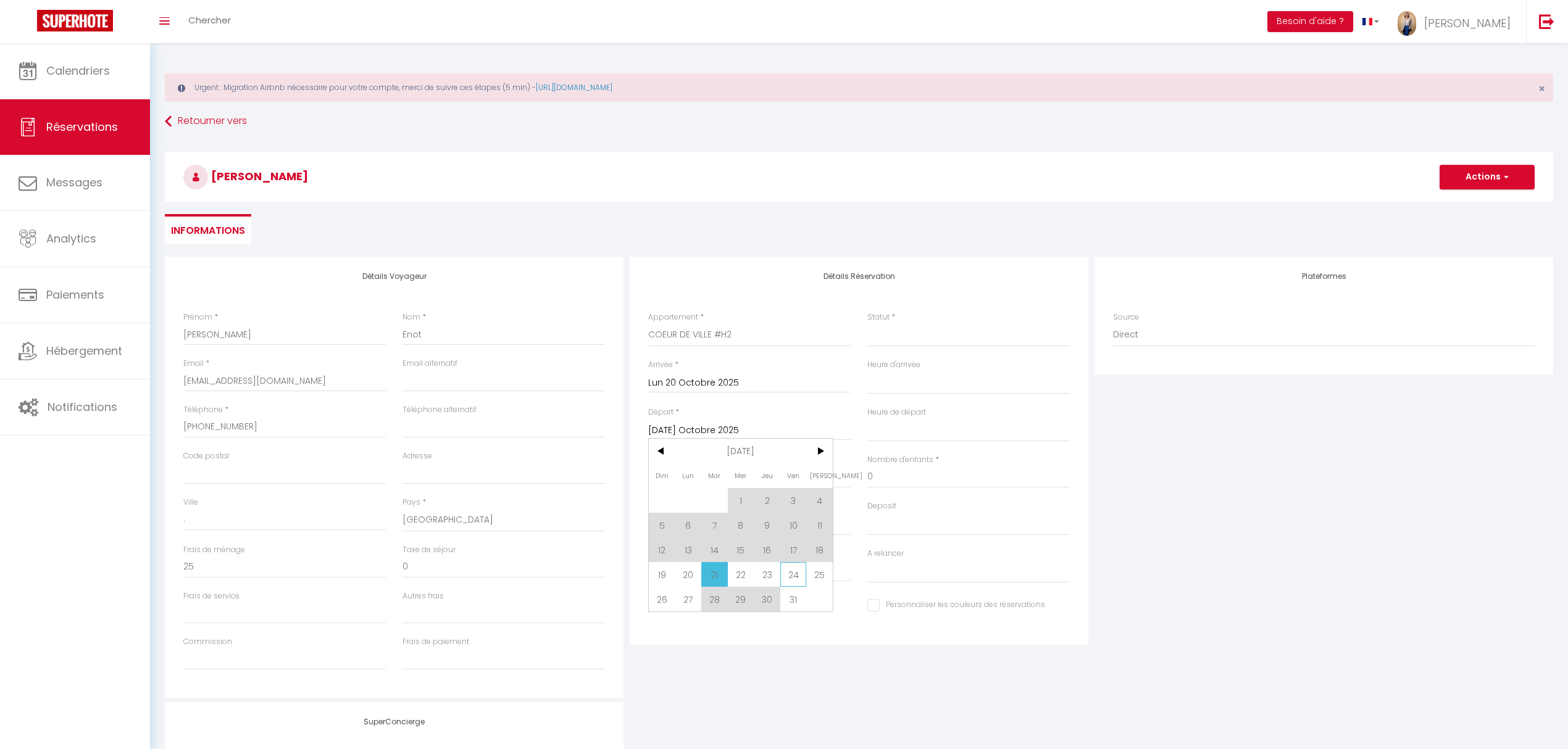
select select
checkbox input "false"
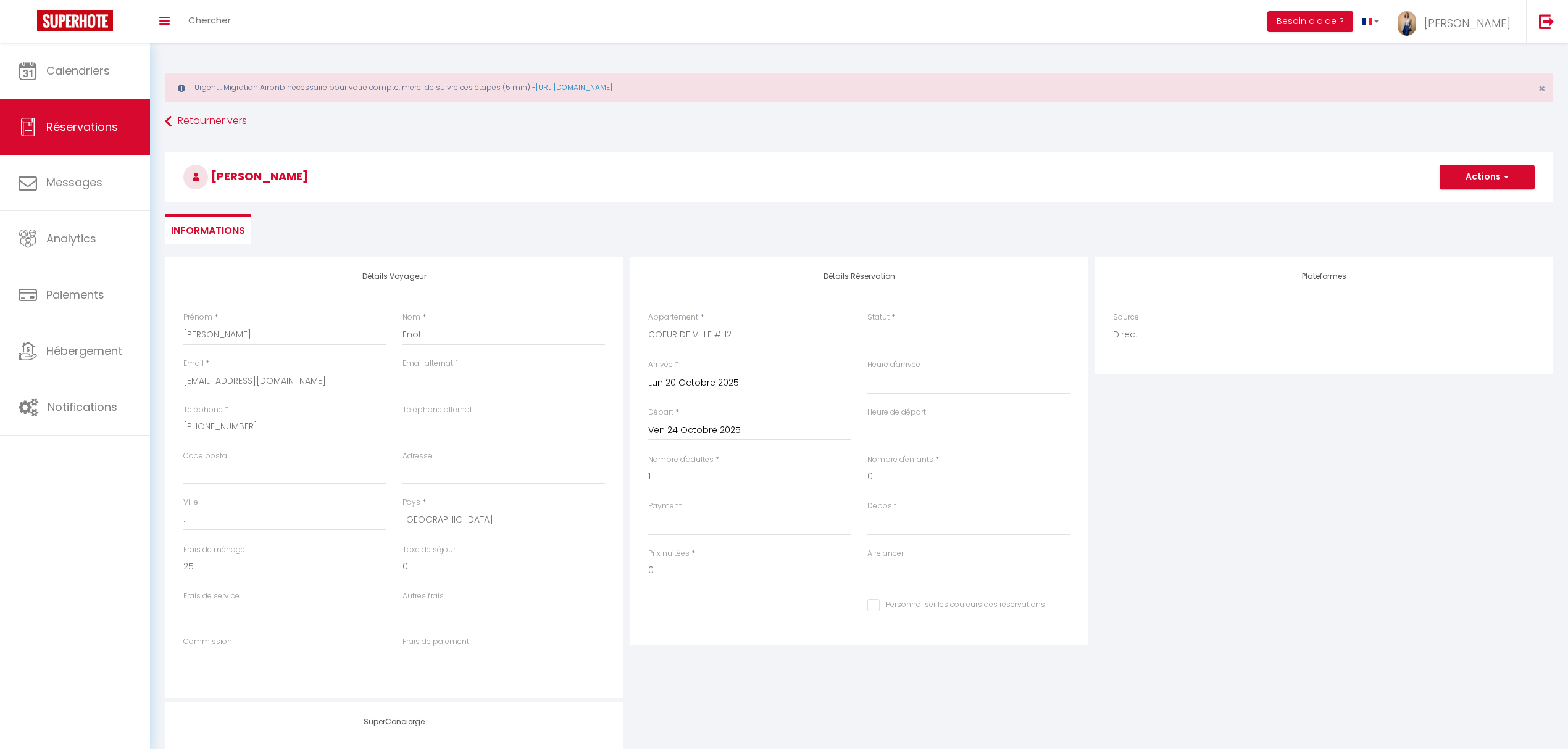
select select
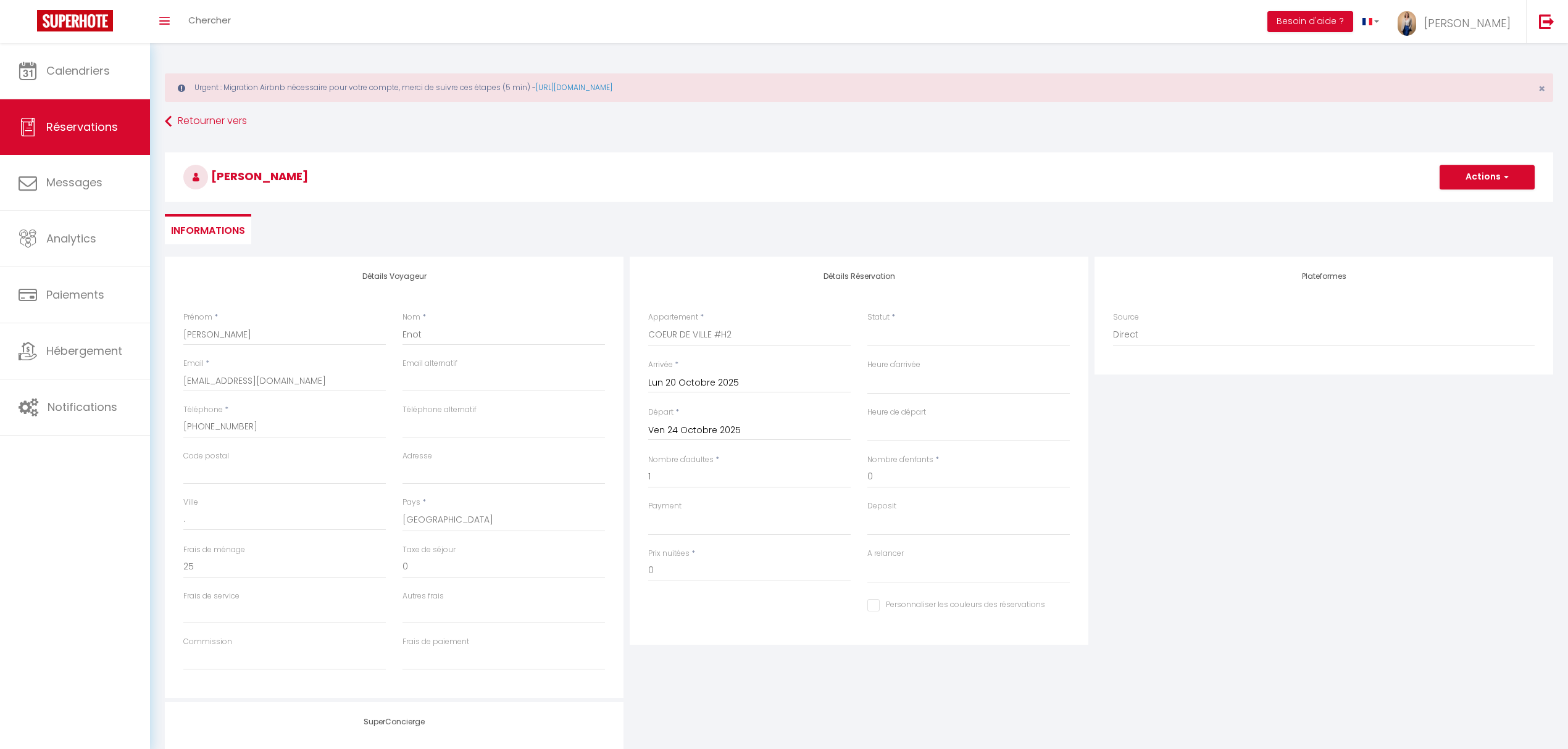
type input "92"
select select
checkbox input "false"
click at [728, 584] on div "Prix nuitées * 92" at bounding box center [749, 571] width 219 height 47
click at [719, 578] on input "92" at bounding box center [749, 571] width 202 height 22
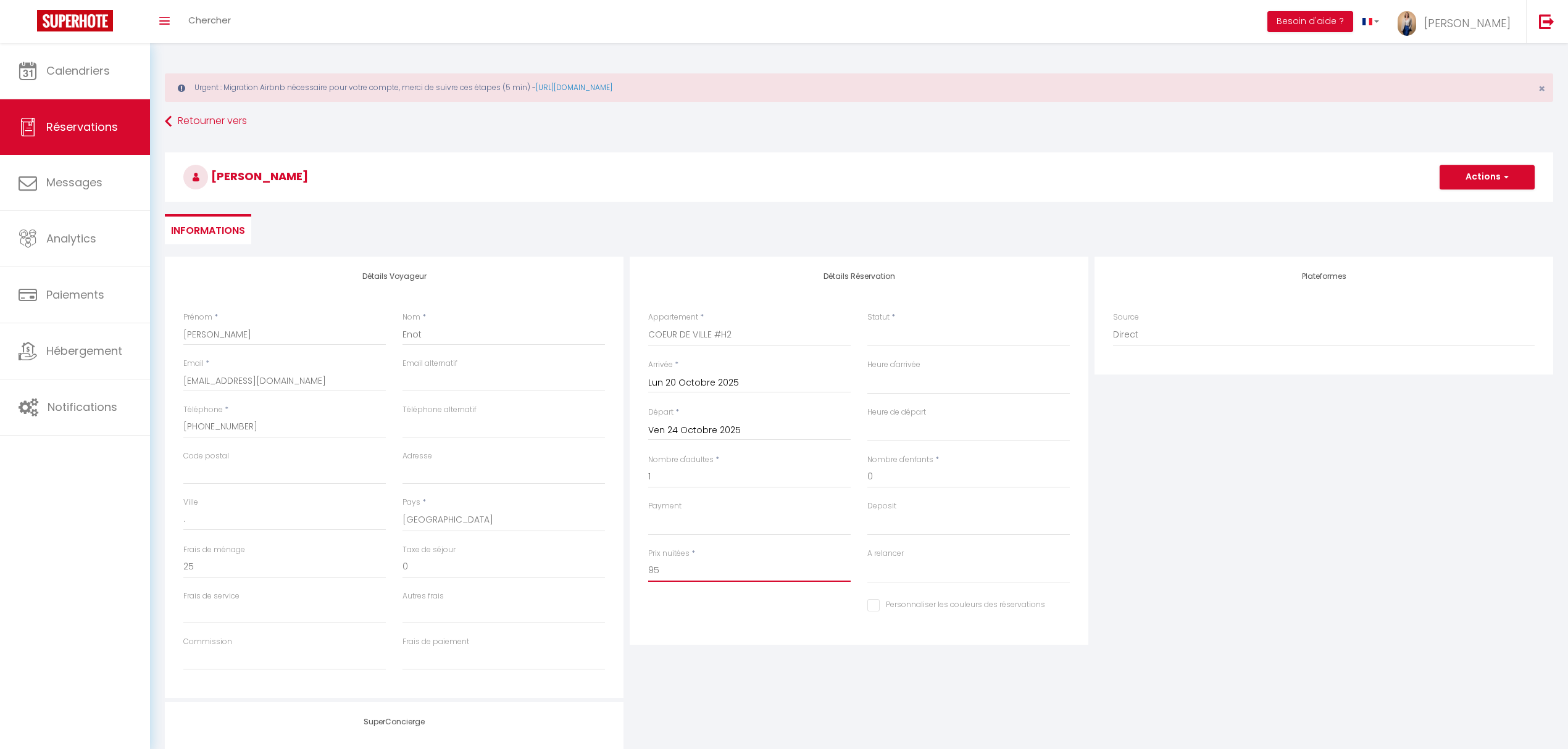
type input "95"
type input "0"
select select
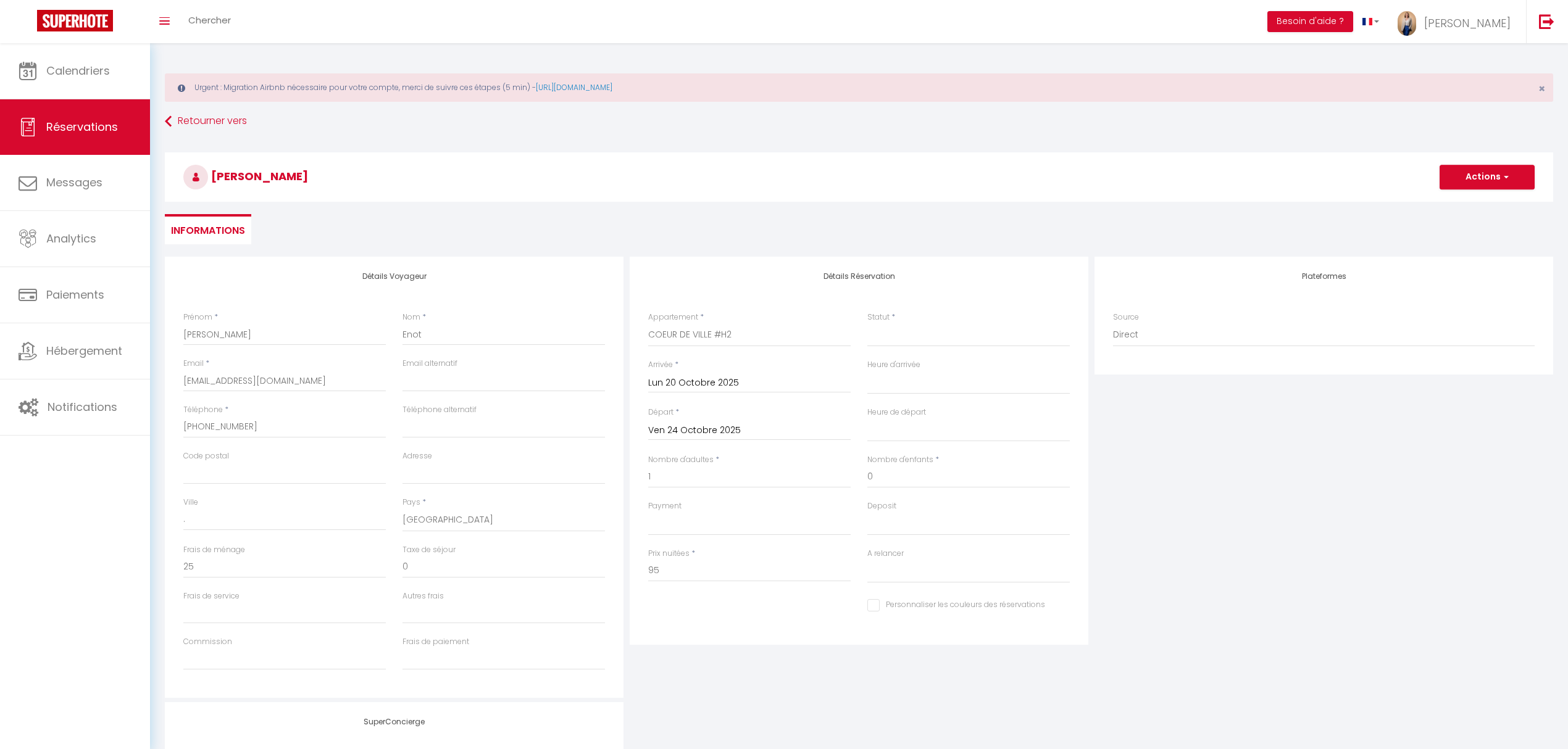
select select
checkbox input "false"
click at [812, 701] on div "Détails Voyageur Prénom * Clara Nom * Enot Email * enotclara@gmail.com Email al…" at bounding box center [859, 564] width 1388 height 615
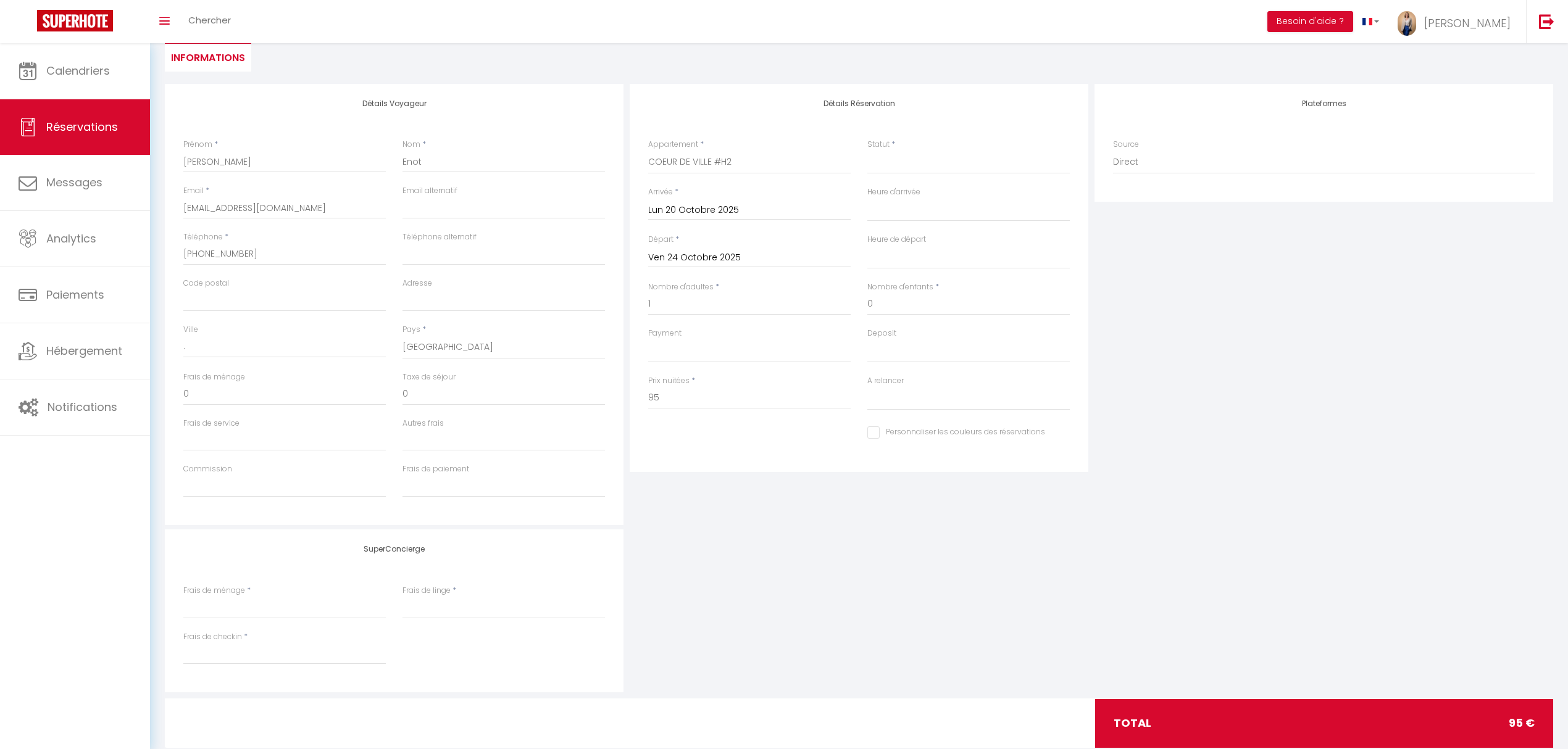
scroll to position [169, 0]
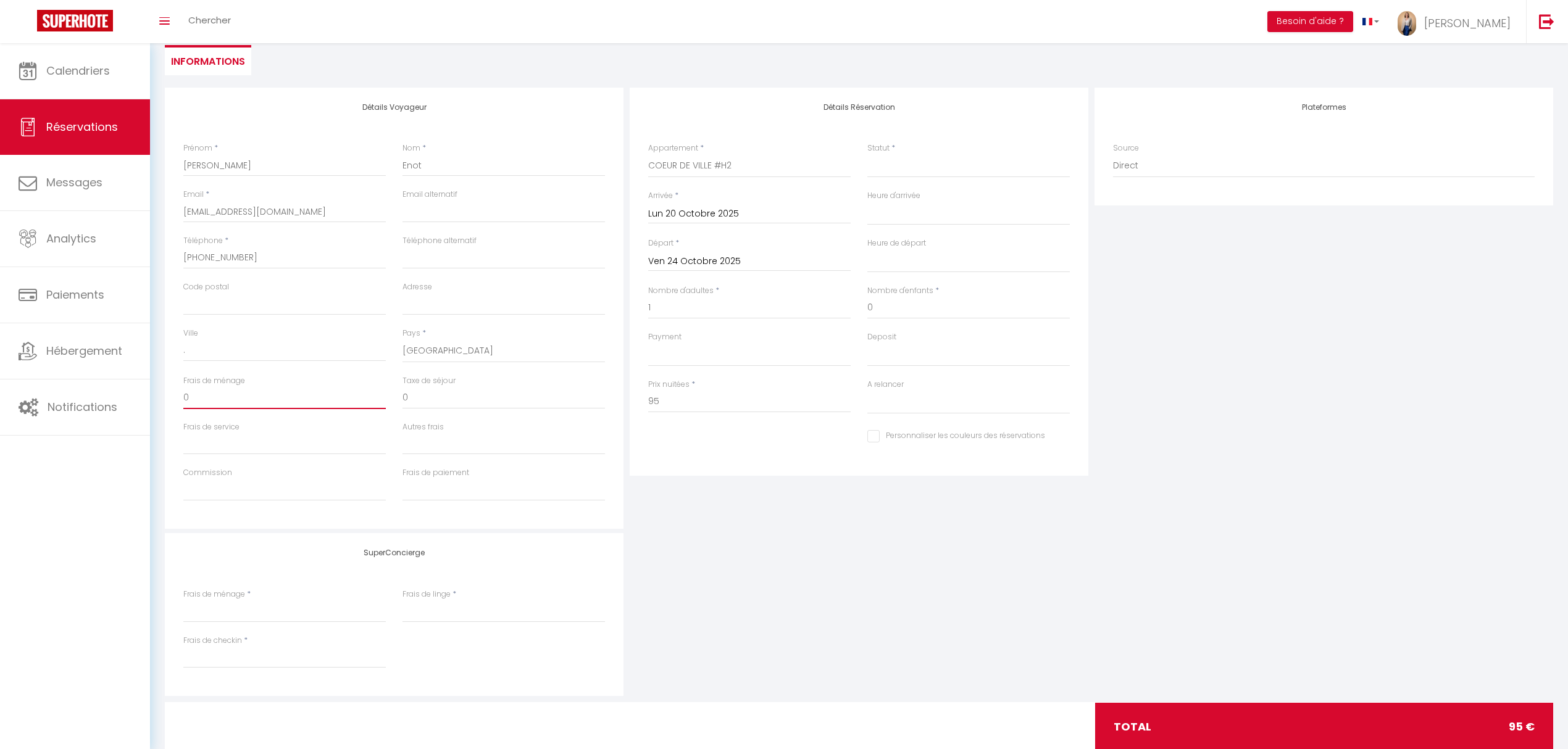
click at [203, 400] on input "0" at bounding box center [284, 398] width 202 height 22
select select
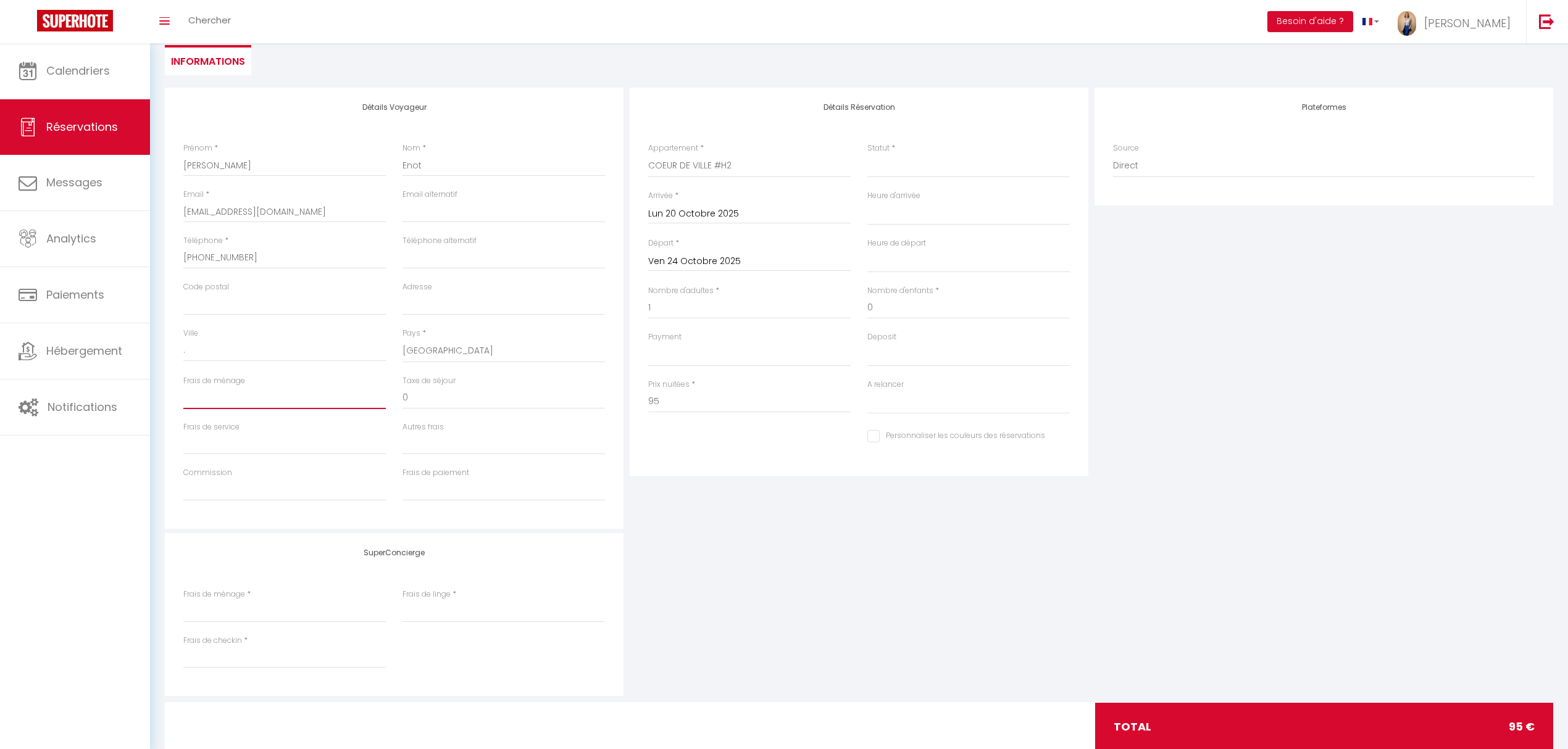
select select
checkbox input "false"
type input "2"
select select
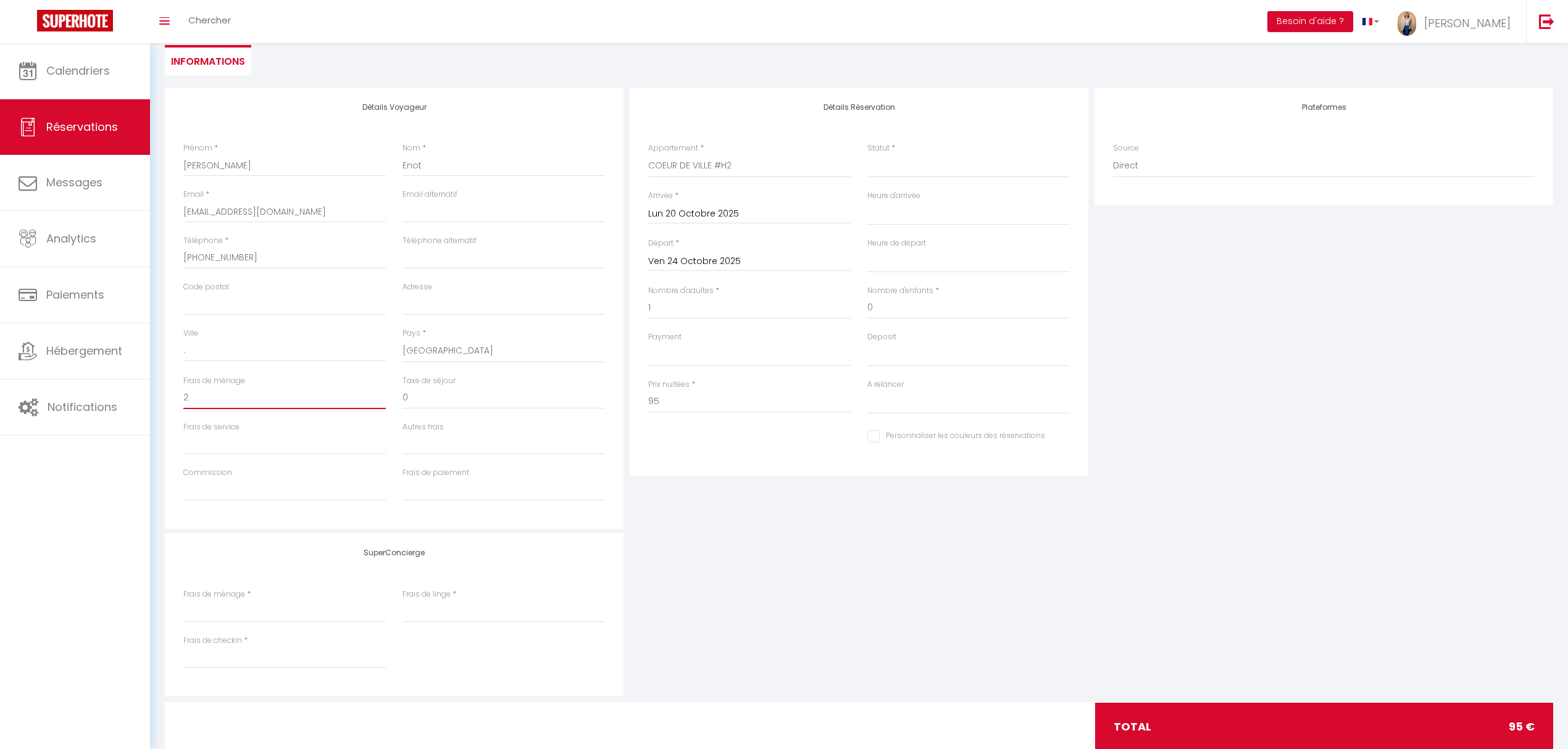
select select
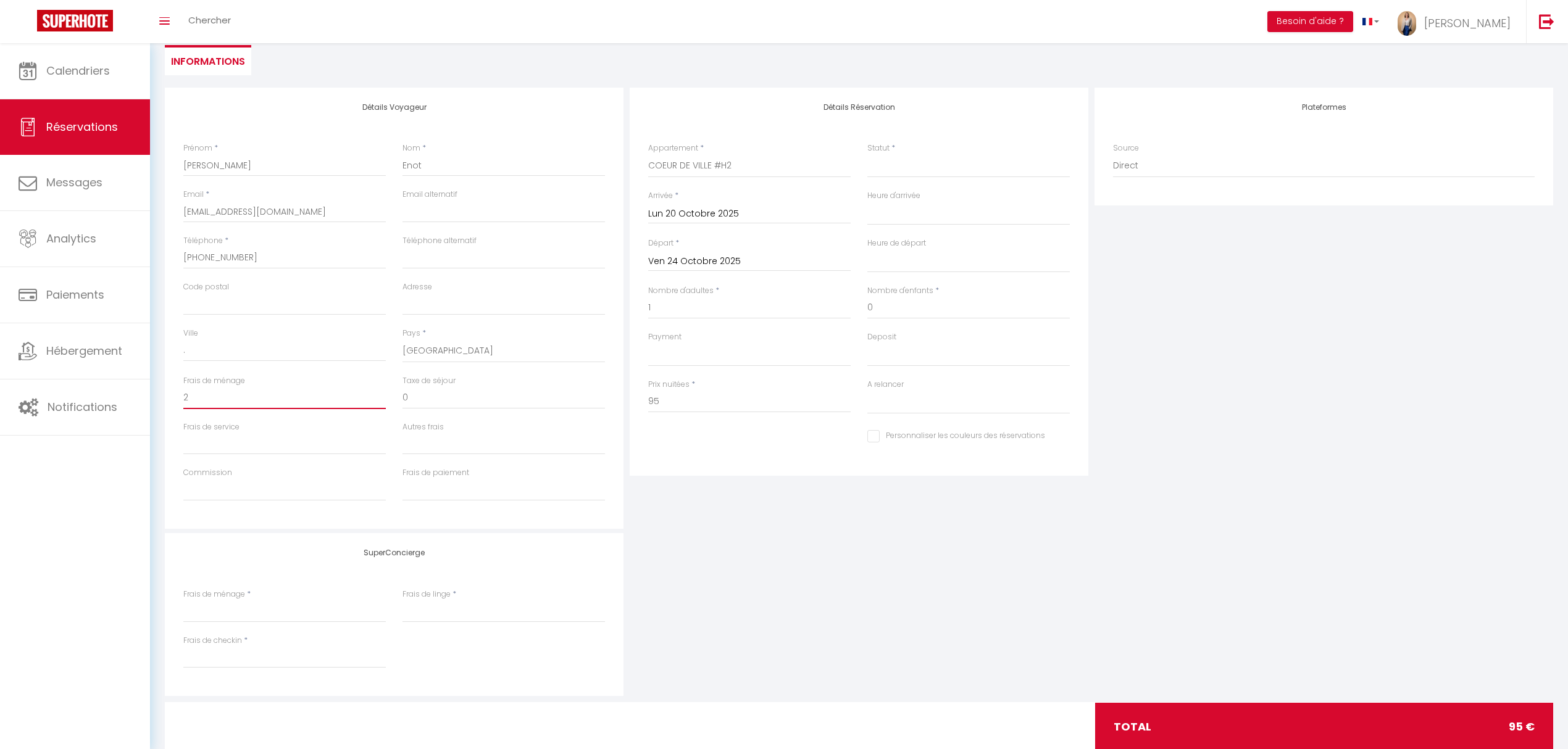
checkbox input "false"
type input "25"
select select
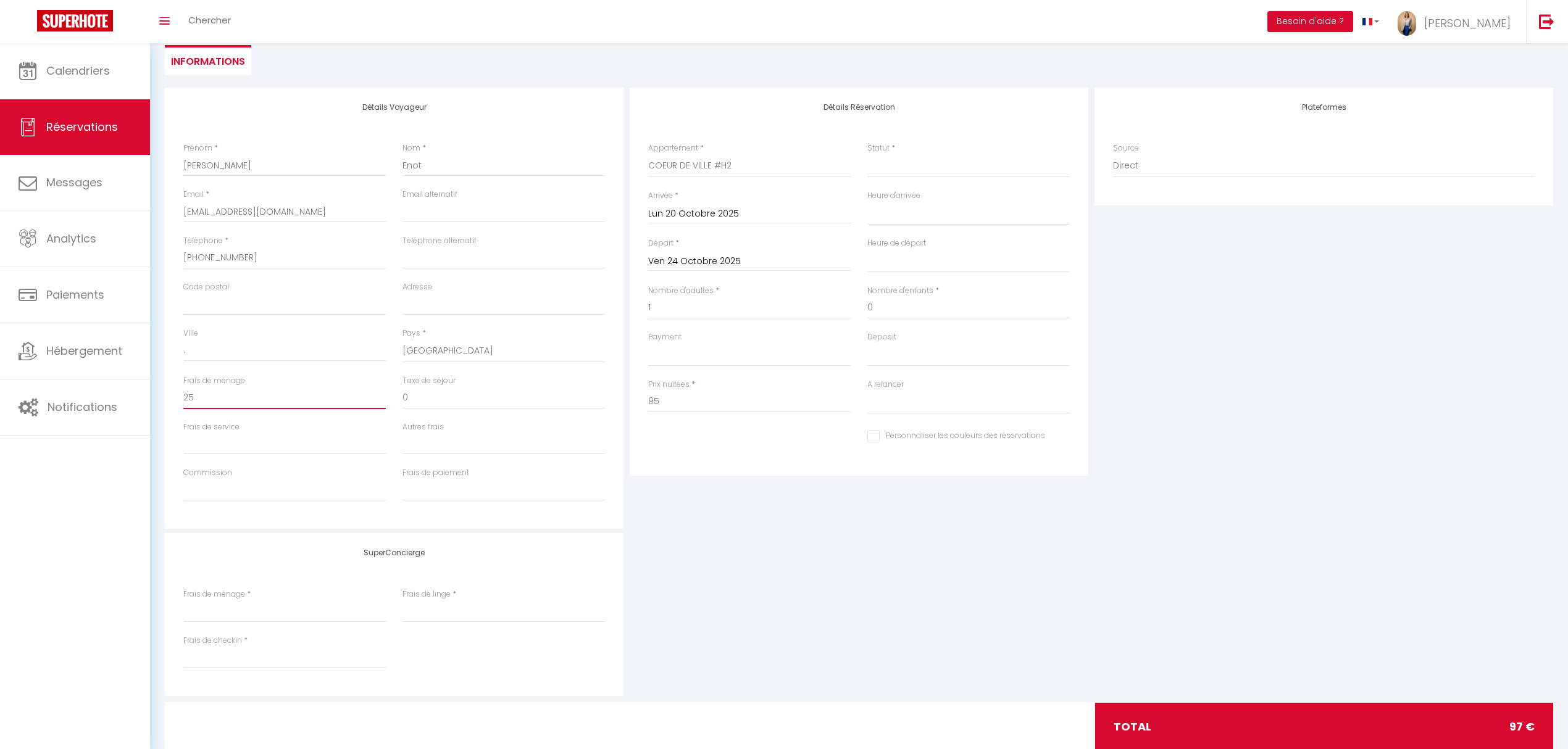
select select
checkbox input "false"
type input "25"
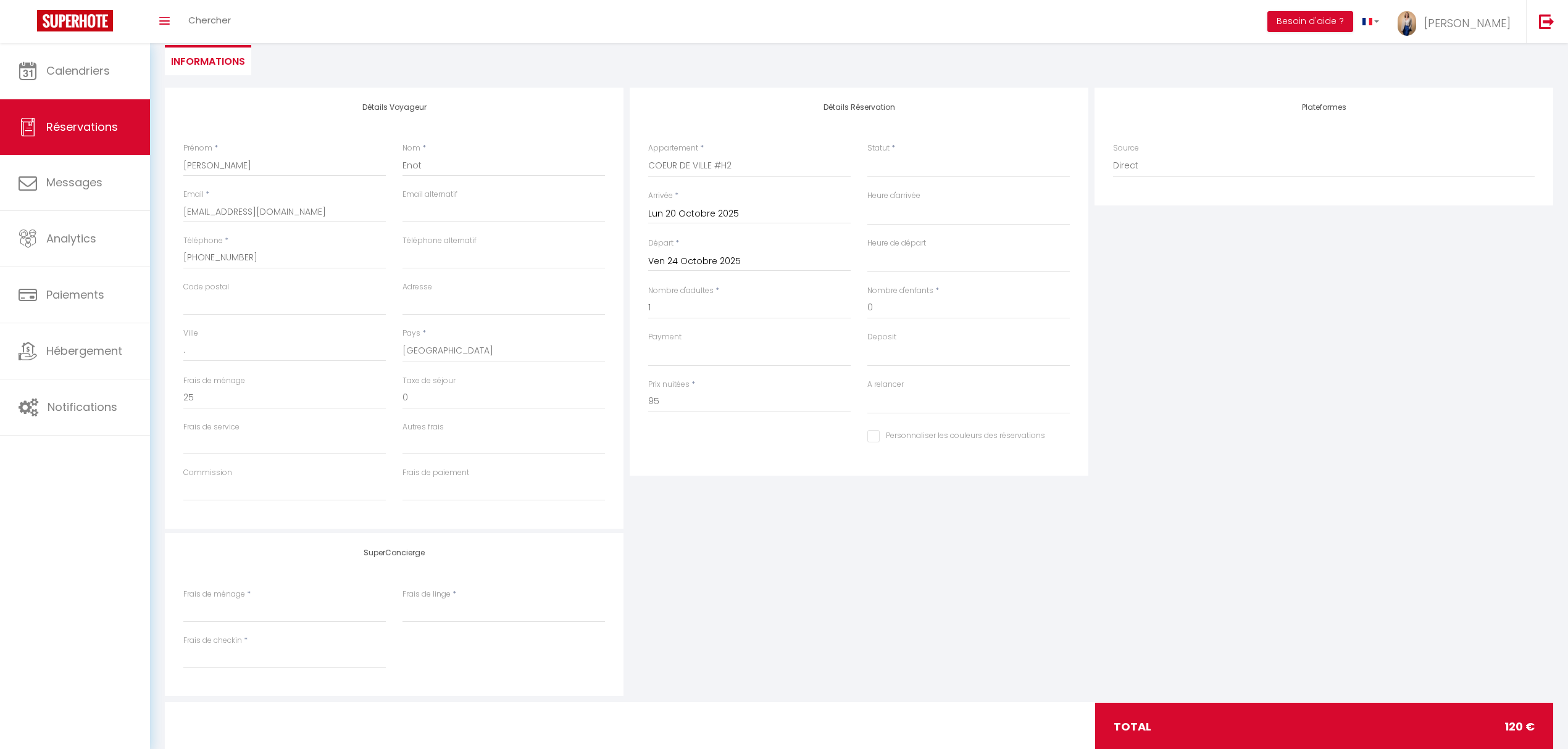
click at [753, 519] on div "Détails Réservation Appartement * KASA JUNGLE - KASA RETRO MOM 1 - Votre havre …" at bounding box center [859, 307] width 465 height 441
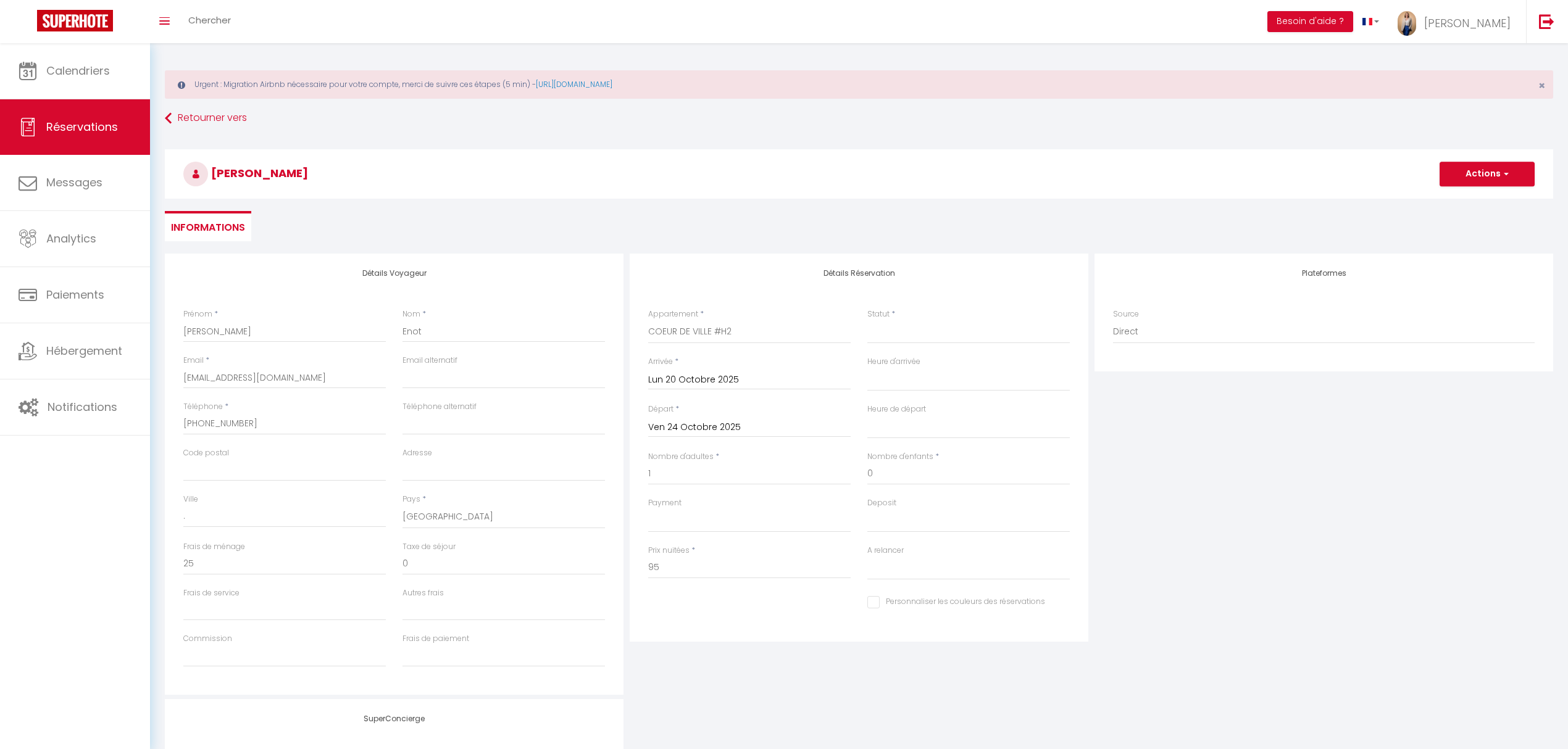
scroll to position [0, 0]
click at [887, 343] on select "Confirmé Non Confirmé Annulé Annulé par le voyageur No Show Request" at bounding box center [968, 335] width 202 height 24
select select "2"
click at [867, 323] on select "Confirmé Non Confirmé Annulé Annulé par le voyageur No Show Request" at bounding box center [968, 335] width 202 height 24
select select
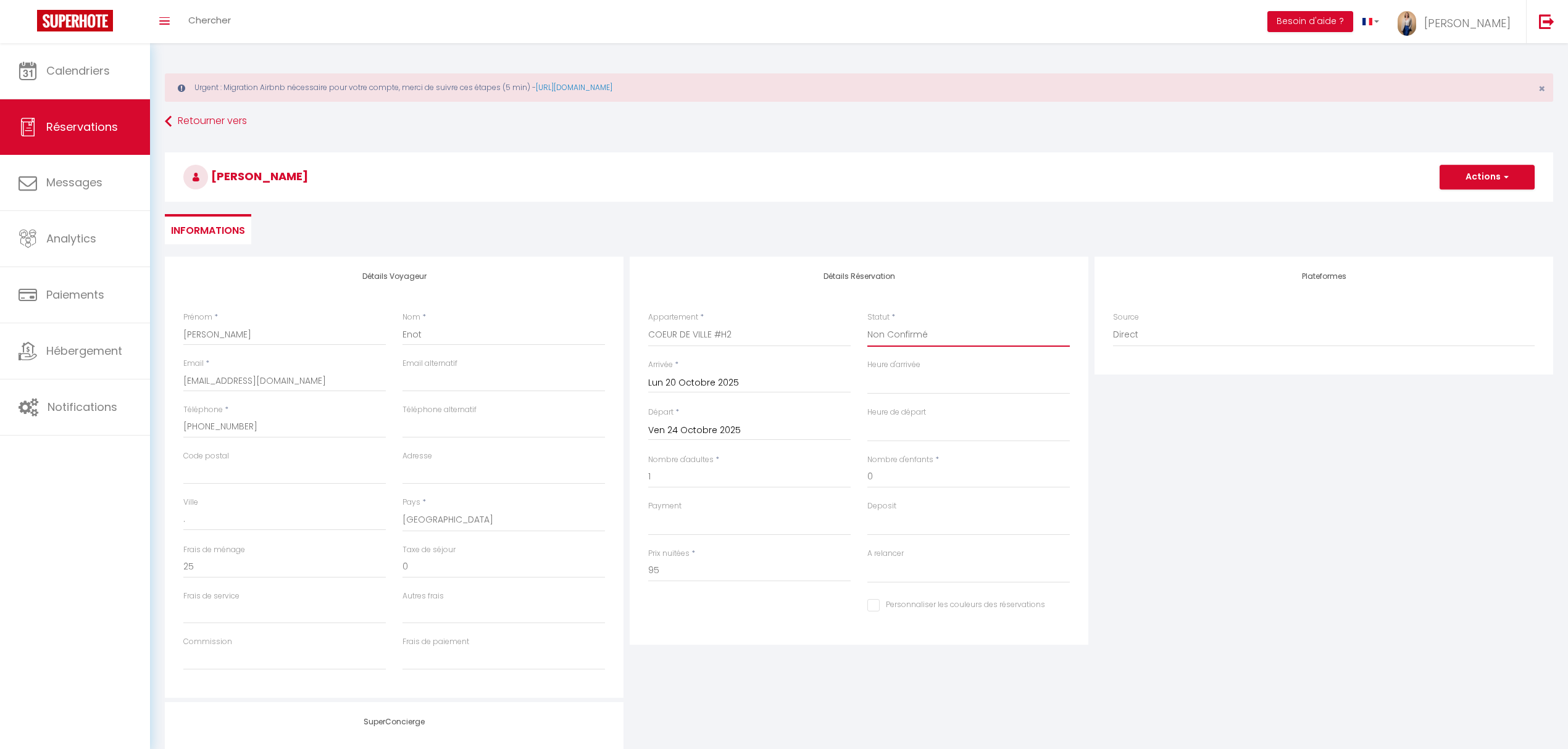
select select
checkbox input "false"
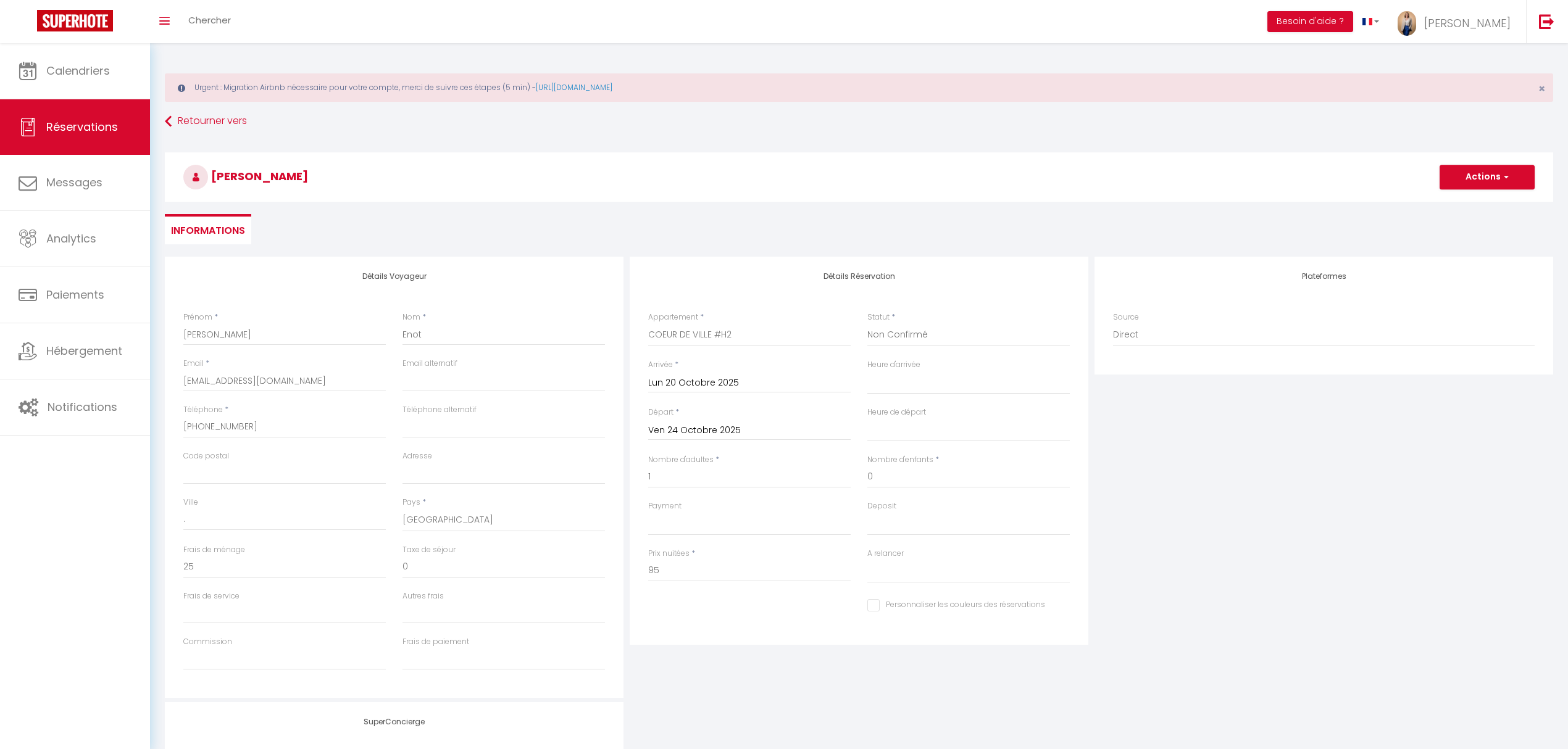
click at [1245, 521] on div "Plateformes Source Direct Airbnb.com Booking.com Chalet montagne Expedia Gite d…" at bounding box center [1323, 477] width 465 height 441
click at [1472, 181] on button "Actions" at bounding box center [1486, 177] width 95 height 24
click at [1456, 199] on link "Enregistrer" at bounding box center [1474, 204] width 98 height 16
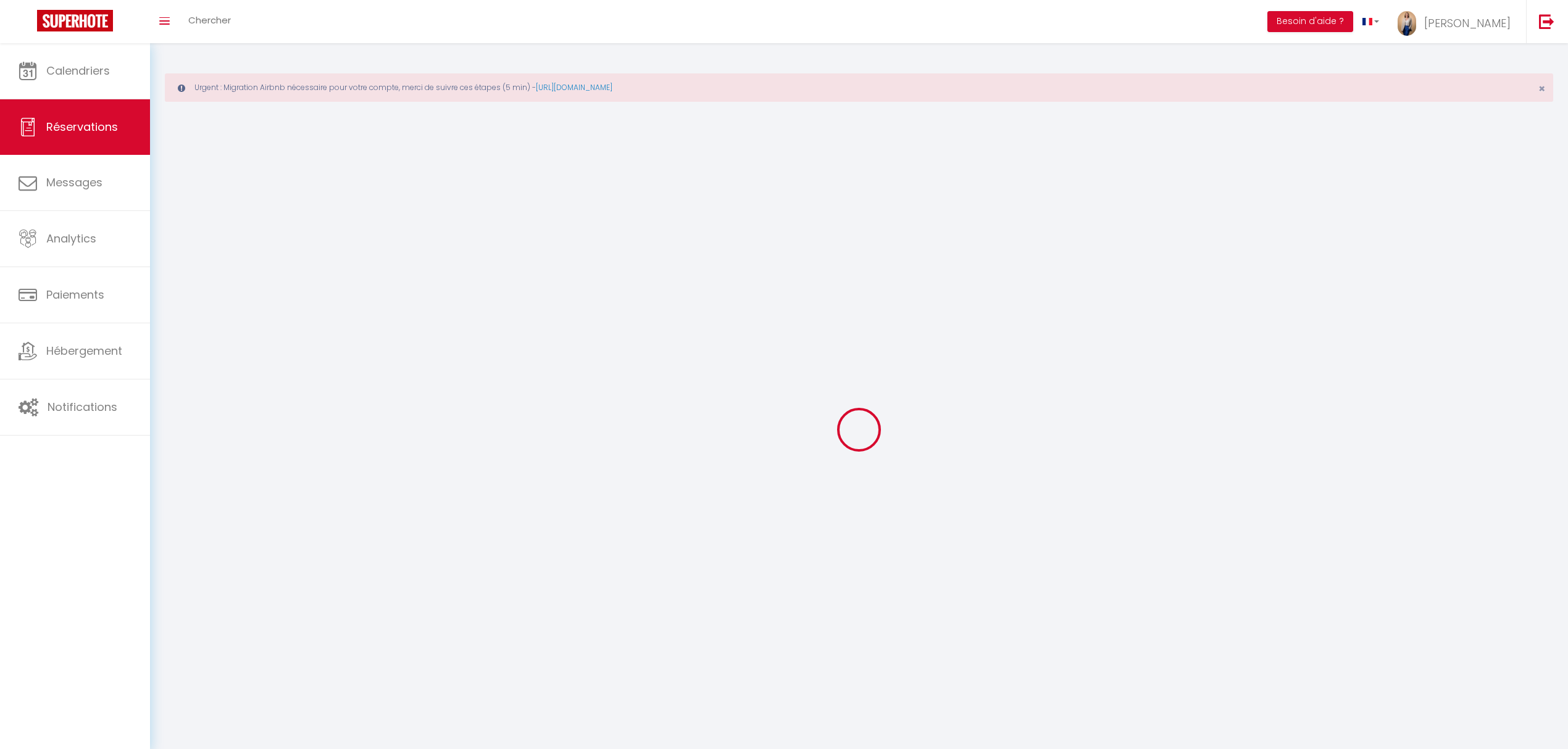
select select "not_cancelled"
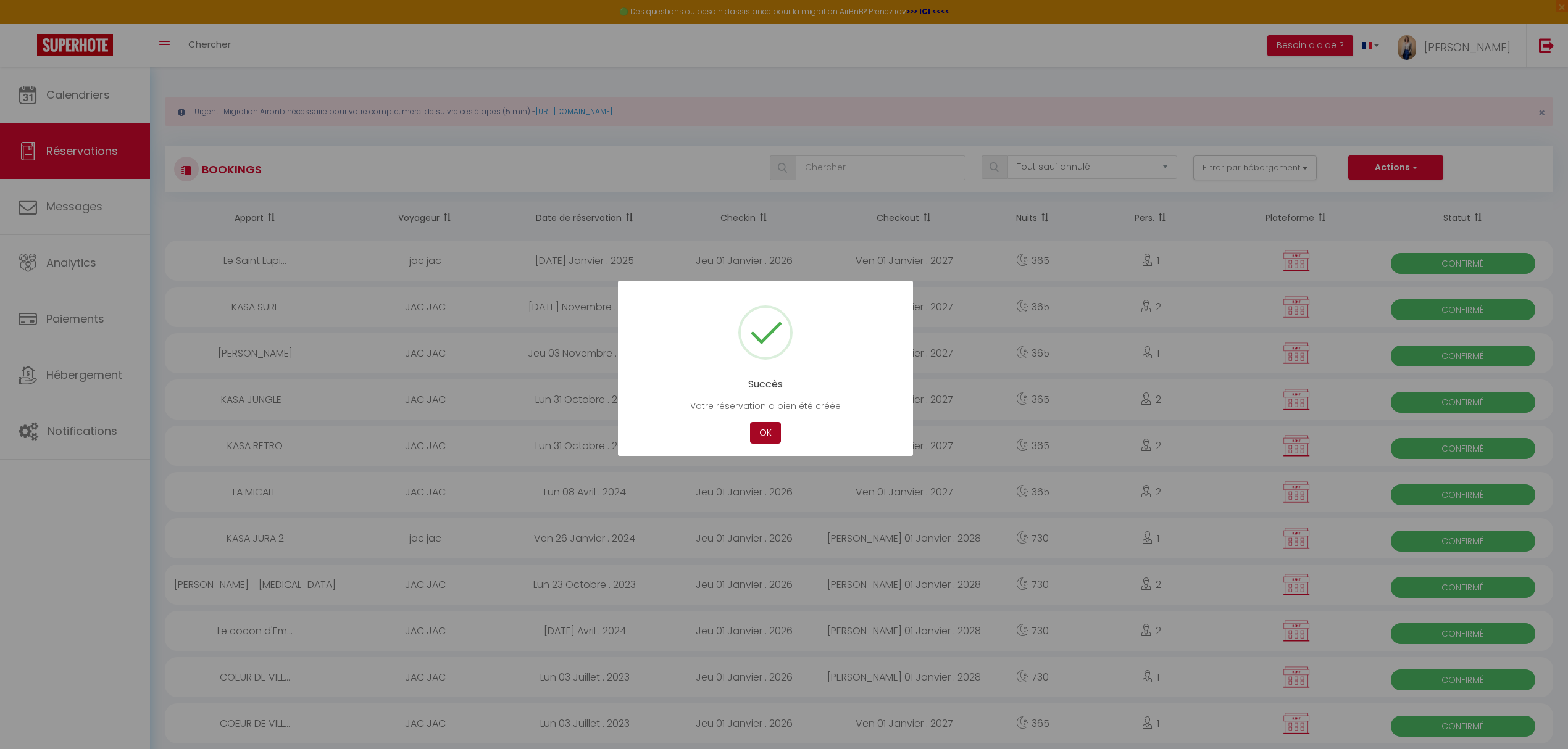
click at [769, 435] on button "OK" at bounding box center [765, 432] width 31 height 21
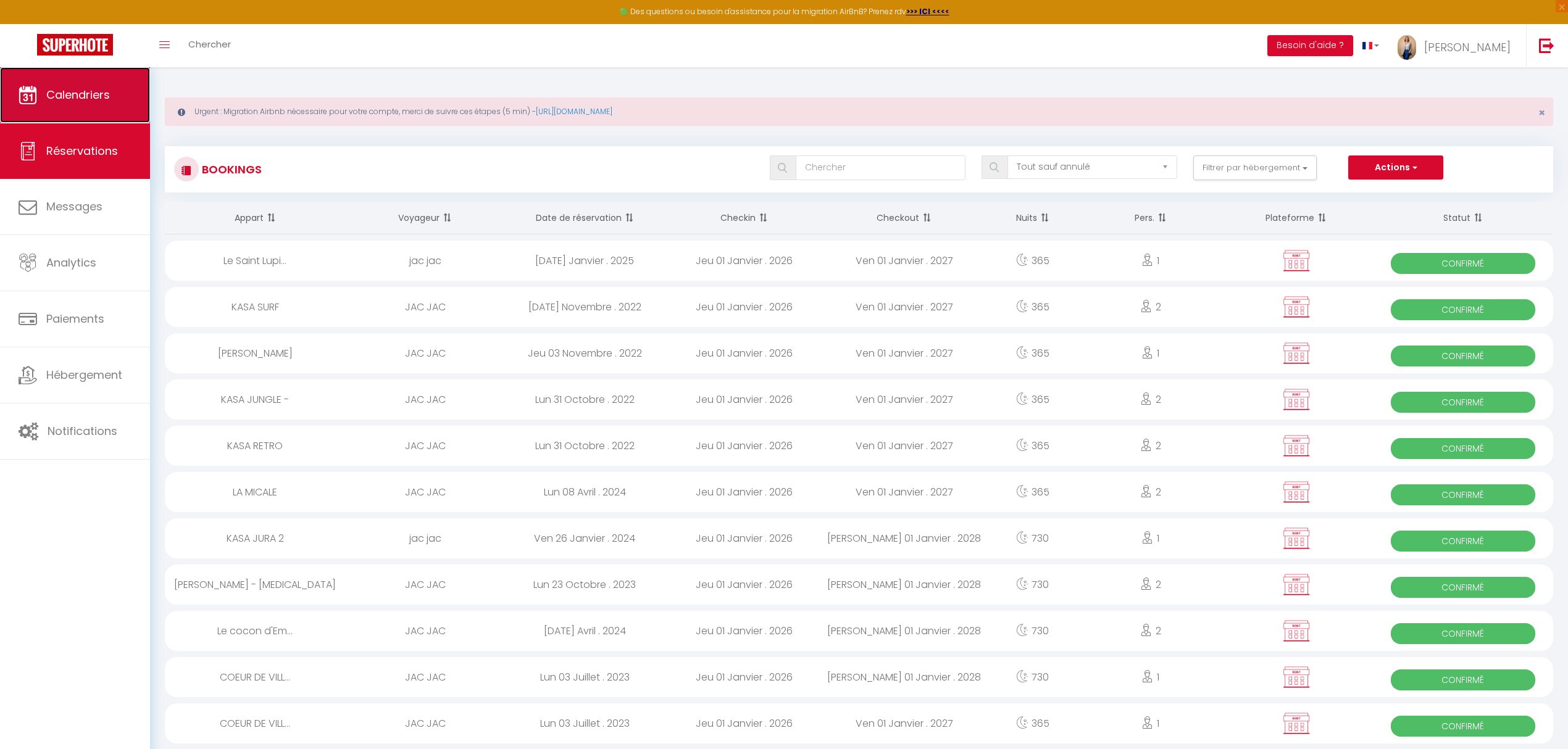
click at [74, 85] on link "Calendriers" at bounding box center [75, 95] width 150 height 56
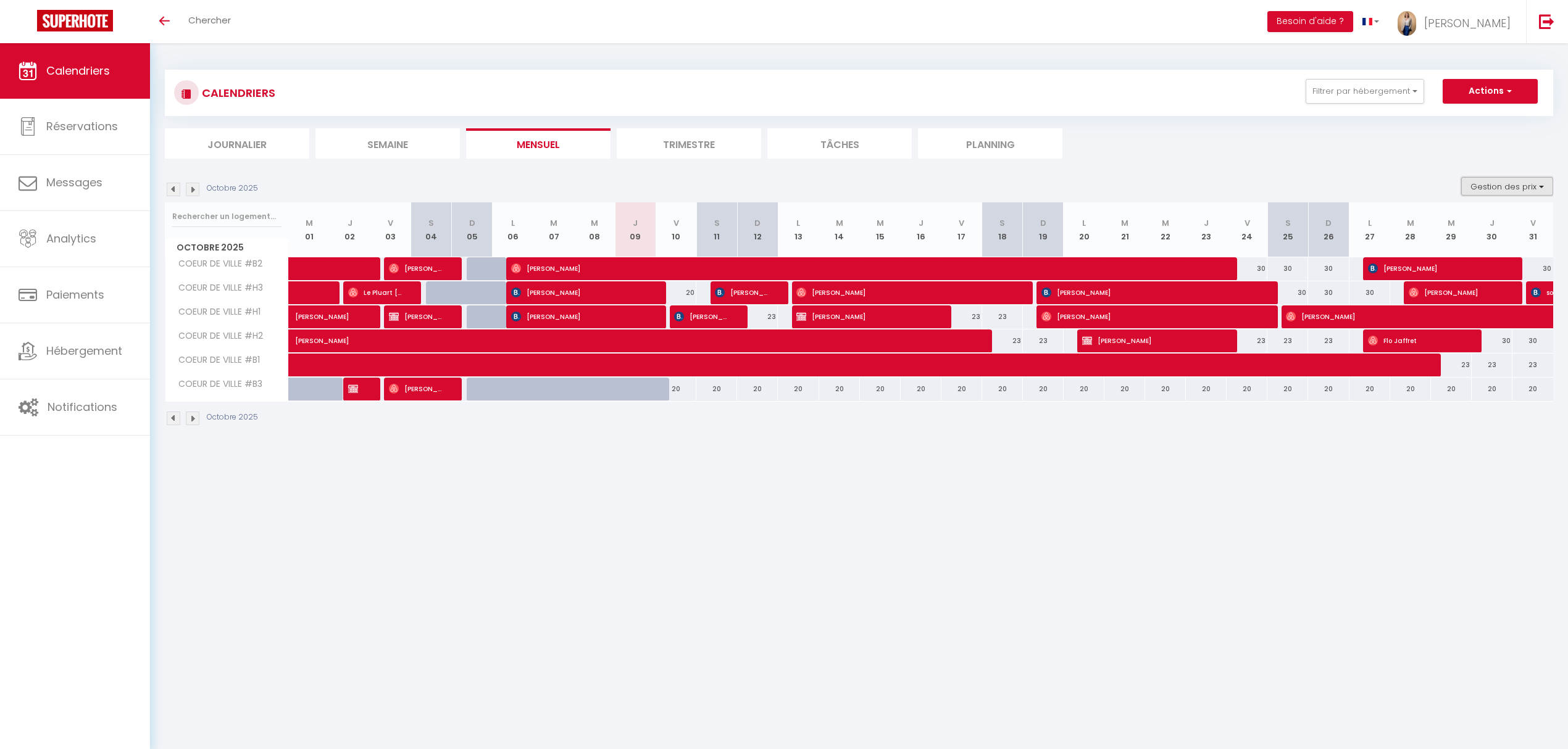
click at [1495, 185] on button "Gestion des prix" at bounding box center [1507, 186] width 92 height 19
click at [1478, 221] on input "Nb Nuits minimum" at bounding box center [1496, 225] width 111 height 13
checkbox input "true"
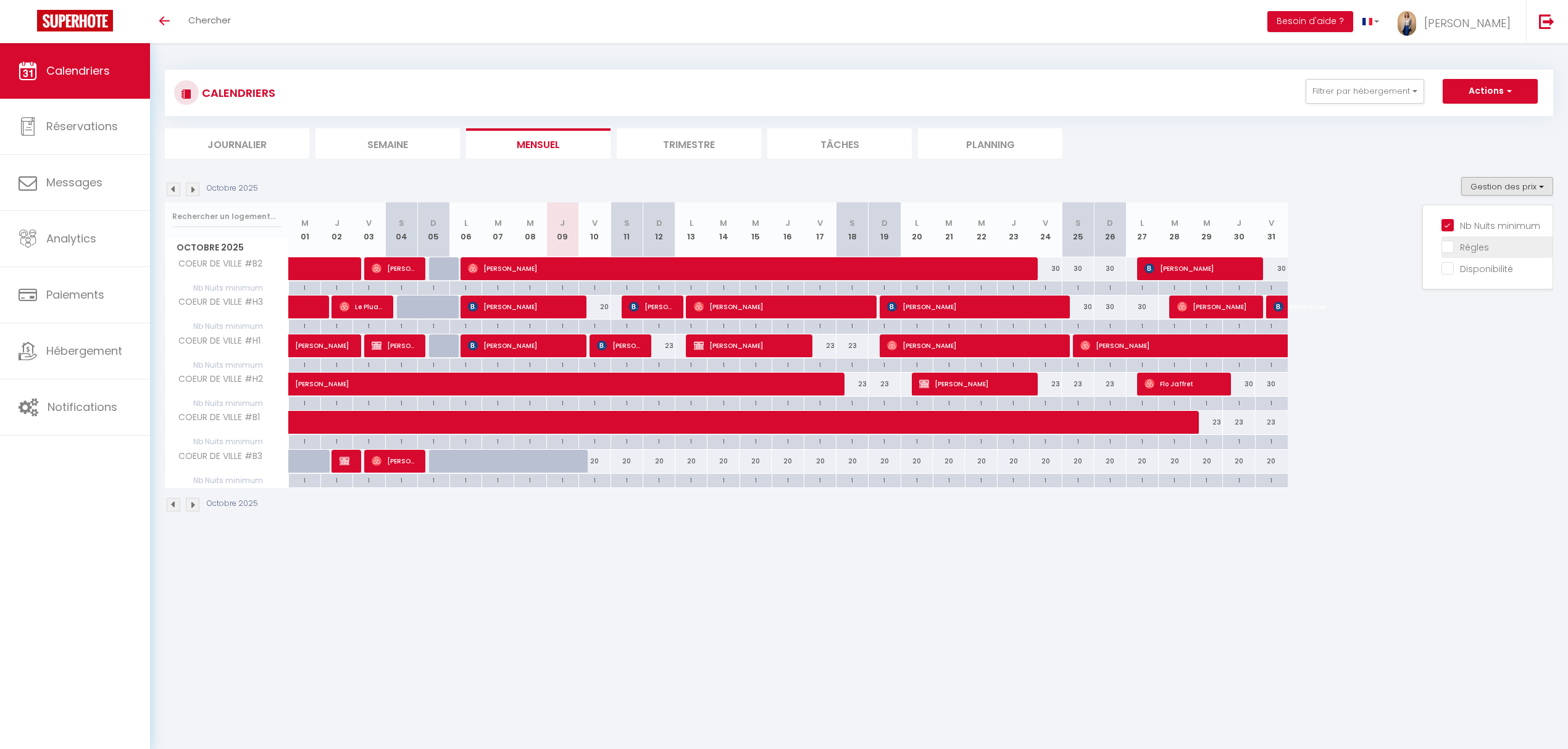
click at [1474, 237] on li "Règles" at bounding box center [1496, 247] width 111 height 21
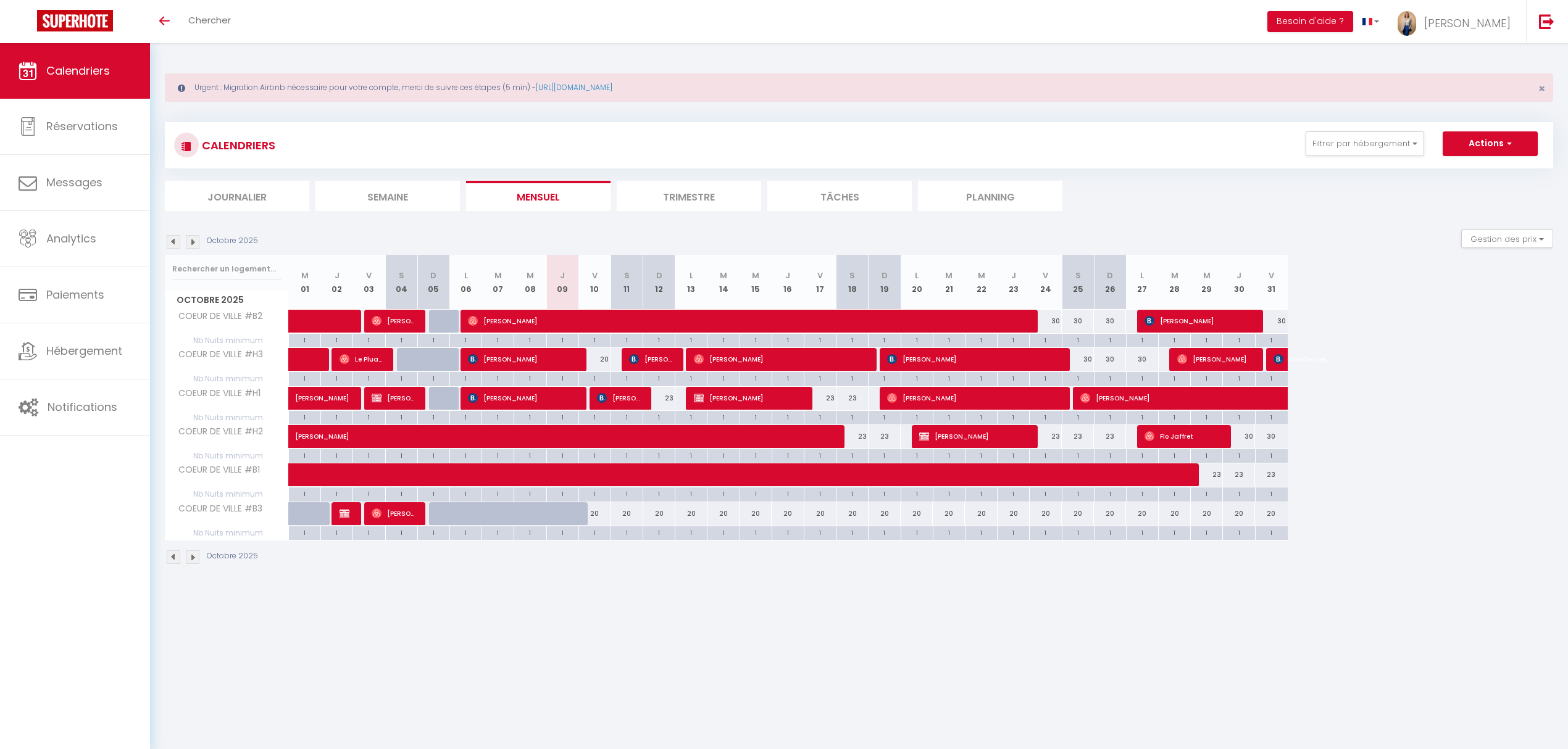
click at [1493, 248] on div "Gestion des prix Nb Nuits minimum Règles Disponibilité" at bounding box center [1503, 241] width 100 height 24
click at [1495, 240] on button "Gestion des prix" at bounding box center [1507, 239] width 92 height 19
click at [1449, 303] on input "Règles" at bounding box center [1496, 299] width 111 height 13
checkbox input "true"
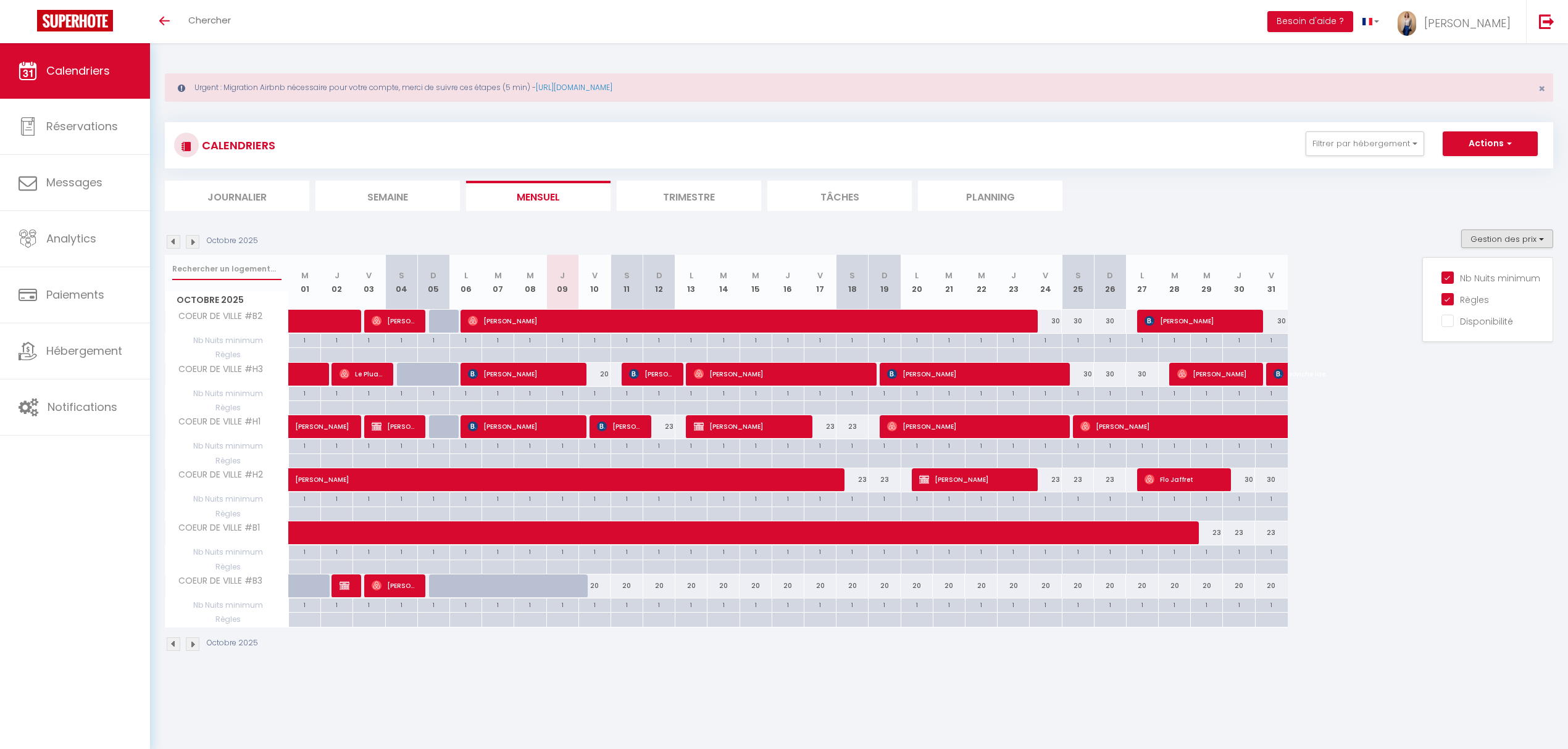
click at [215, 263] on input "text" at bounding box center [226, 269] width 109 height 22
type input "lup"
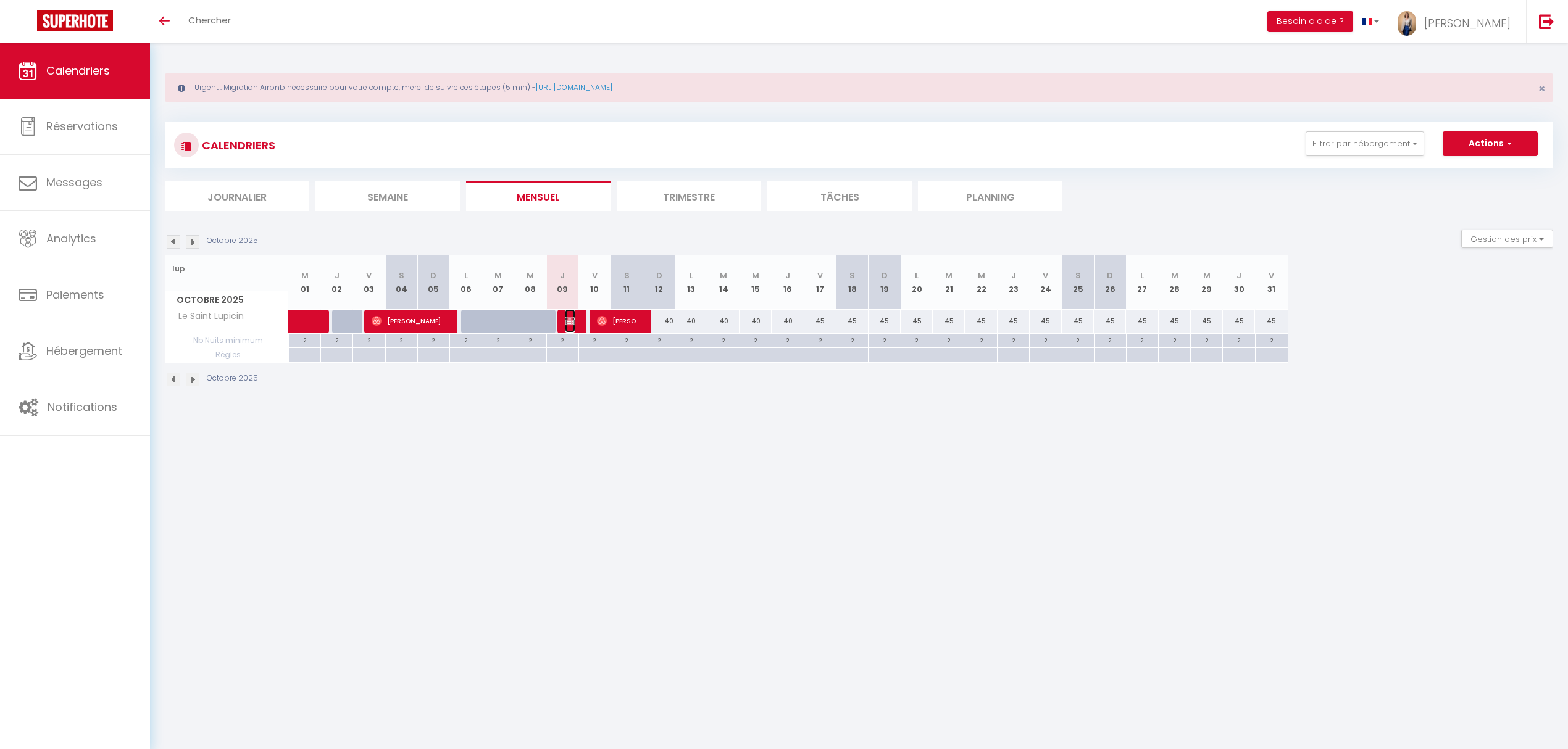
click at [568, 325] on img at bounding box center [569, 321] width 10 height 10
select select "OK"
select select "KO"
select select "0"
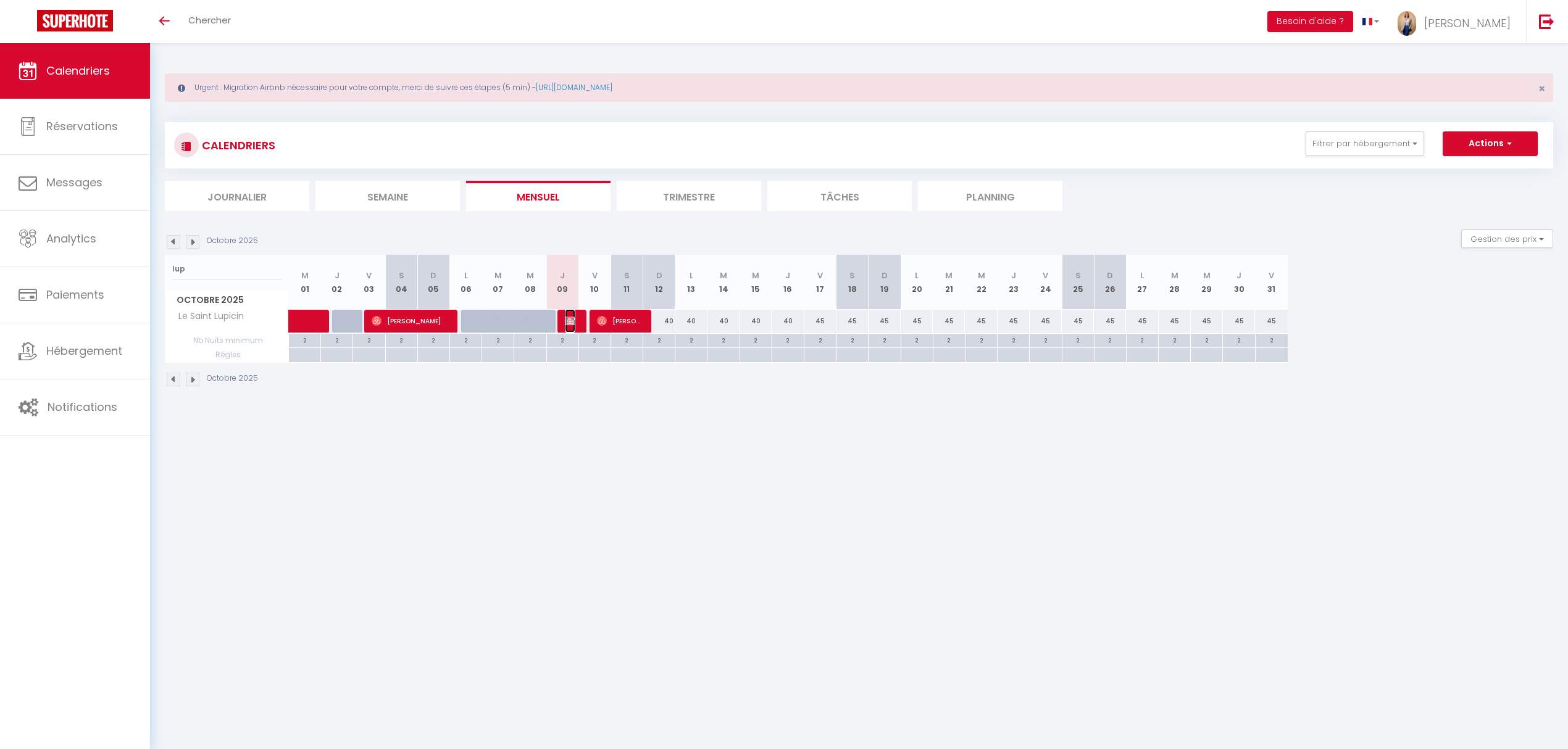
select select "1"
select select
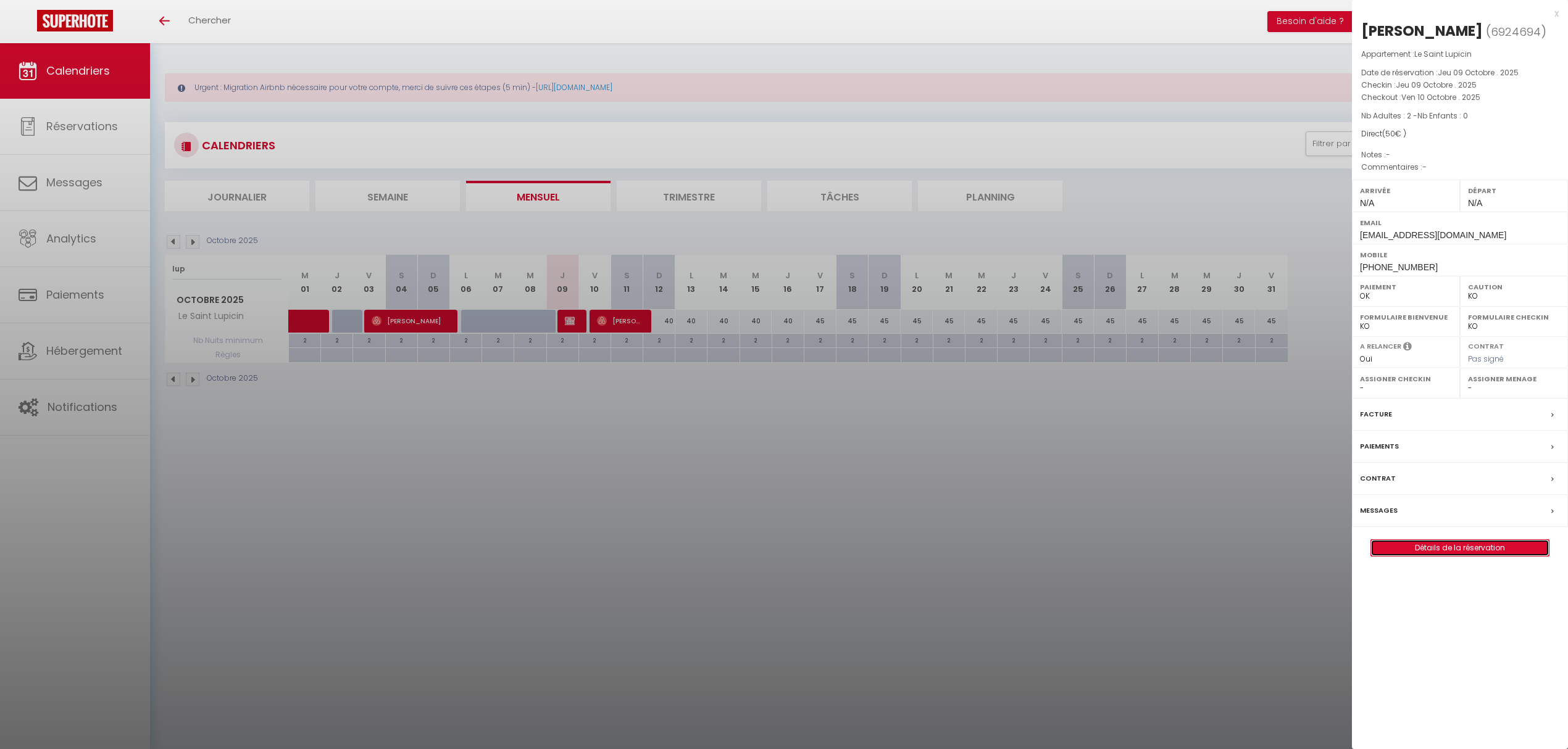
click at [1454, 552] on link "Détails de la réservation" at bounding box center [1459, 548] width 178 height 16
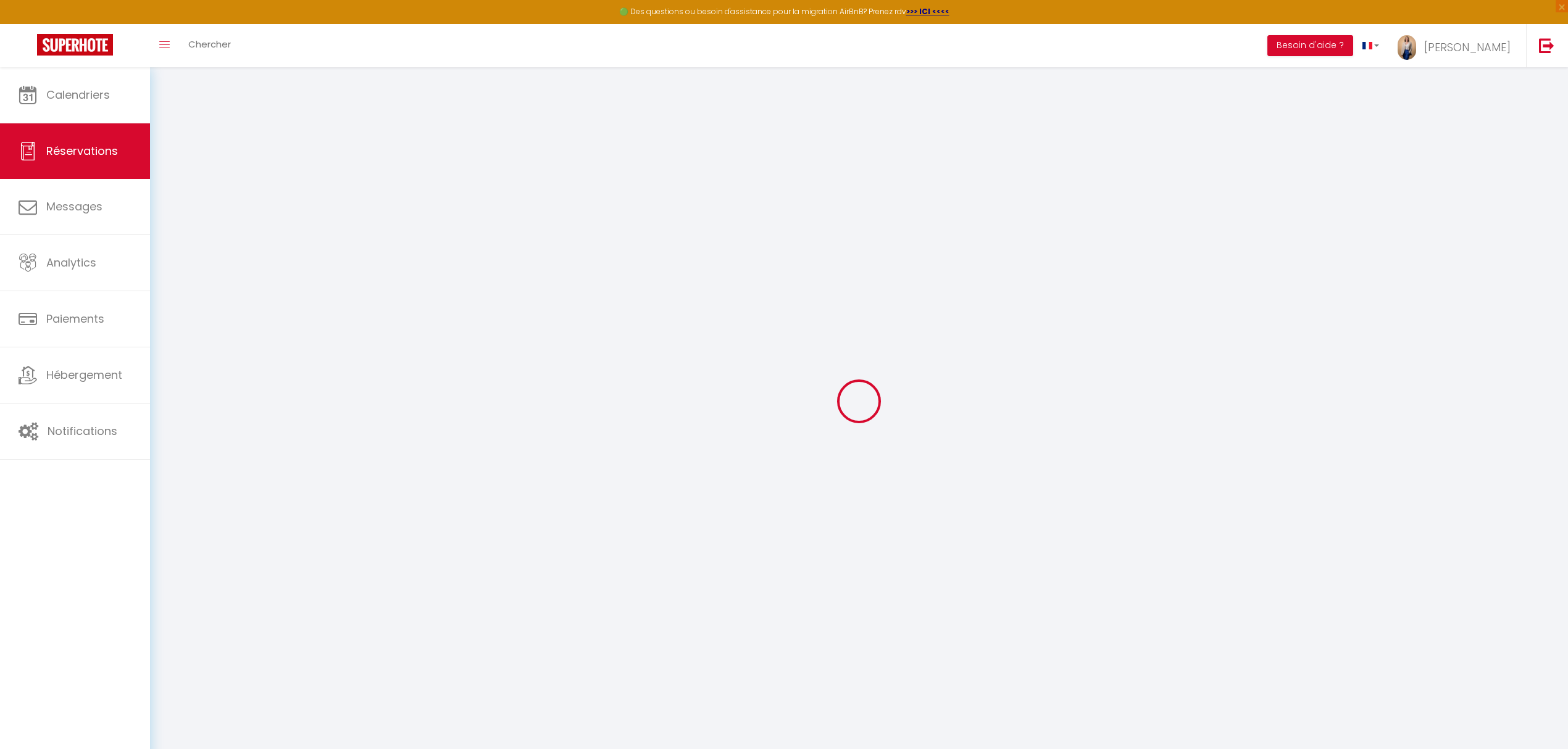
type input "[PERSON_NAME]"
type input "Goupil"
type input "[EMAIL_ADDRESS][DOMAIN_NAME]"
type input "[PHONE_NUMBER]"
select select "FR"
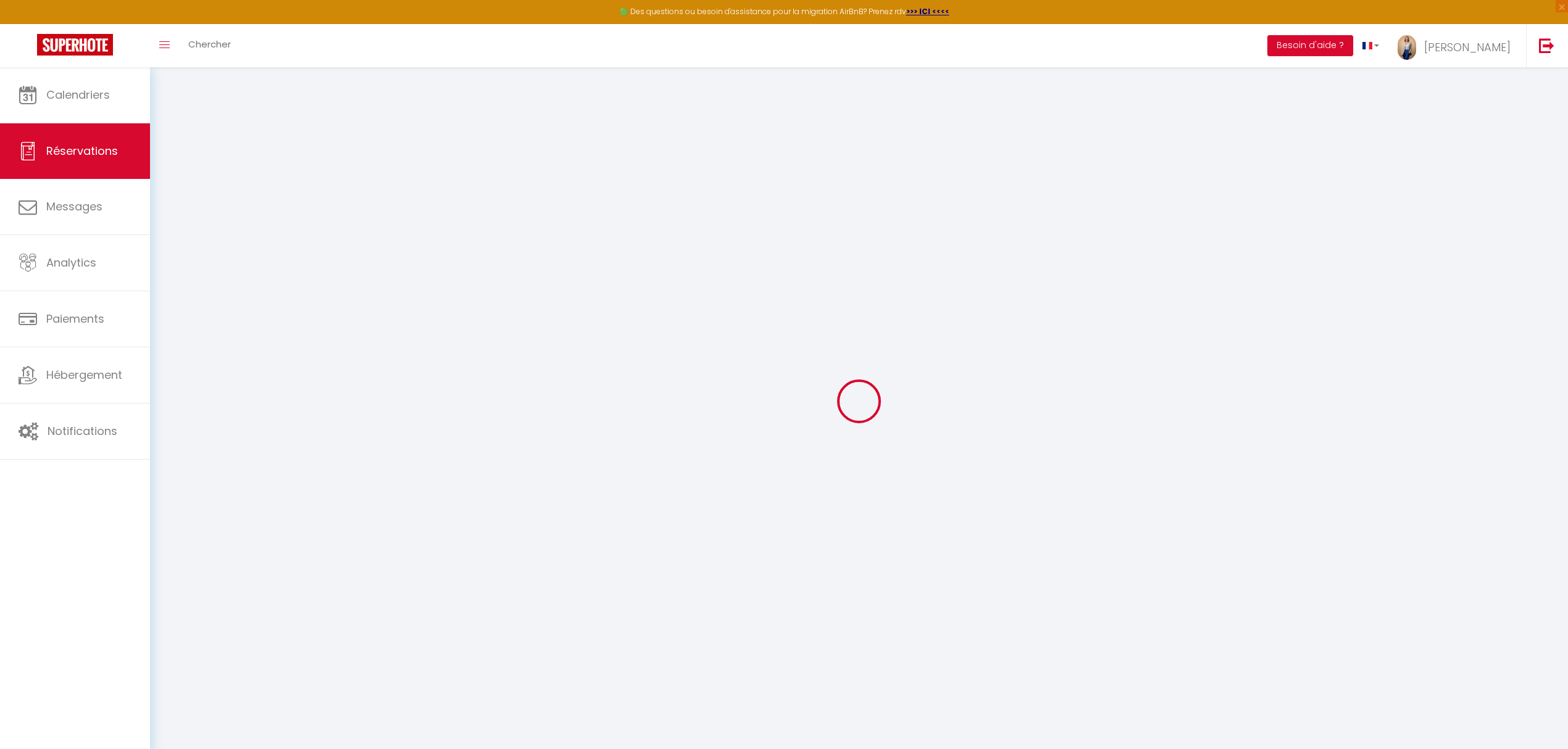
select select "58872"
select select "1"
type input "Jeu 09 Octobre 2025"
select select
type input "Ven 10 Octobre 2025"
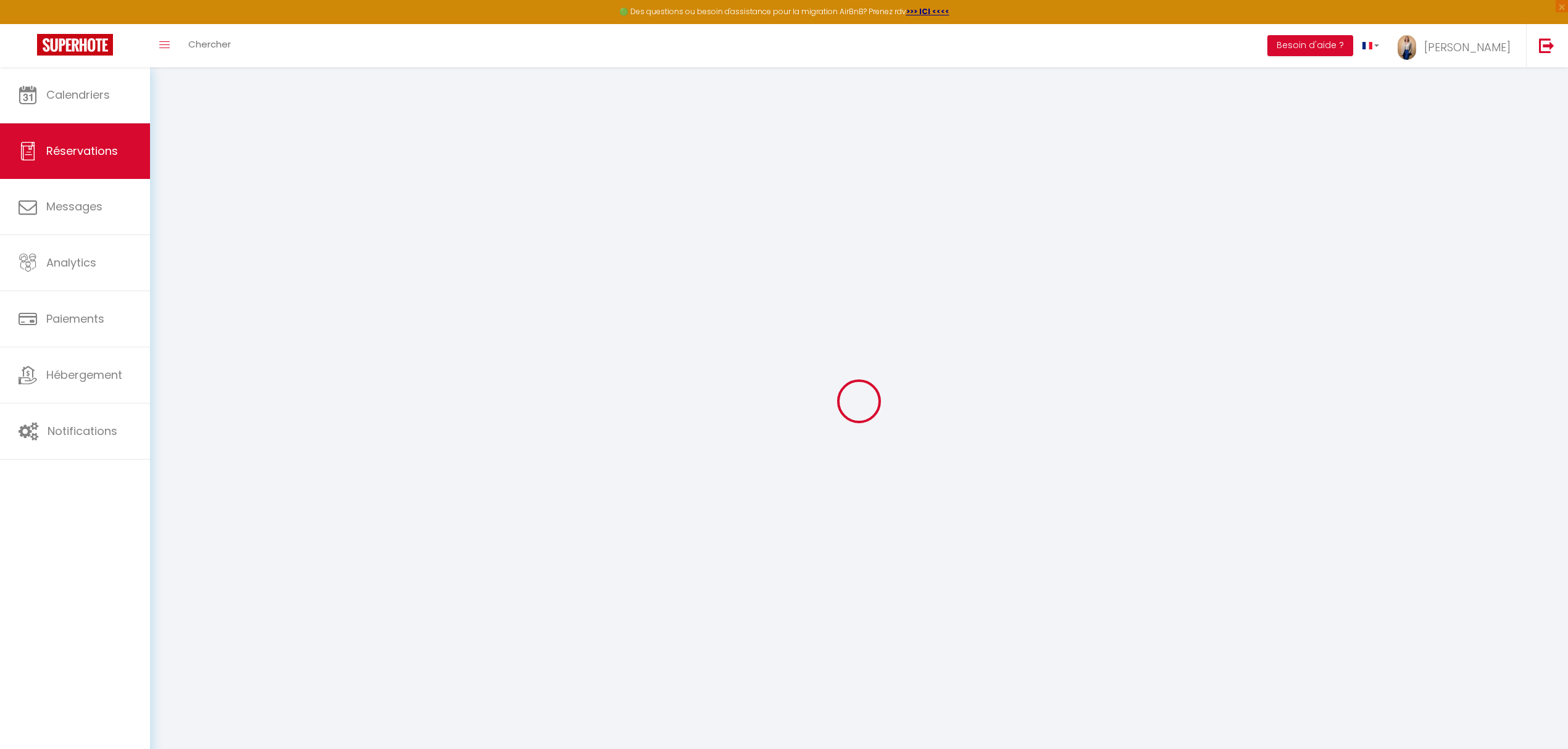
select select
type input "2"
select select "12"
select select
type input "50"
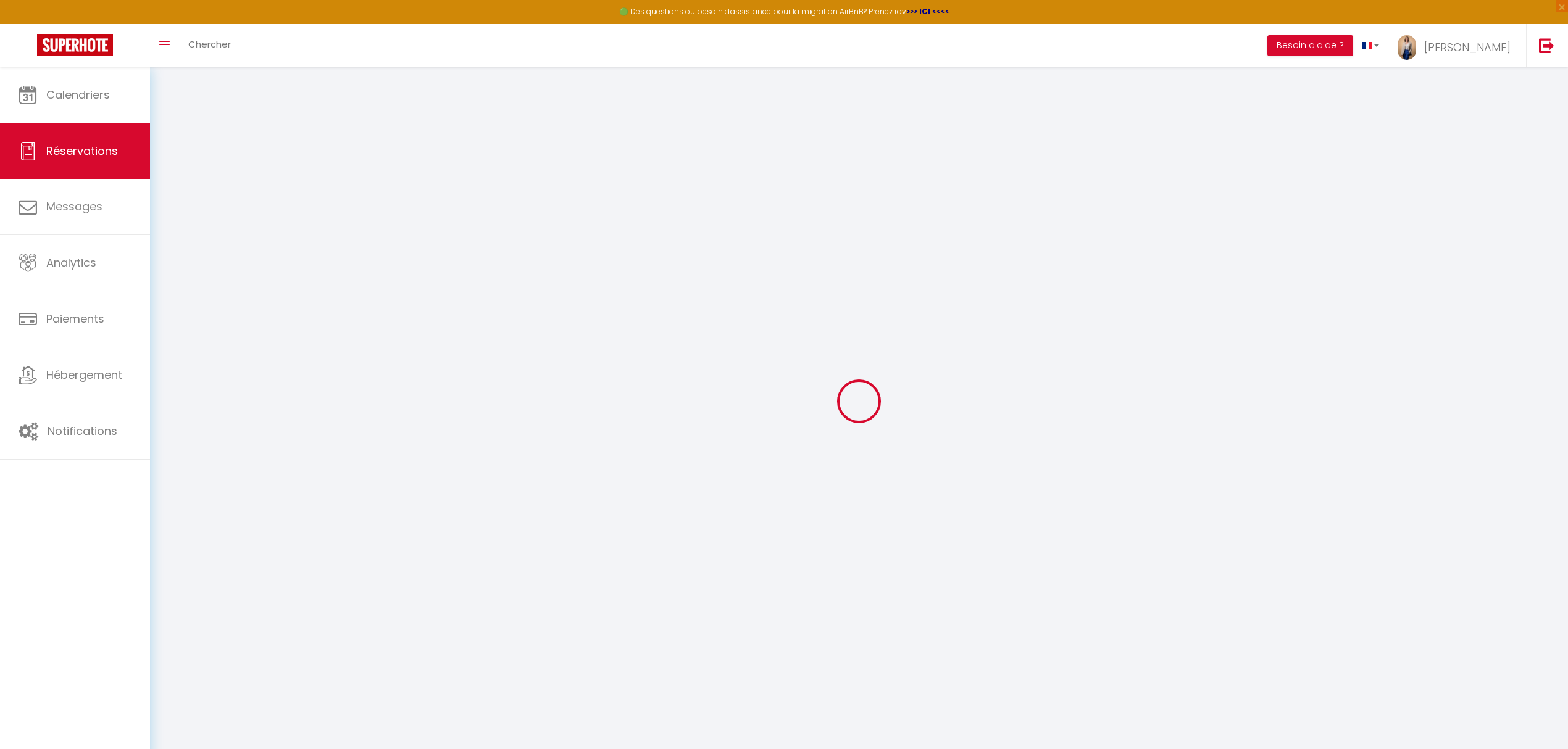
checkbox input "false"
type input "0"
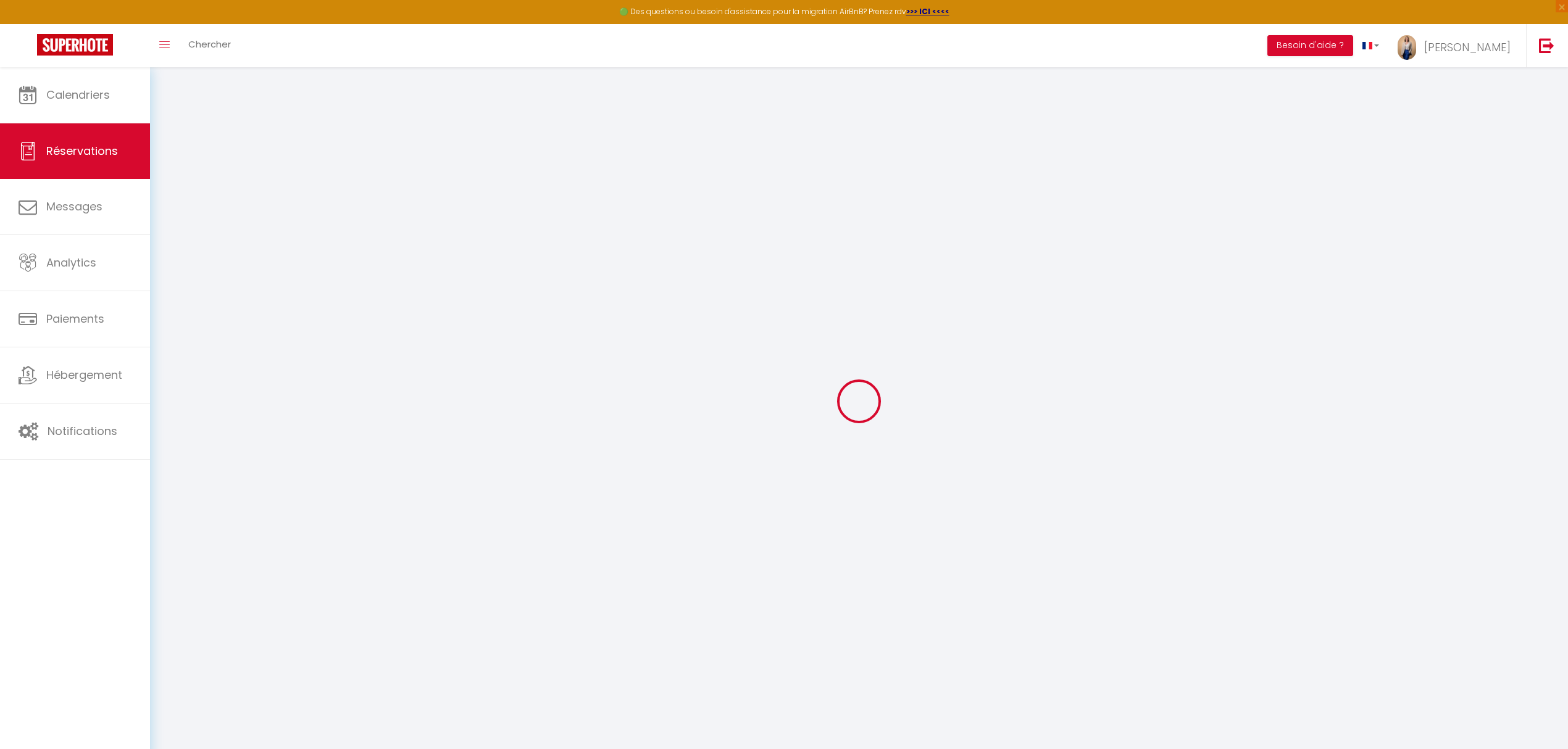
select select
select select "14"
checkbox input "false"
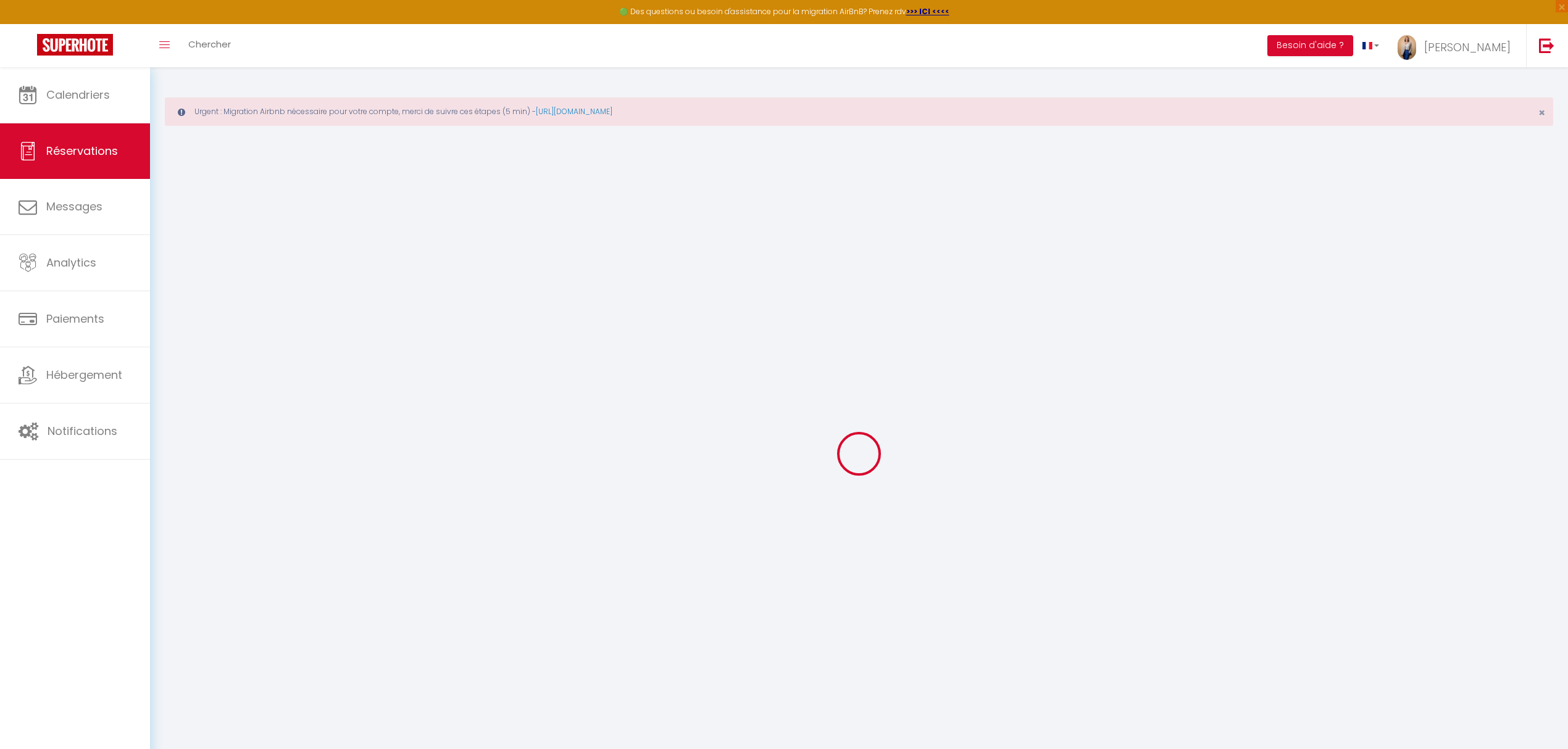
select select
checkbox input "false"
select select
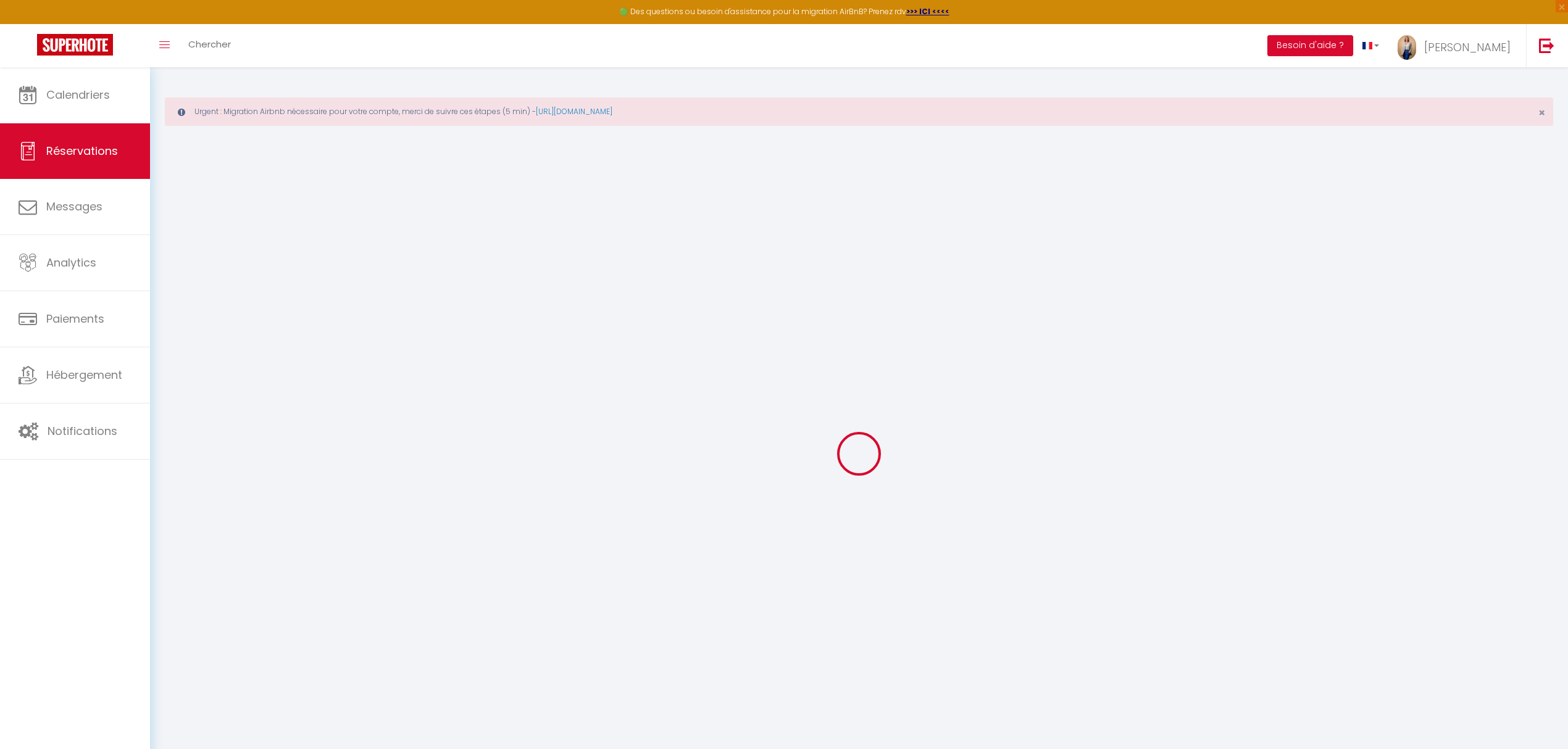
checkbox input "false"
select select
checkbox input "false"
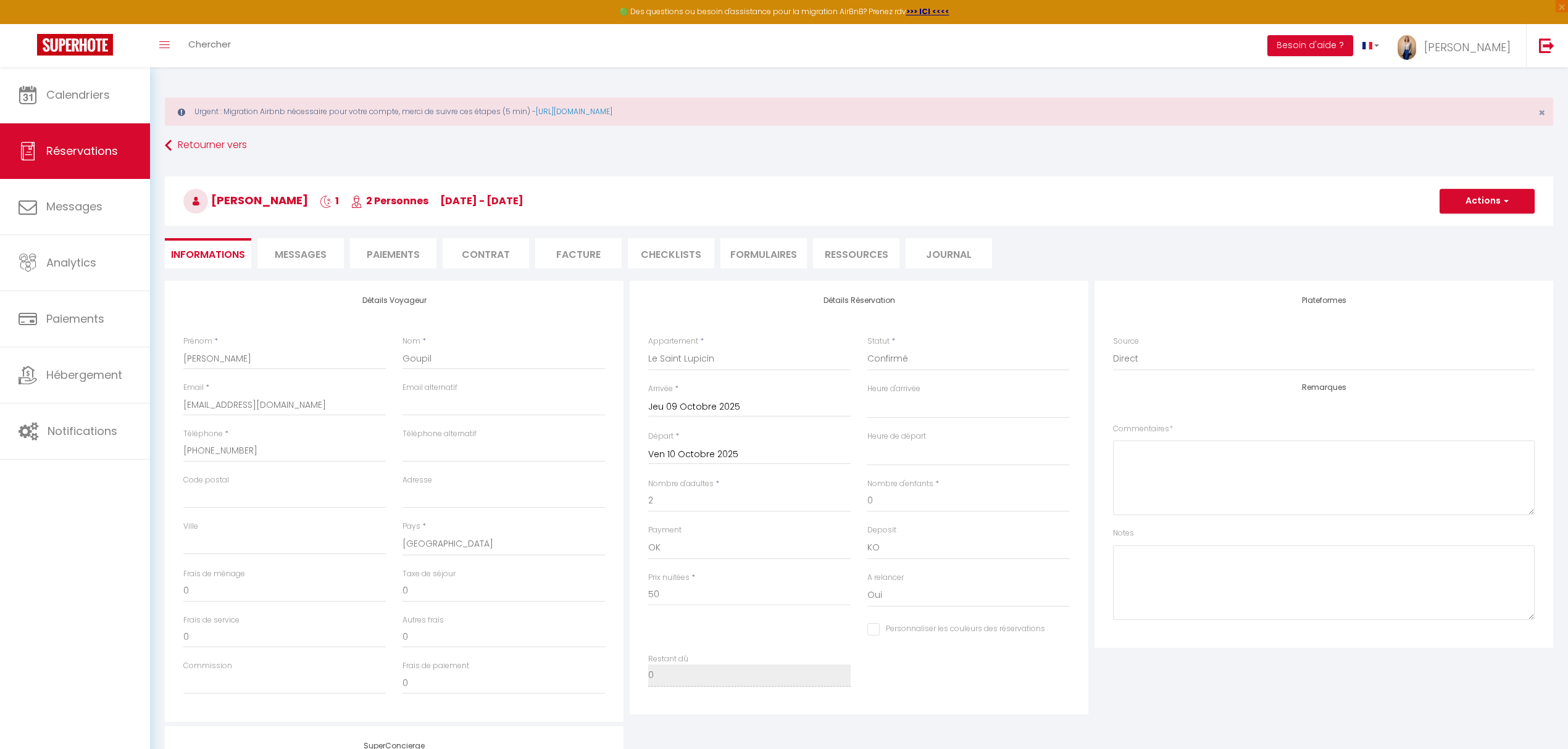
select select
checkbox input "false"
select select
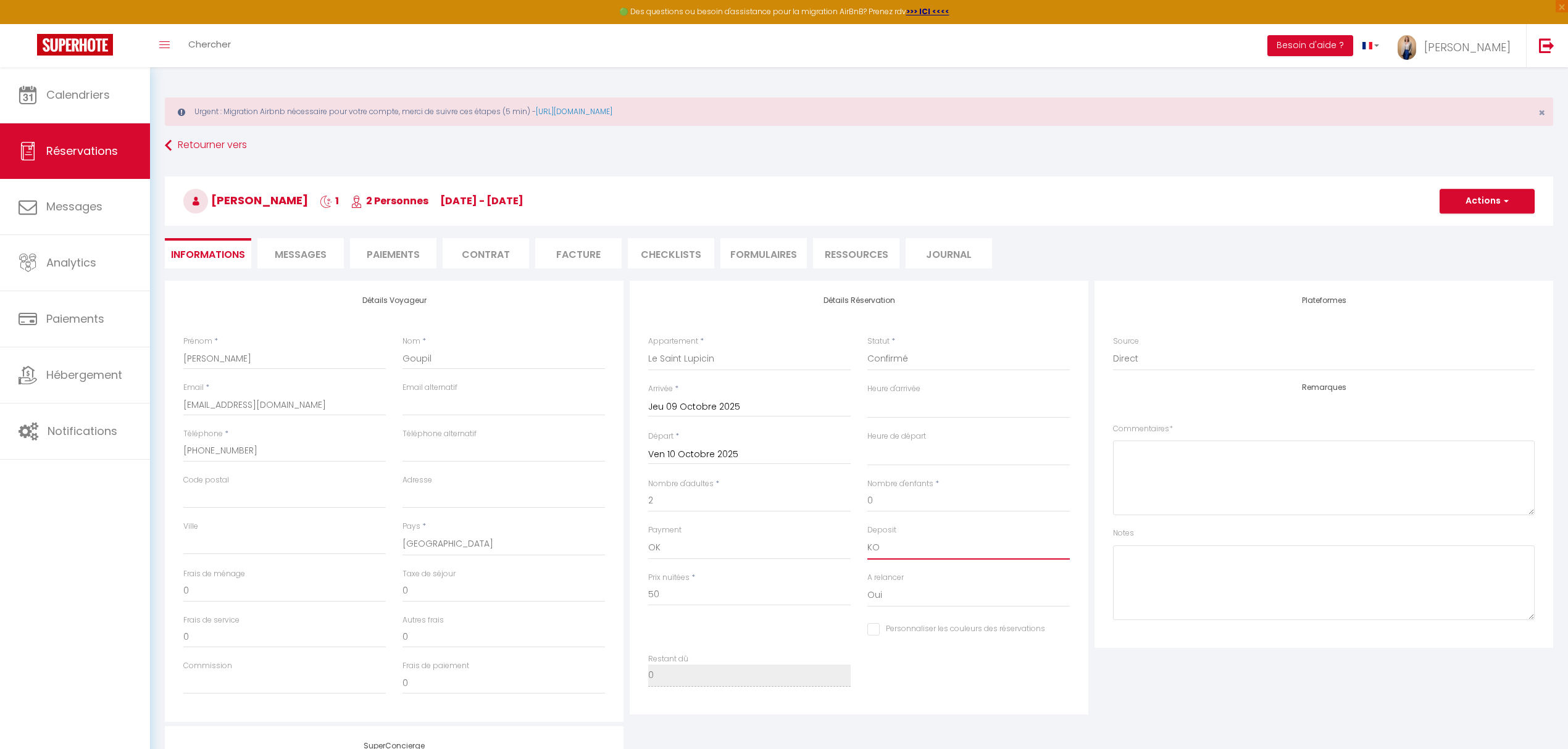
click at [886, 548] on select "OK KO" at bounding box center [968, 548] width 202 height 24
select select "15"
click at [867, 536] on select "OK KO" at bounding box center [968, 548] width 202 height 24
select select
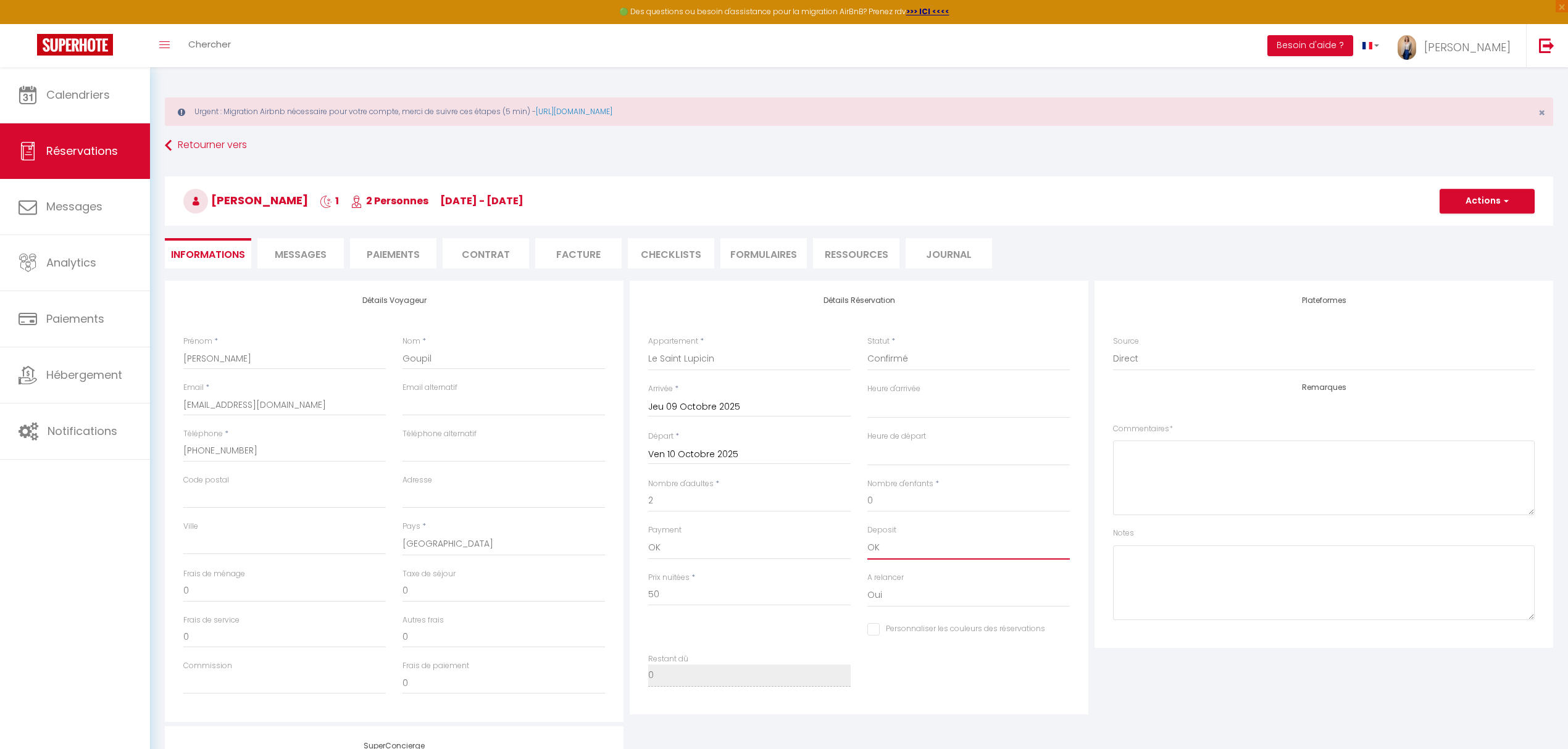
checkbox input "false"
click at [316, 263] on li "Messages" at bounding box center [300, 253] width 86 height 30
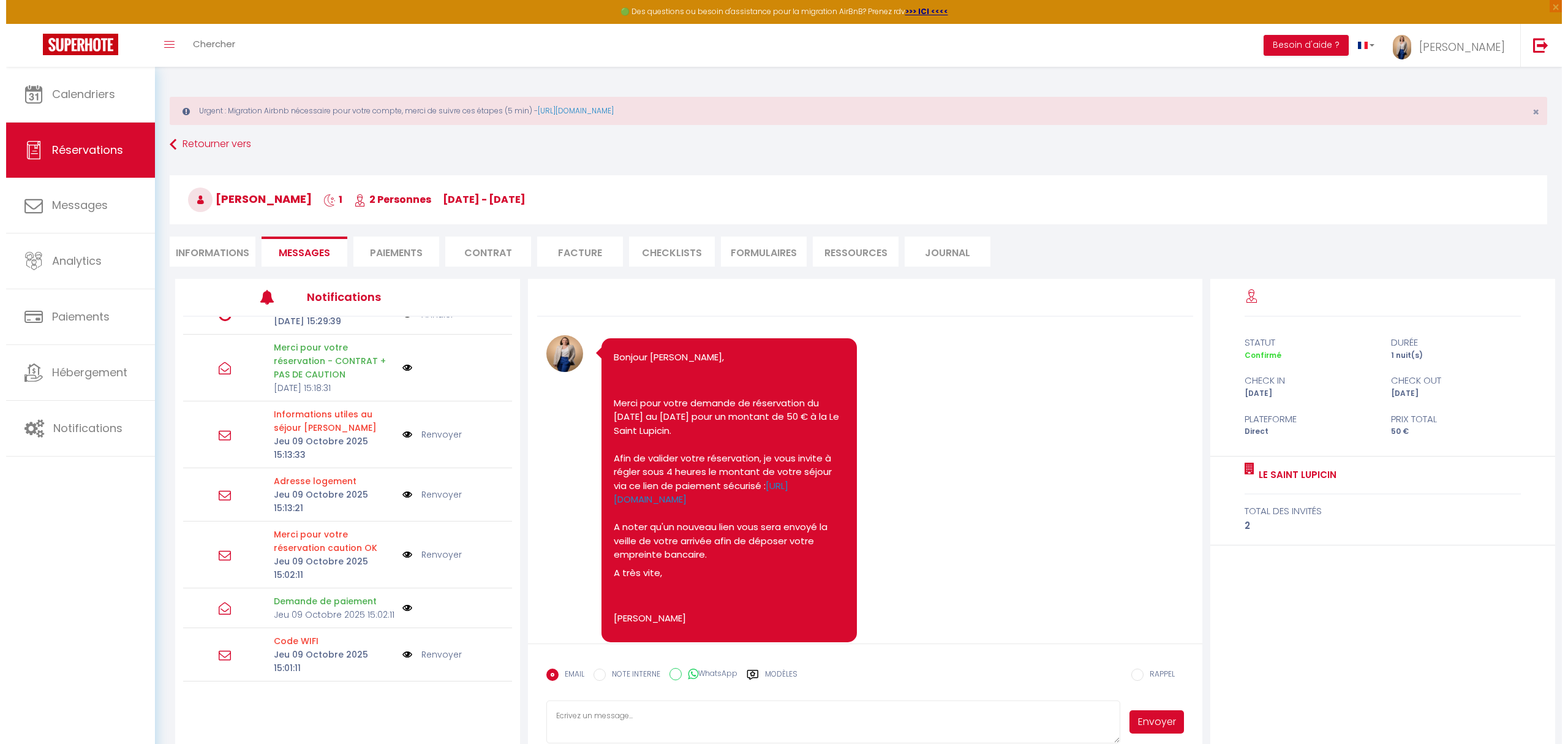
scroll to position [261, 0]
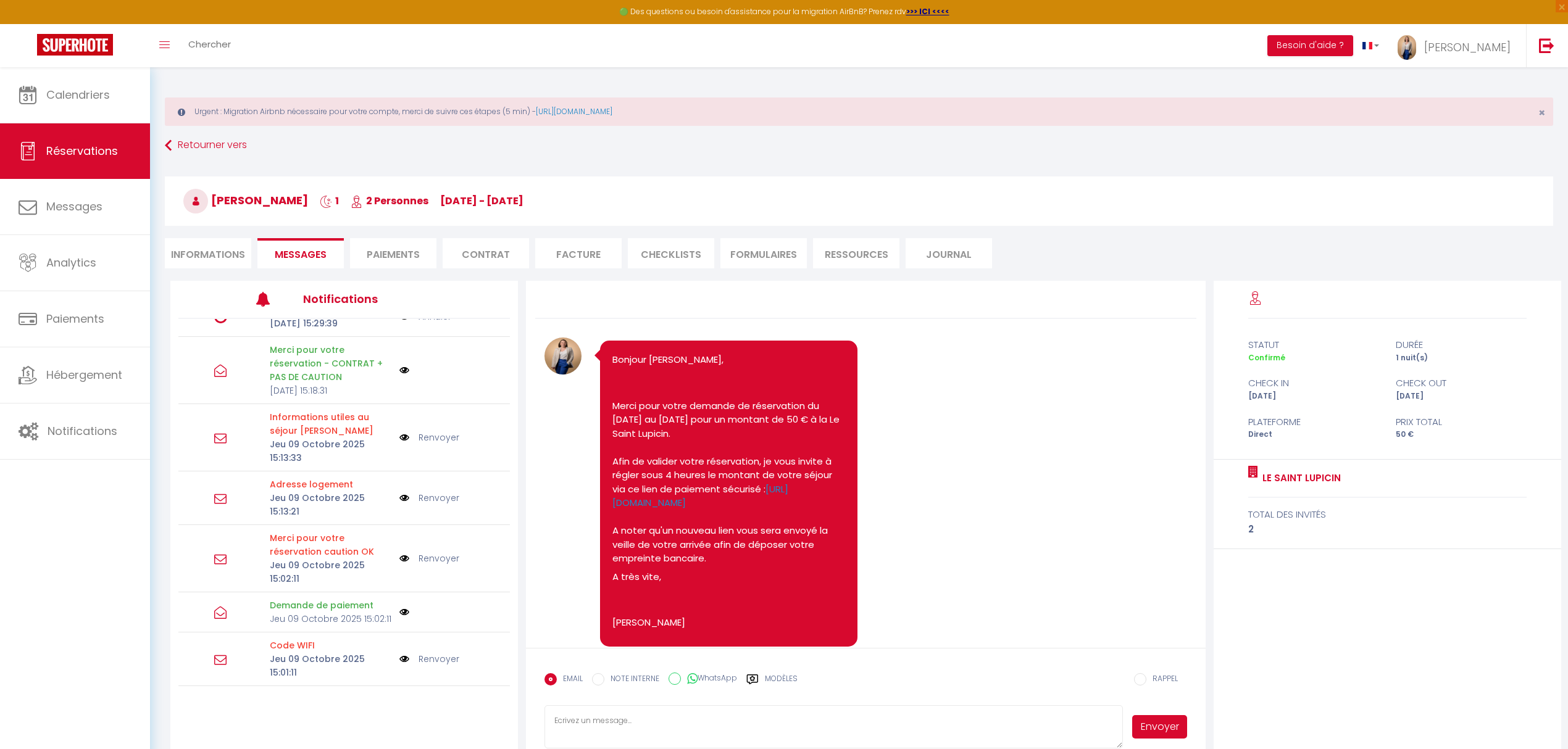
click at [399, 565] on img at bounding box center [404, 558] width 10 height 13
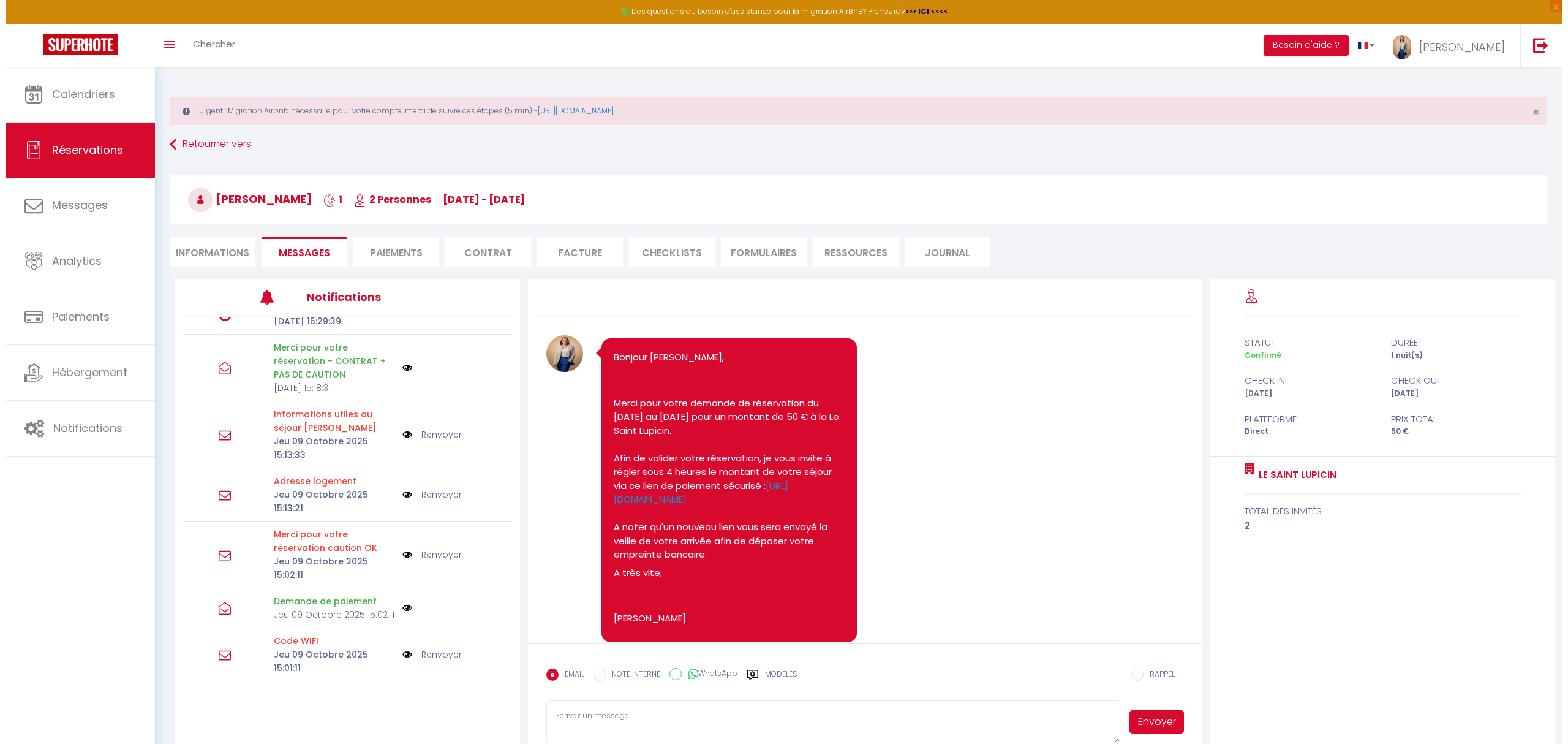
scroll to position [251, 0]
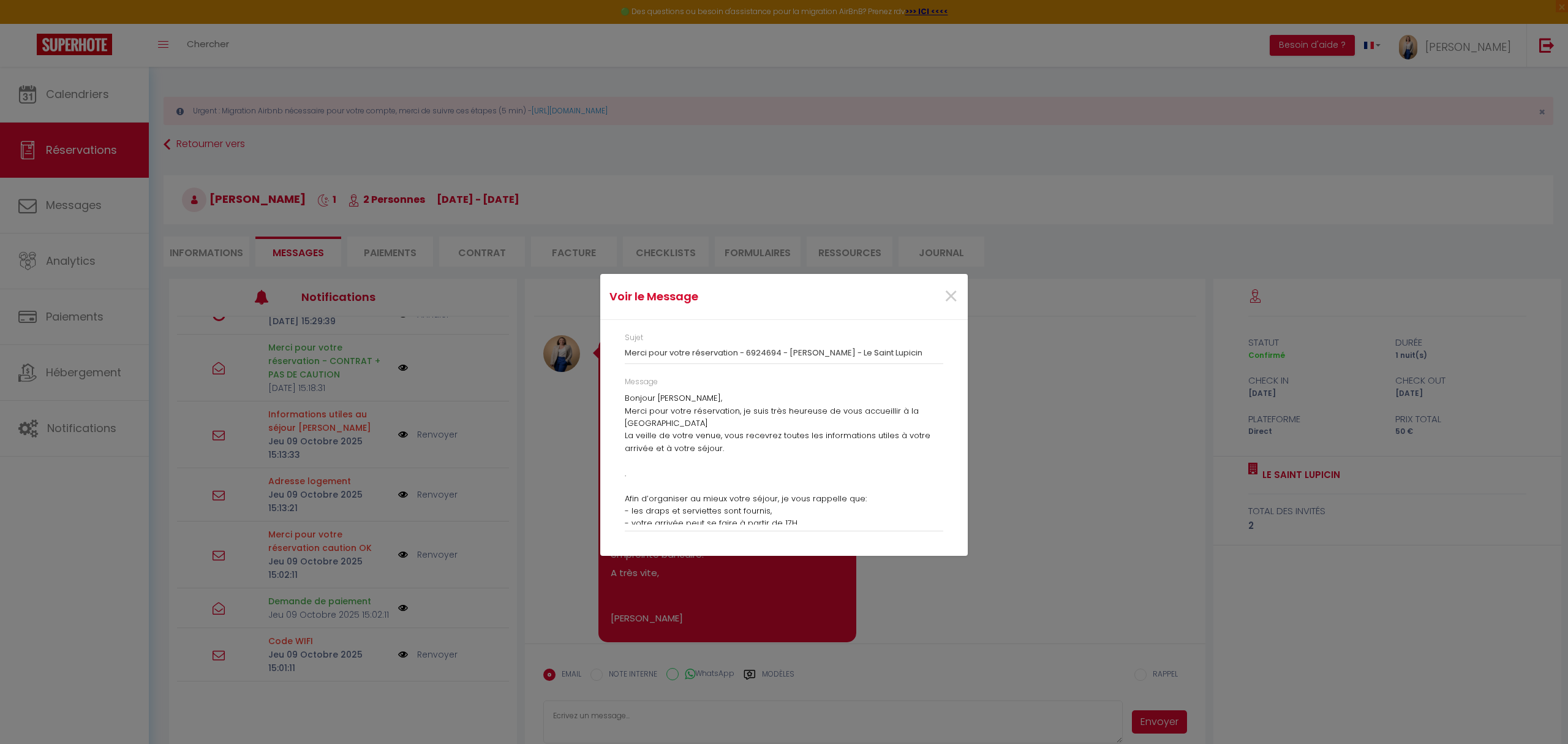
click at [716, 443] on p "La veille de votre venue, vous recevrez toutes les informations utiles à votre …" at bounding box center [784, 467] width 318 height 76
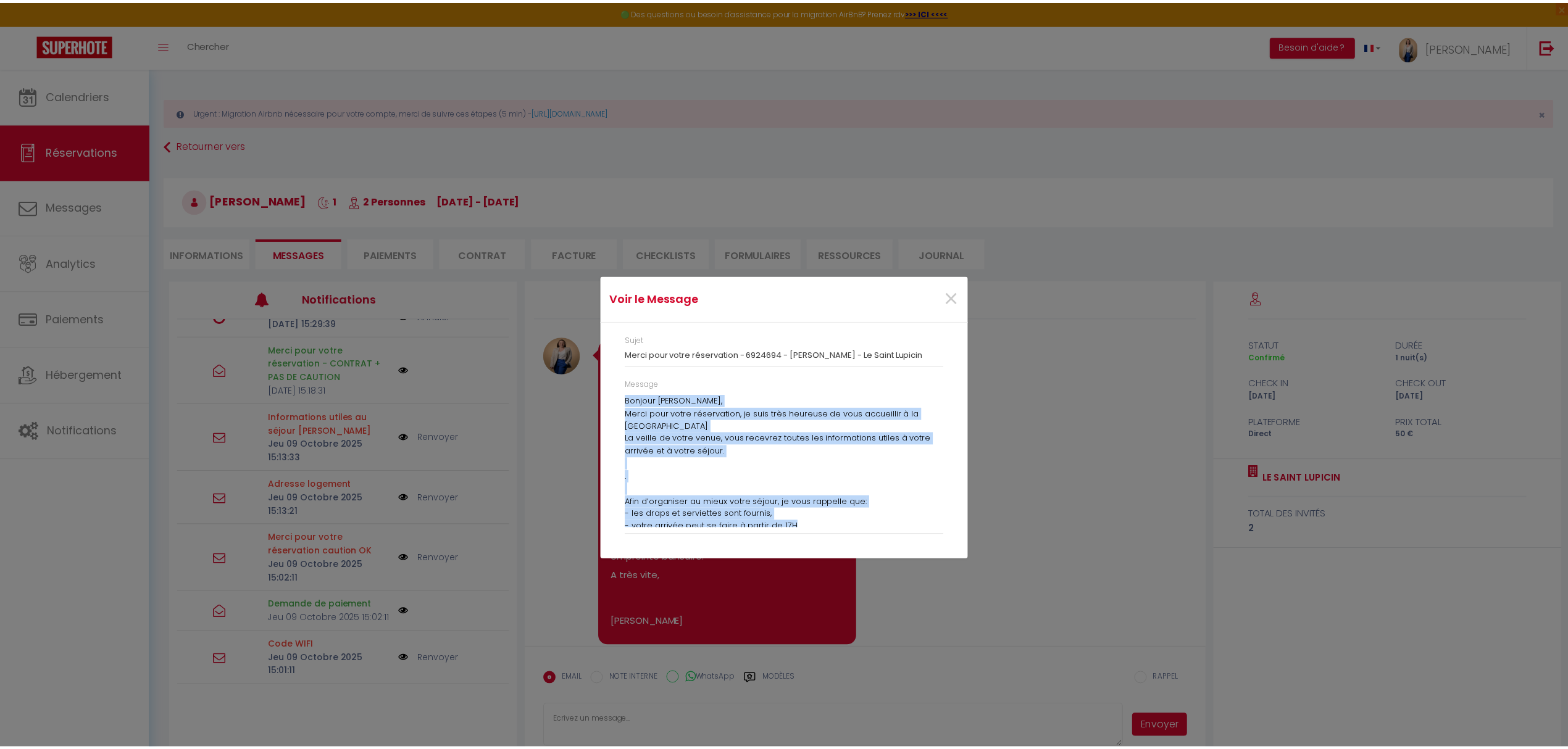
scroll to position [56, 0]
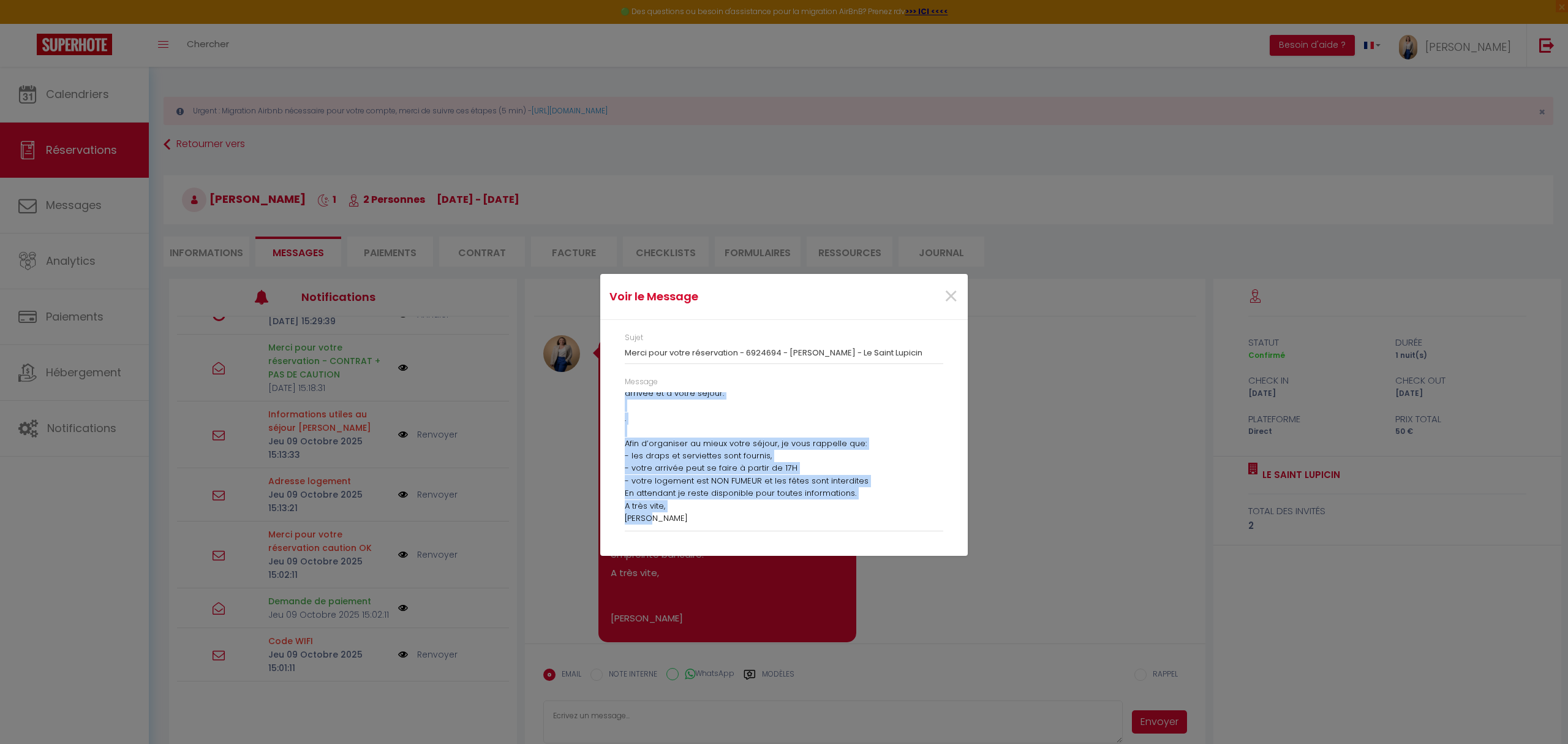
drag, startPoint x: 625, startPoint y: 397, endPoint x: 817, endPoint y: 586, distance: 269.4
click at [817, 586] on div "Voir le Message × Sujet Merci pour votre réservation - 6924694 - [PERSON_NAME] …" at bounding box center [784, 372] width 368 height 744
click at [944, 287] on span "×" at bounding box center [951, 296] width 16 height 37
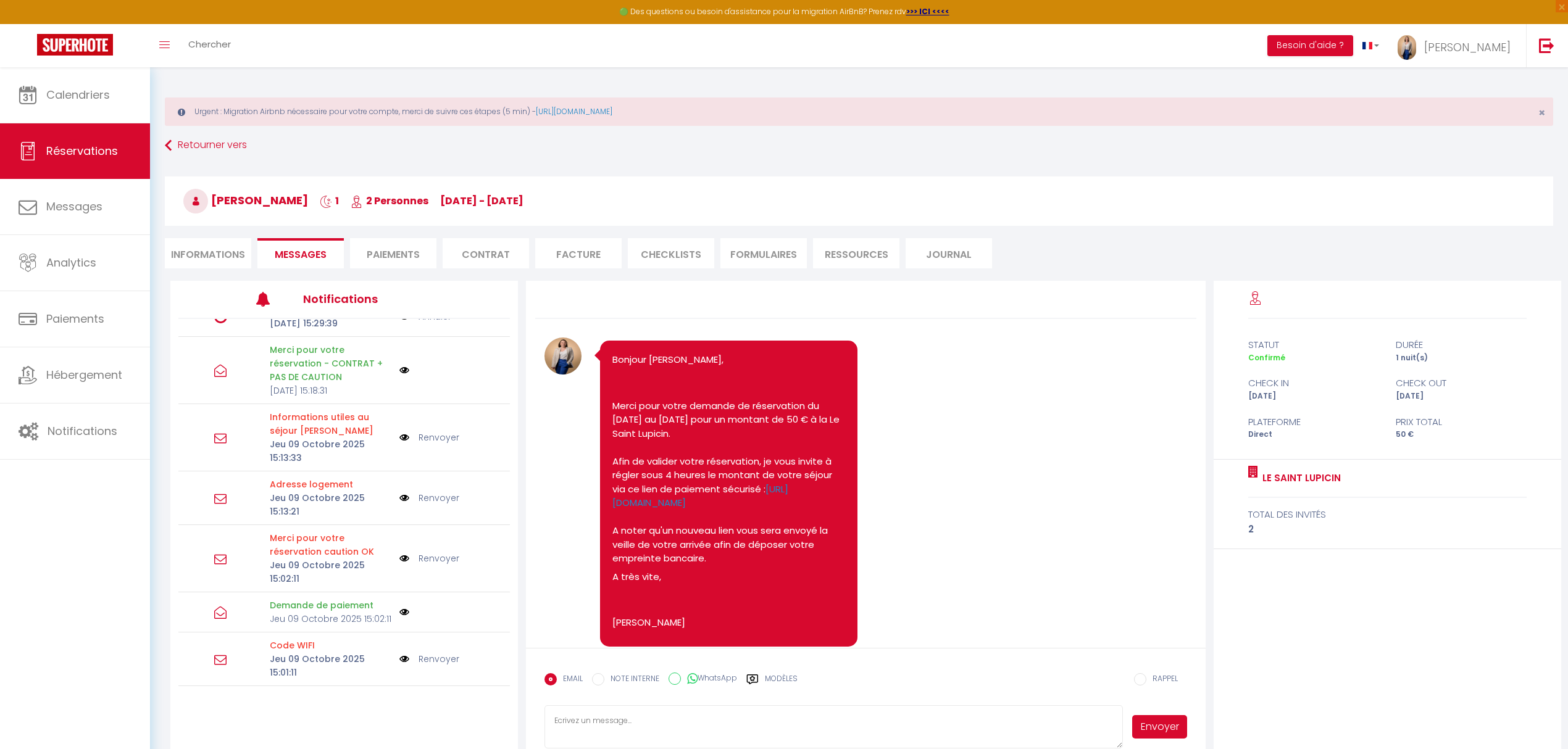
click at [399, 444] on img at bounding box center [404, 437] width 10 height 13
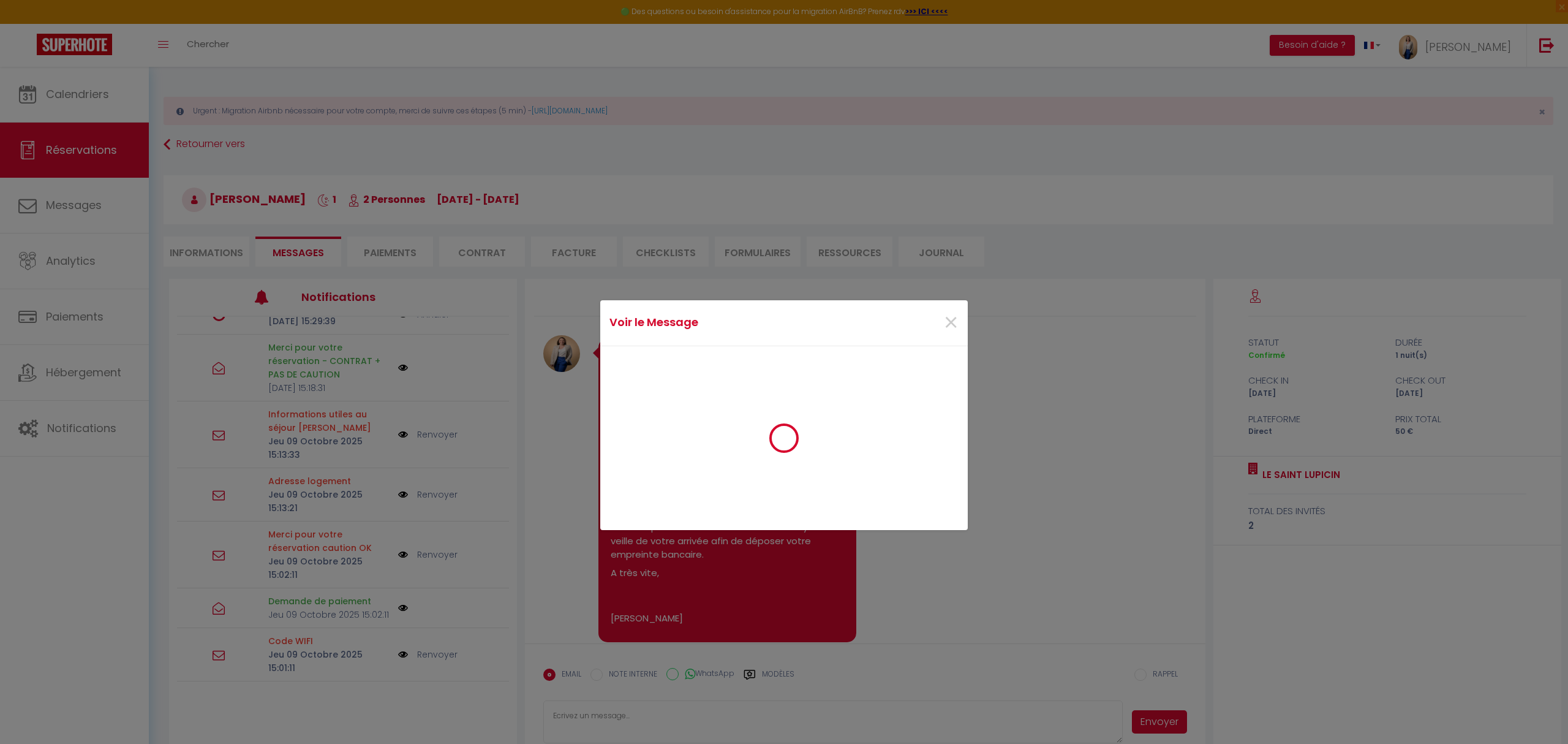
scroll to position [251, 0]
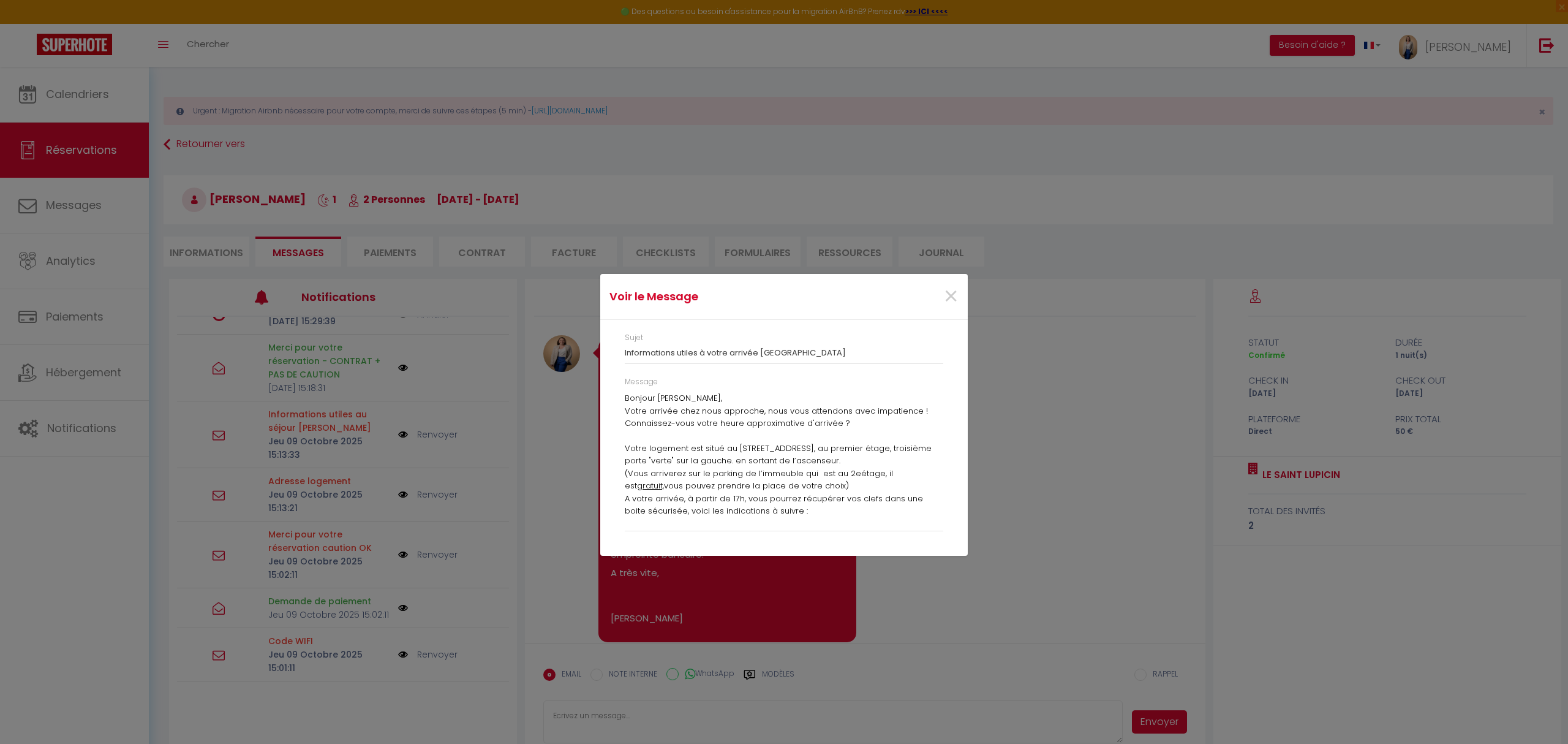
click at [745, 413] on p "Votre arrivée chez nous approche, nous vous attendons avec impatience ! Connais…" at bounding box center [784, 449] width 318 height 87
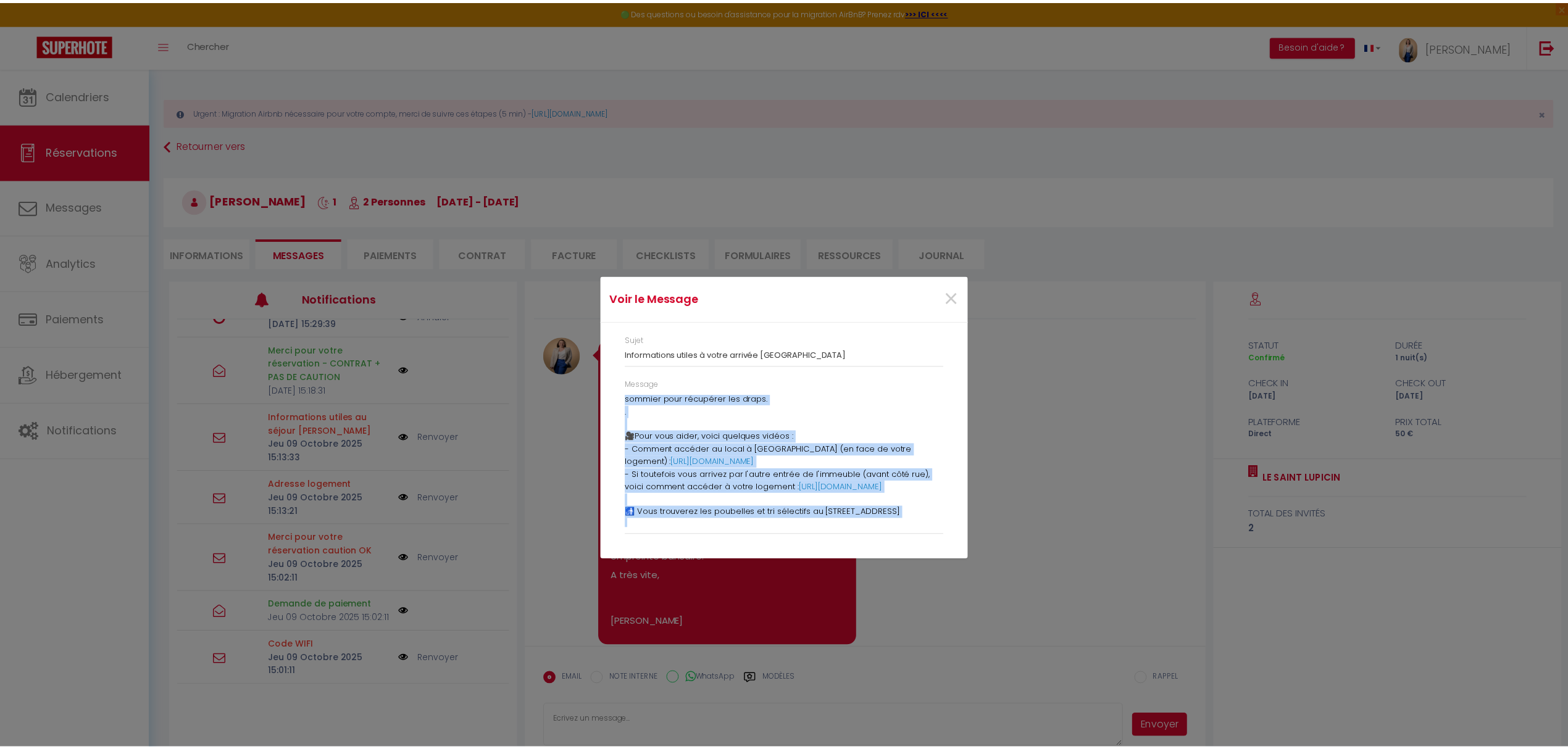
scroll to position [509, 0]
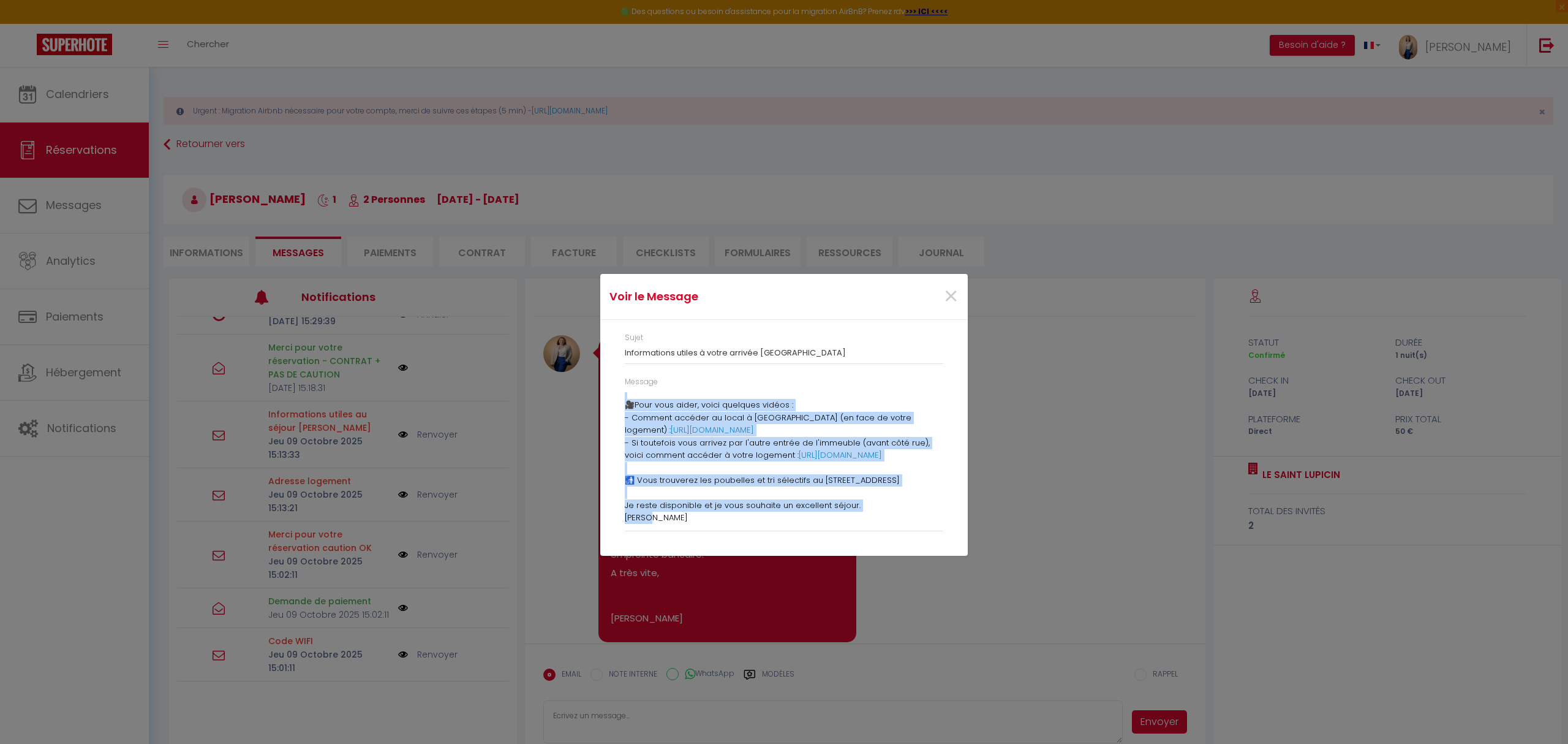
drag, startPoint x: 625, startPoint y: 398, endPoint x: 855, endPoint y: 619, distance: 319.0
click at [855, 619] on div "Voir le Message × Sujet Informations utiles à votre arrivée Le Saint Lupicin Me…" at bounding box center [784, 372] width 368 height 744
copy div "Loremip Dolorsitam, Conse adipisc elit sedd eiusmodt, inci utla etdolorem aliq …"
click at [955, 295] on span "×" at bounding box center [951, 296] width 16 height 37
